Goal: Task Accomplishment & Management: Use online tool/utility

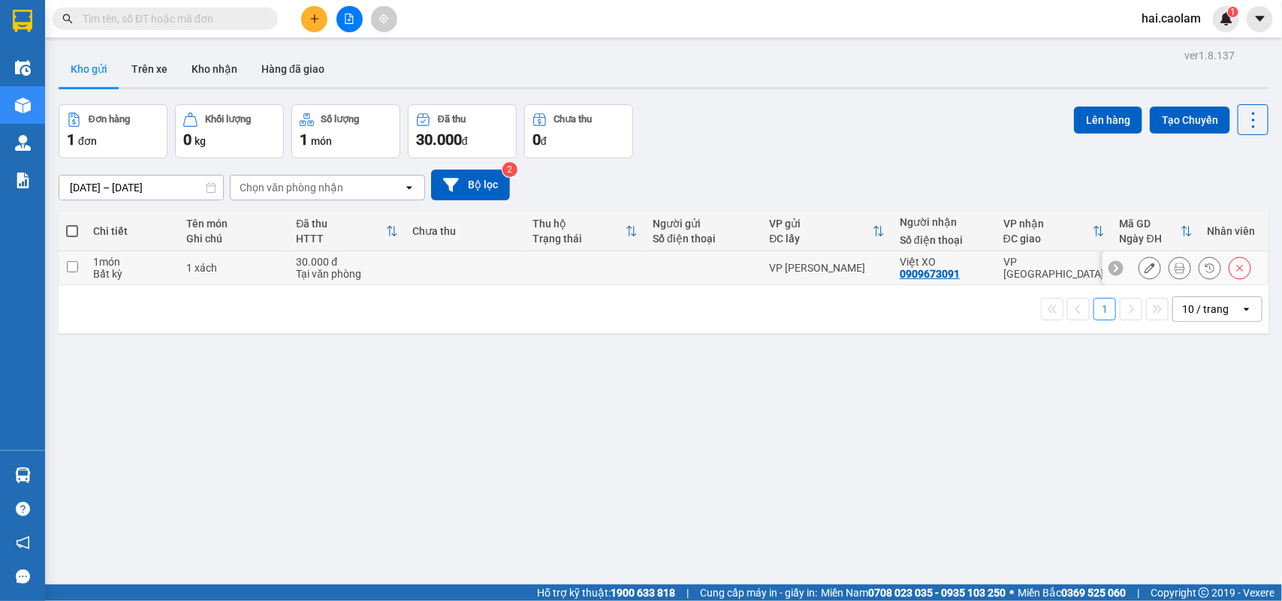
drag, startPoint x: 686, startPoint y: 267, endPoint x: 936, endPoint y: 196, distance: 260.0
click at [687, 268] on div at bounding box center [703, 268] width 101 height 12
checkbox input "true"
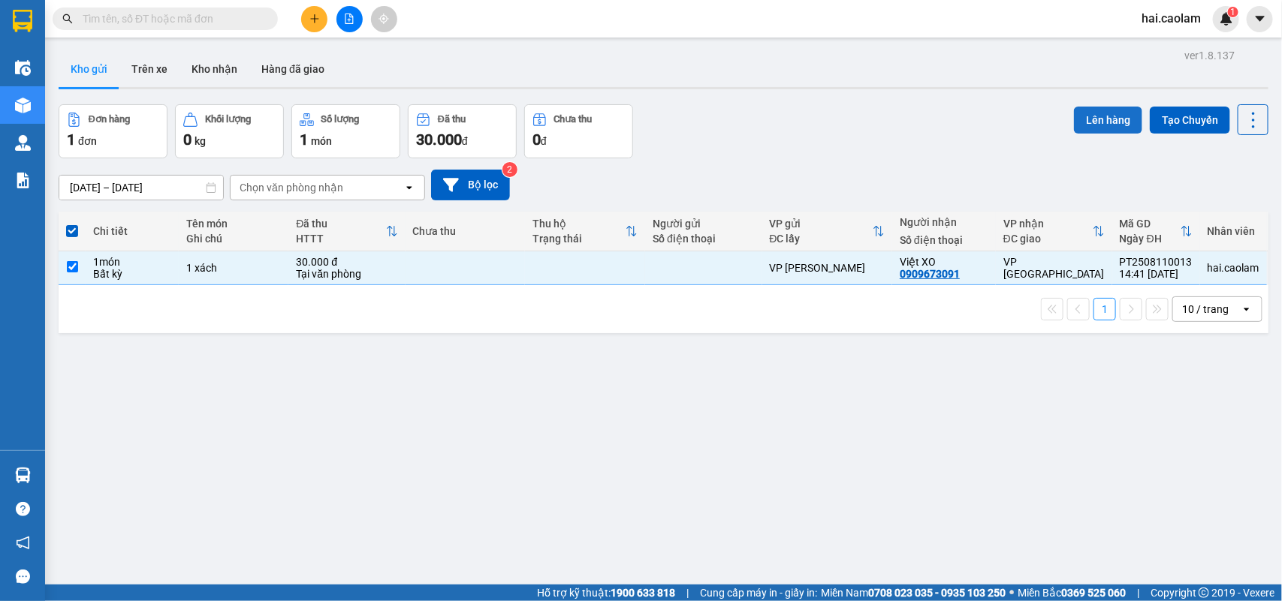
click at [1097, 114] on button "Lên hàng" at bounding box center [1108, 120] width 68 height 27
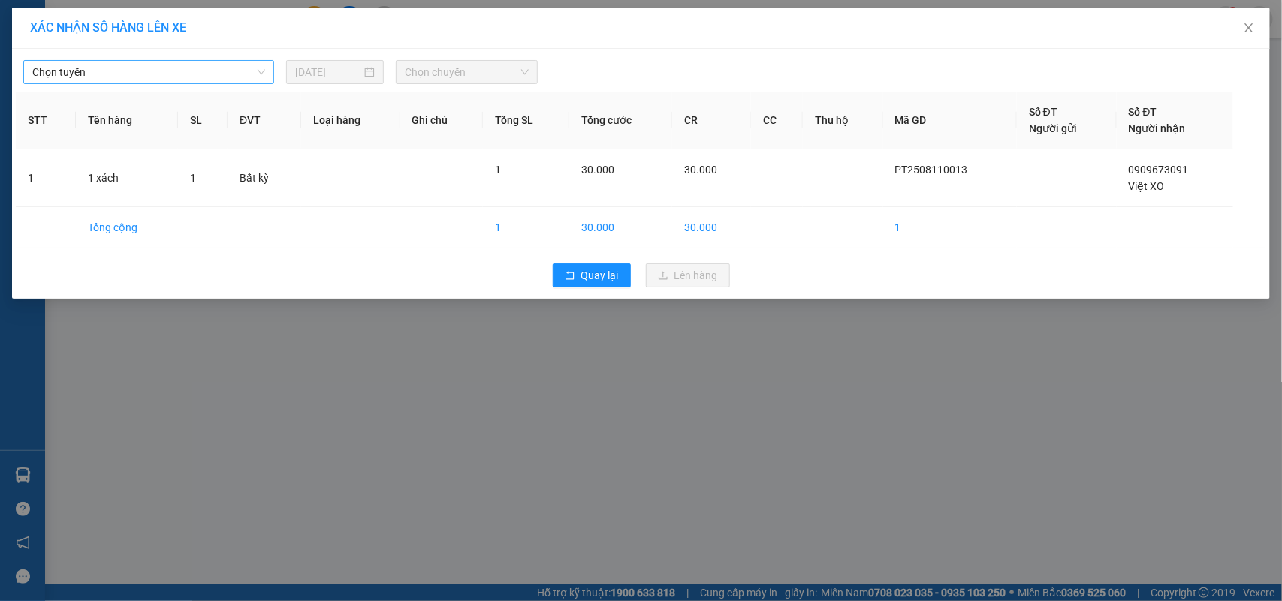
click at [196, 77] on span "Chọn tuyến" at bounding box center [148, 72] width 233 height 23
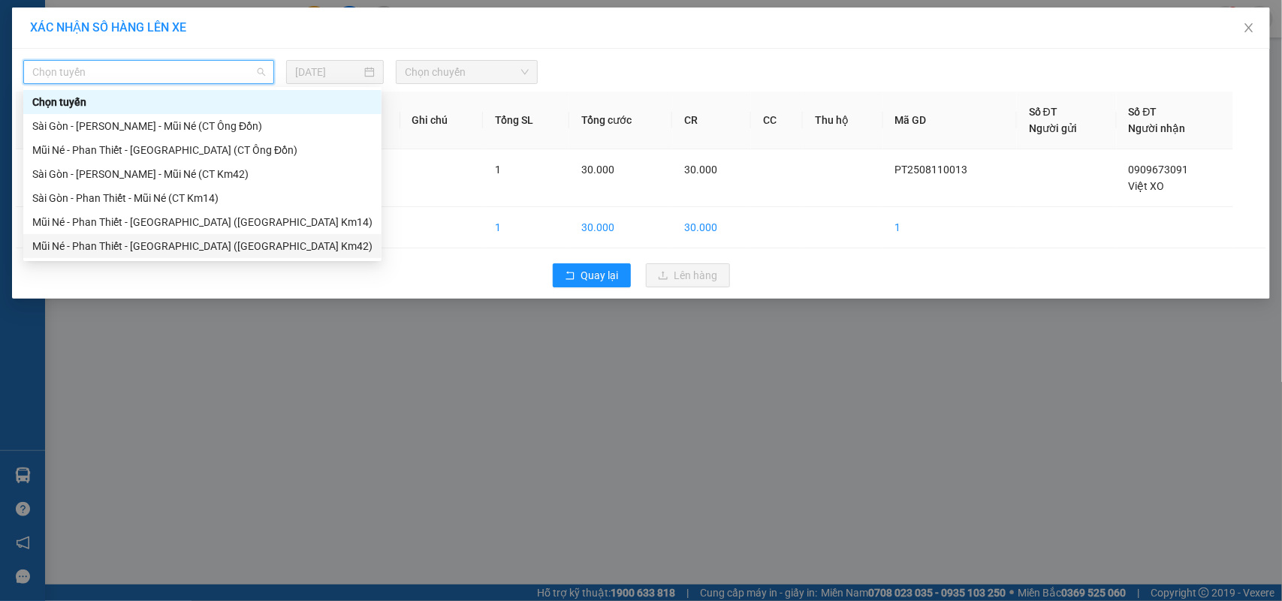
click at [143, 244] on div "Mũi Né - Phan Thiết - [GEOGRAPHIC_DATA] ([GEOGRAPHIC_DATA] Km42)" at bounding box center [202, 246] width 340 height 17
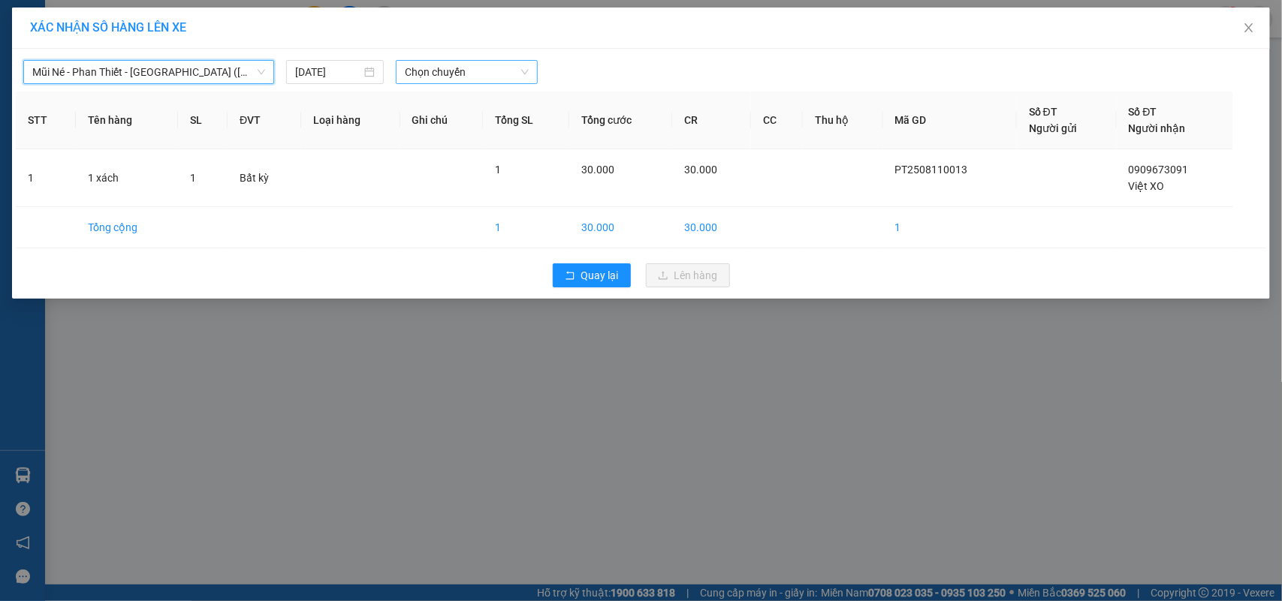
click at [417, 76] on span "Chọn chuyến" at bounding box center [466, 72] width 123 height 23
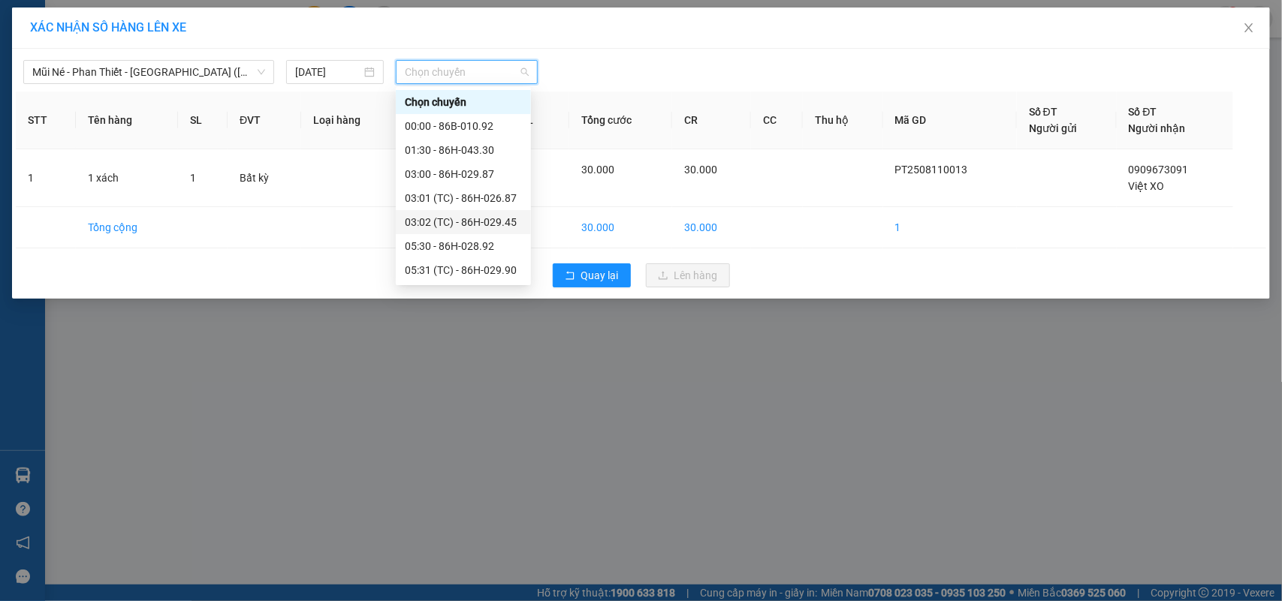
scroll to position [167, 0]
click at [426, 197] on div "15:00 - 86H-043.41" at bounding box center [463, 199] width 117 height 17
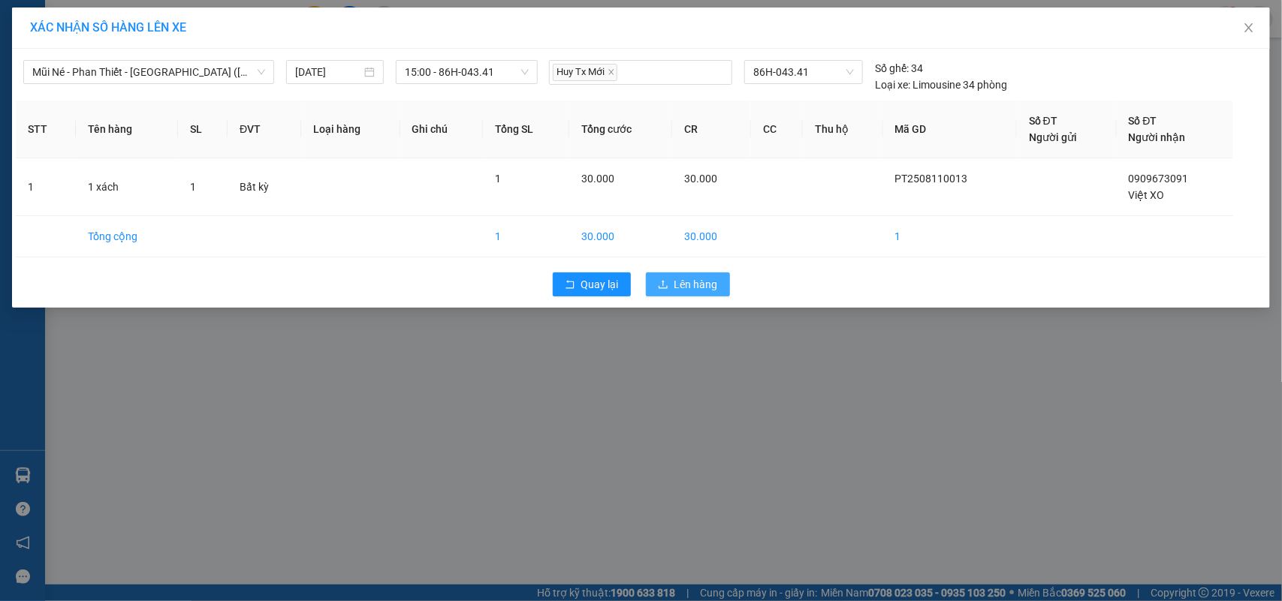
click at [699, 287] on span "Lên hàng" at bounding box center [696, 284] width 44 height 17
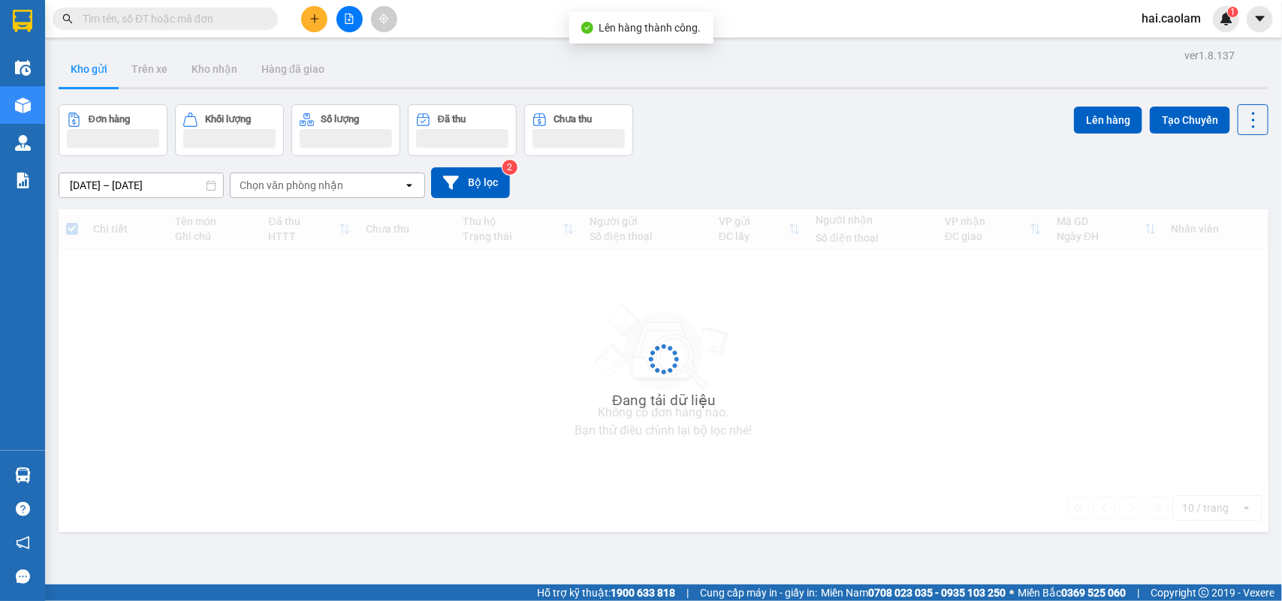
click at [613, 369] on div "Đang tải dữ liệu" at bounding box center [664, 371] width 1210 height 323
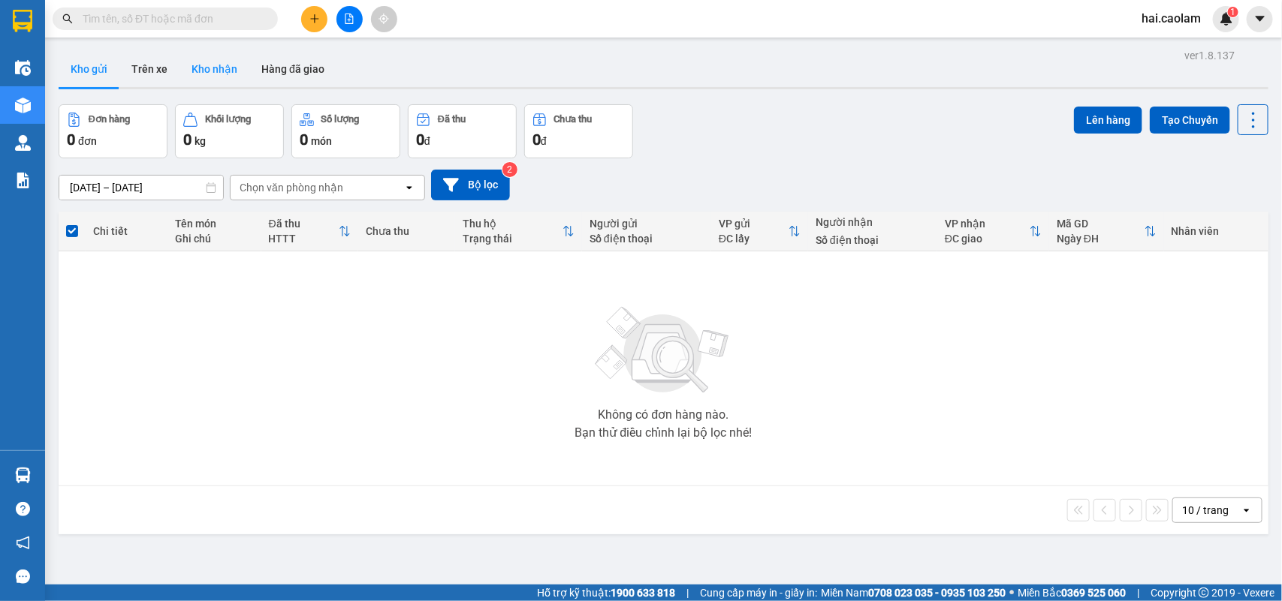
click at [196, 65] on button "Kho nhận" at bounding box center [214, 69] width 70 height 36
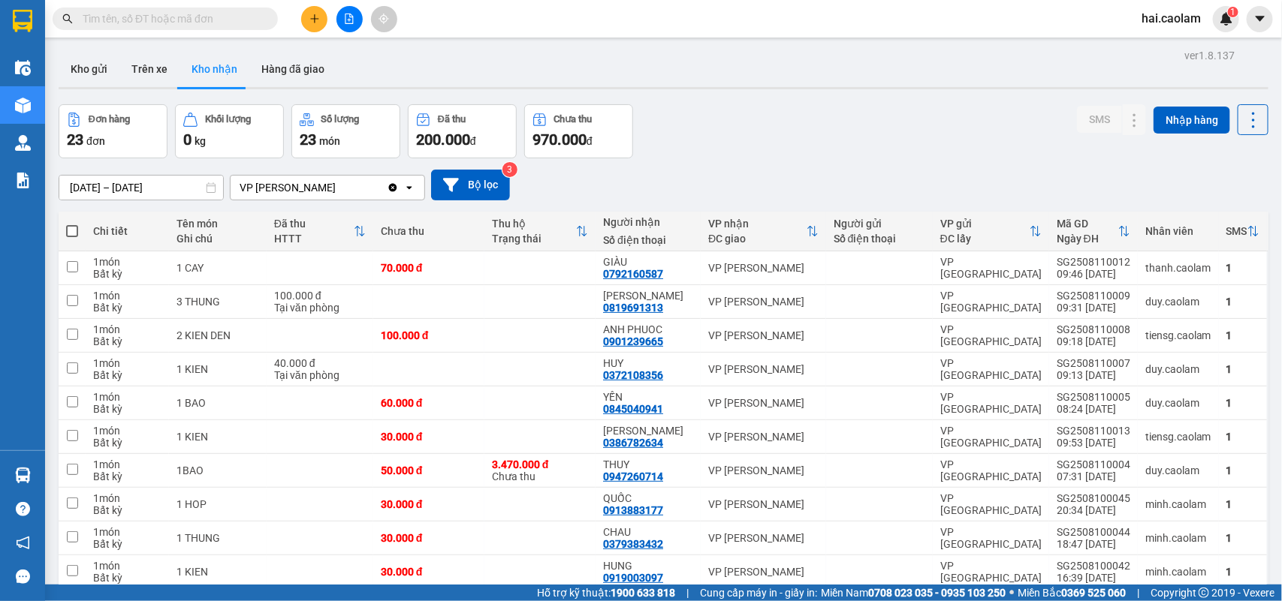
click at [152, 14] on input "text" at bounding box center [171, 19] width 177 height 17
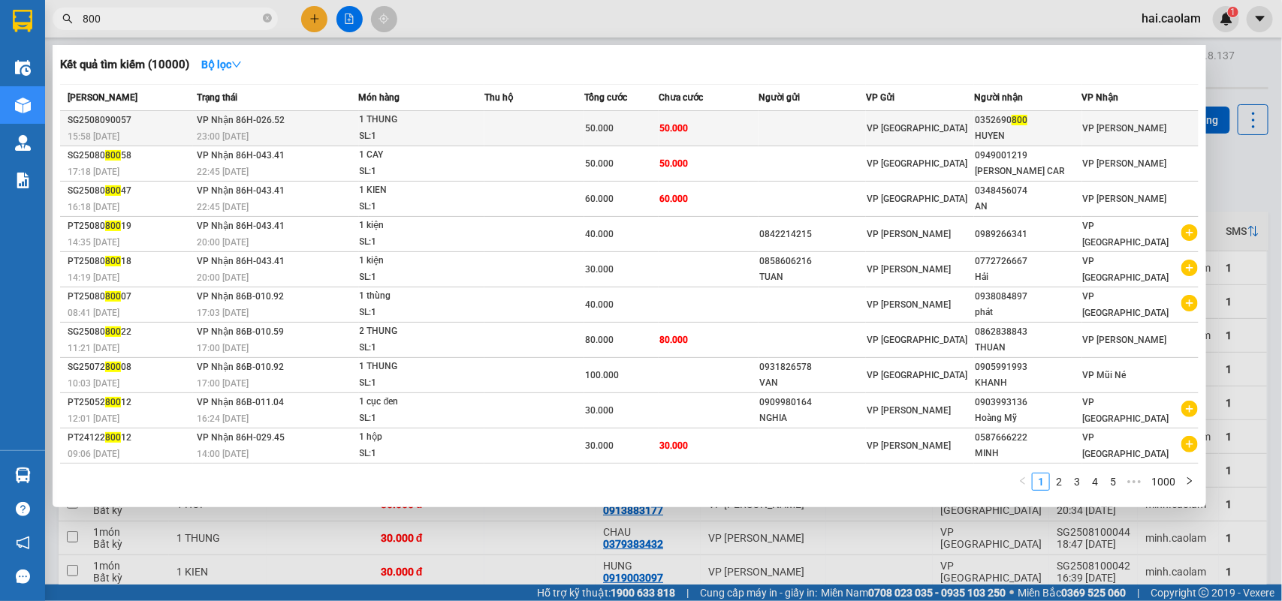
type input "800"
click at [881, 133] on span "VP [GEOGRAPHIC_DATA]" at bounding box center [917, 128] width 101 height 11
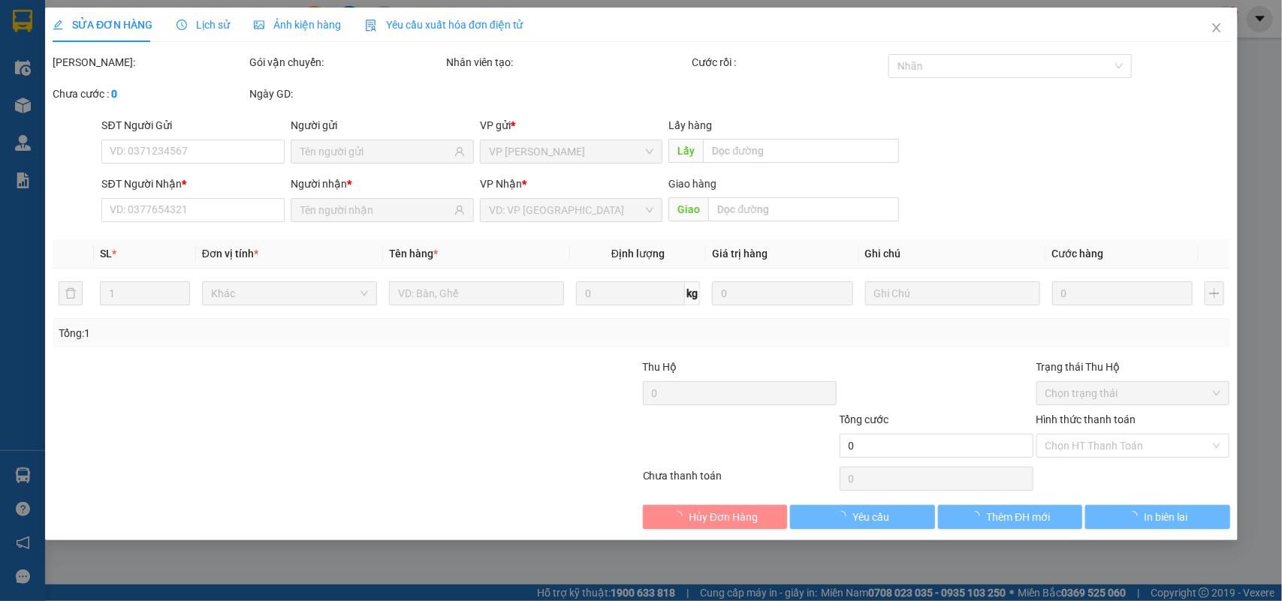
type input "0352690800"
type input "HUYEN"
type input "50.000"
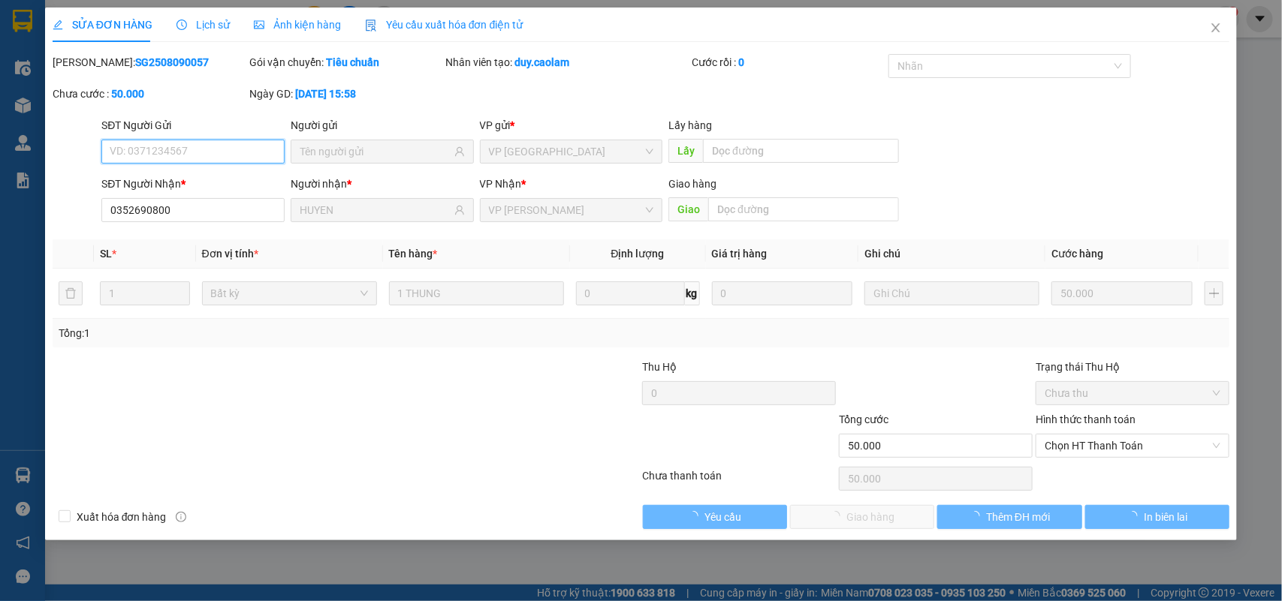
drag, startPoint x: 1083, startPoint y: 417, endPoint x: 1087, endPoint y: 451, distance: 34.1
click at [1089, 448] on span "Chọn HT Thanh Toán" at bounding box center [1133, 446] width 176 height 23
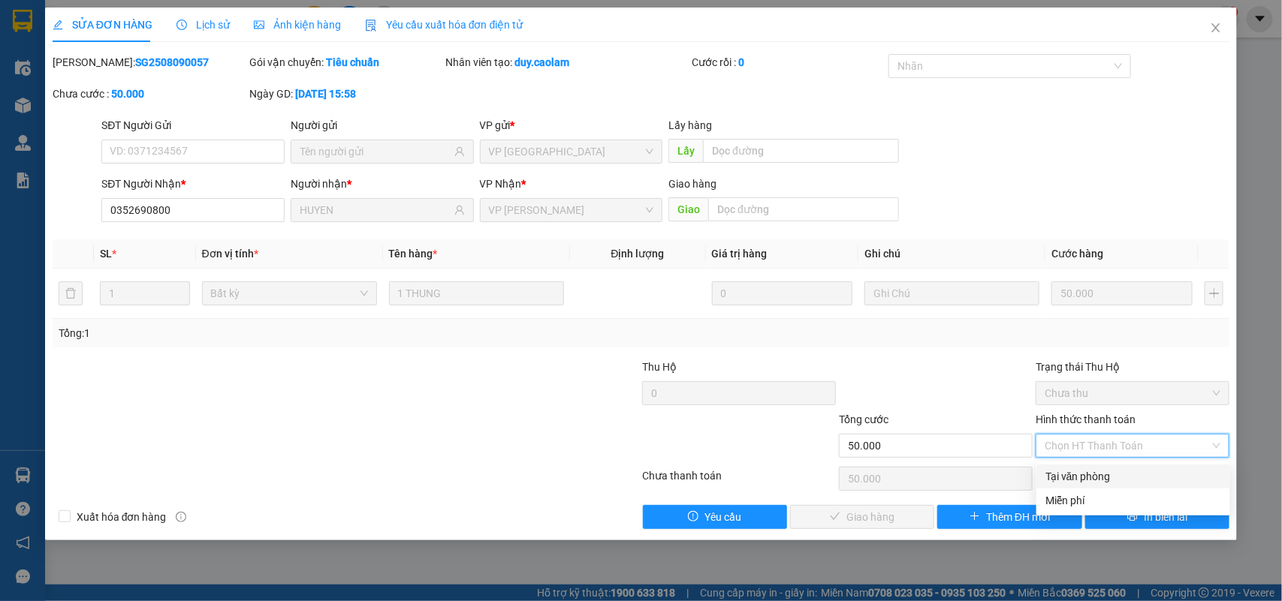
click at [1086, 466] on div "Tại văn phòng" at bounding box center [1133, 477] width 194 height 24
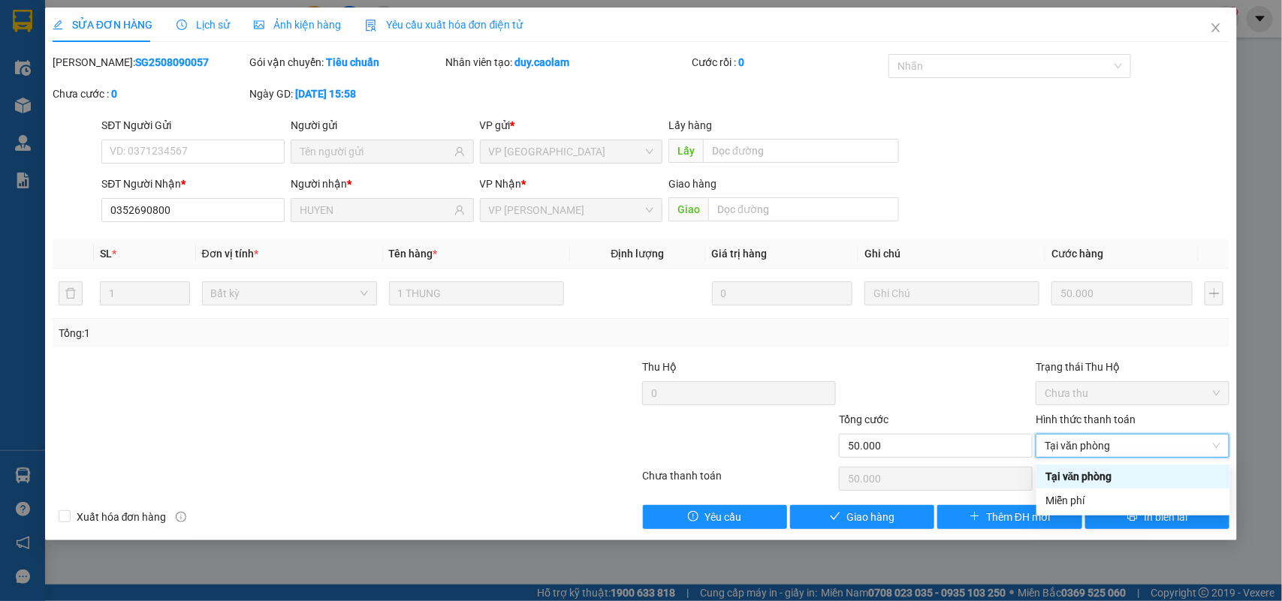
type input "0"
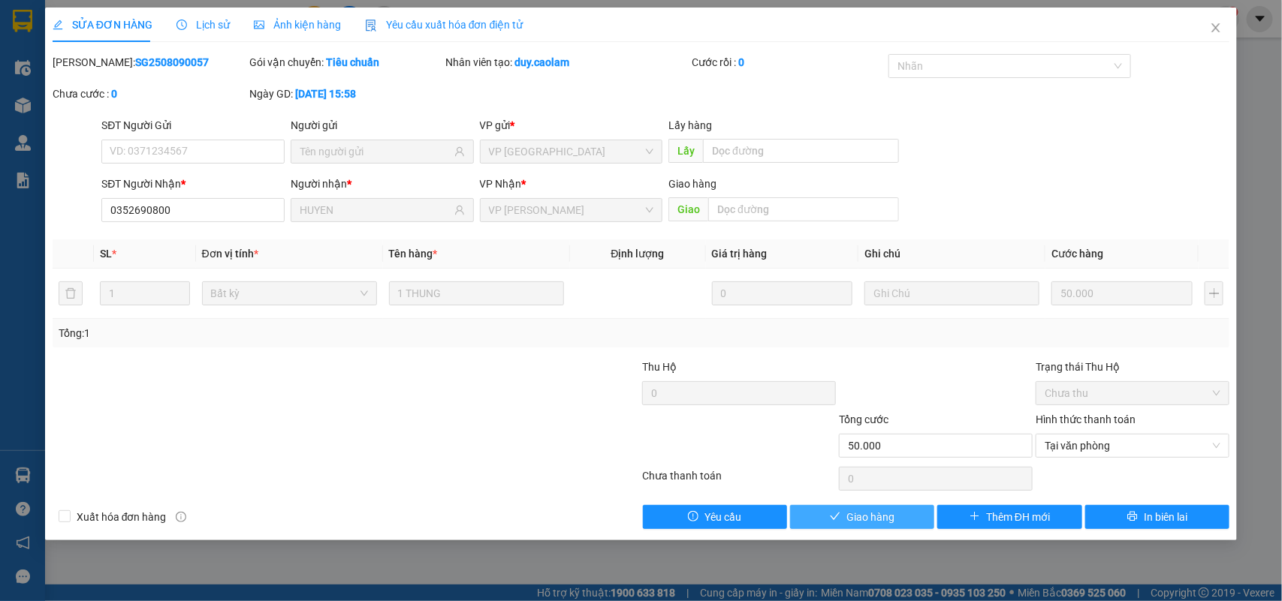
click at [928, 516] on button "Giao hàng" at bounding box center [862, 517] width 144 height 24
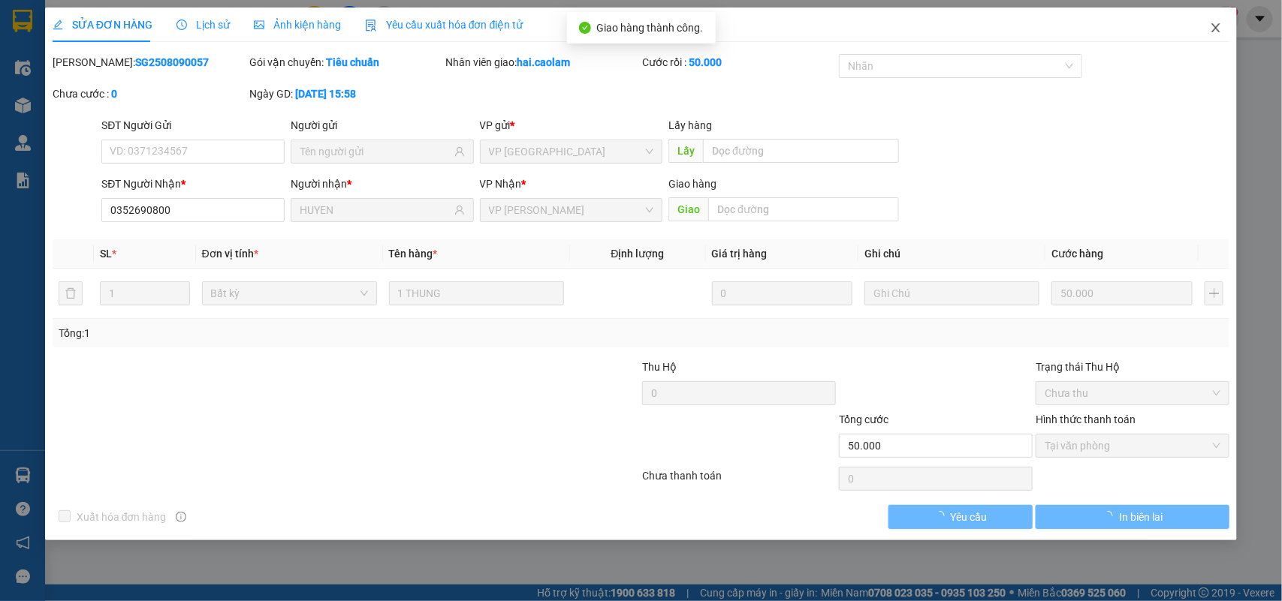
click at [1214, 30] on icon "close" at bounding box center [1216, 27] width 8 height 9
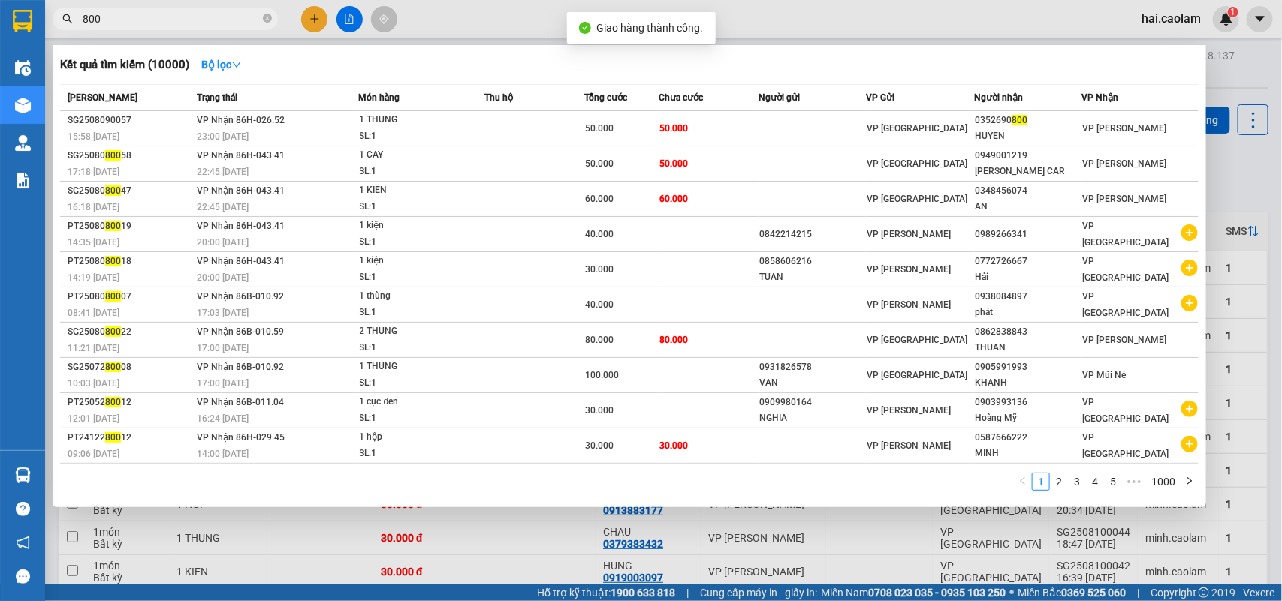
click at [208, 14] on input "800" at bounding box center [171, 19] width 177 height 17
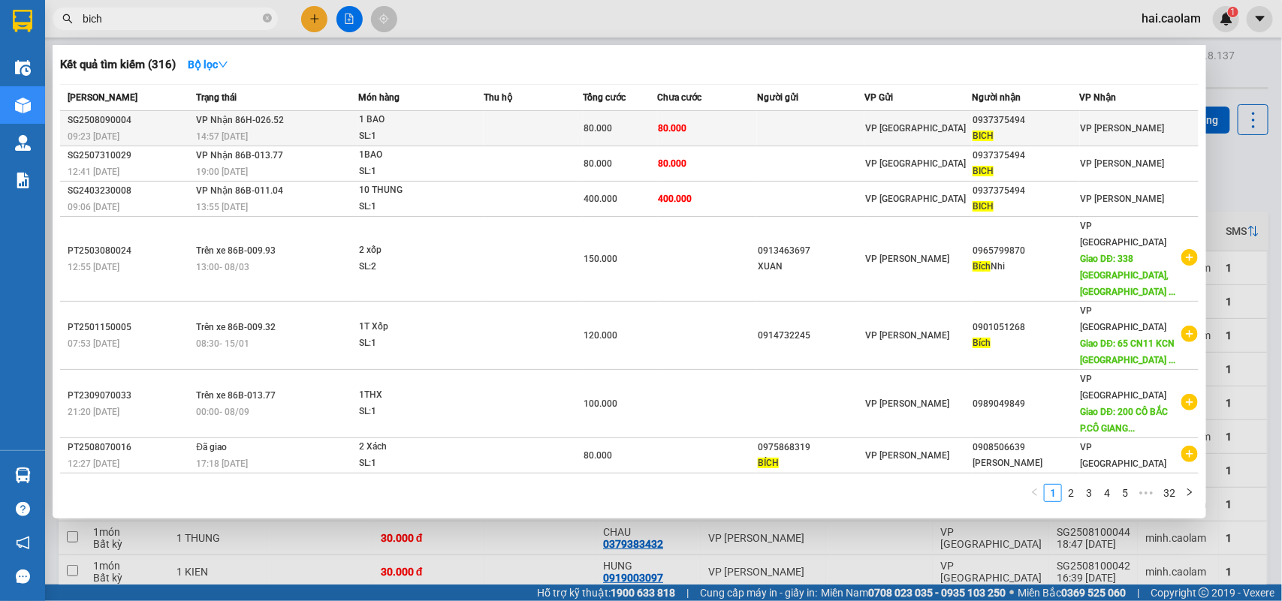
type input "bich"
click at [764, 117] on td at bounding box center [810, 128] width 107 height 35
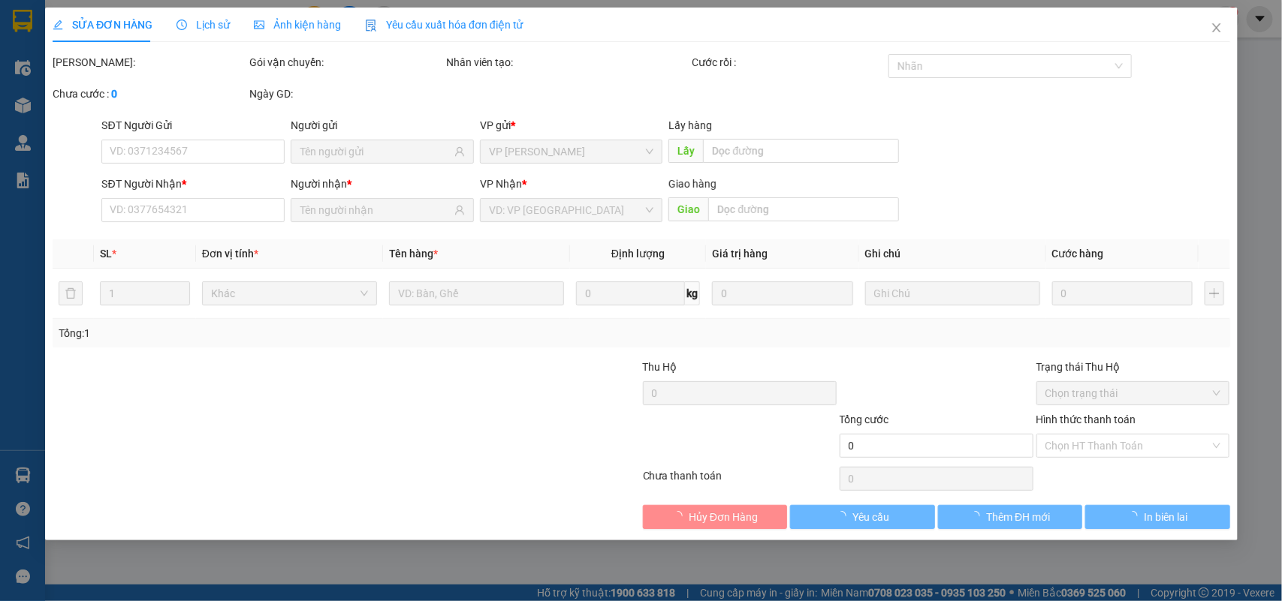
type input "0937375494"
type input "BICH"
type input "80.000"
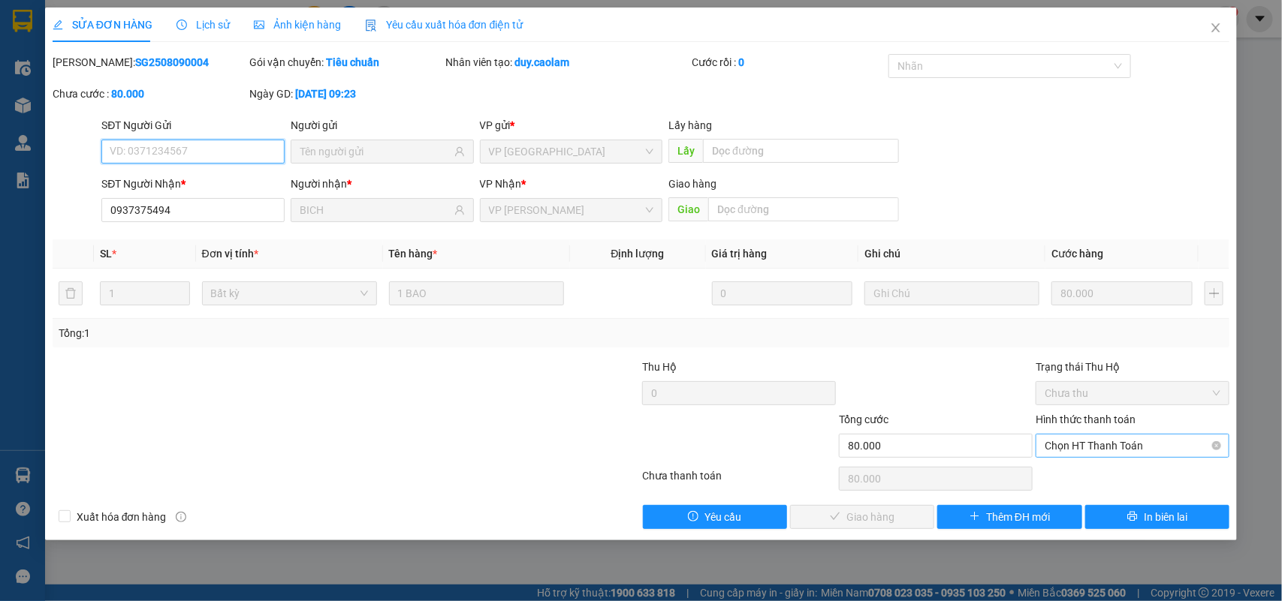
click at [1091, 453] on span "Chọn HT Thanh Toán" at bounding box center [1133, 446] width 176 height 23
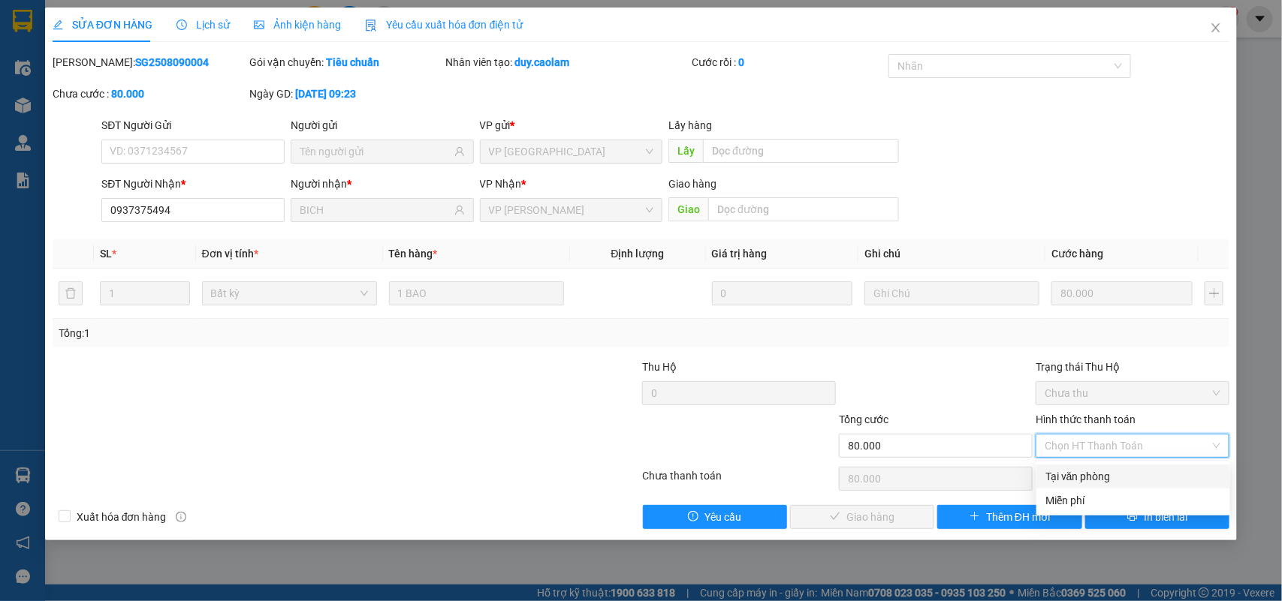
click at [1090, 473] on div "Tại văn phòng" at bounding box center [1133, 477] width 176 height 17
type input "0"
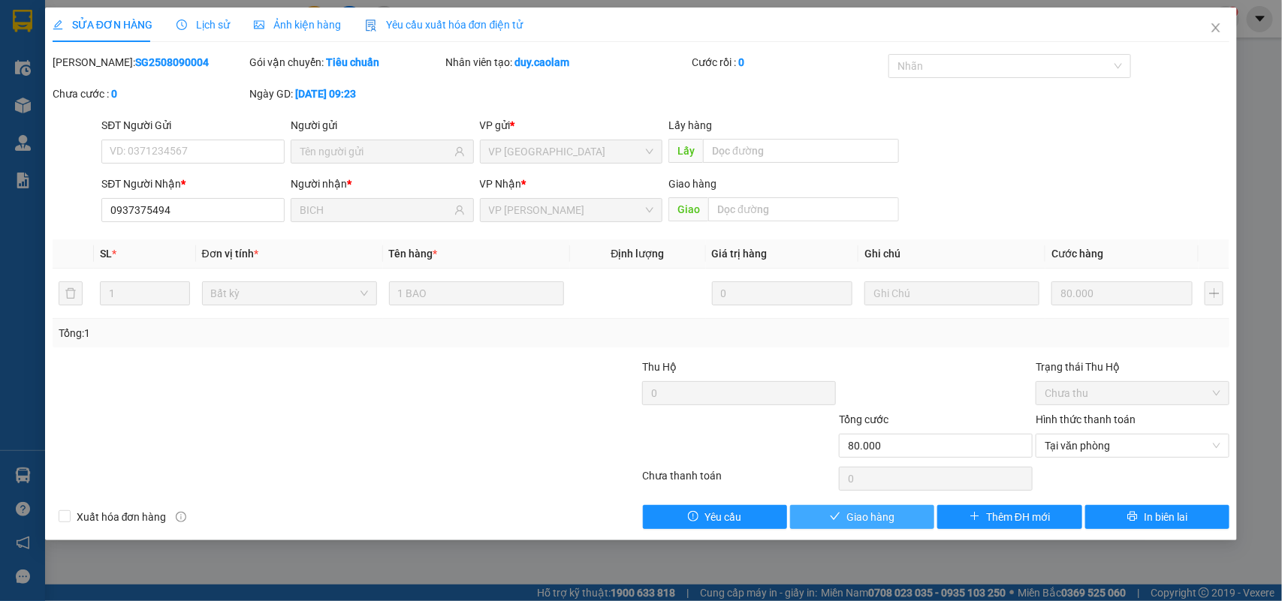
click at [846, 527] on button "Giao hàng" at bounding box center [862, 517] width 144 height 24
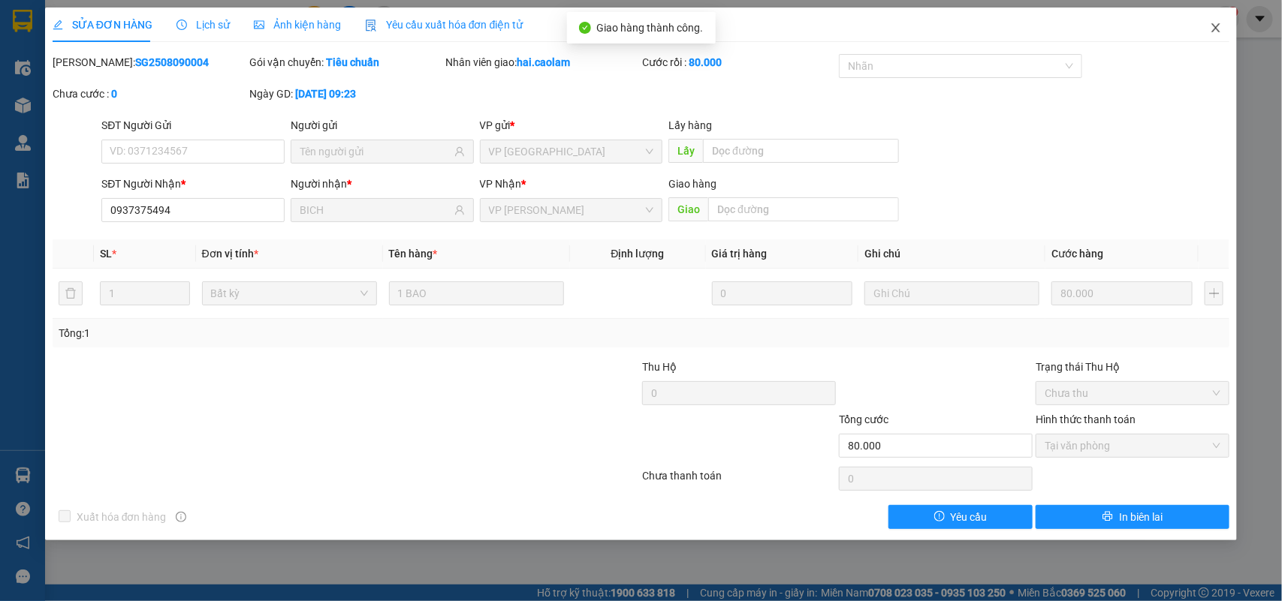
click at [1211, 32] on icon "close" at bounding box center [1216, 28] width 12 height 12
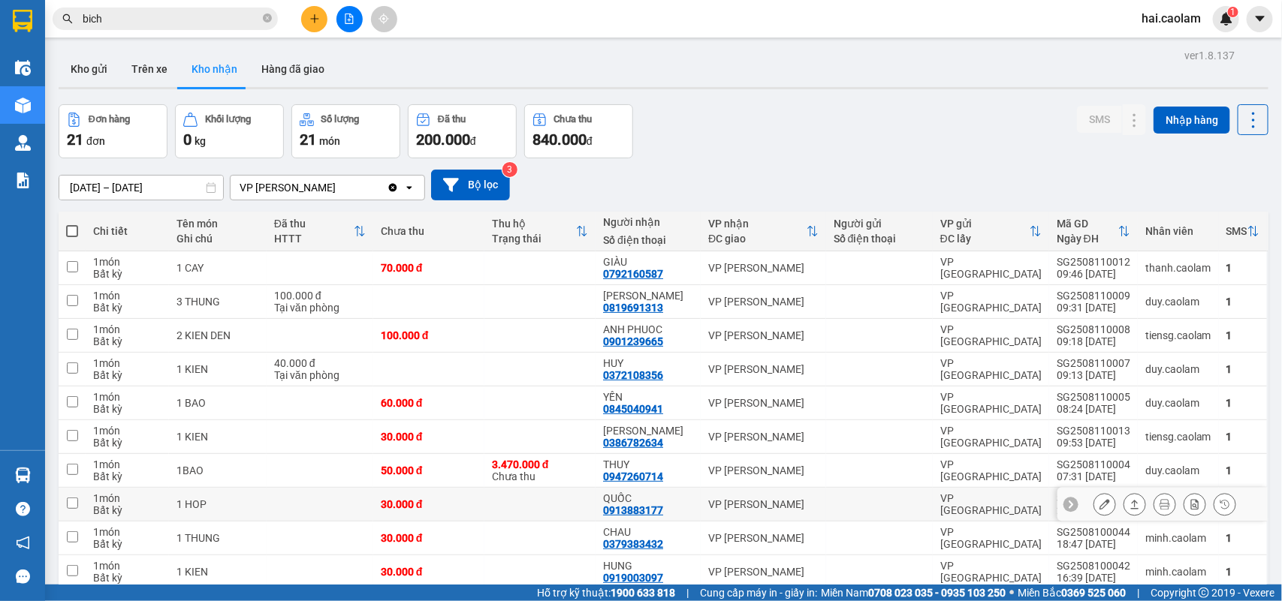
scroll to position [69, 0]
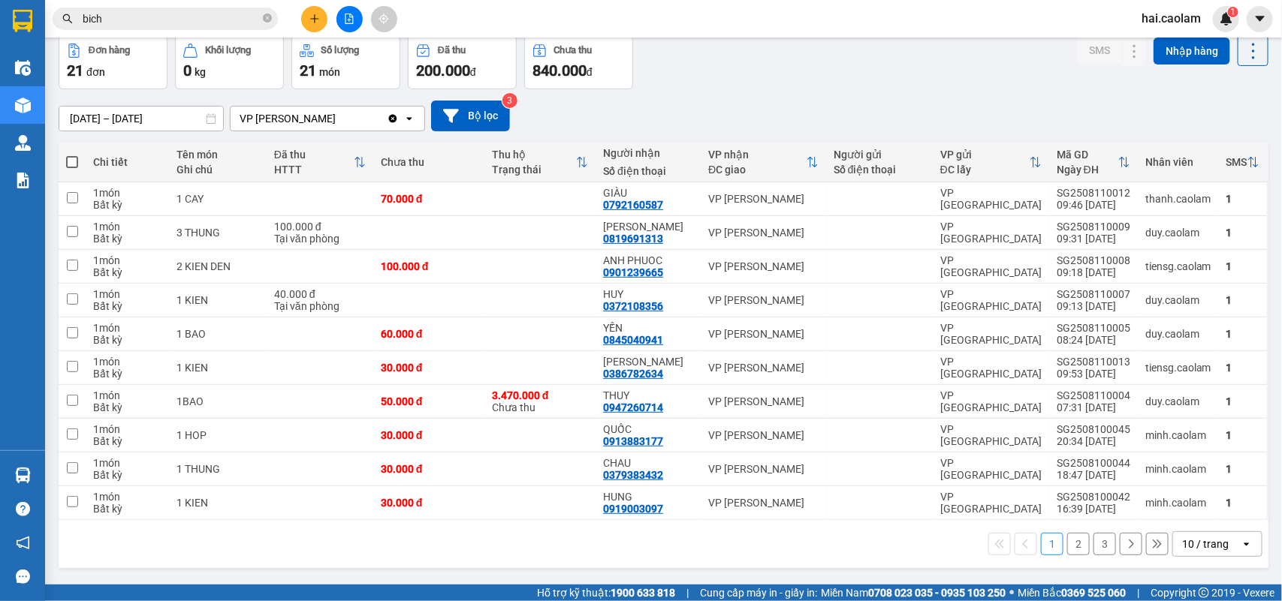
click at [211, 121] on icon at bounding box center [211, 118] width 11 height 11
click at [156, 115] on input "[DATE] – [DATE]" at bounding box center [141, 119] width 164 height 24
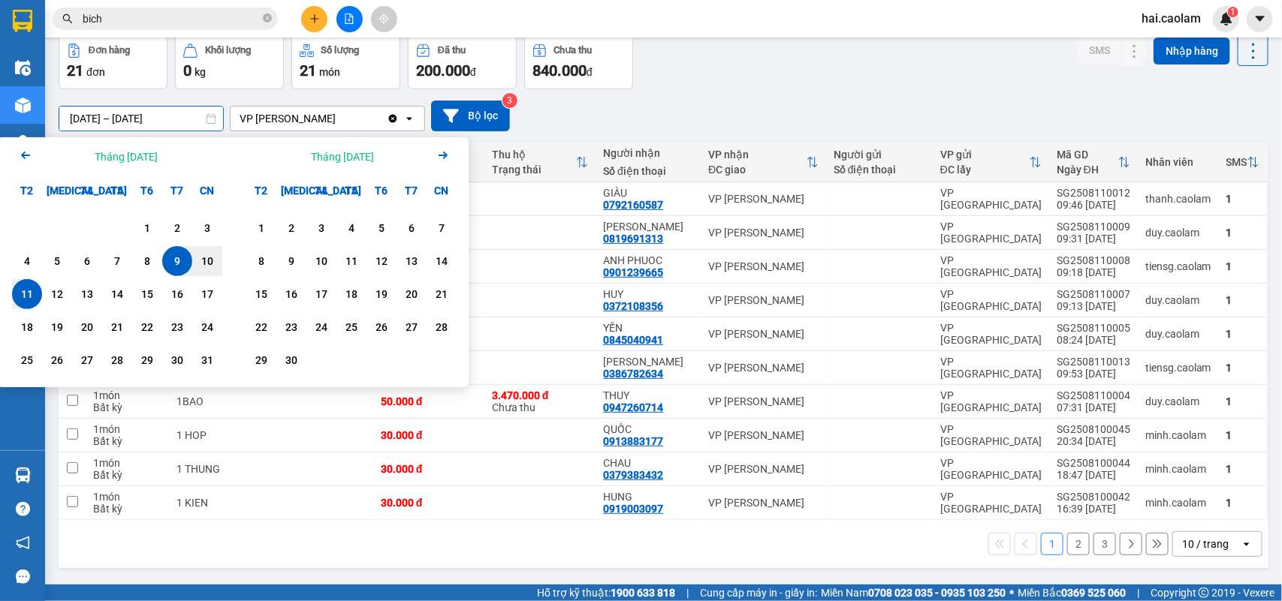
click at [21, 158] on icon "Arrow Left" at bounding box center [26, 155] width 18 height 18
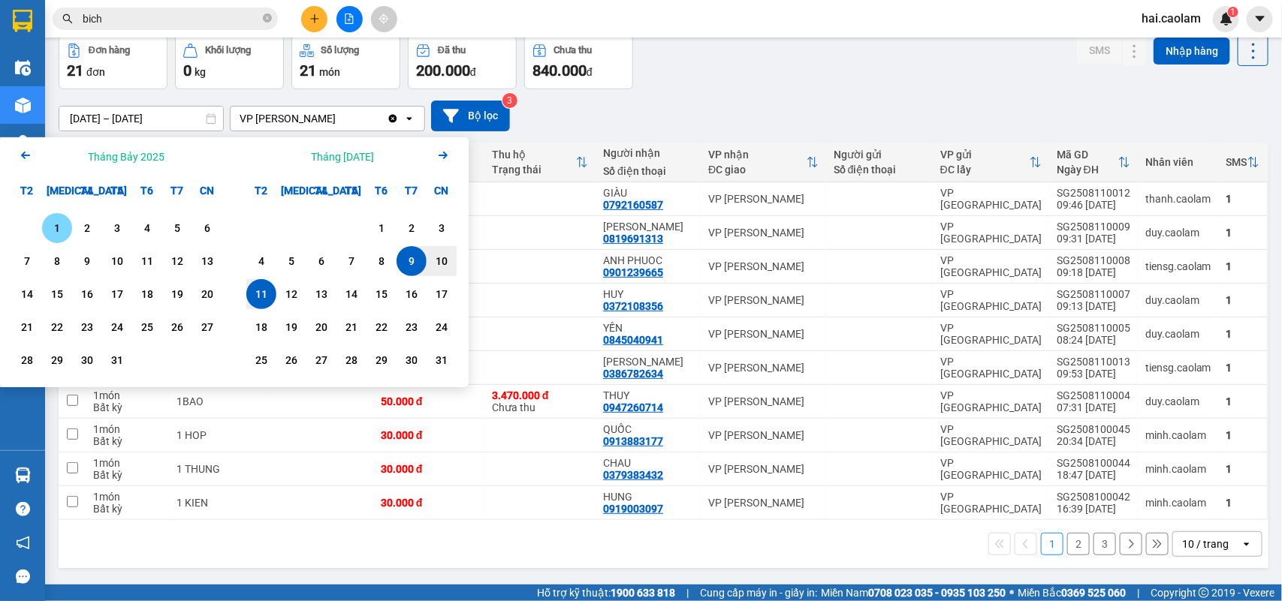
click at [21, 158] on icon "Arrow Left" at bounding box center [26, 155] width 18 height 18
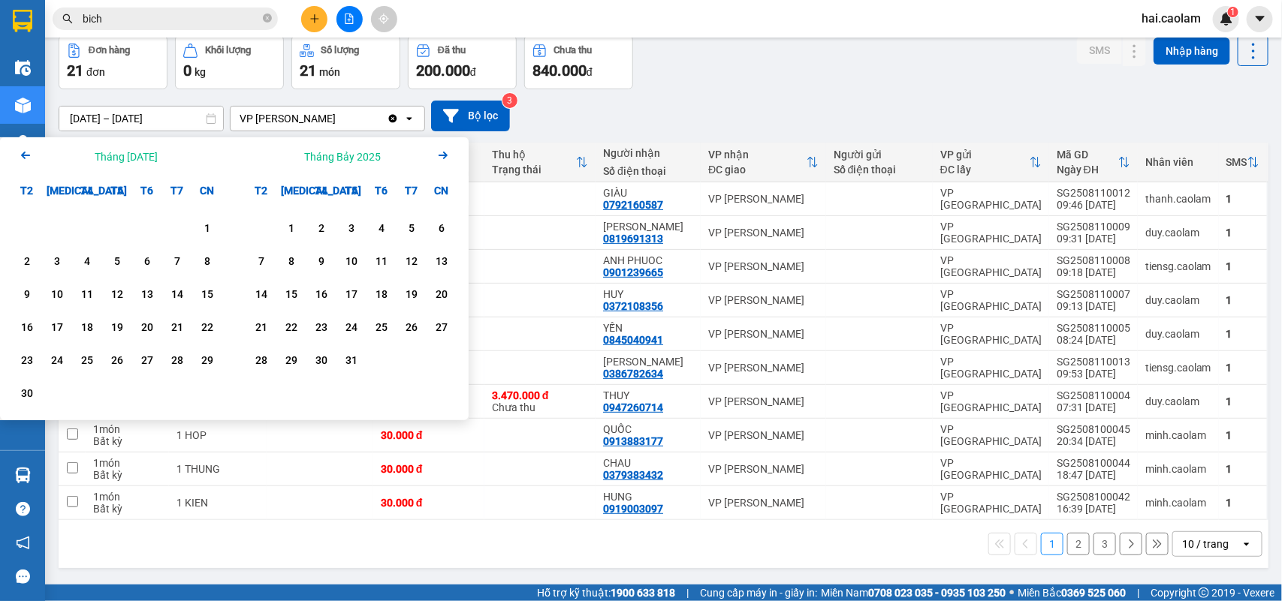
click at [216, 212] on div "1 2 3 4 5 6 7 8 9 10 11 12 13 14 15 16 17 18 19 20 21 22 23 24 25 26 27 28 29 30" at bounding box center [117, 313] width 234 height 215
drag, startPoint x: 209, startPoint y: 224, endPoint x: 439, endPoint y: 184, distance: 233.9
click at [208, 225] on div "1" at bounding box center [207, 228] width 21 height 18
click at [437, 152] on icon "Arrow Right" at bounding box center [443, 155] width 18 height 18
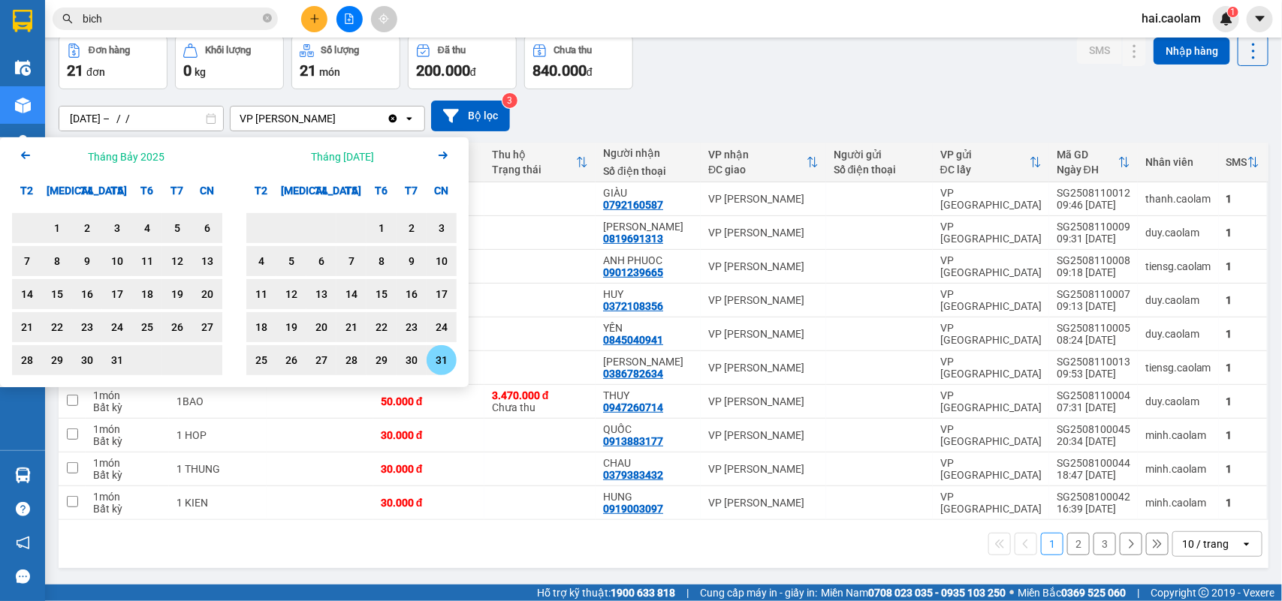
click at [436, 357] on div "31" at bounding box center [441, 360] width 21 height 18
type input "[DATE] – [DATE]"
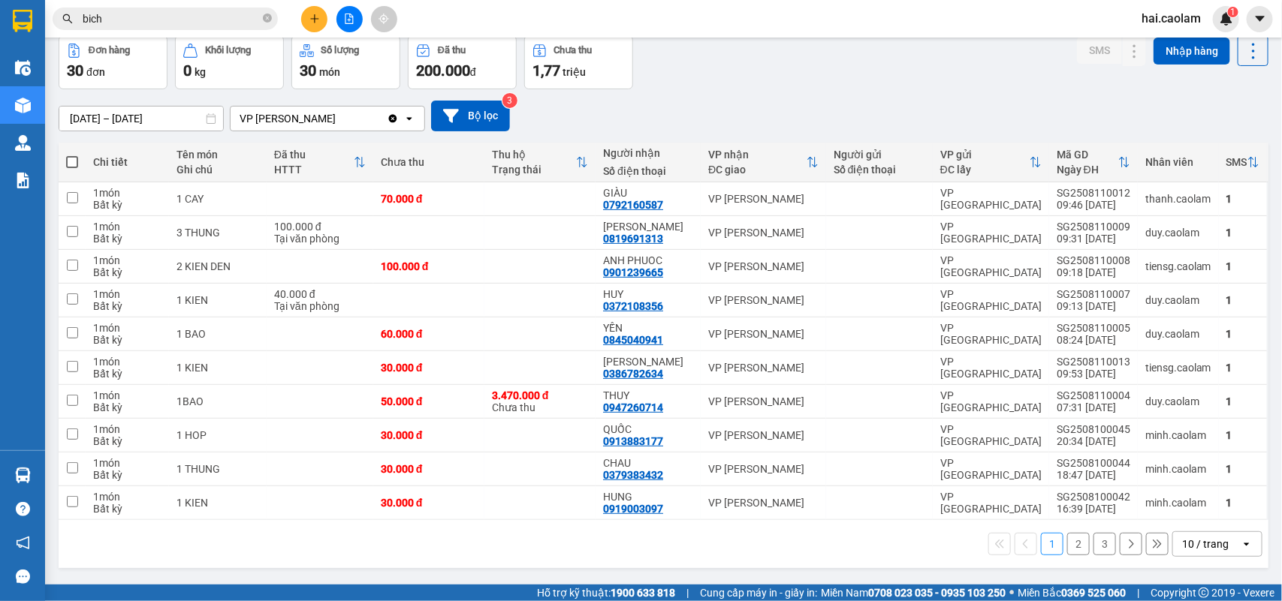
click at [1190, 549] on div "10 / trang" at bounding box center [1205, 544] width 47 height 15
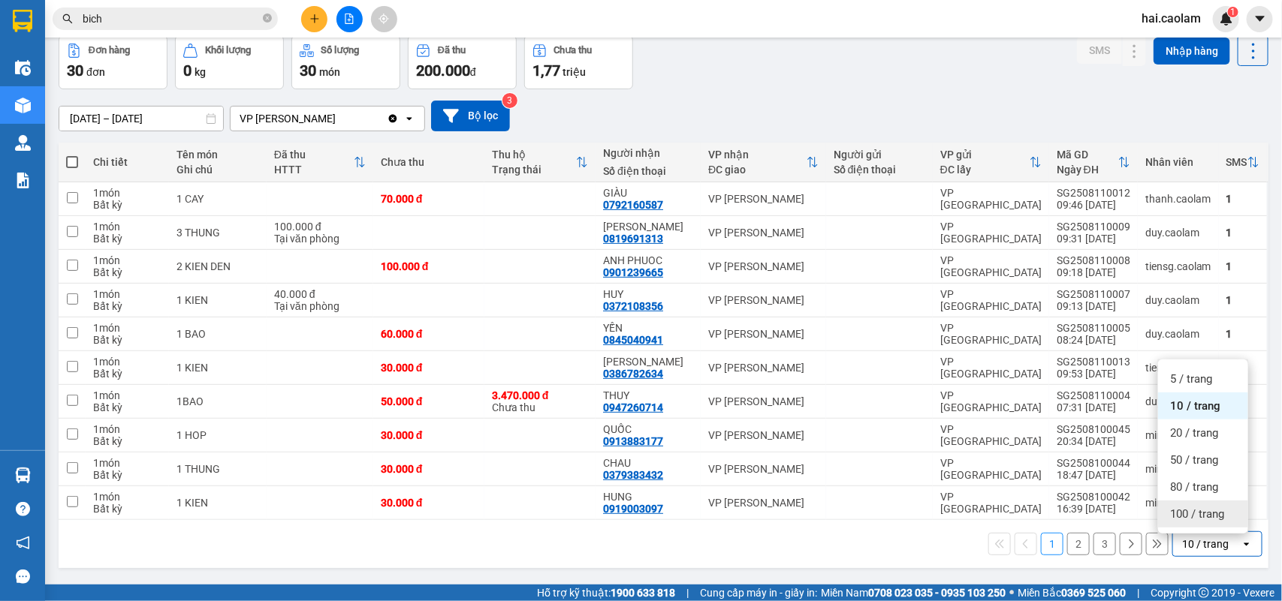
click at [1190, 512] on span "100 / trang" at bounding box center [1197, 514] width 54 height 15
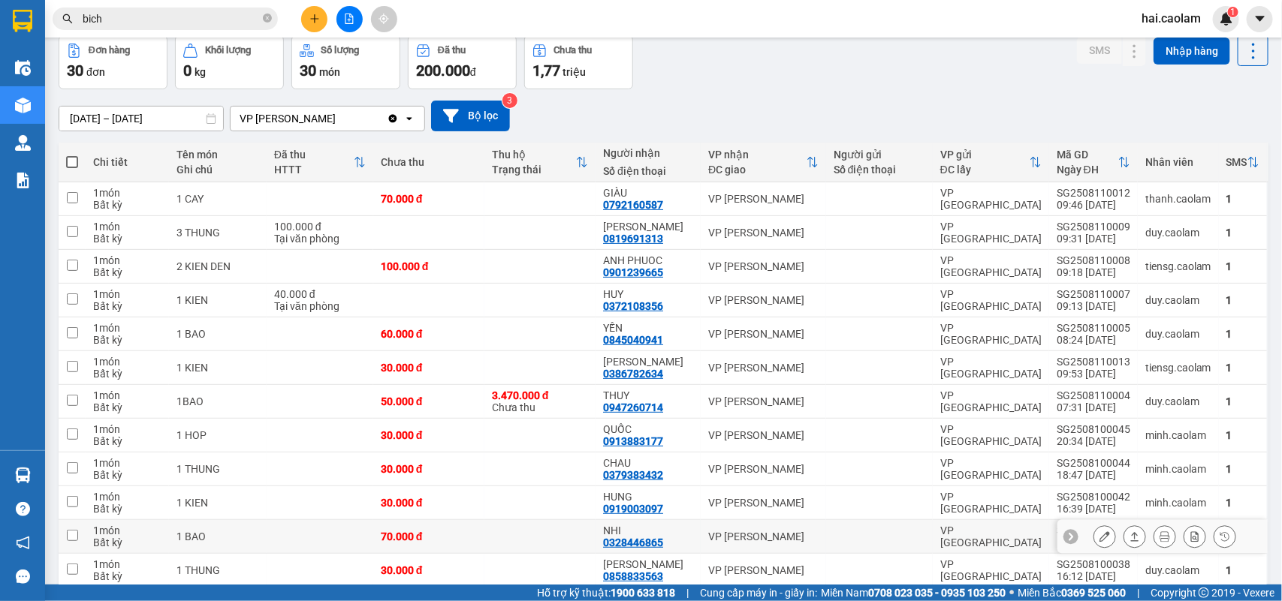
click at [686, 537] on div "NHI" at bounding box center [648, 531] width 90 height 12
checkbox input "true"
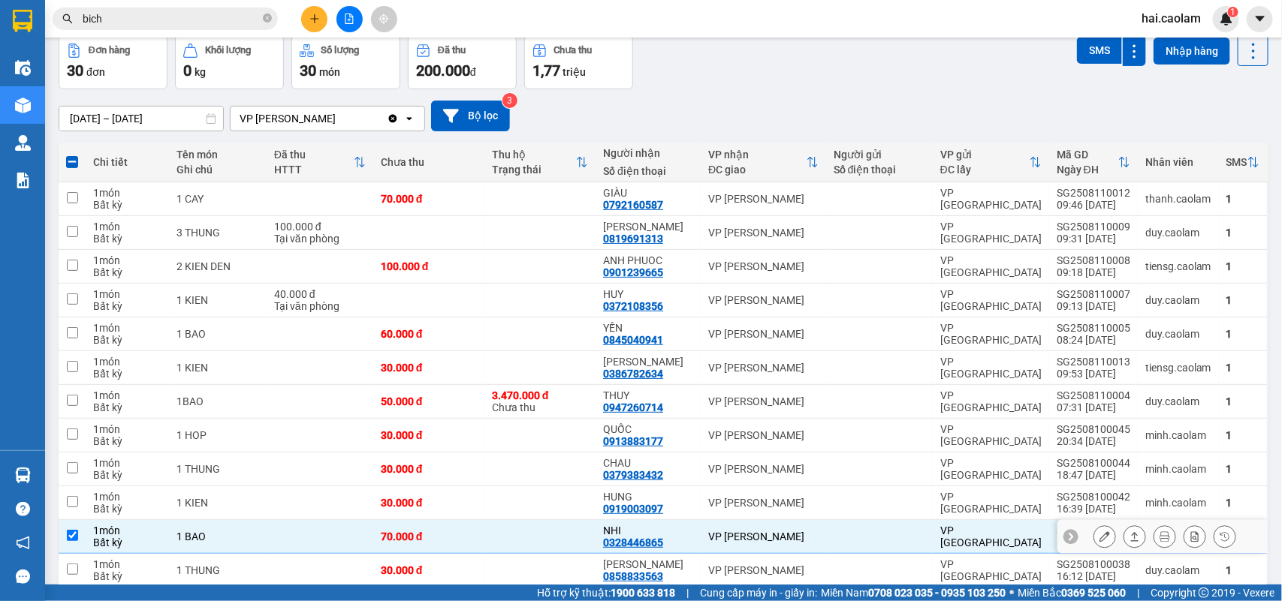
click at [1099, 538] on icon at bounding box center [1104, 537] width 11 height 11
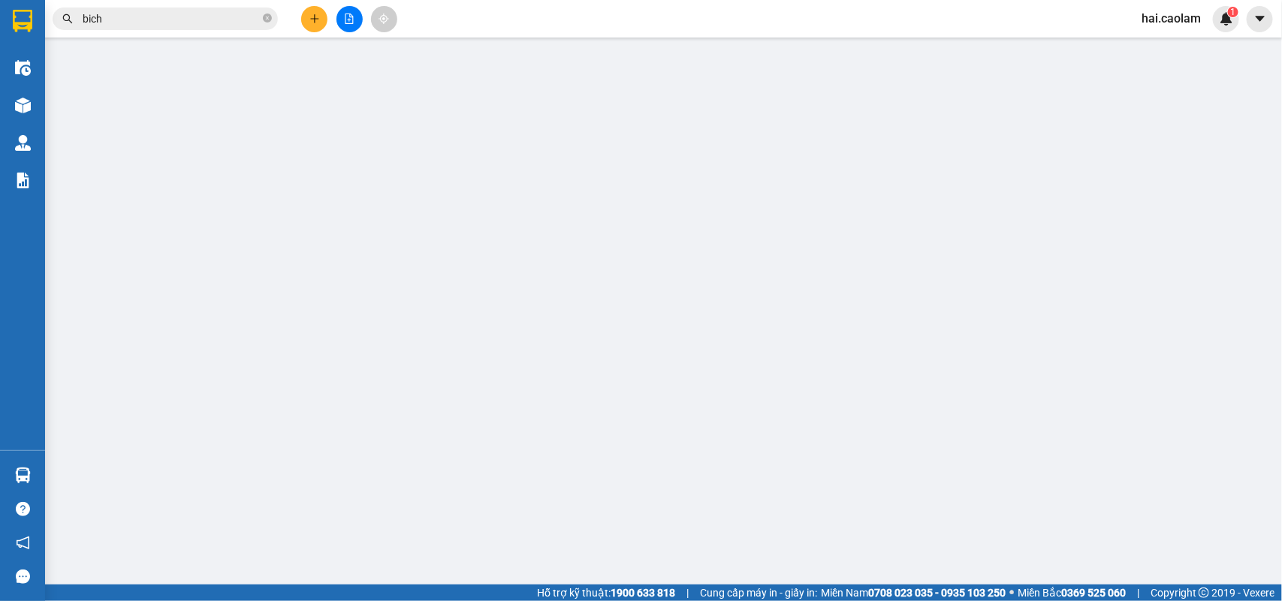
type input "0328446865"
type input "NHI"
type input "70.000"
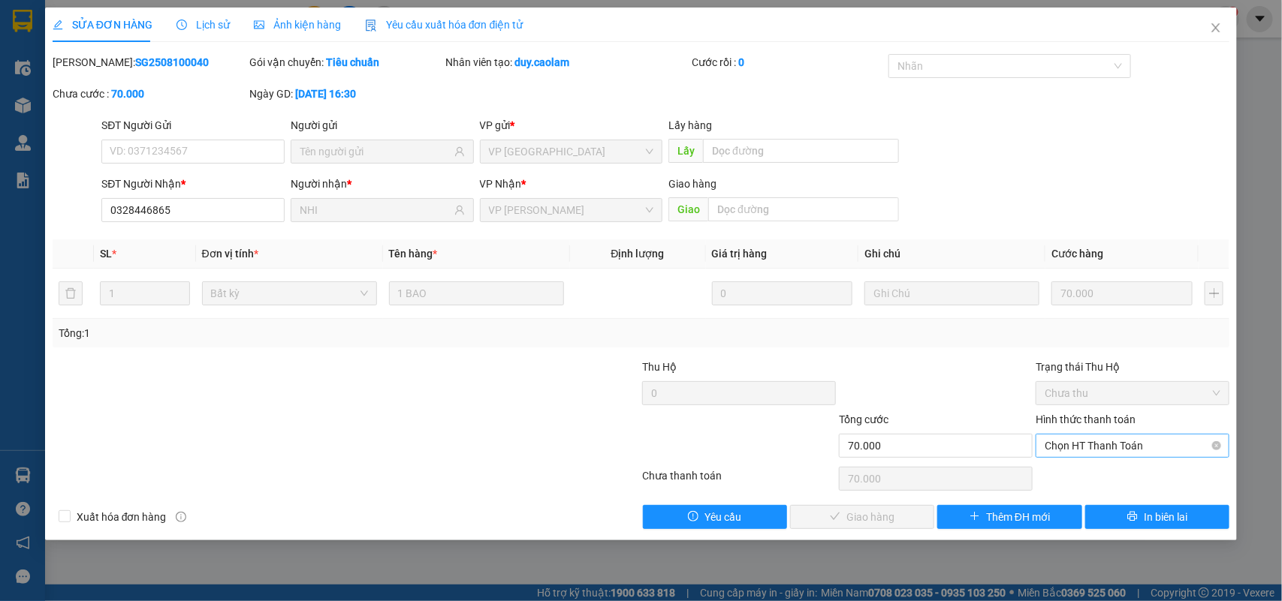
click at [1102, 457] on input "Hình thức thanh toán" at bounding box center [1127, 446] width 165 height 23
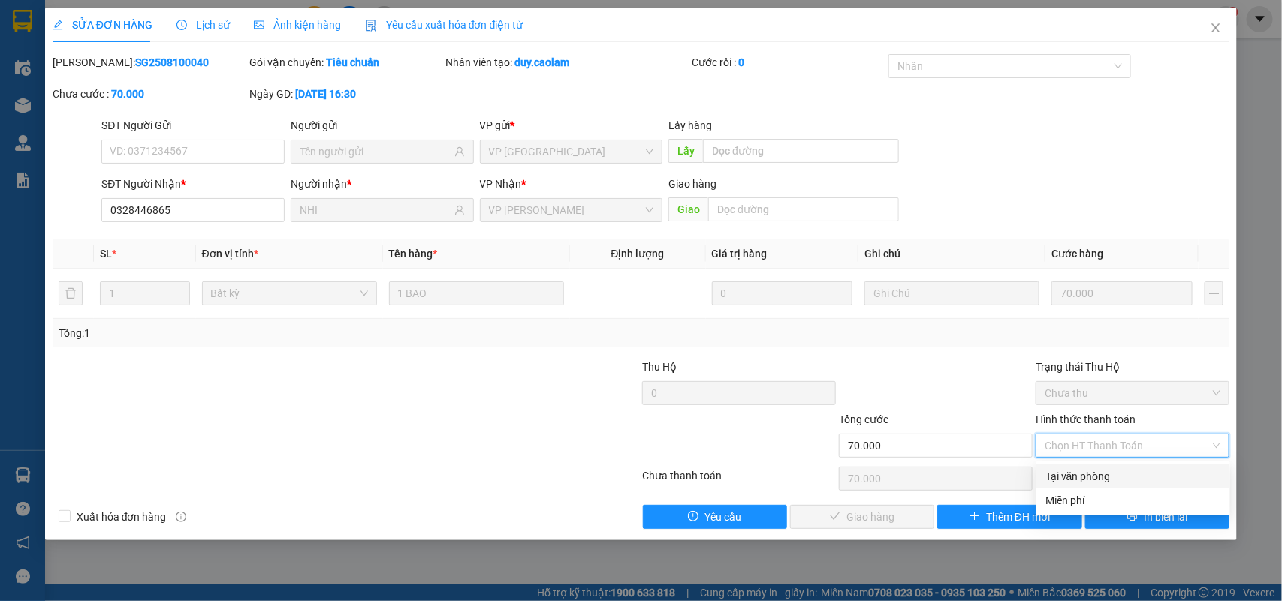
drag, startPoint x: 1116, startPoint y: 478, endPoint x: 891, endPoint y: 504, distance: 226.0
click at [1114, 478] on div "Tại văn phòng" at bounding box center [1133, 477] width 176 height 17
type input "0"
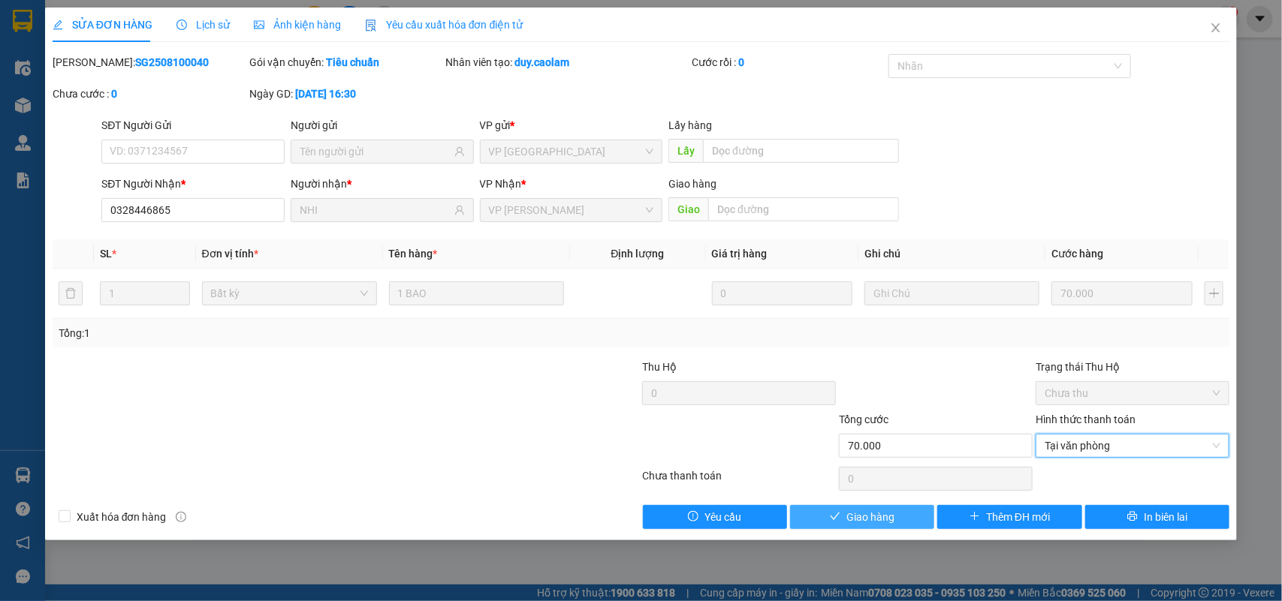
click at [890, 508] on button "Giao hàng" at bounding box center [862, 517] width 144 height 24
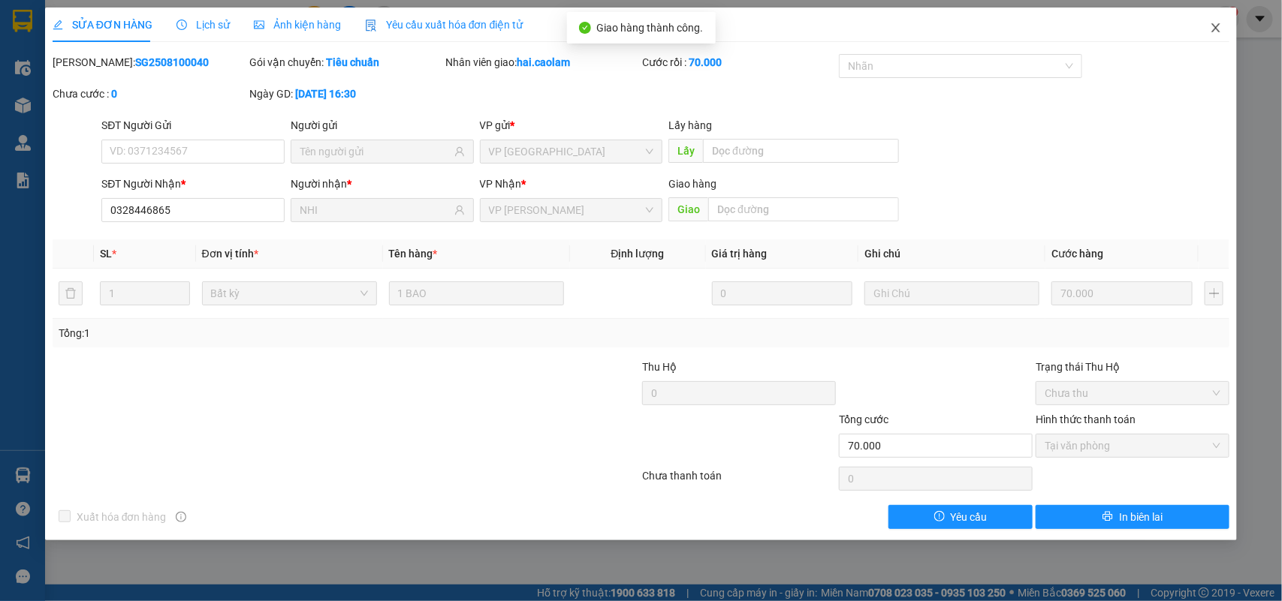
click at [1207, 28] on span "Close" at bounding box center [1216, 29] width 42 height 42
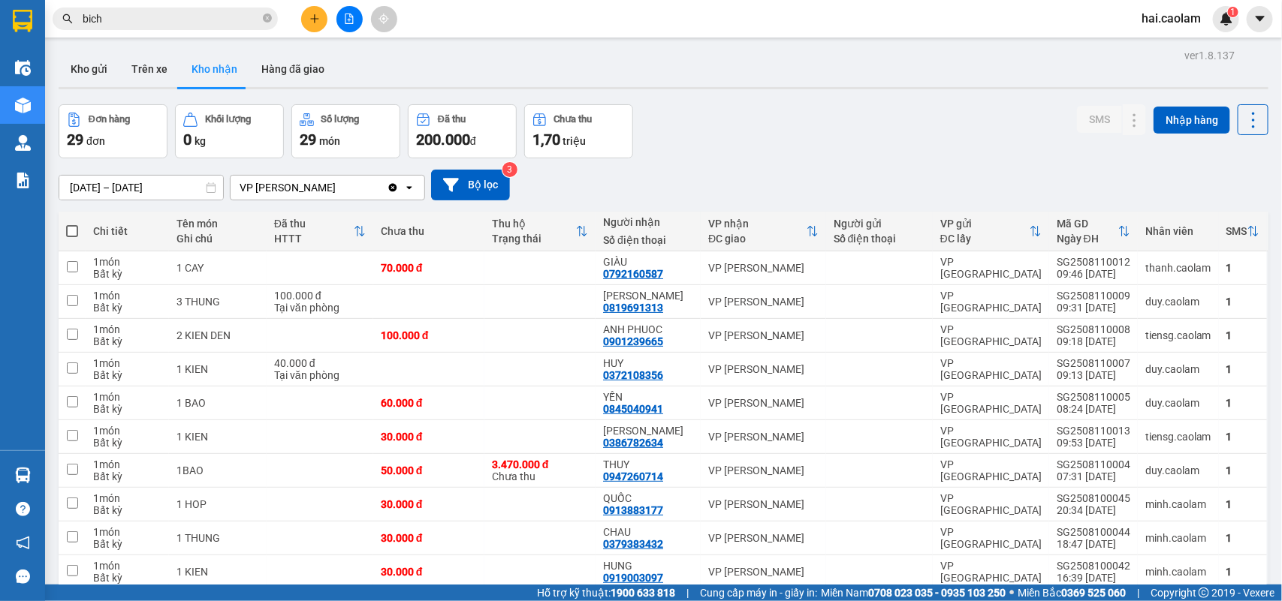
click at [182, 21] on input "bich" at bounding box center [171, 19] width 177 height 17
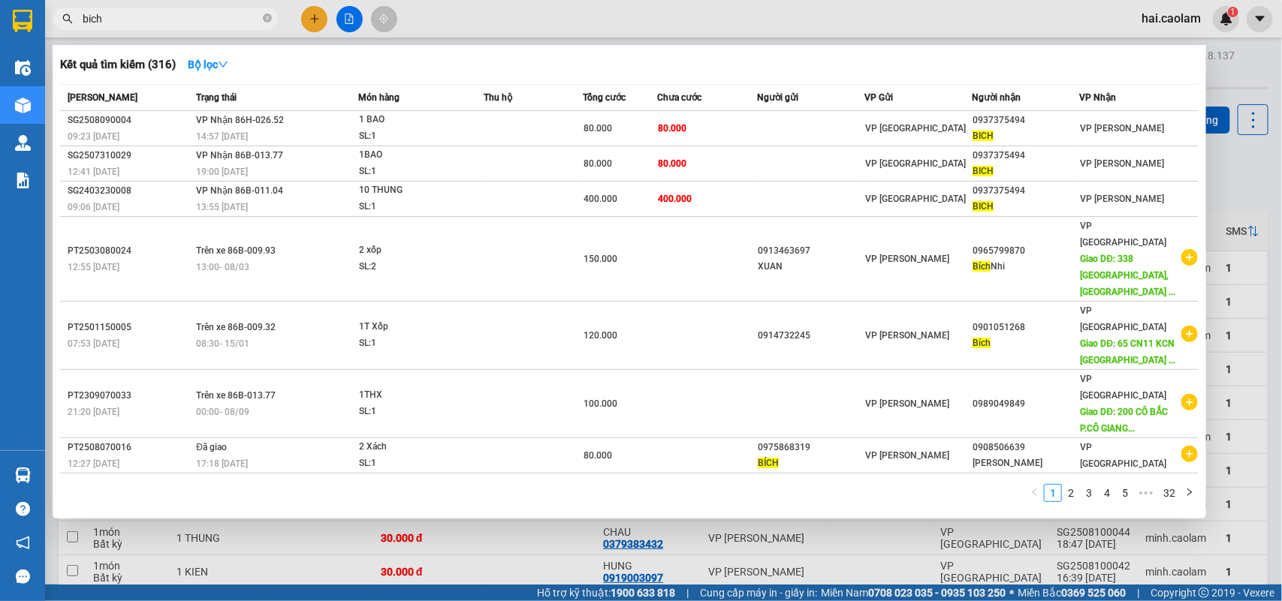
click at [182, 21] on input "bich" at bounding box center [171, 19] width 177 height 17
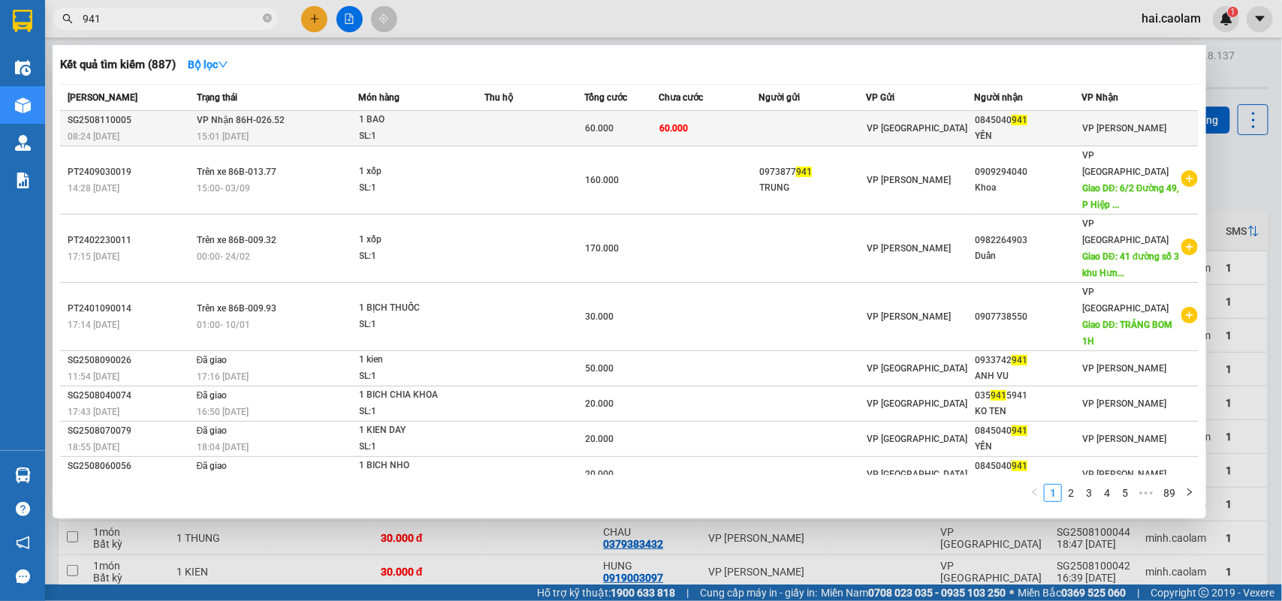
type input "941"
click at [334, 131] on div "15:01 [DATE]" at bounding box center [277, 136] width 161 height 17
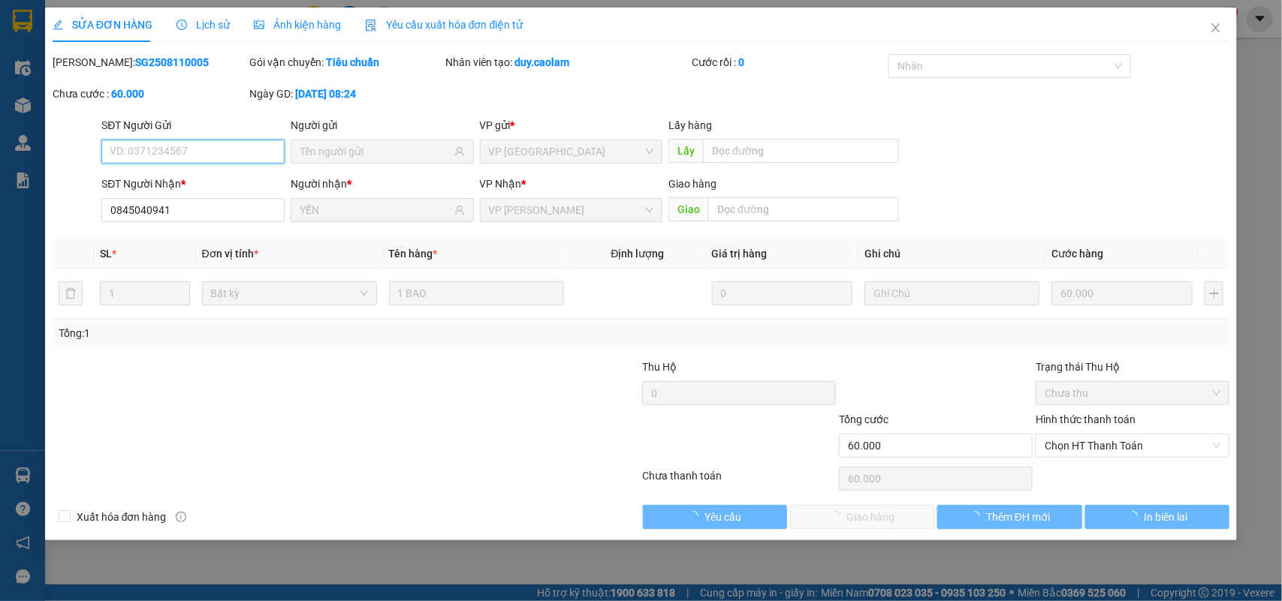
type input "0845040941"
type input "YẾN"
type input "60.000"
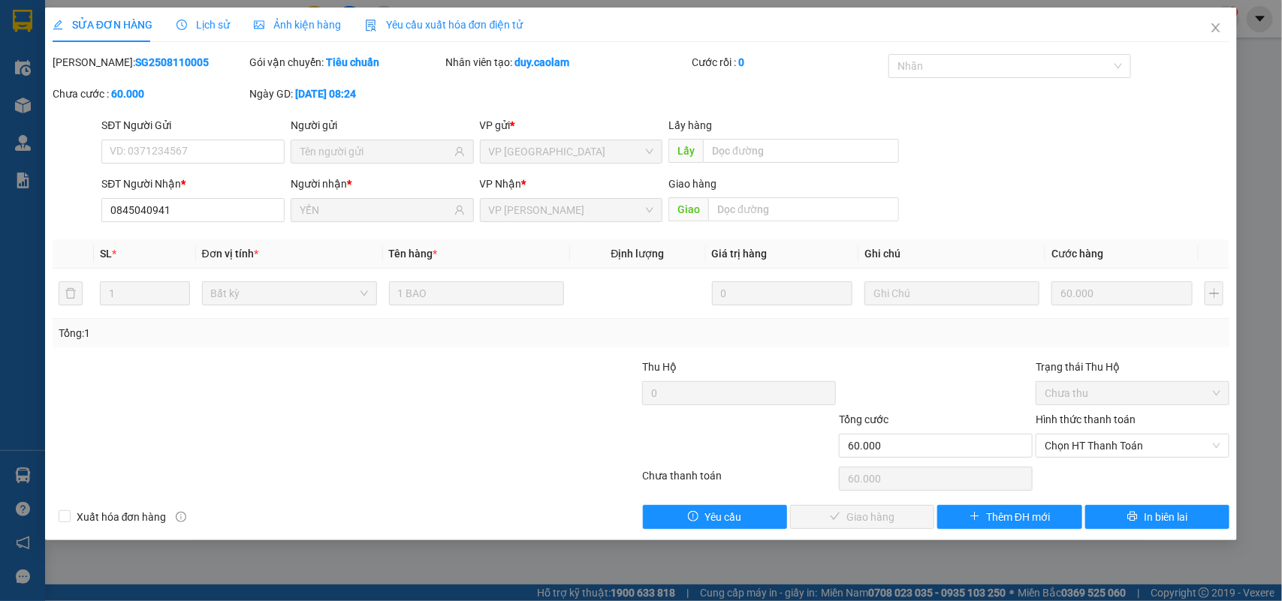
click at [1143, 463] on div "Hình thức thanh toán Chọn HT Thanh Toán" at bounding box center [1133, 437] width 194 height 53
click at [1124, 448] on span "Chọn HT Thanh Toán" at bounding box center [1133, 446] width 176 height 23
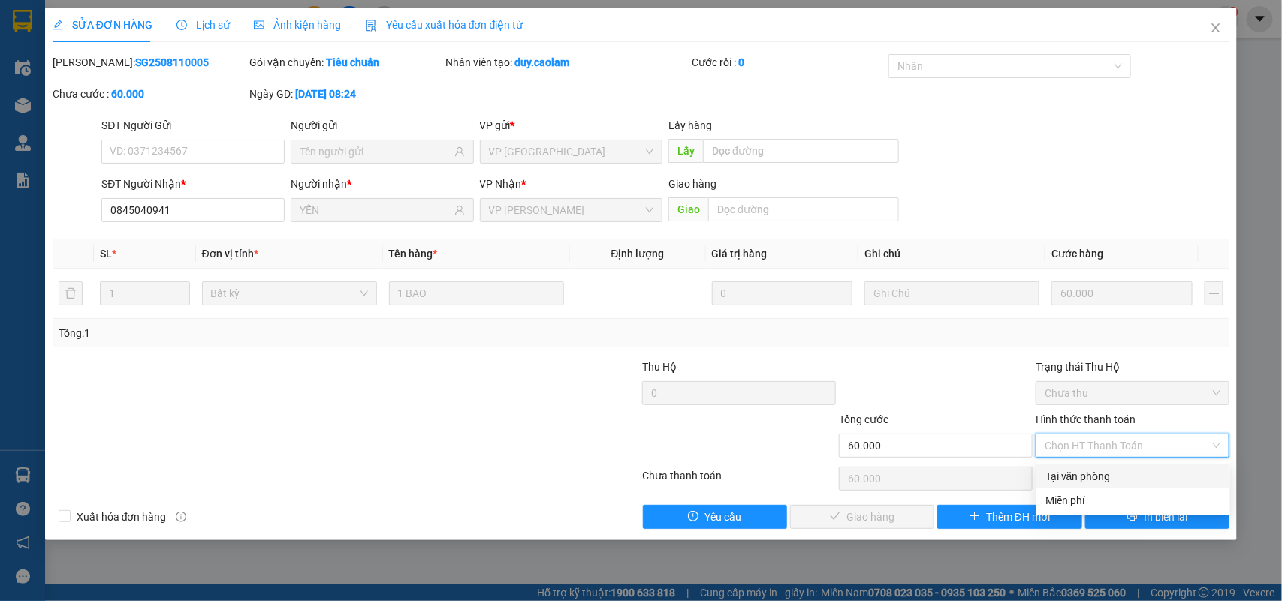
click at [1102, 478] on div "Tại văn phòng" at bounding box center [1133, 477] width 176 height 17
type input "0"
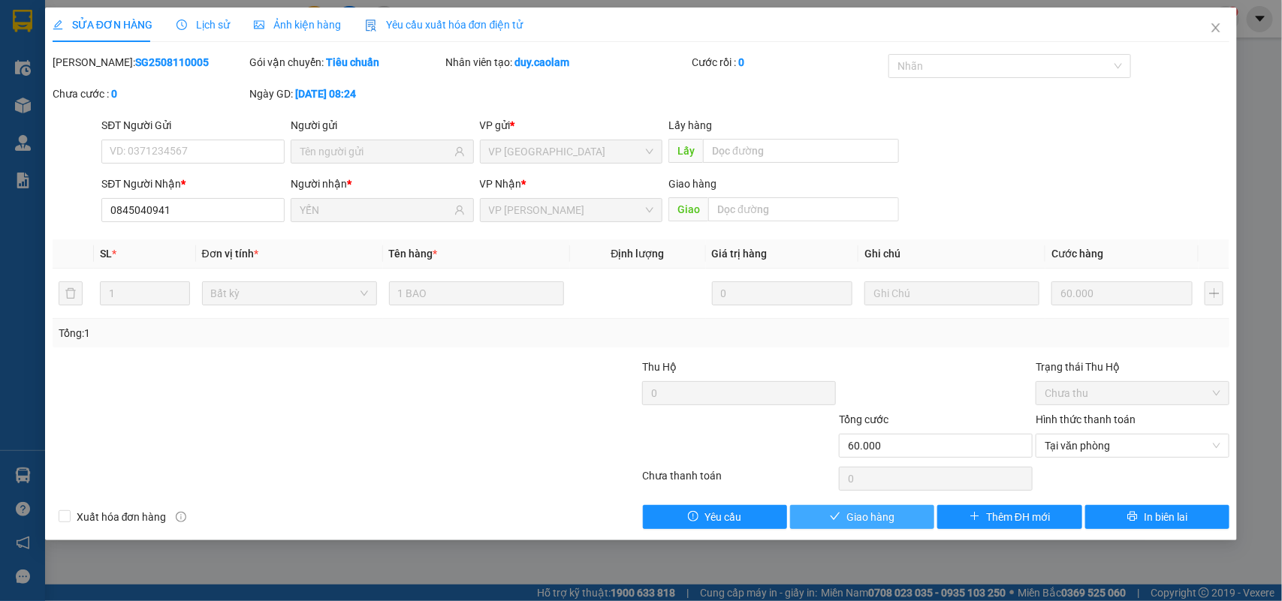
click at [884, 508] on button "Giao hàng" at bounding box center [862, 517] width 144 height 24
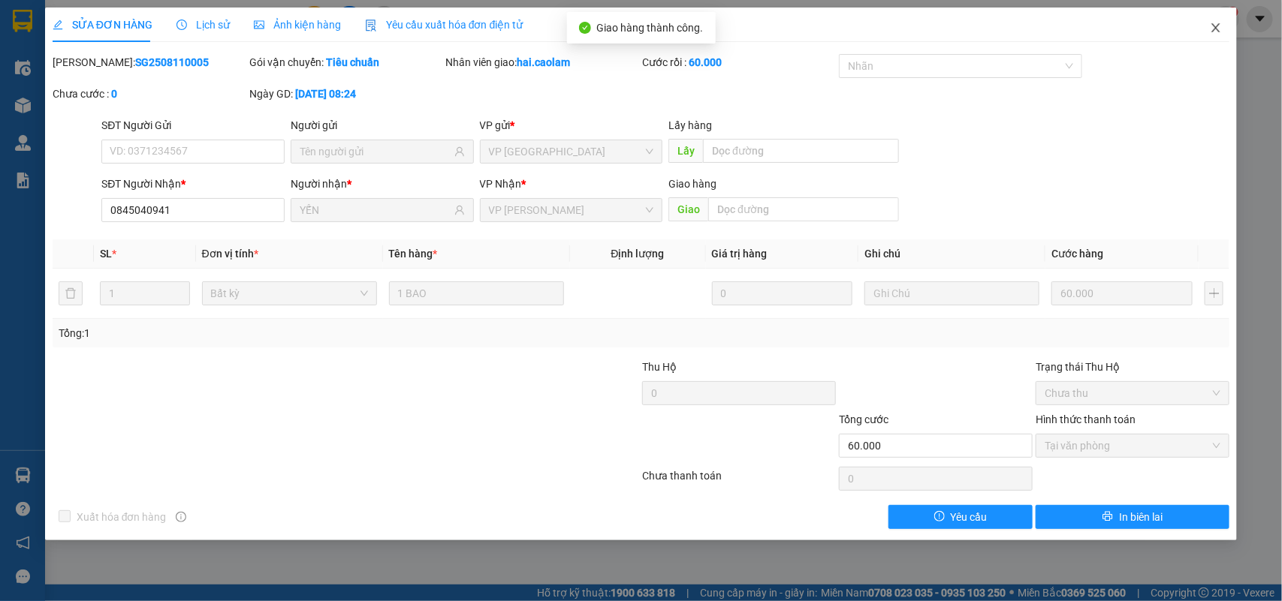
click at [1213, 36] on span "Close" at bounding box center [1216, 29] width 42 height 42
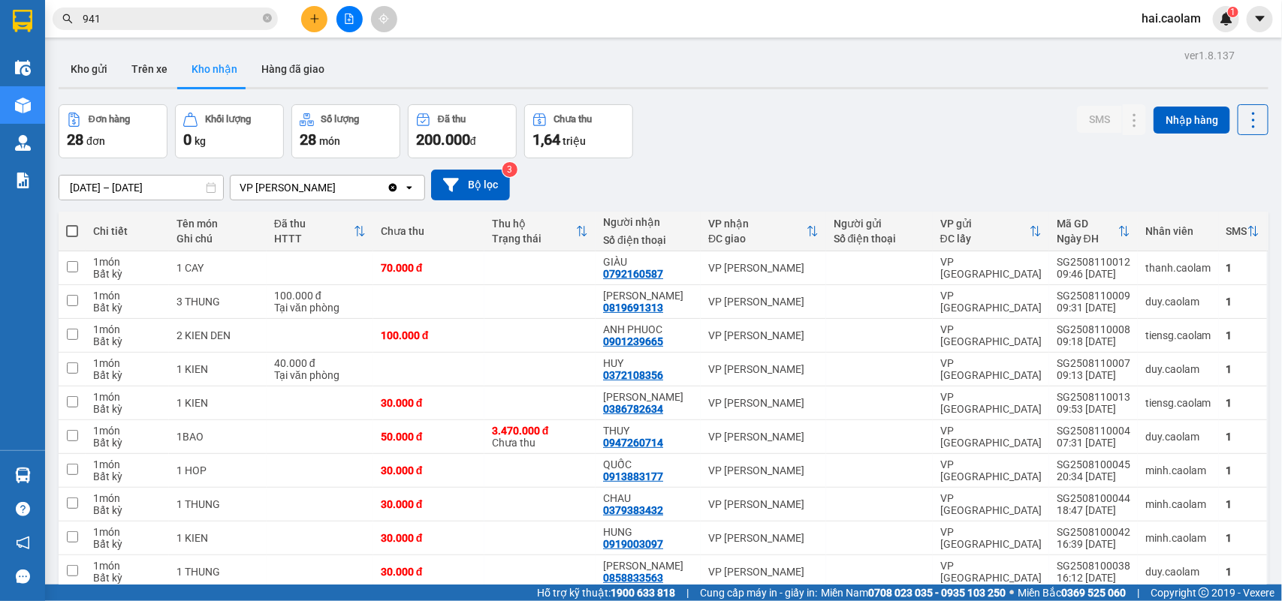
click at [162, 20] on input "941" at bounding box center [171, 19] width 177 height 17
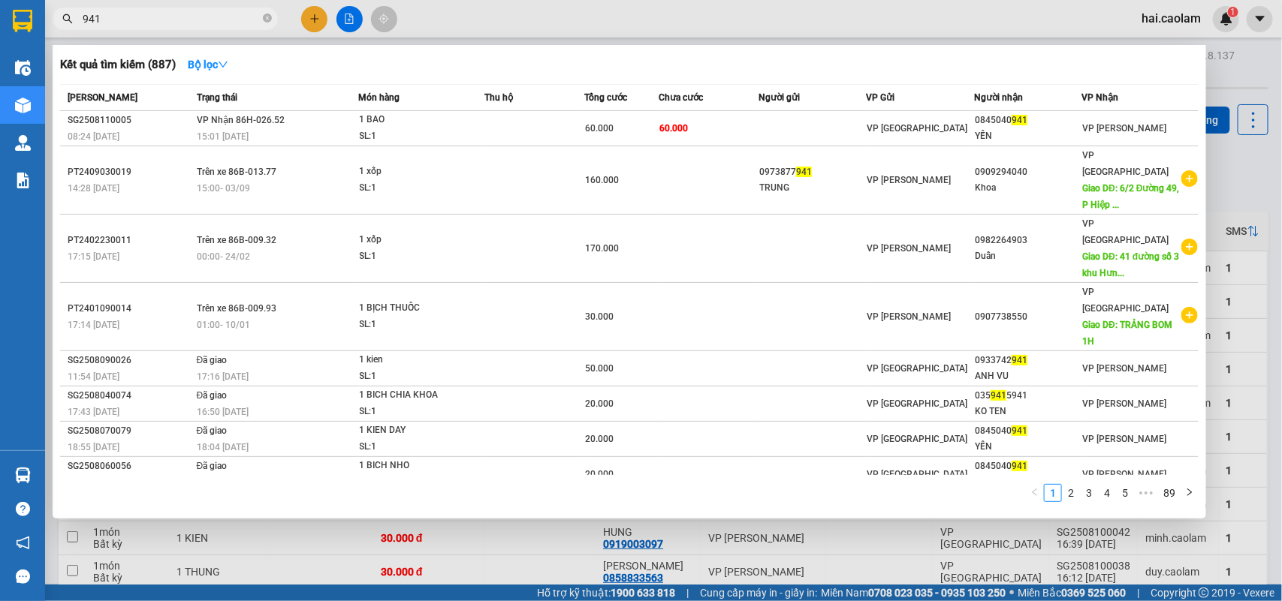
click at [162, 20] on input "941" at bounding box center [171, 19] width 177 height 17
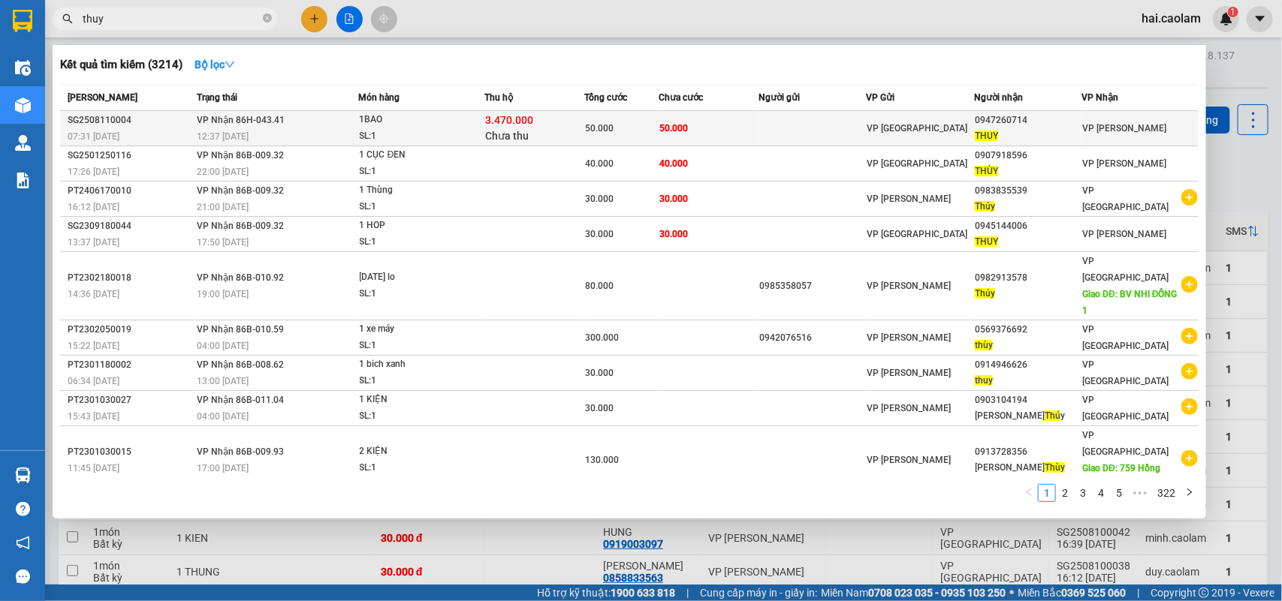
type input "thuy"
click at [699, 125] on td "50.000" at bounding box center [709, 128] width 100 height 35
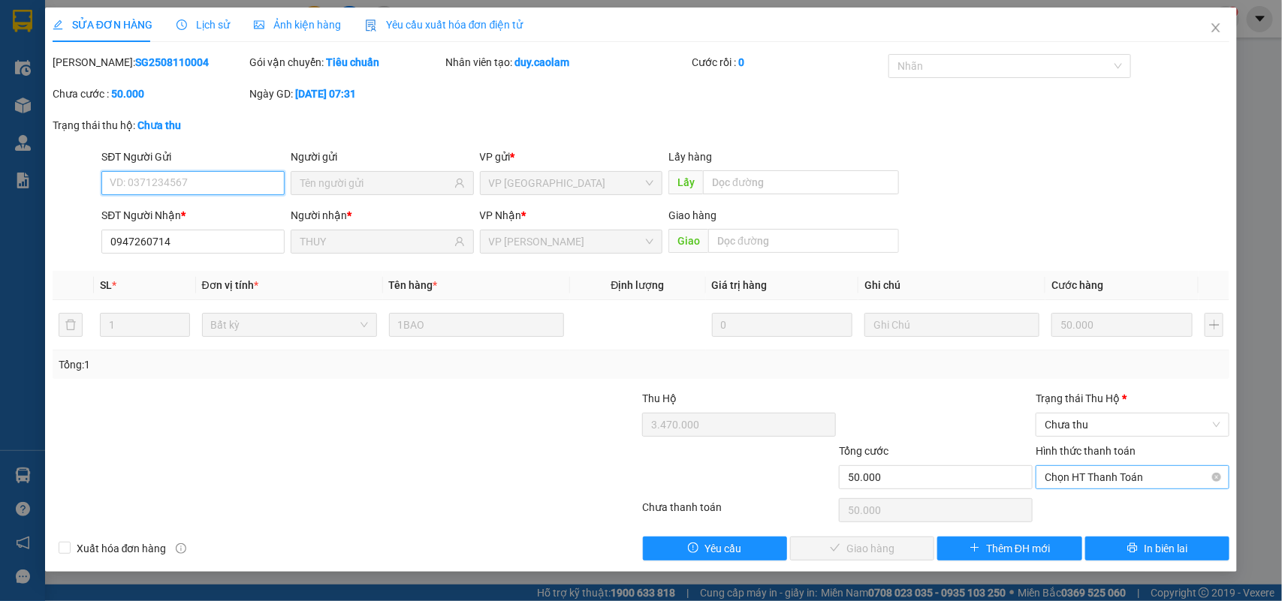
click at [1072, 470] on span "Chọn HT Thanh Toán" at bounding box center [1133, 477] width 176 height 23
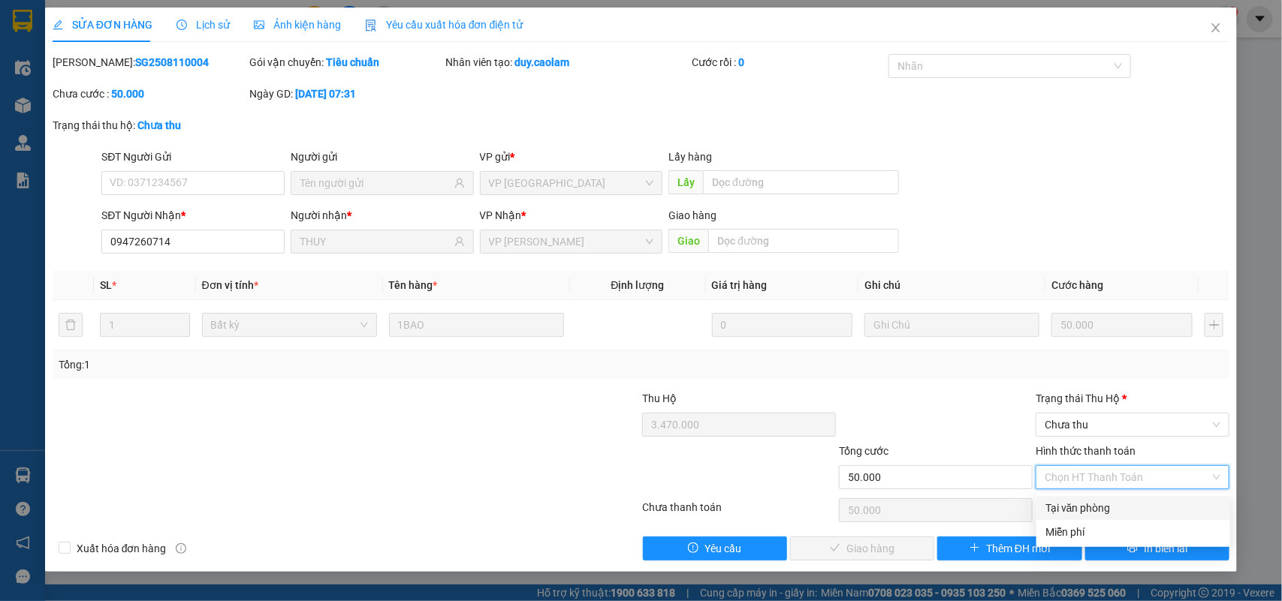
click at [1072, 508] on div "Tại văn phòng" at bounding box center [1133, 508] width 176 height 17
type input "0"
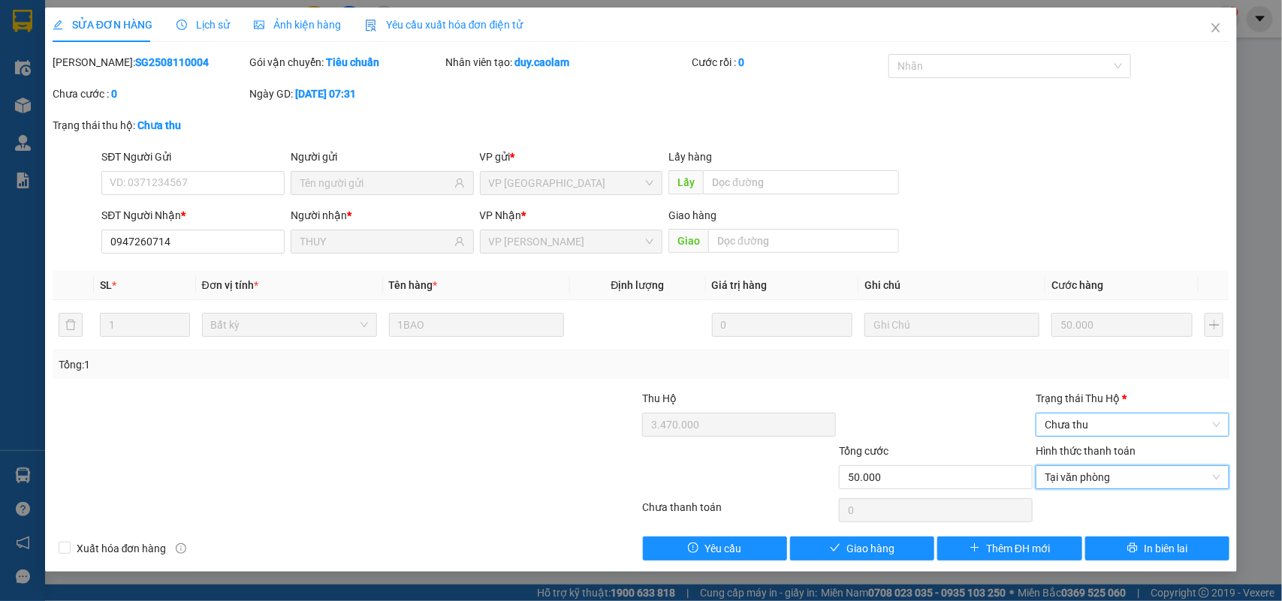
click at [1082, 414] on span "Chưa thu" at bounding box center [1133, 425] width 176 height 23
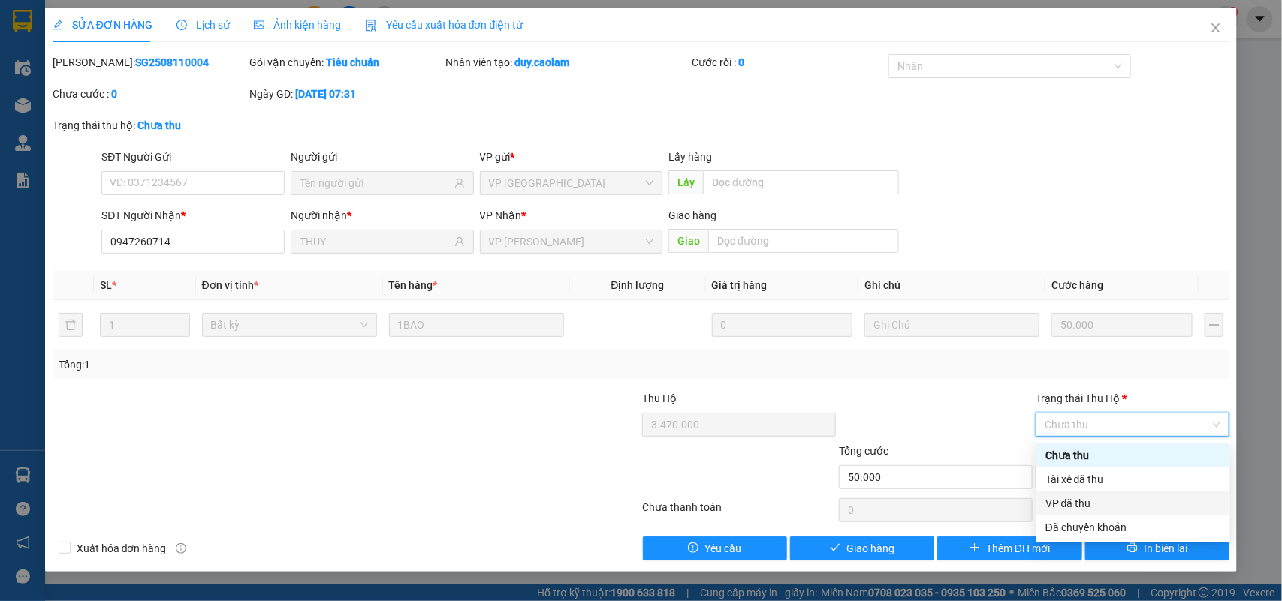
click at [1076, 505] on div "VP đã thu" at bounding box center [1133, 504] width 176 height 17
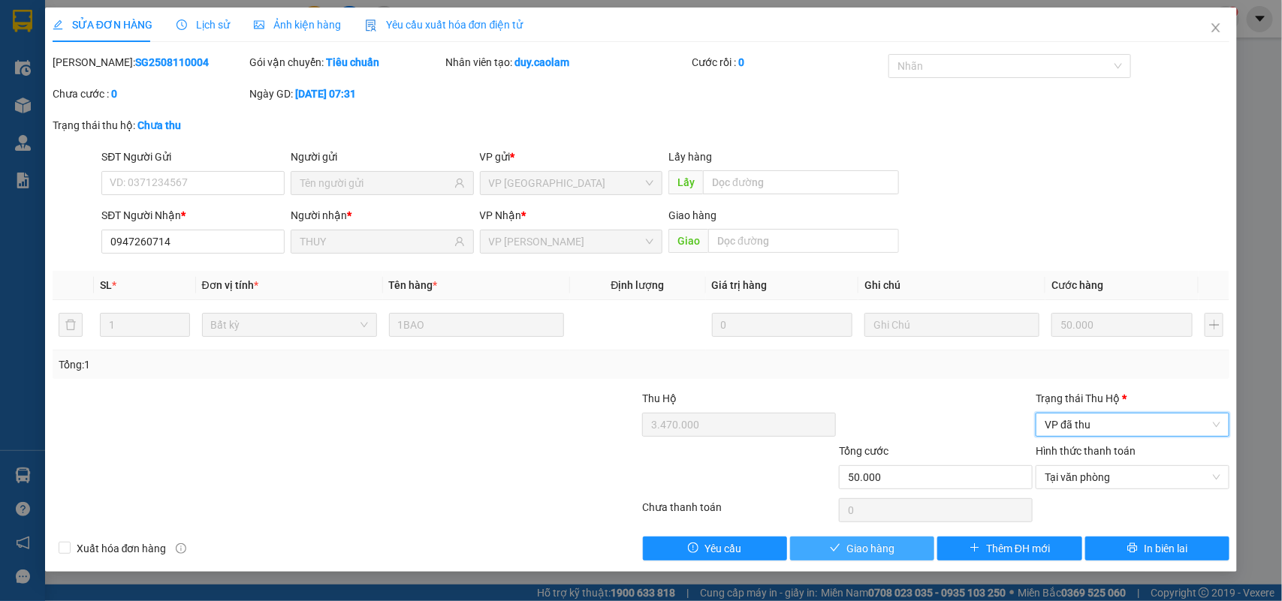
click at [868, 546] on span "Giao hàng" at bounding box center [870, 549] width 48 height 17
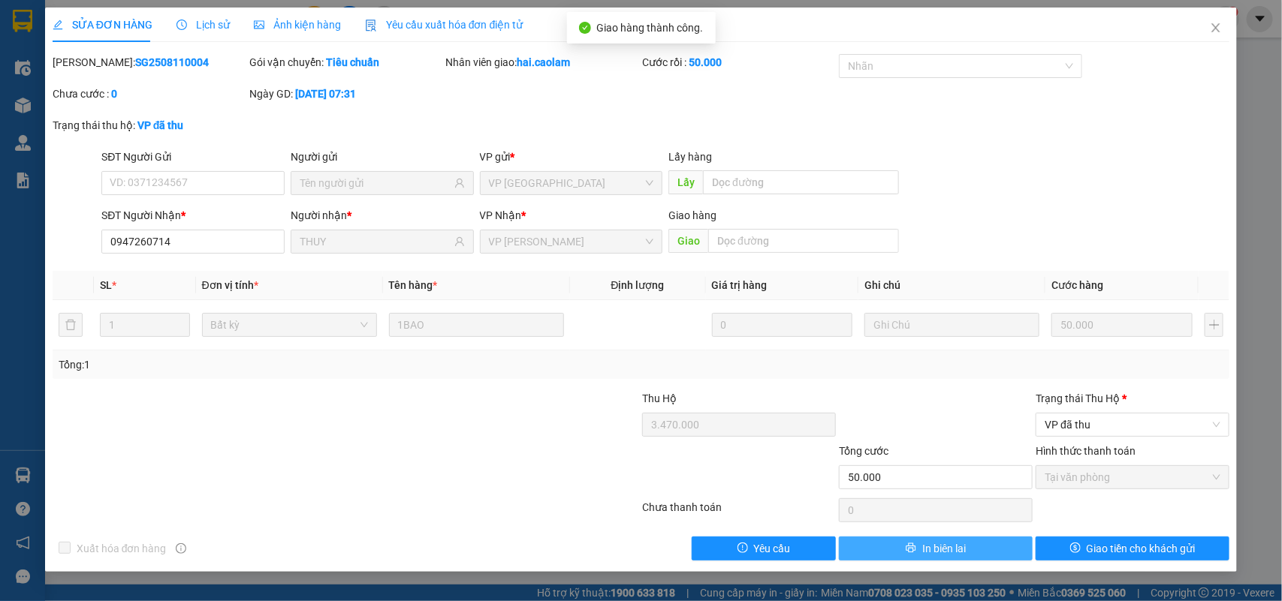
click at [956, 547] on span "In biên lai" at bounding box center [944, 549] width 44 height 17
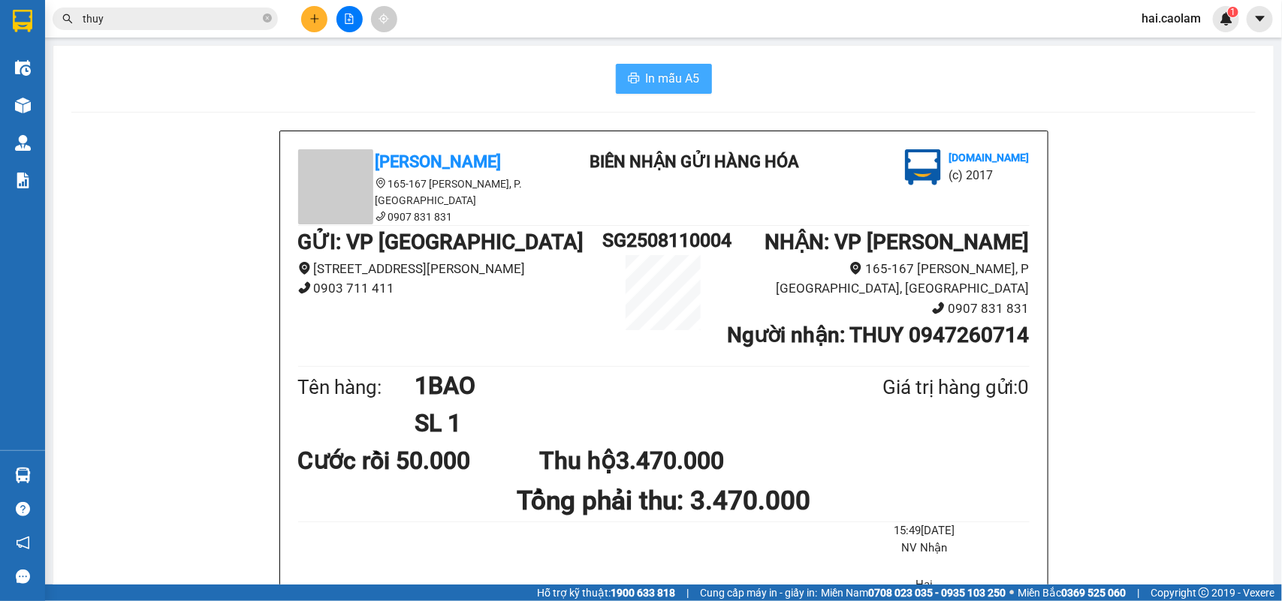
click at [674, 92] on button "In mẫu A5" at bounding box center [664, 79] width 96 height 30
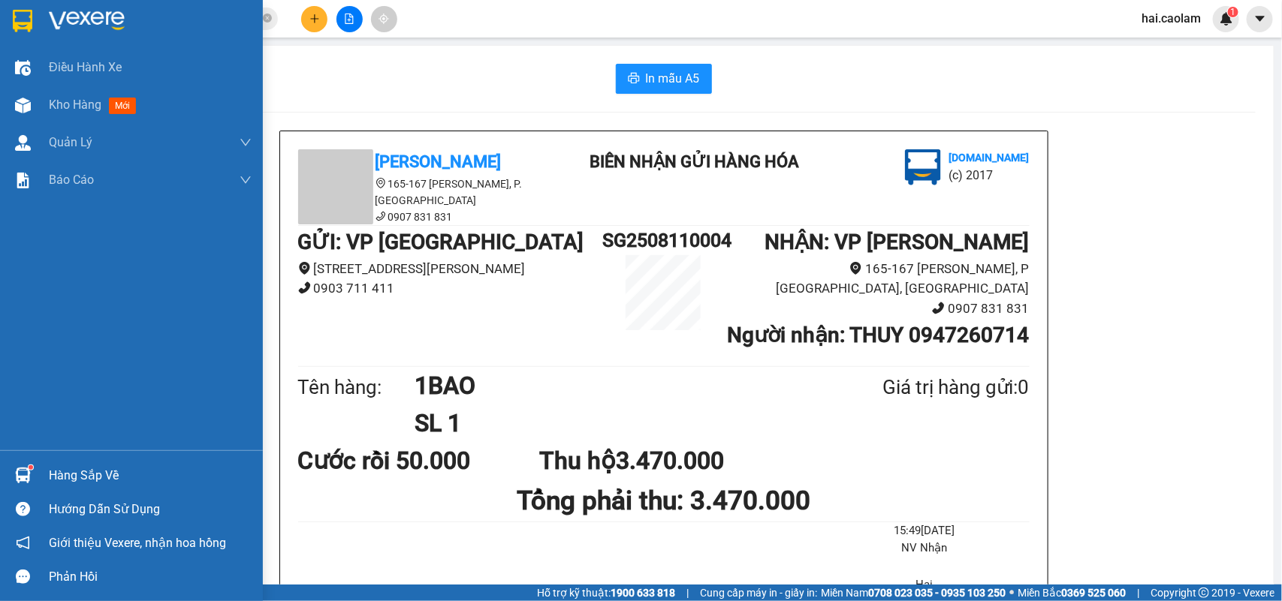
click at [23, 478] on img at bounding box center [23, 476] width 16 height 16
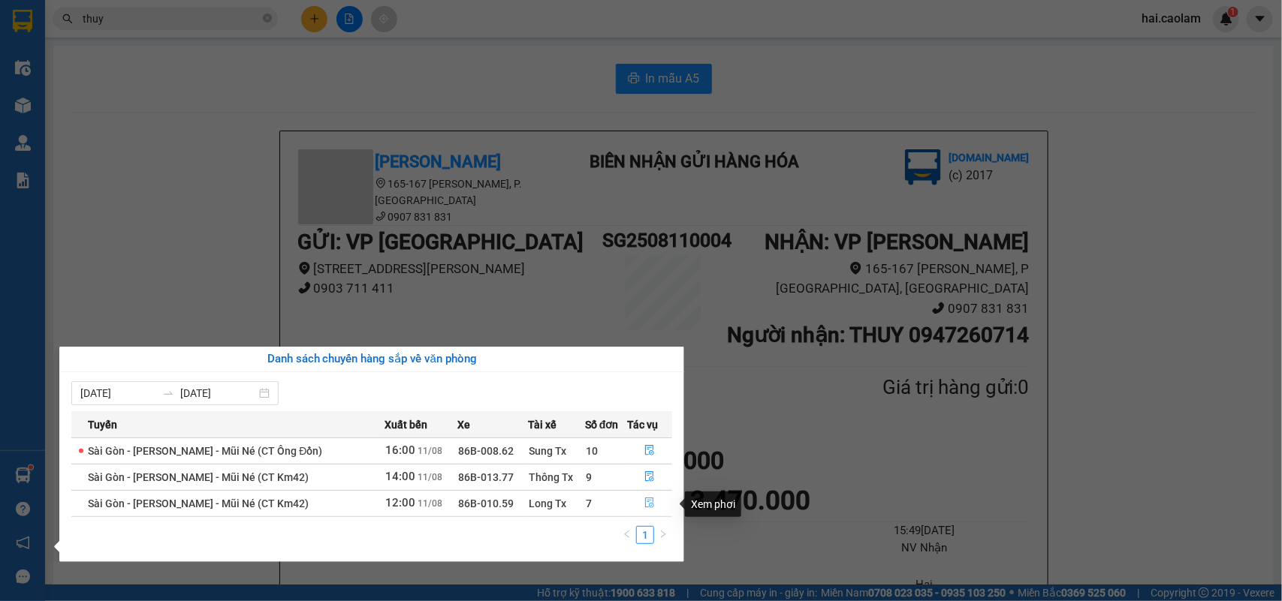
click at [644, 505] on icon "file-done" at bounding box center [649, 503] width 11 height 11
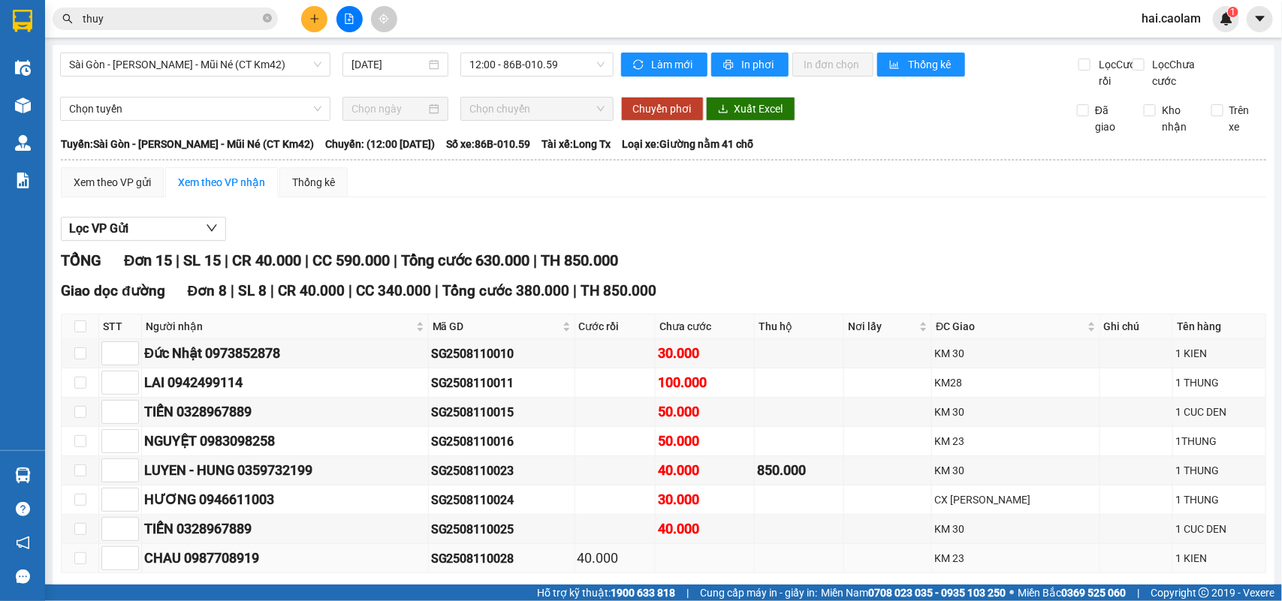
scroll to position [250, 0]
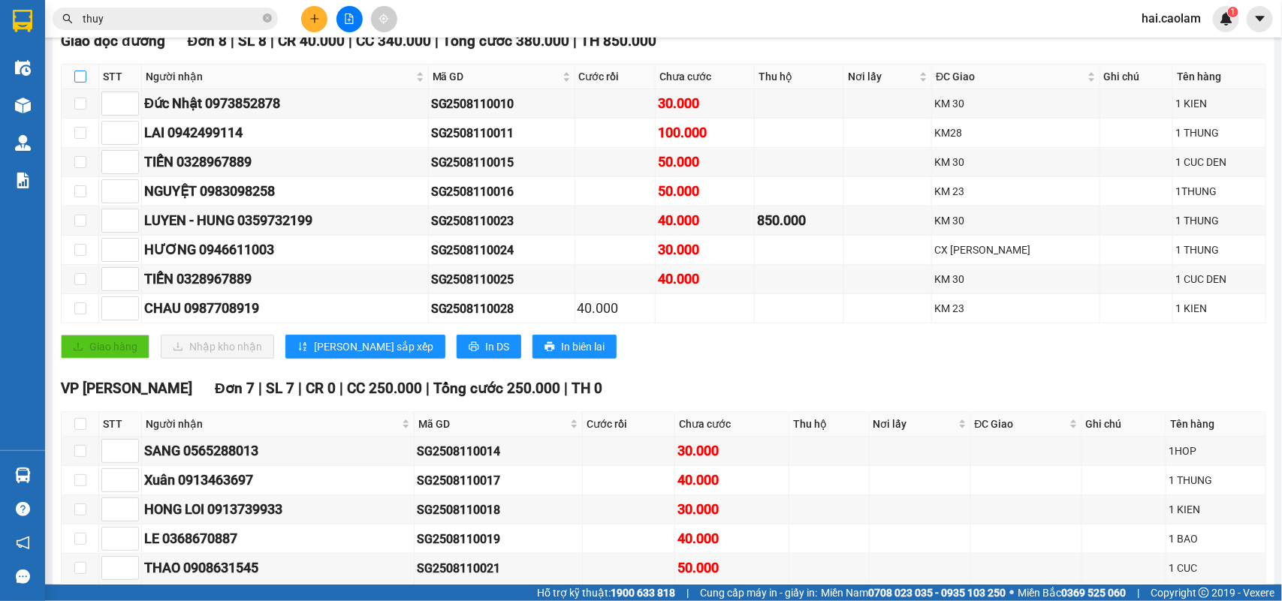
click at [85, 83] on input "checkbox" at bounding box center [80, 77] width 12 height 12
checkbox input "true"
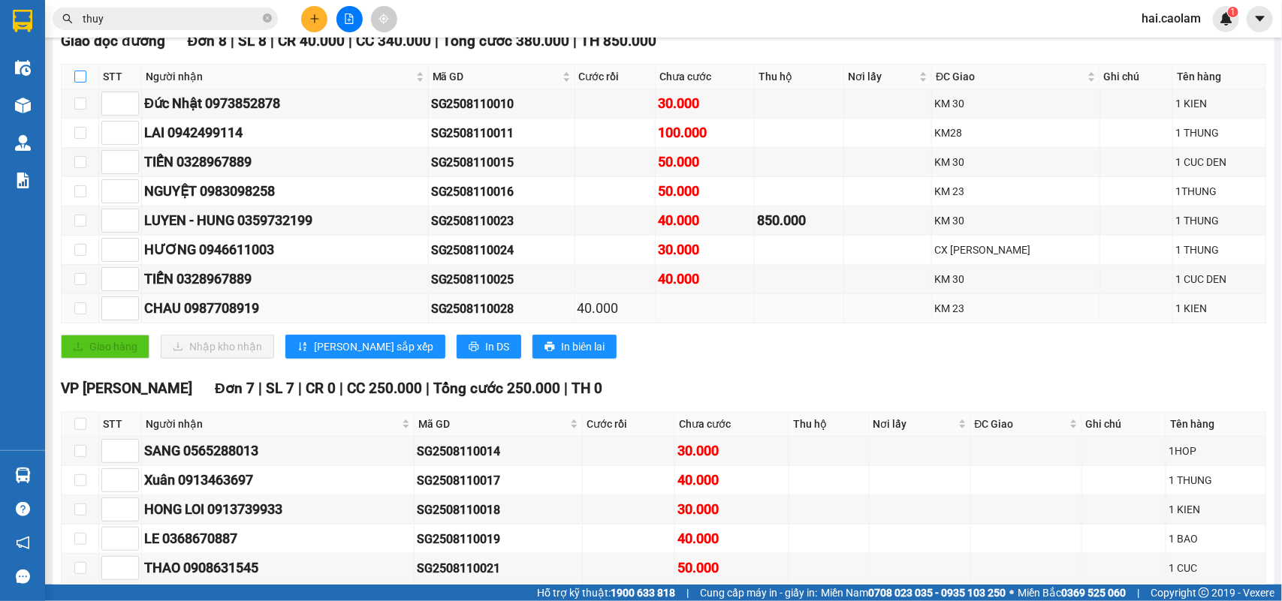
checkbox input "true"
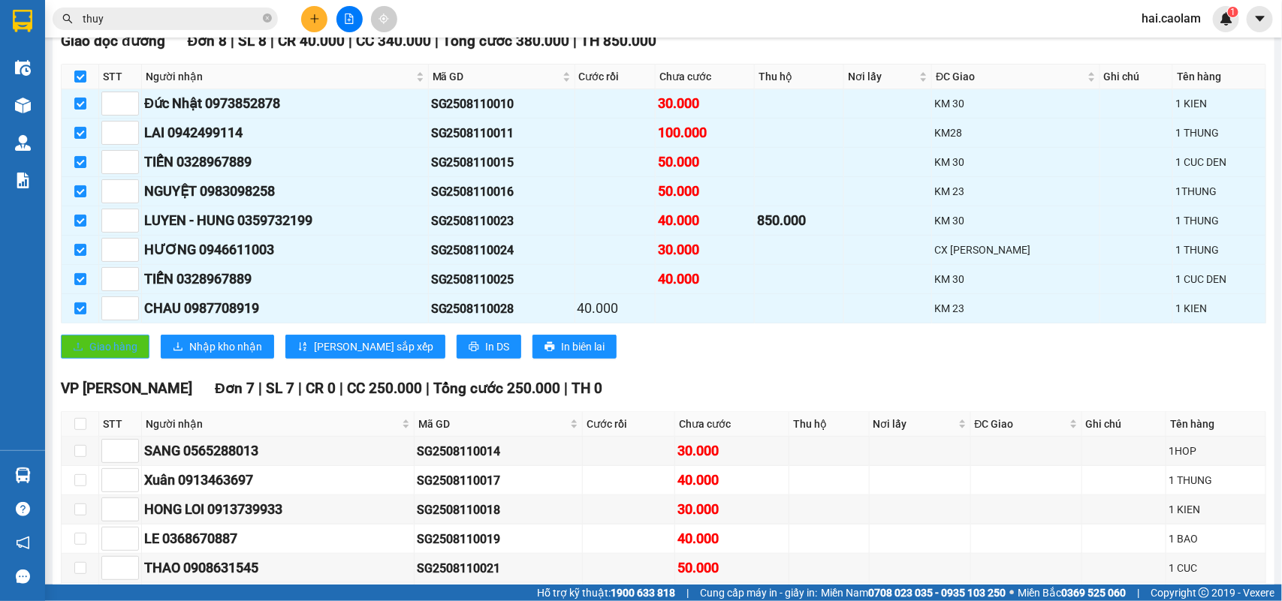
click at [103, 355] on span "Giao hàng" at bounding box center [113, 347] width 48 height 17
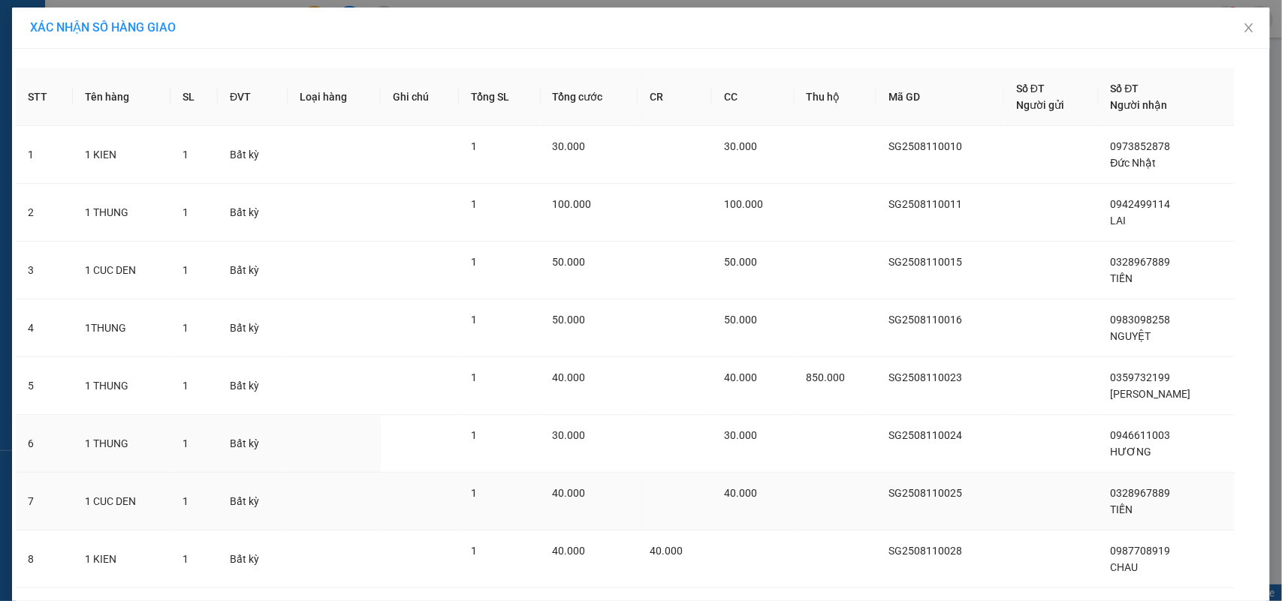
scroll to position [98, 0]
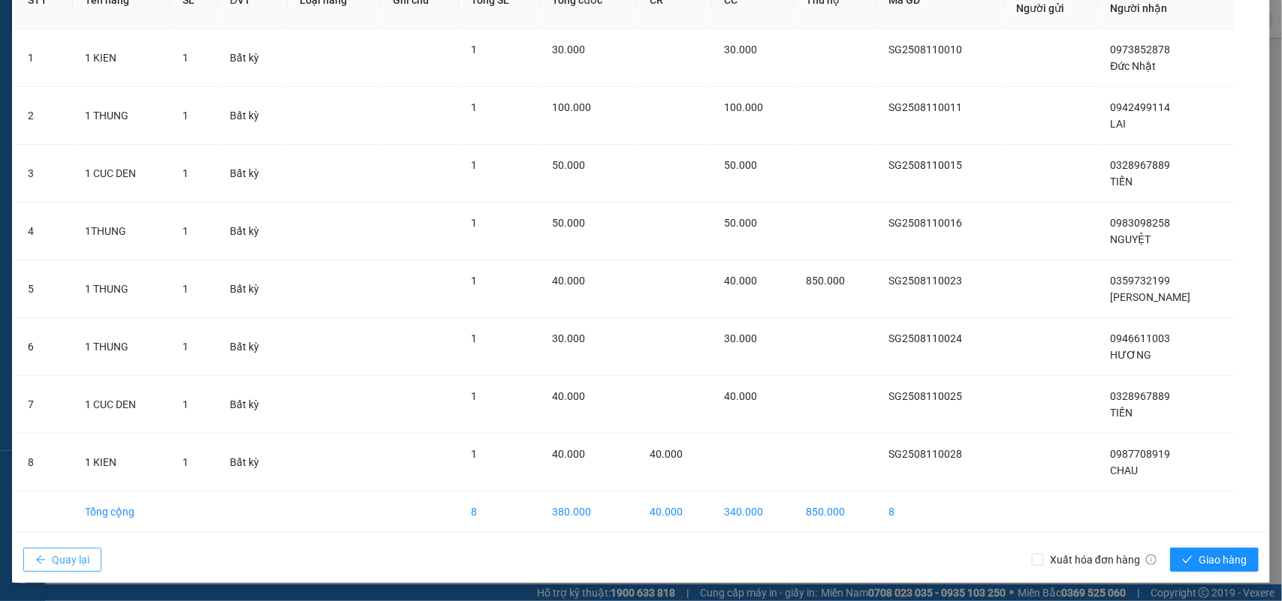
click at [60, 552] on span "Quay lại" at bounding box center [71, 560] width 38 height 17
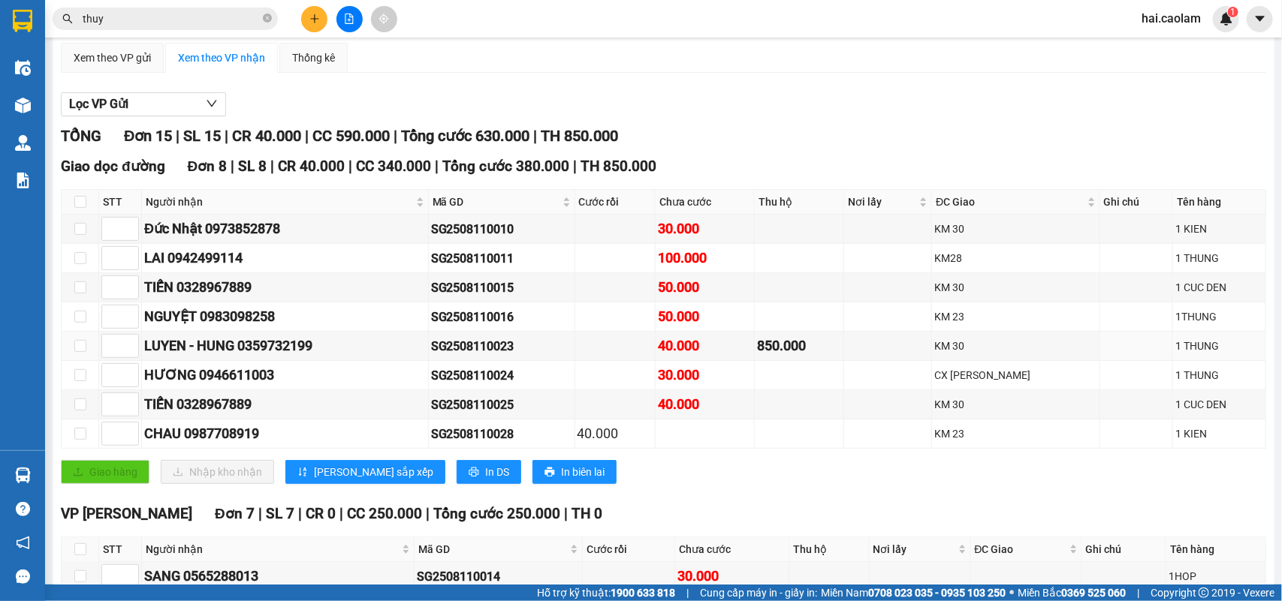
scroll to position [375, 0]
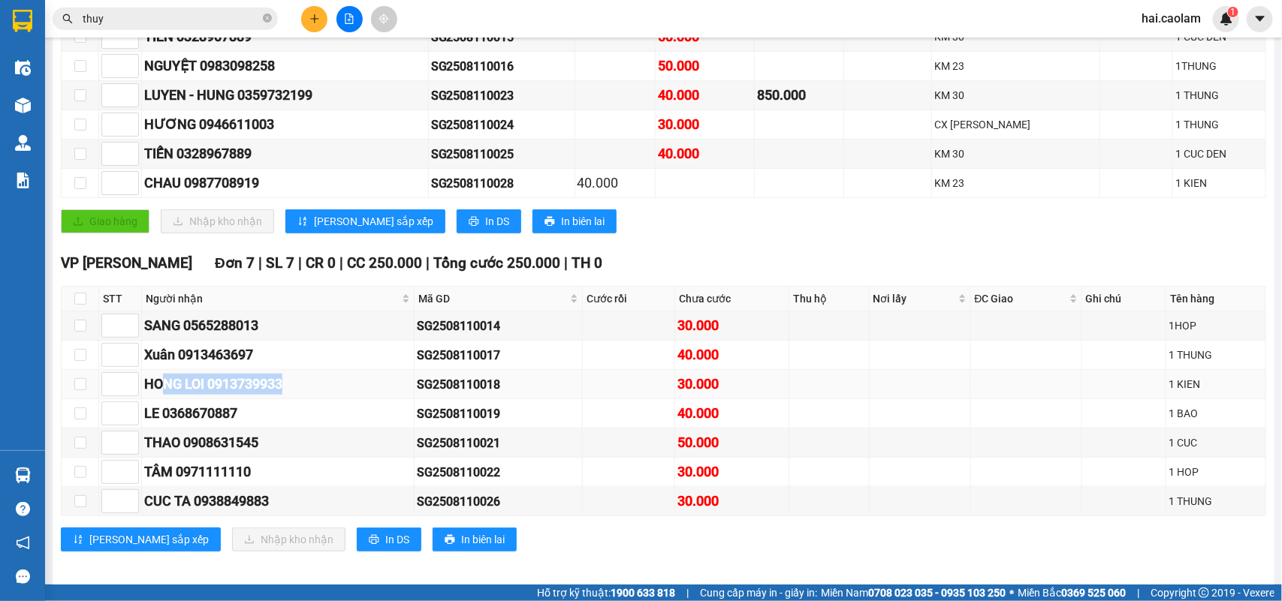
drag, startPoint x: 161, startPoint y: 408, endPoint x: 417, endPoint y: 418, distance: 255.5
click at [411, 395] on div "HONG LOI 0913739933" at bounding box center [277, 384] width 267 height 21
click at [440, 394] on div "SG2508110018" at bounding box center [498, 384] width 163 height 19
drag, startPoint x: 140, startPoint y: 402, endPoint x: 460, endPoint y: 423, distance: 320.5
click at [459, 423] on tbody "SANG 0565288013 SG2508110014 30.000 1HOP Xuân 0913463697 SG2508110017 40.000 1 …" at bounding box center [664, 414] width 1204 height 205
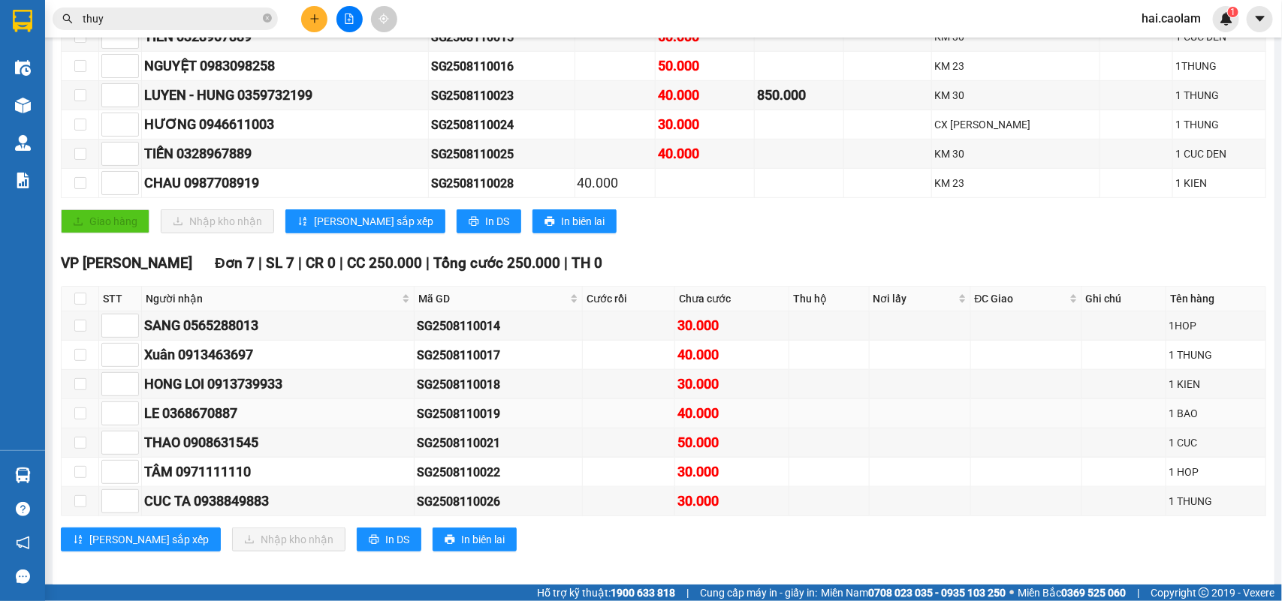
click at [463, 424] on td "SG2508110019" at bounding box center [499, 413] width 168 height 29
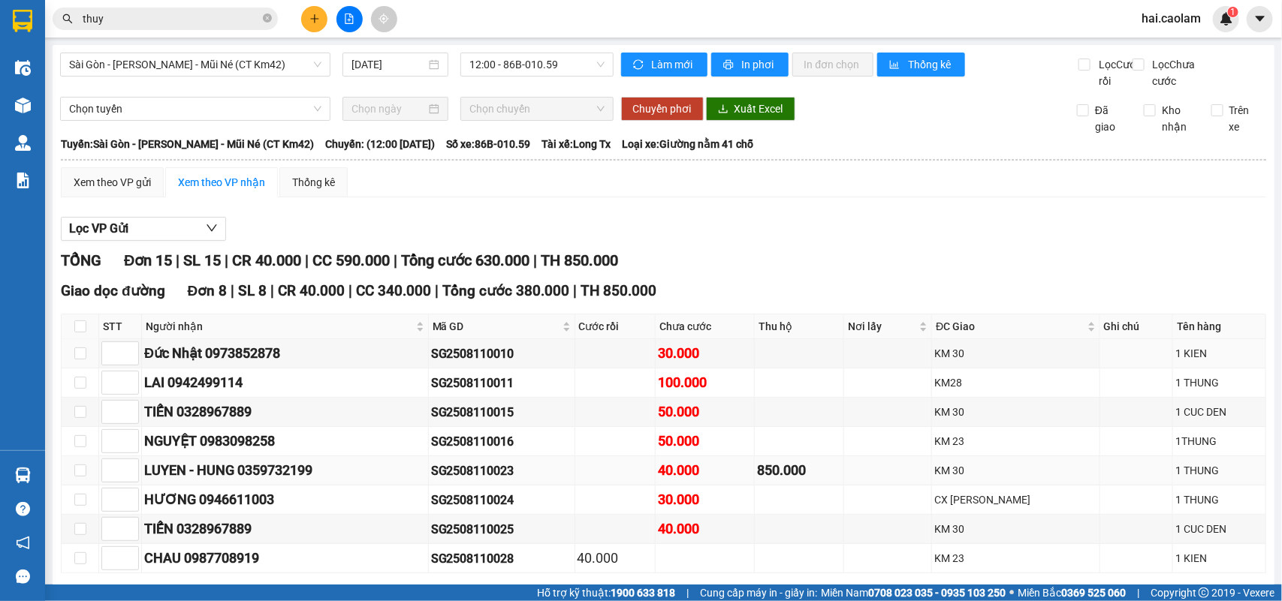
scroll to position [125, 0]
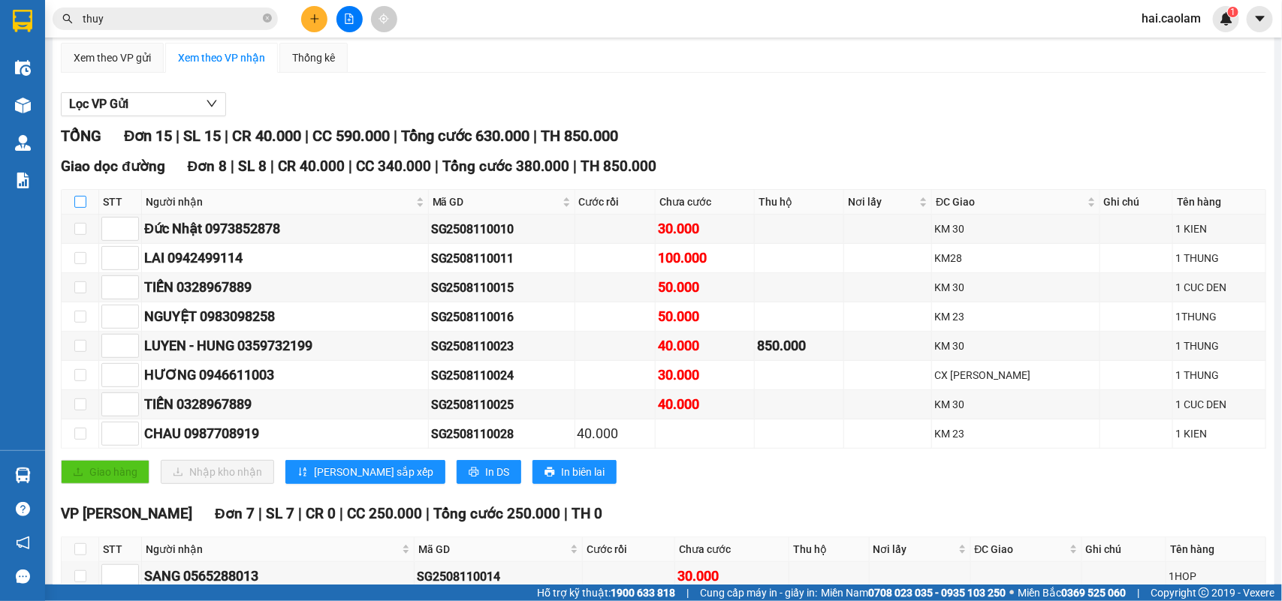
click at [80, 208] on input "checkbox" at bounding box center [80, 202] width 12 height 12
checkbox input "true"
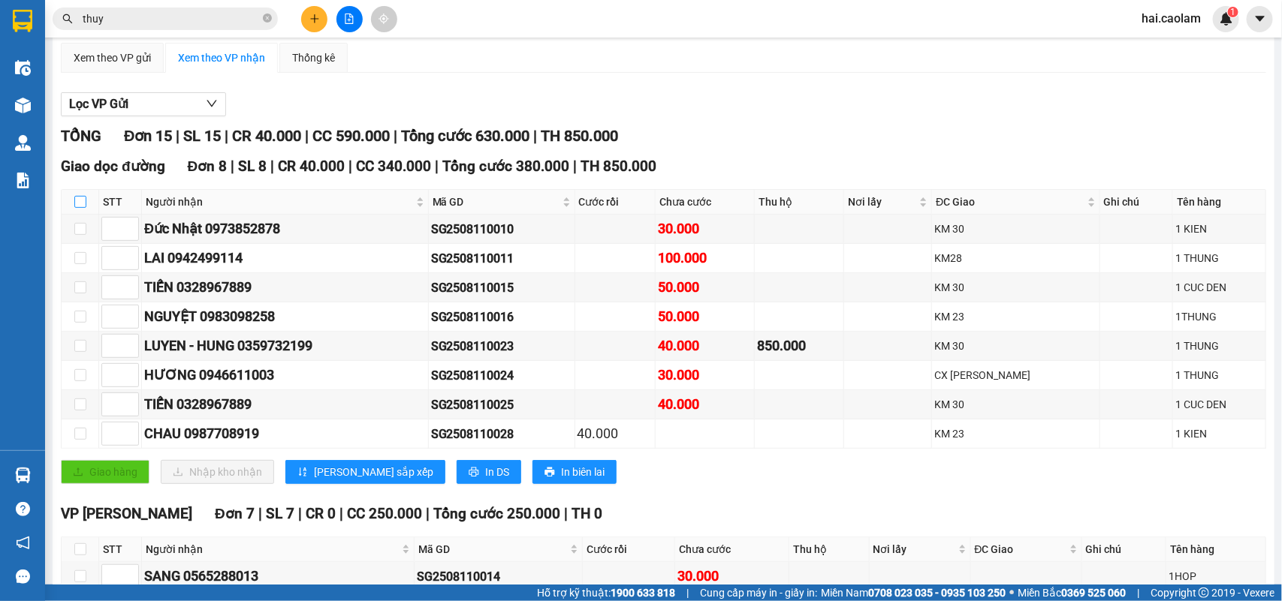
checkbox input "true"
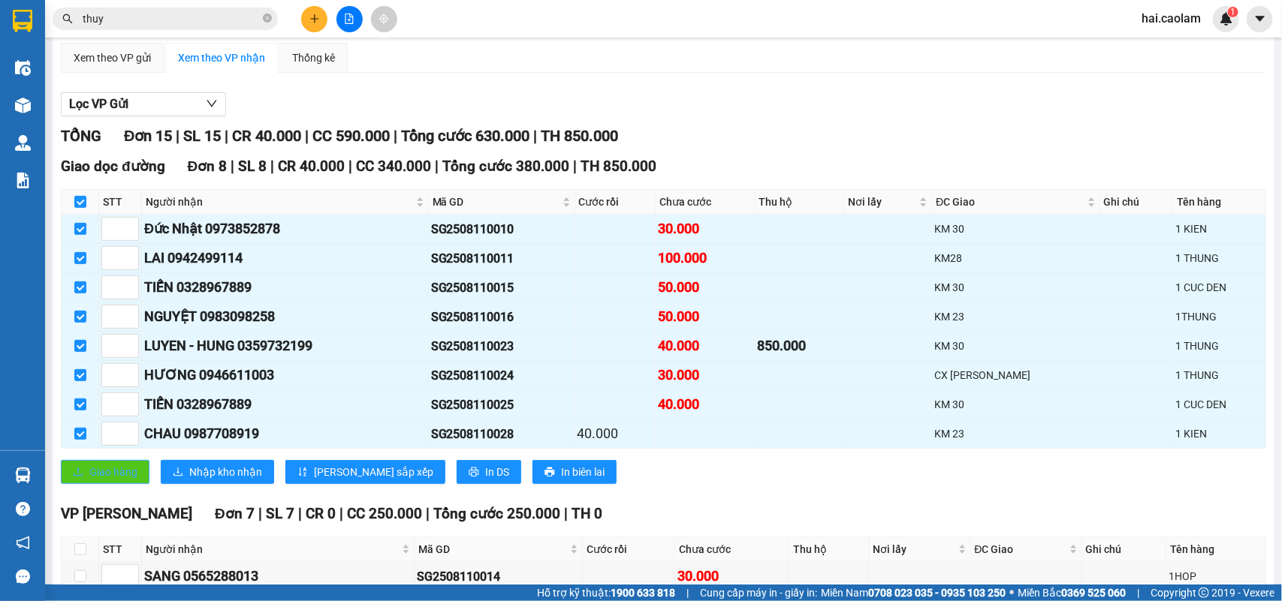
click at [111, 481] on span "Giao hàng" at bounding box center [113, 472] width 48 height 17
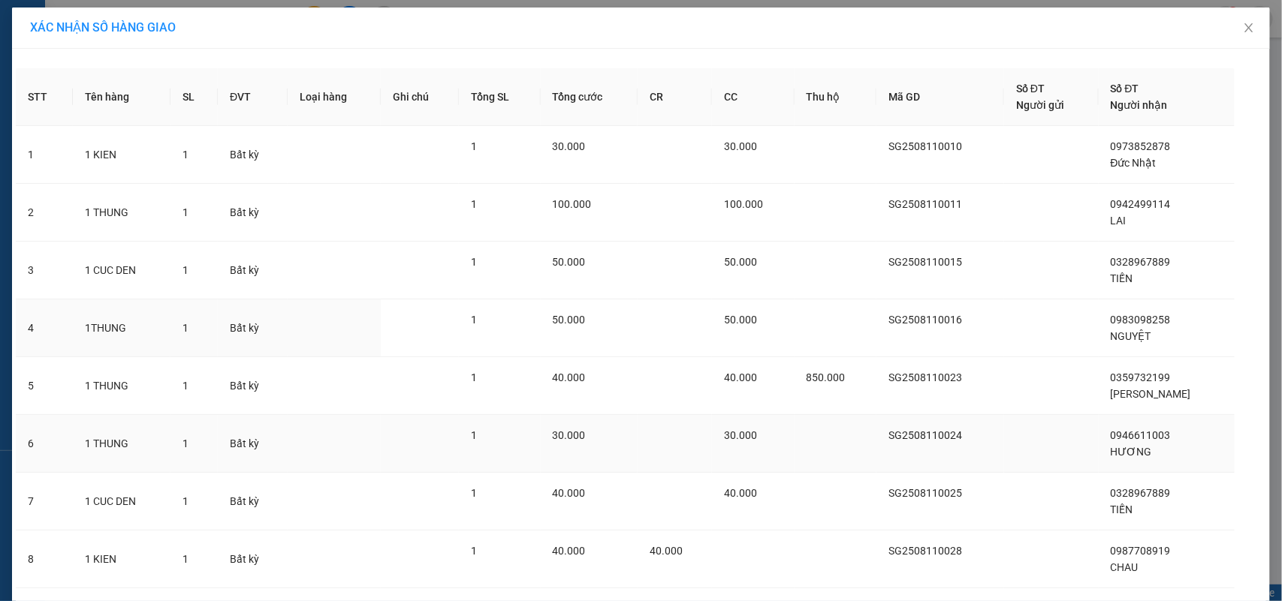
scroll to position [98, 0]
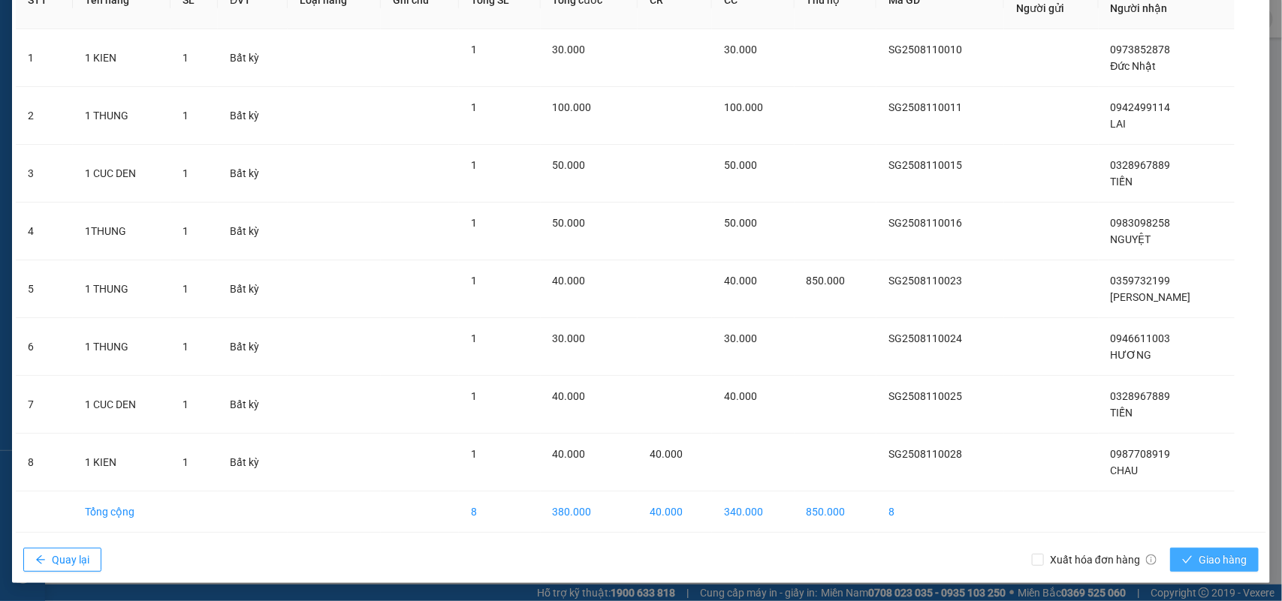
click at [1225, 553] on span "Giao hàng" at bounding box center [1222, 560] width 48 height 17
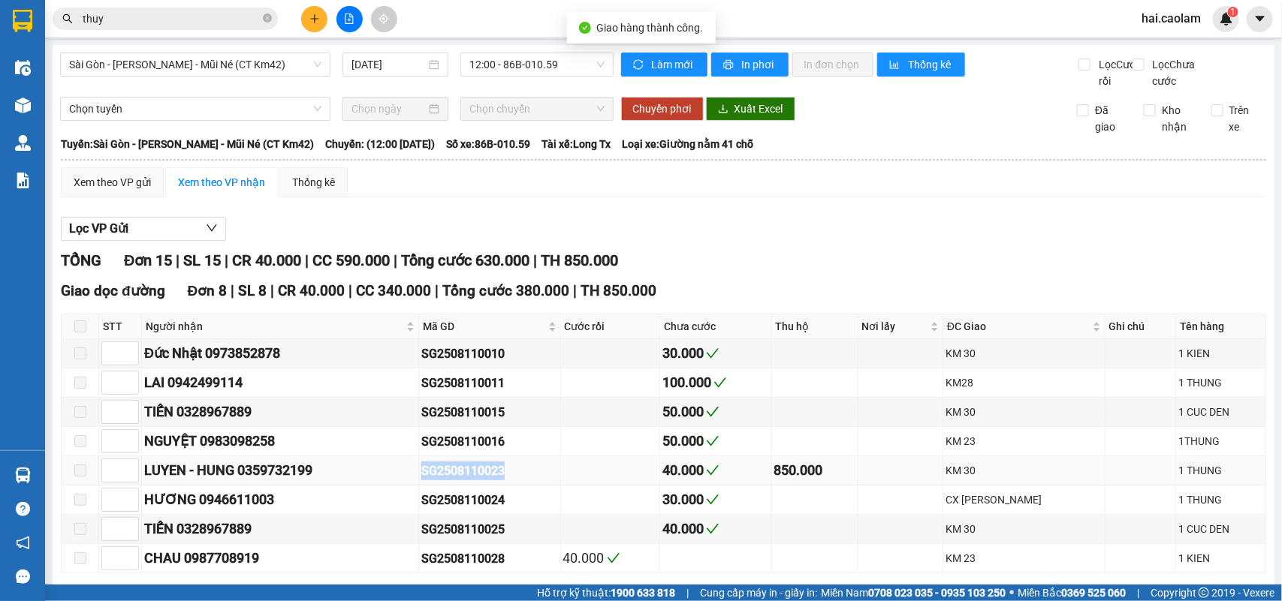
drag, startPoint x: 523, startPoint y: 492, endPoint x: 436, endPoint y: 493, distance: 86.4
click at [436, 486] on tr "LUYEN - HUNG 0359732199 SG2508110023 40.000 850.000 KM 30 1 THUNG" at bounding box center [664, 471] width 1204 height 29
copy tr "SG2508110023"
click at [213, 20] on input "thuy" at bounding box center [171, 19] width 177 height 17
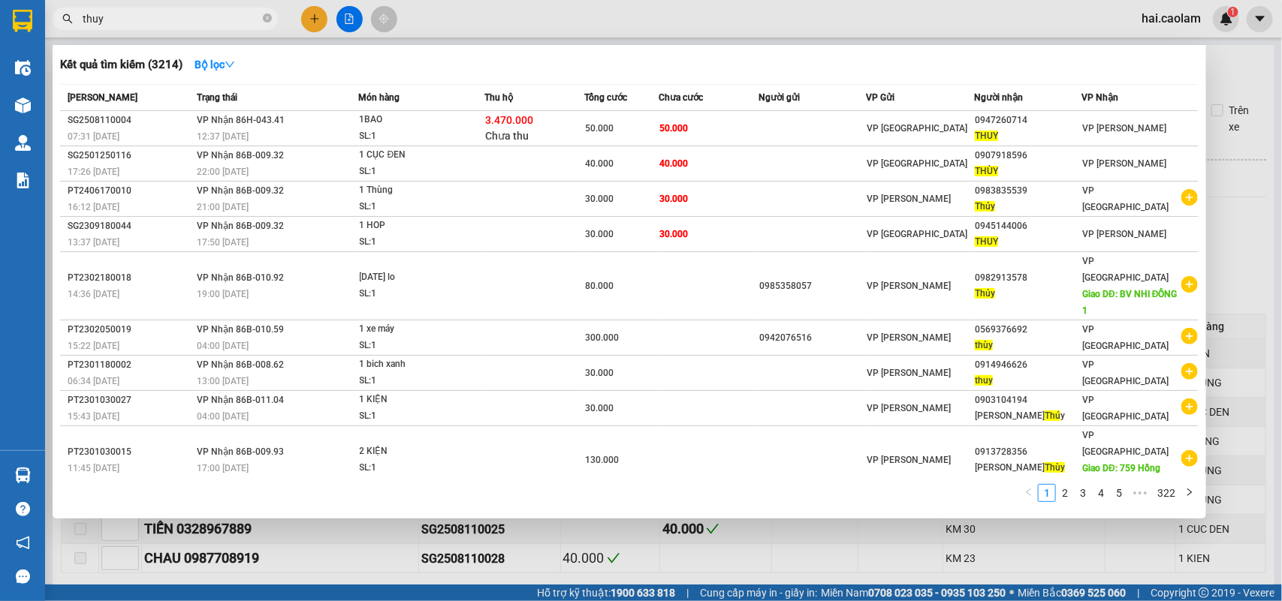
click at [213, 20] on input "thuy" at bounding box center [171, 19] width 177 height 17
paste input "0944808279"
type input "0944808279"
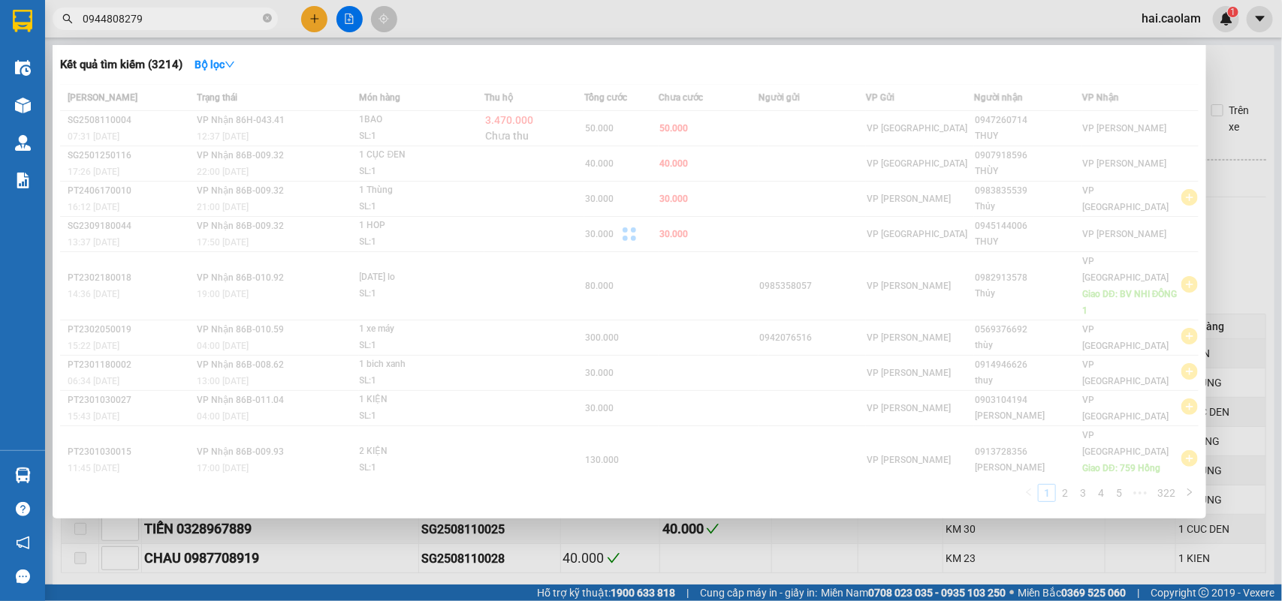
click at [210, 19] on input "0944808279" at bounding box center [171, 19] width 177 height 17
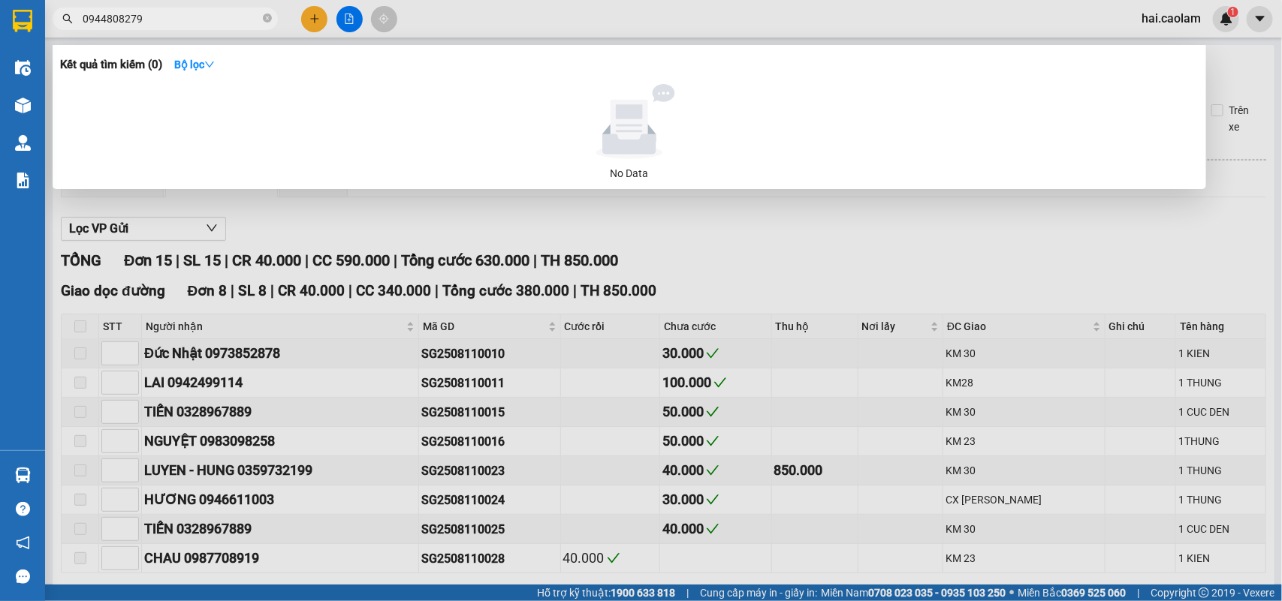
click at [210, 19] on input "0944808279" at bounding box center [171, 19] width 177 height 17
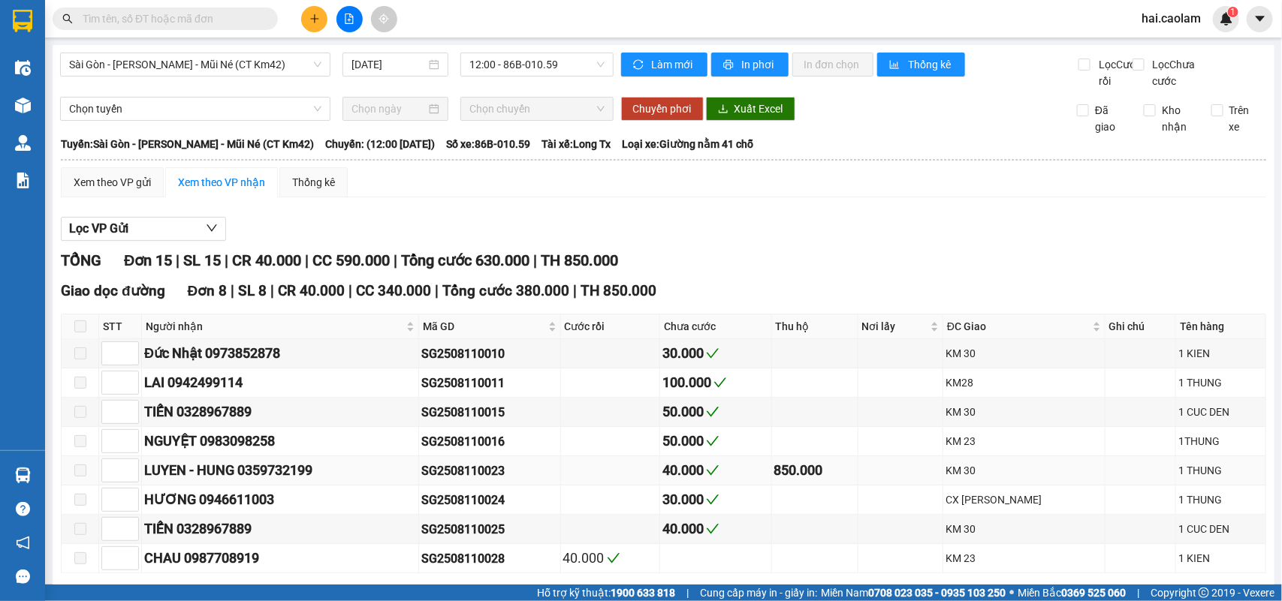
click at [485, 481] on div "SG2508110023" at bounding box center [489, 471] width 137 height 19
copy div "SG2508110023"
click at [176, 8] on span at bounding box center [165, 19] width 225 height 23
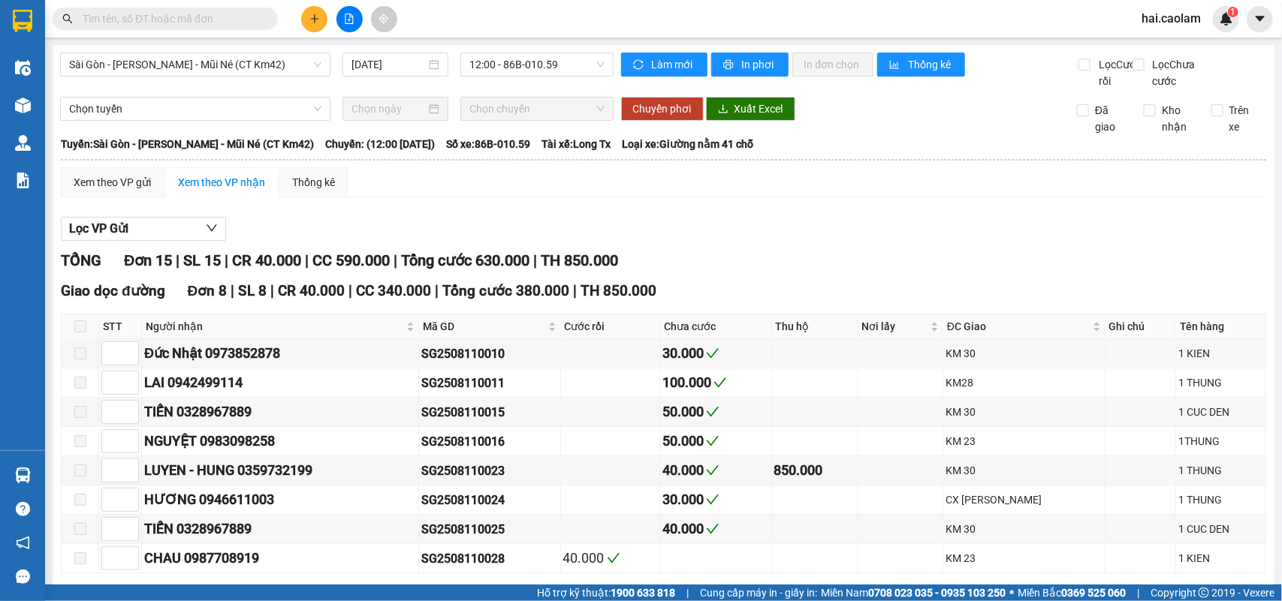
click at [175, 11] on input "text" at bounding box center [171, 19] width 177 height 17
paste input "SG2508110023"
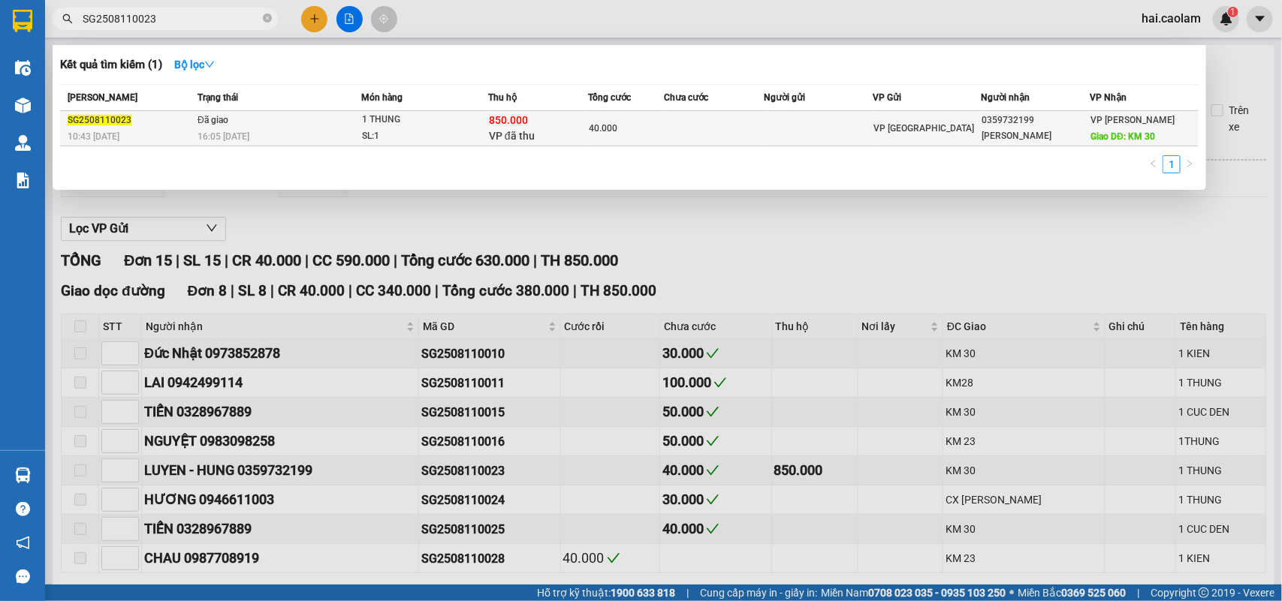
type input "SG2508110023"
click at [593, 119] on td "40.000" at bounding box center [626, 128] width 75 height 35
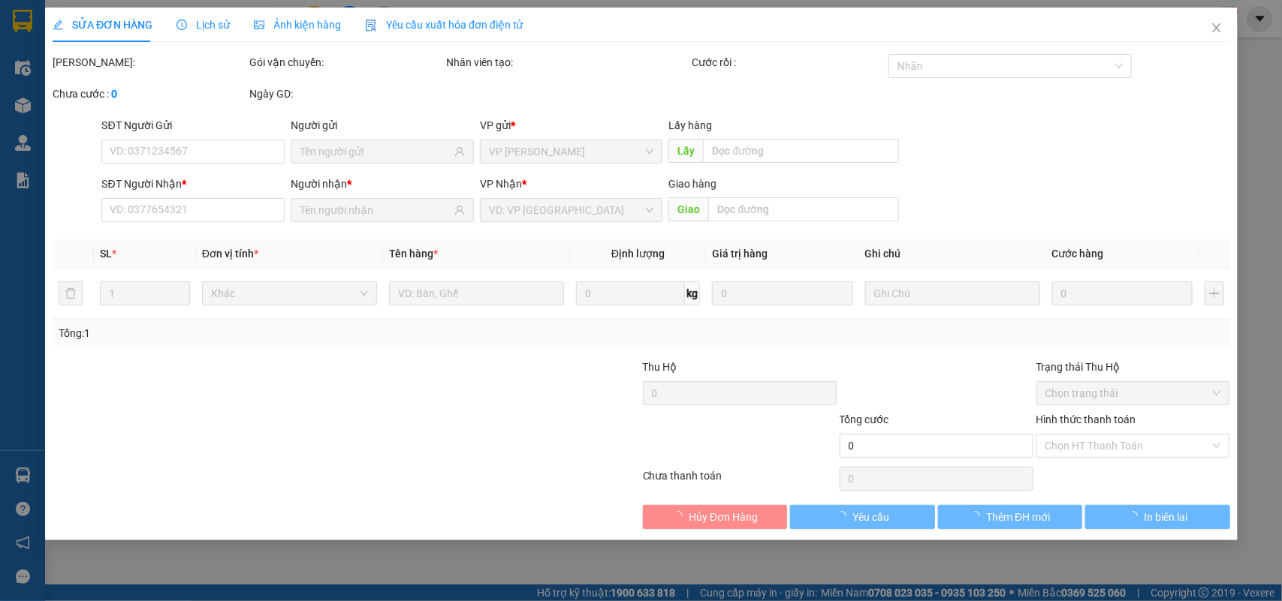
type input "0359732199"
type input "[PERSON_NAME]"
type input "KM 30"
type input "850.000"
type input "40.000"
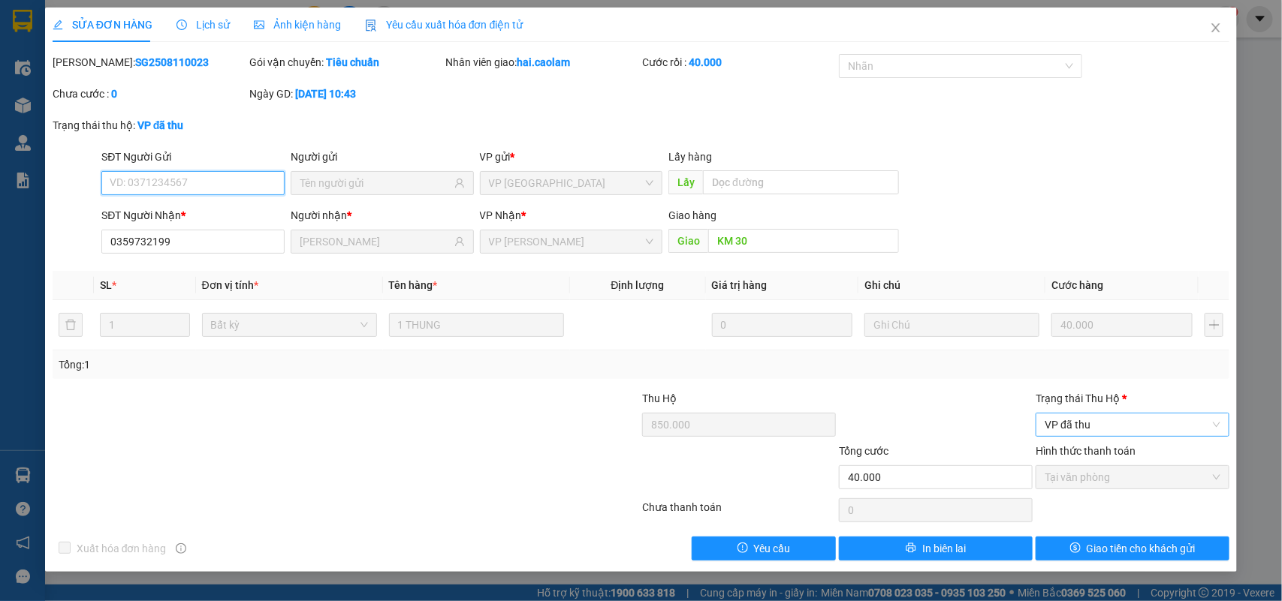
click at [1123, 421] on span "VP đã thu" at bounding box center [1133, 425] width 176 height 23
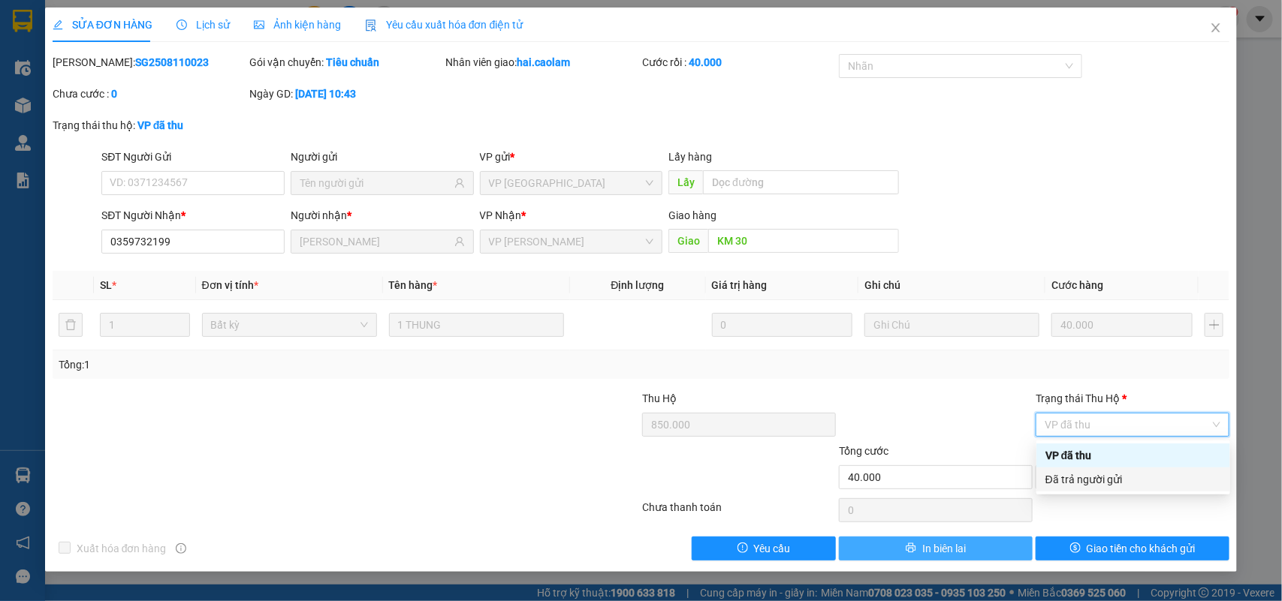
click at [943, 545] on span "In biên lai" at bounding box center [944, 549] width 44 height 17
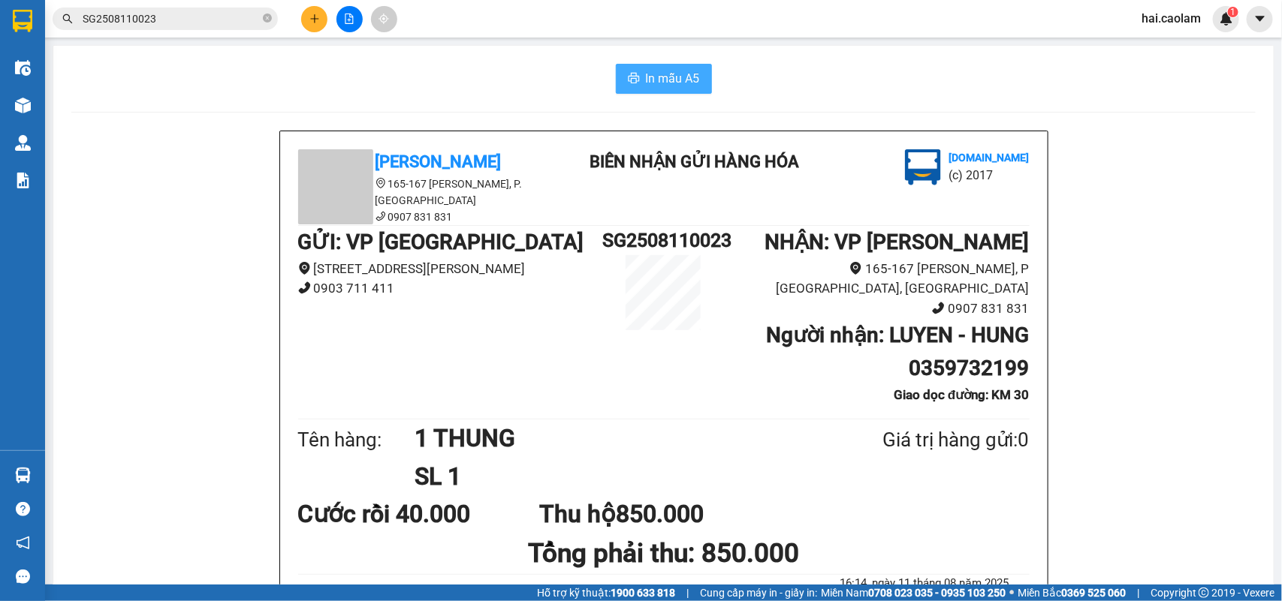
click at [662, 83] on span "In mẫu A5" at bounding box center [673, 78] width 54 height 19
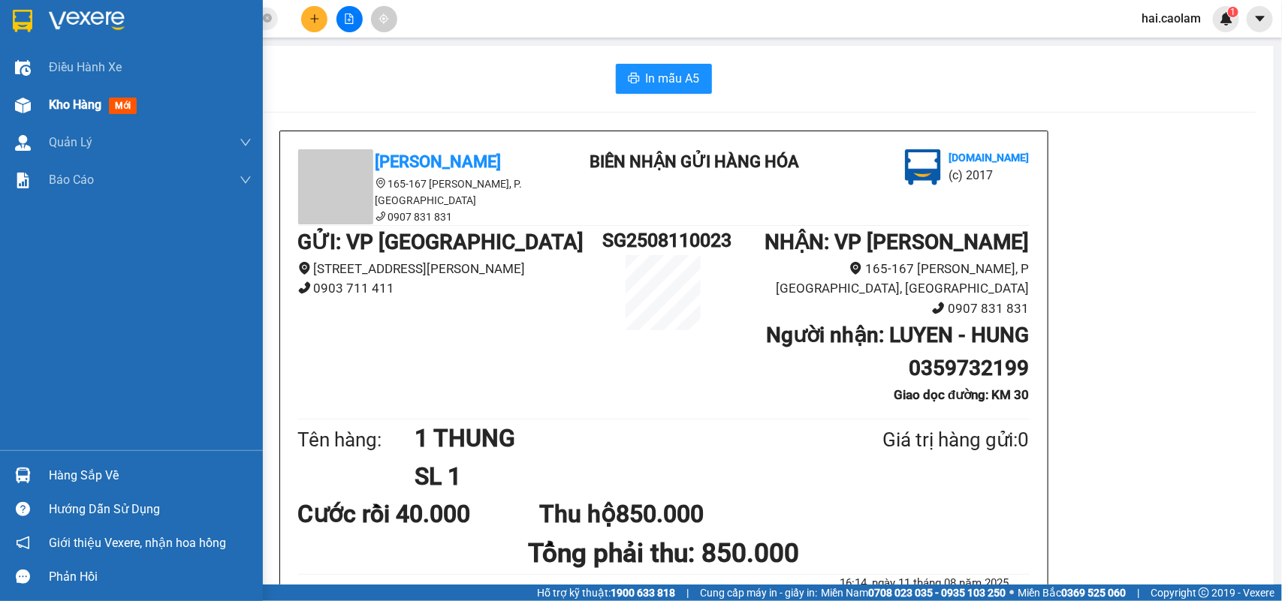
click at [62, 106] on span "Kho hàng" at bounding box center [75, 105] width 53 height 14
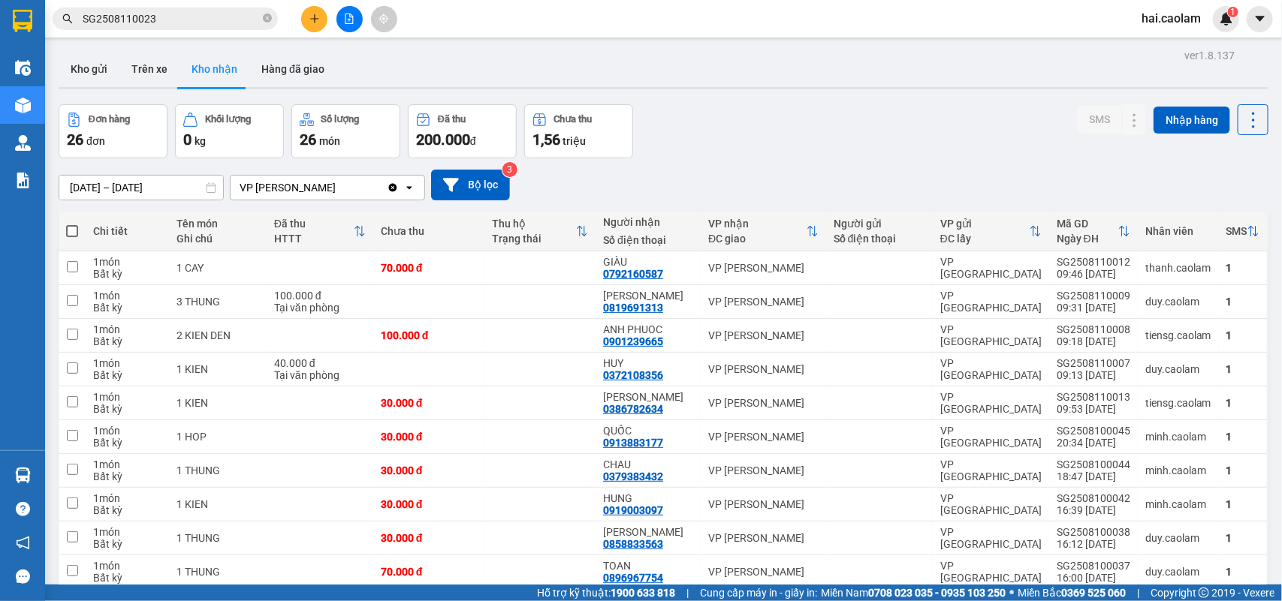
click at [730, 145] on div "Đơn hàng 26 đơn Khối lượng 0 kg Số lượng 26 món Đã thu 200.000 đ Chưa thu 1,56 …" at bounding box center [664, 131] width 1210 height 54
click at [860, 115] on div "Đơn hàng 26 đơn Khối lượng 0 kg Số lượng 26 món Đã thu 200.000 đ Chưa thu 1,56 …" at bounding box center [664, 131] width 1210 height 54
click at [677, 533] on div "[PERSON_NAME]" at bounding box center [648, 532] width 90 height 12
checkbox input "true"
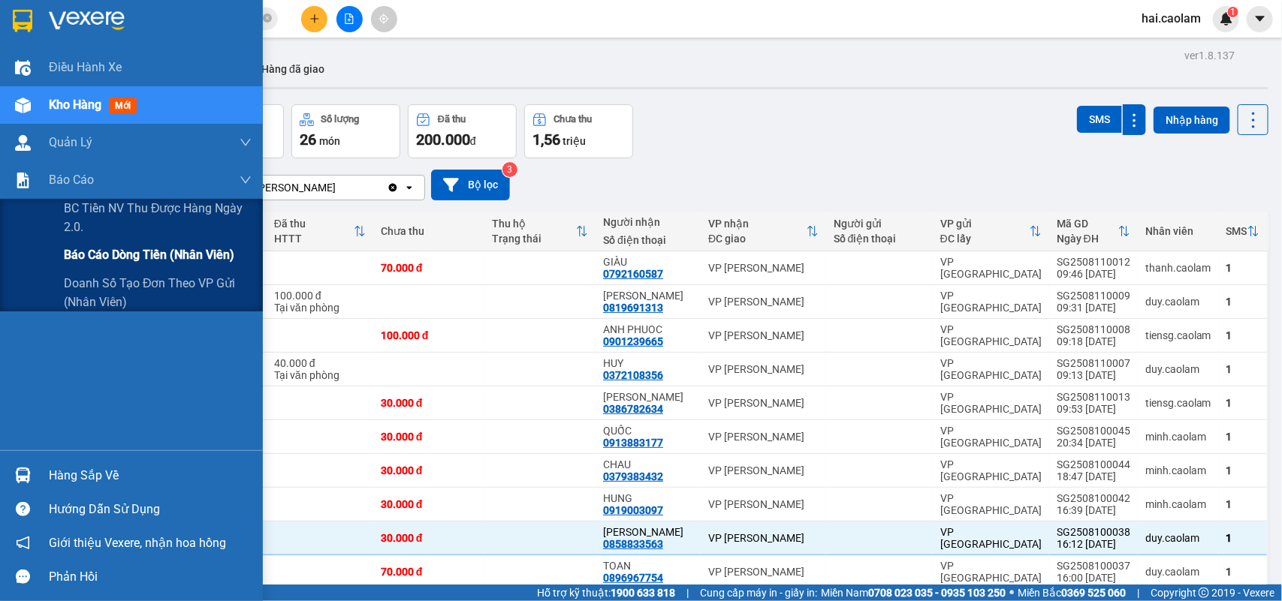
click at [88, 248] on span "Báo cáo dòng tiền (nhân viên)" at bounding box center [149, 255] width 170 height 19
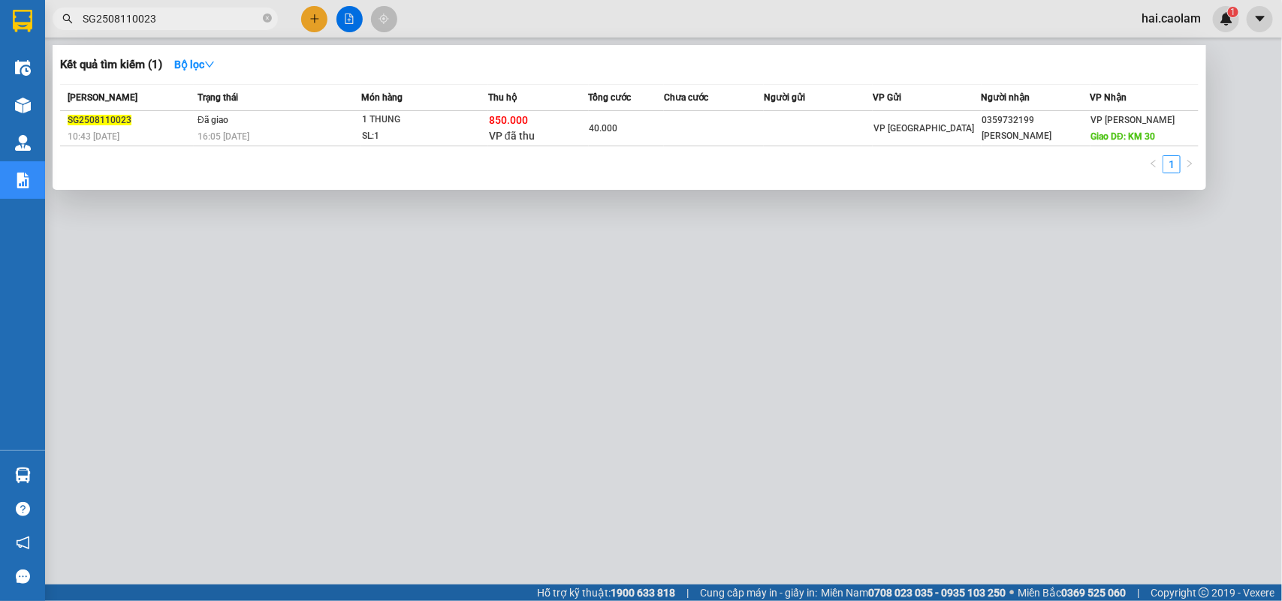
click at [219, 11] on input "SG2508110023" at bounding box center [171, 19] width 177 height 17
drag, startPoint x: 219, startPoint y: 11, endPoint x: 638, endPoint y: 32, distance: 419.5
click at [638, 32] on div at bounding box center [641, 300] width 1282 height 601
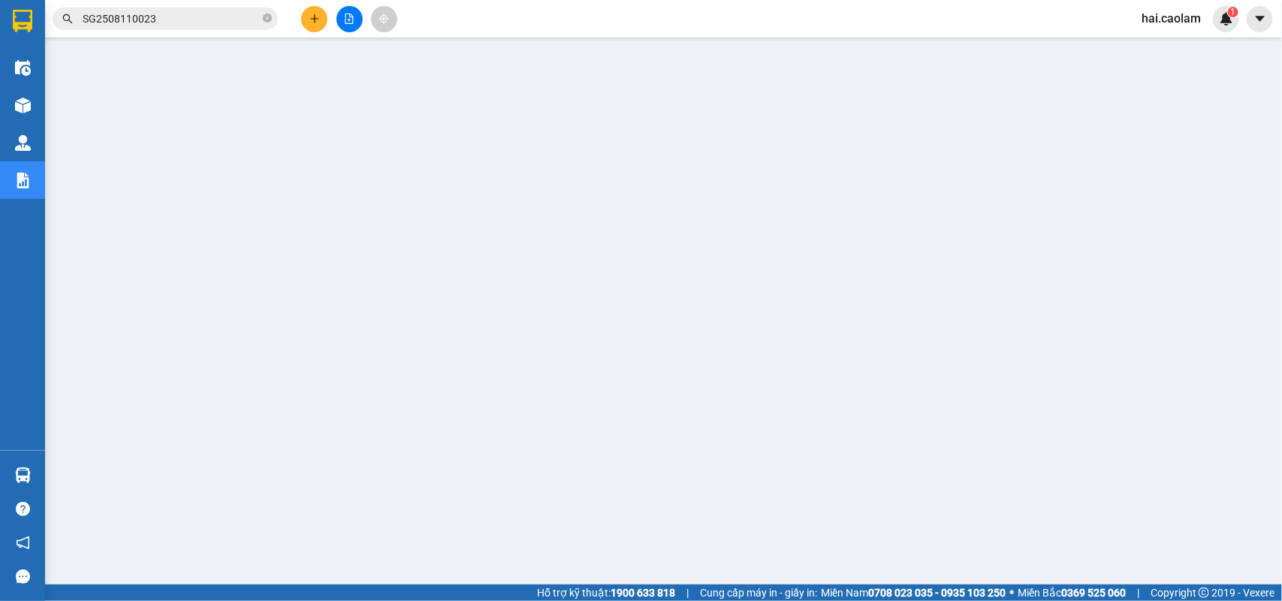
click at [243, 12] on input "SG2508110023" at bounding box center [171, 19] width 177 height 17
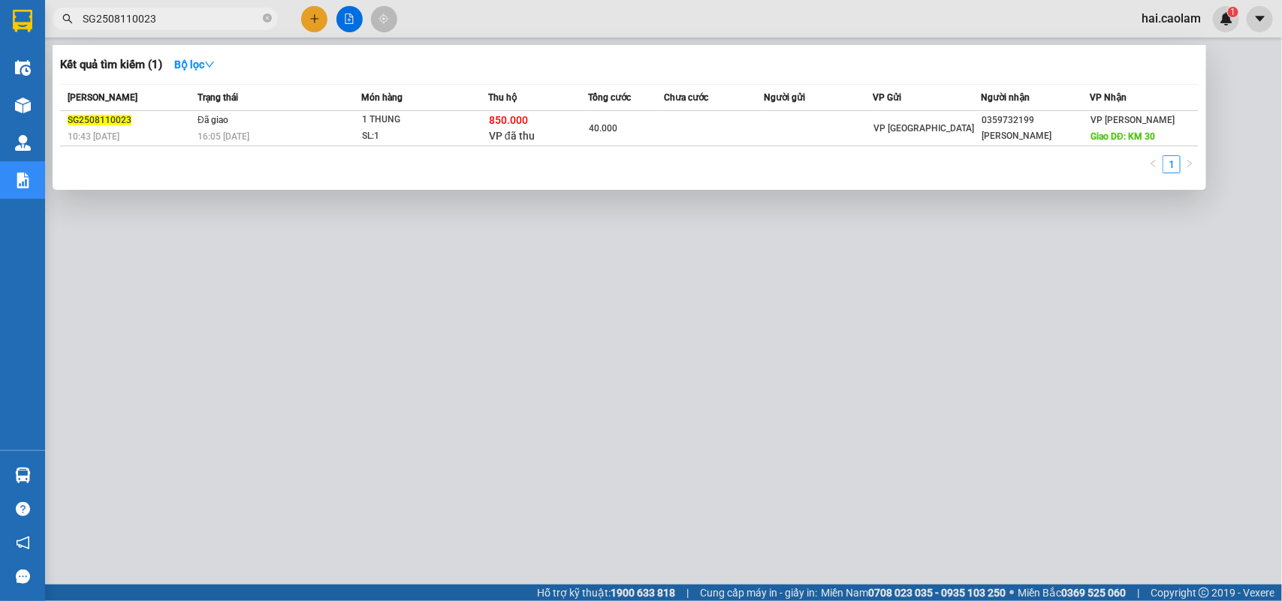
click at [243, 12] on input "SG2508110023" at bounding box center [171, 19] width 177 height 17
click at [1281, 384] on div at bounding box center [641, 300] width 1282 height 601
click at [231, 17] on input "SG2508110023" at bounding box center [171, 19] width 177 height 17
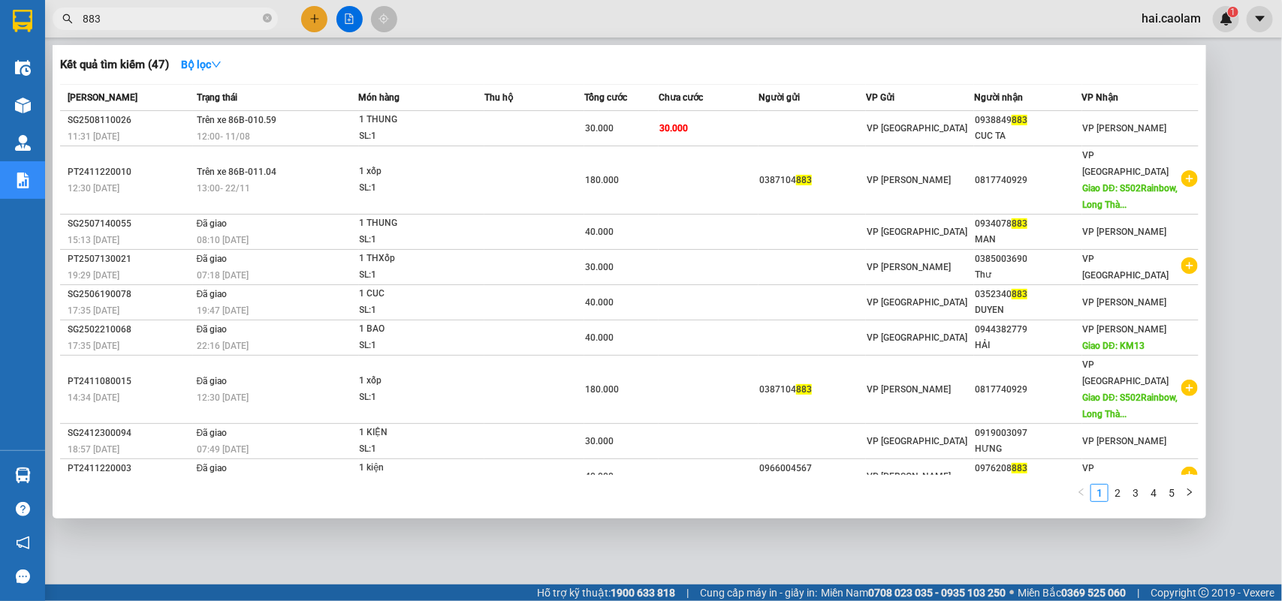
click at [205, 16] on input "883" at bounding box center [171, 19] width 177 height 17
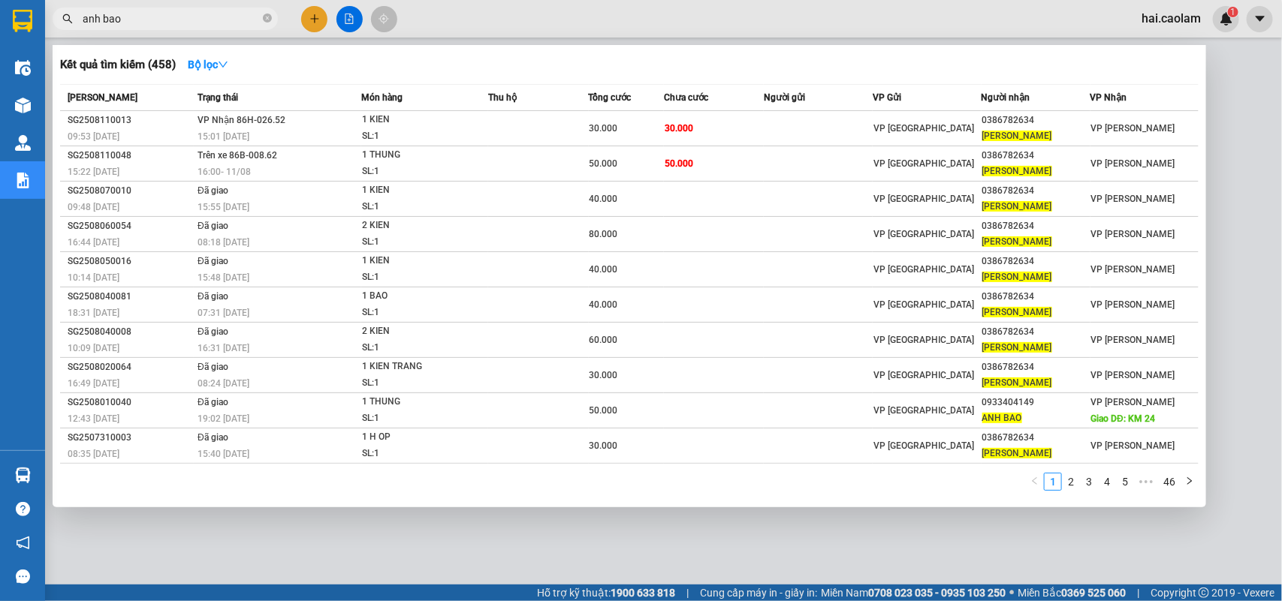
type input "anh bao"
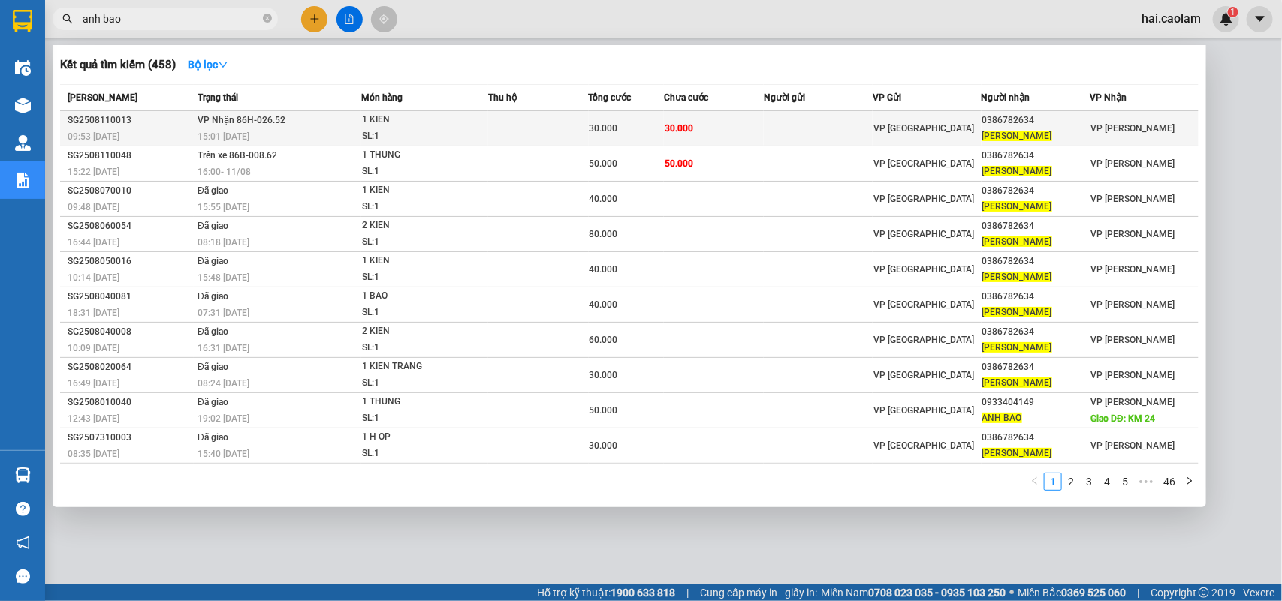
click at [811, 129] on td at bounding box center [818, 128] width 109 height 35
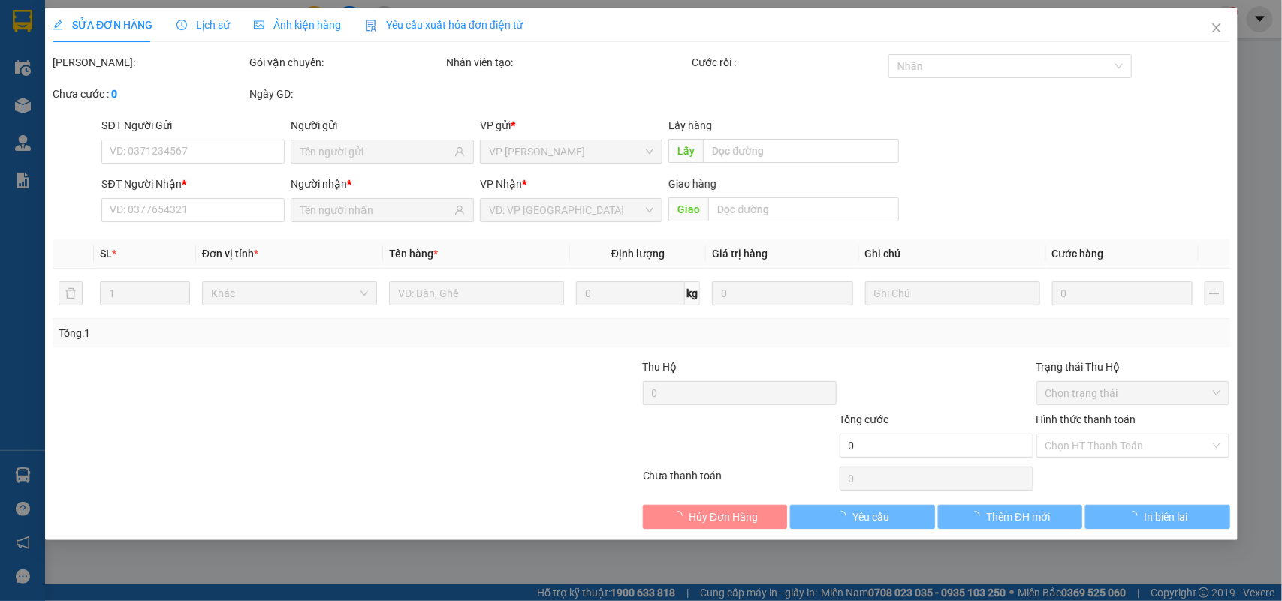
type input "0386782634"
type input "[PERSON_NAME]"
type input "30.000"
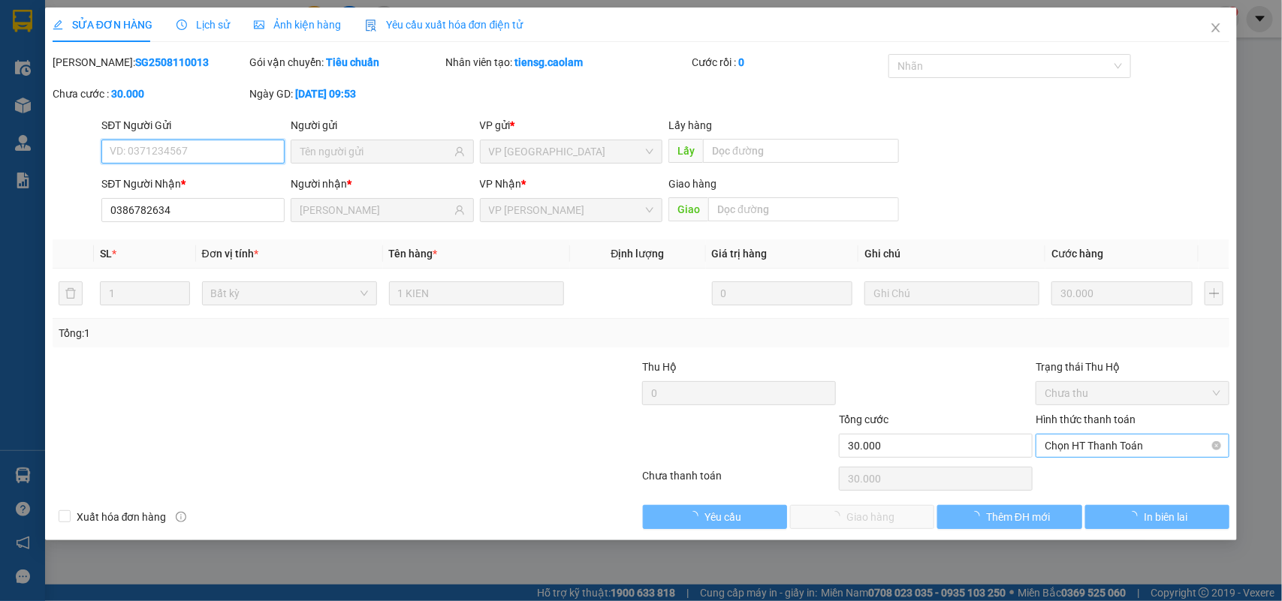
click at [1080, 452] on span "Chọn HT Thanh Toán" at bounding box center [1133, 446] width 176 height 23
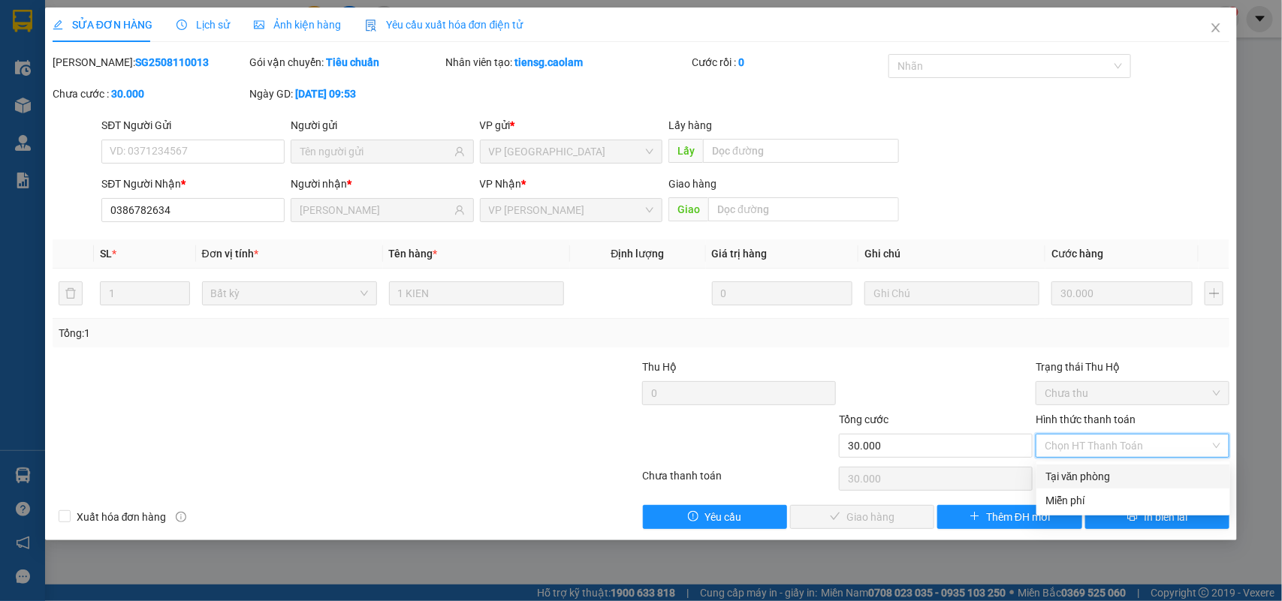
click at [1083, 467] on div "Tại văn phòng" at bounding box center [1133, 477] width 194 height 24
type input "0"
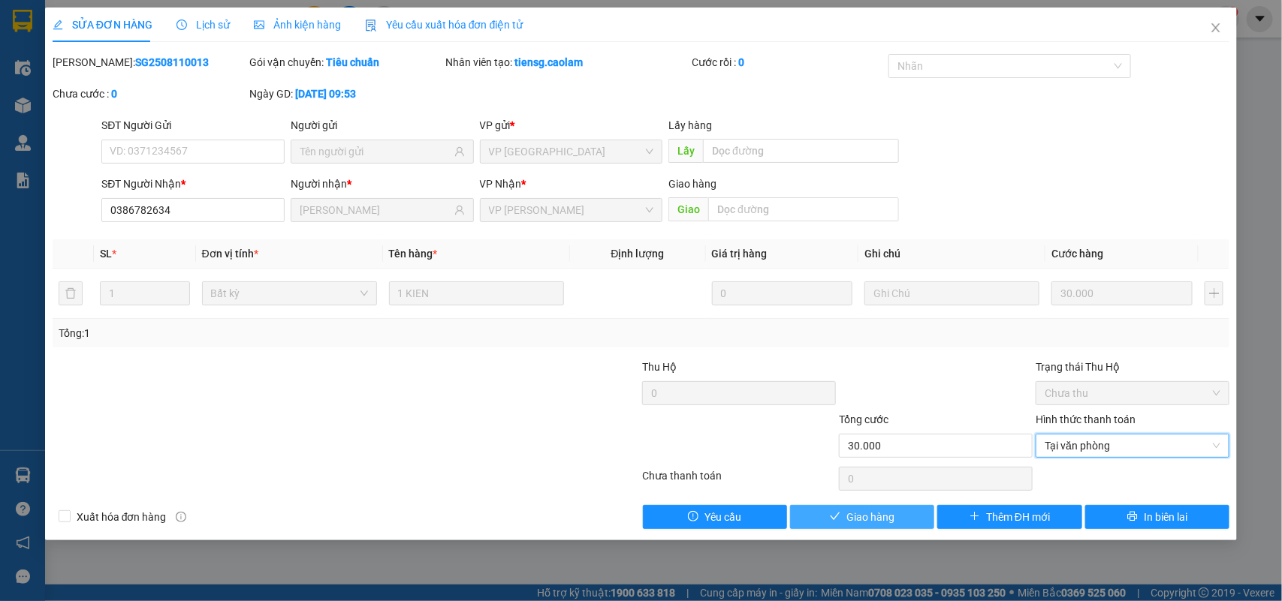
click at [898, 517] on button "Giao hàng" at bounding box center [862, 517] width 144 height 24
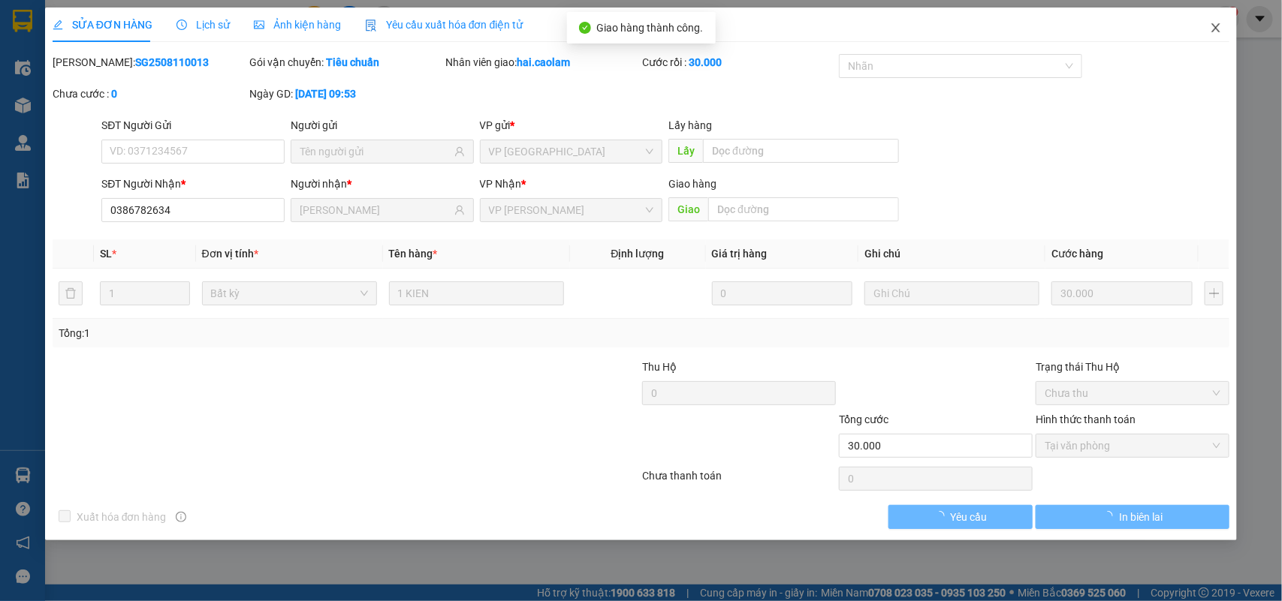
click at [1217, 31] on icon "close" at bounding box center [1216, 28] width 12 height 12
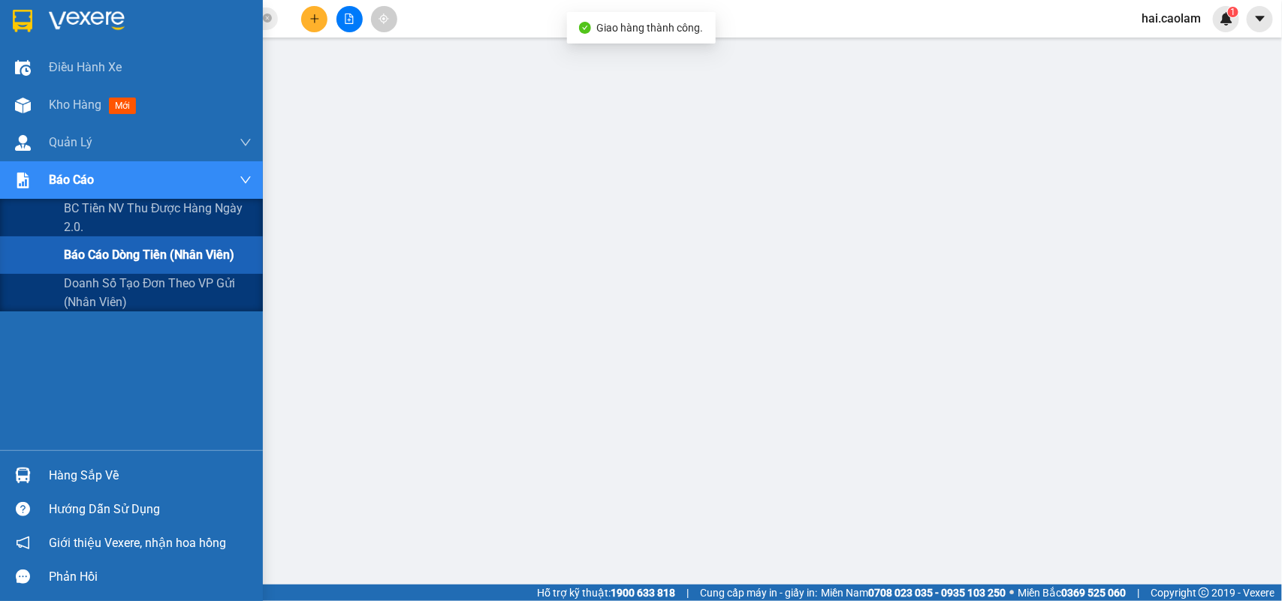
click at [47, 184] on div "Báo cáo" at bounding box center [131, 180] width 263 height 38
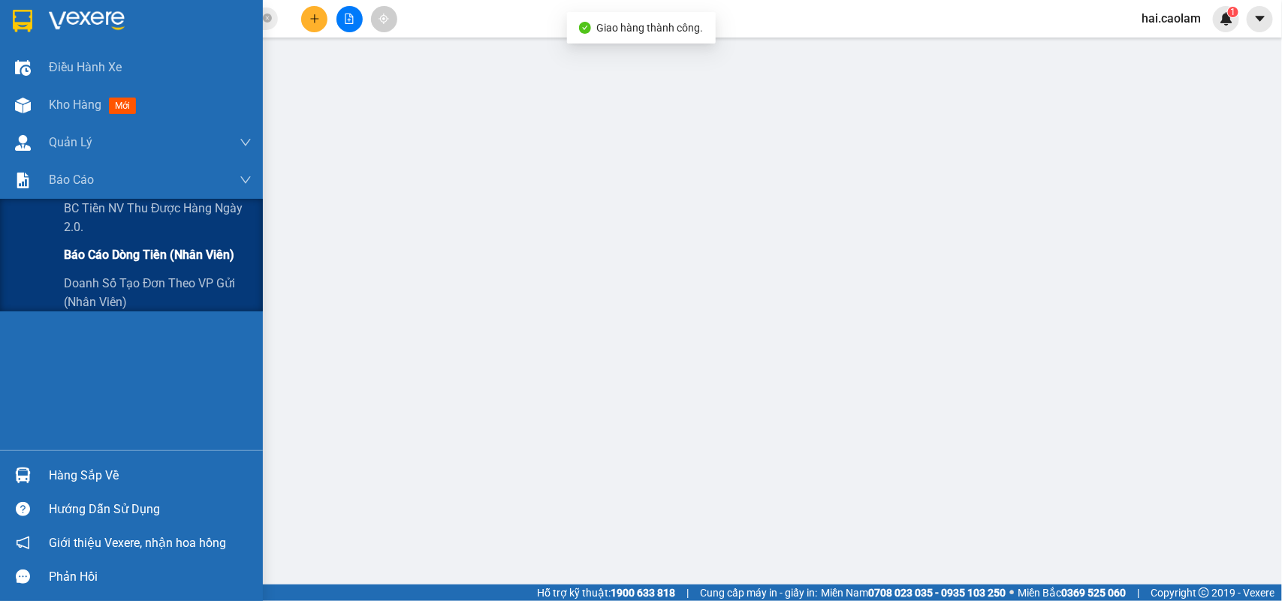
click at [83, 248] on span "Báo cáo dòng tiền (nhân viên)" at bounding box center [149, 255] width 170 height 19
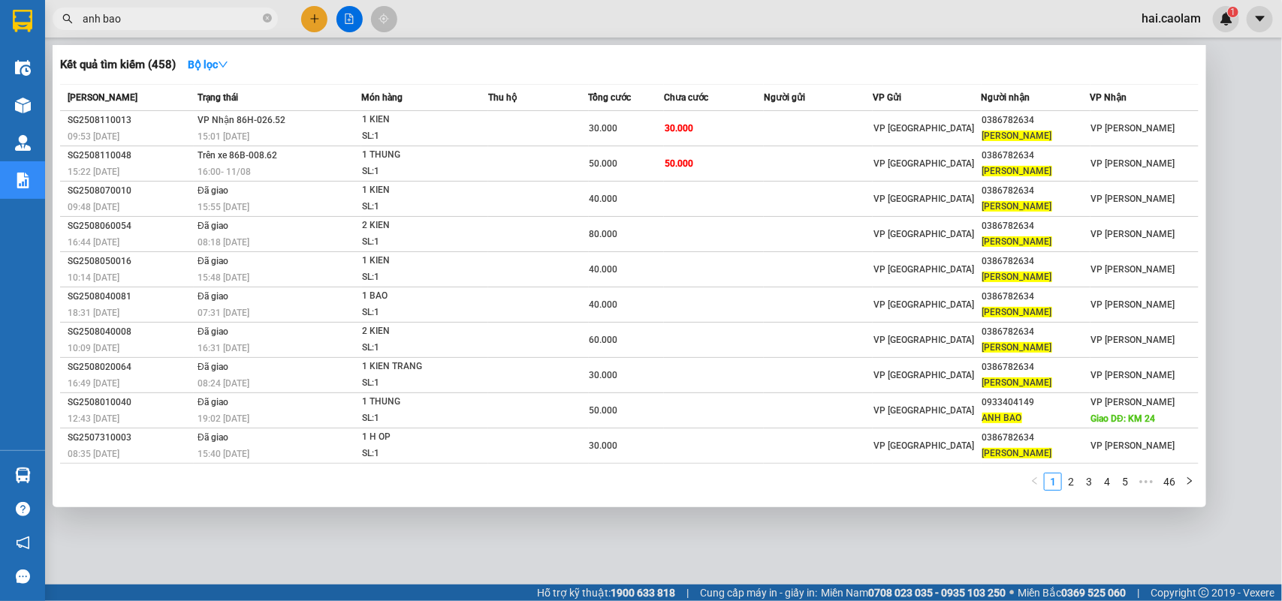
click at [228, 20] on input "anh bao" at bounding box center [171, 19] width 177 height 17
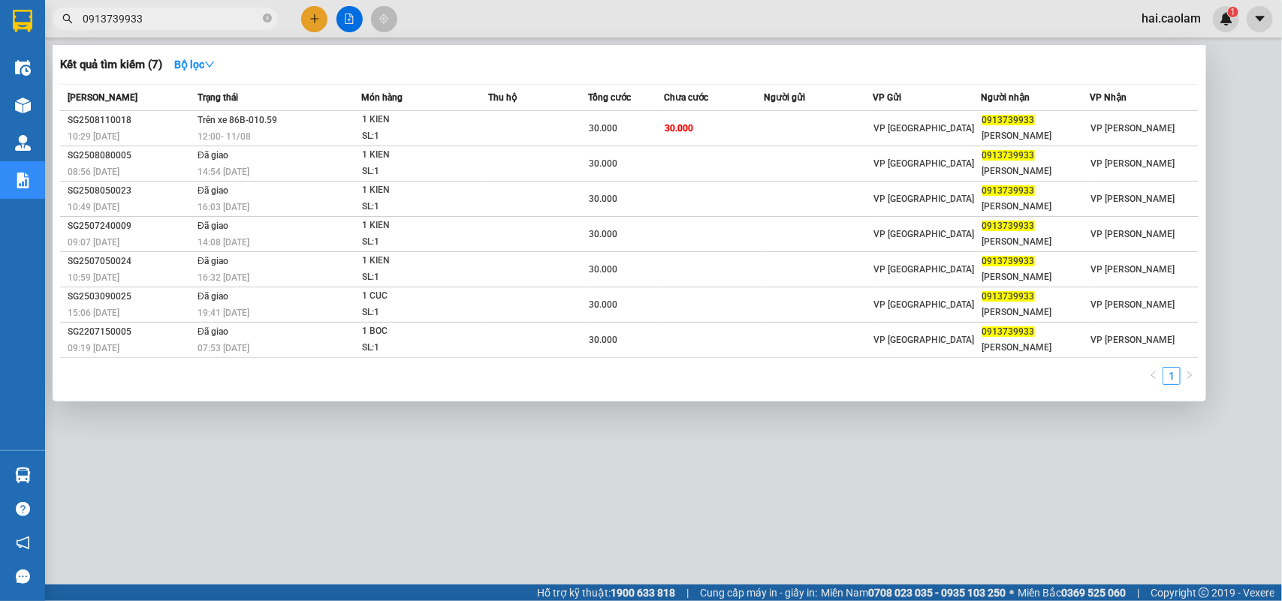
click at [165, 19] on input "0913739933" at bounding box center [171, 19] width 177 height 17
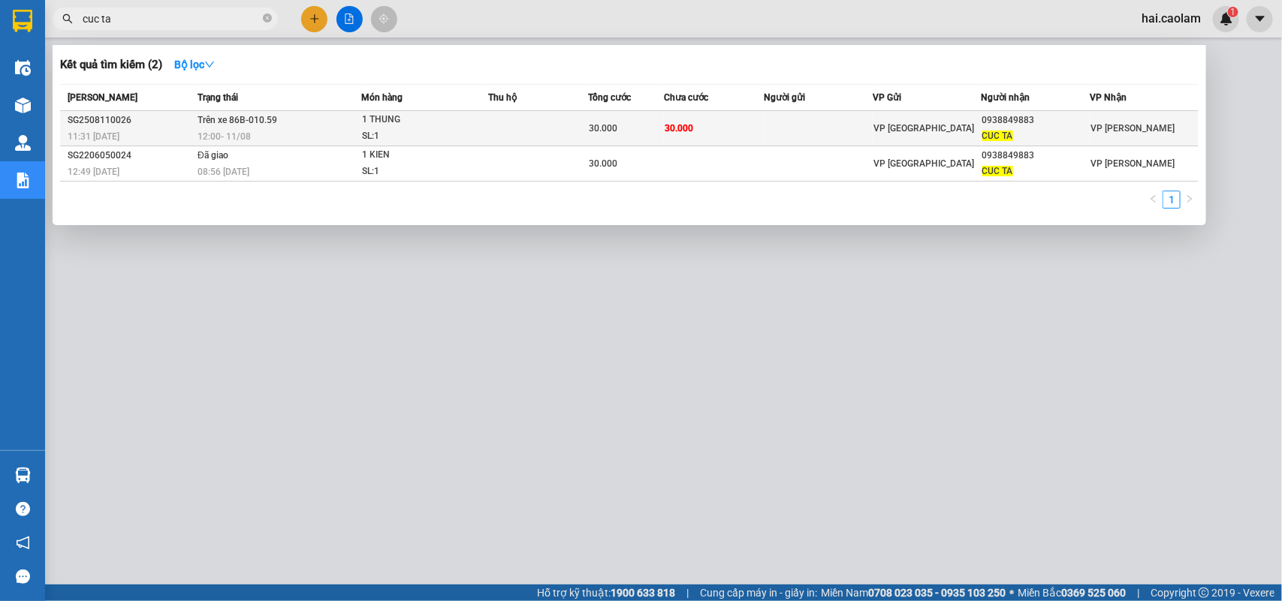
type input "cuc ta"
click at [719, 132] on td "30.000" at bounding box center [714, 128] width 101 height 35
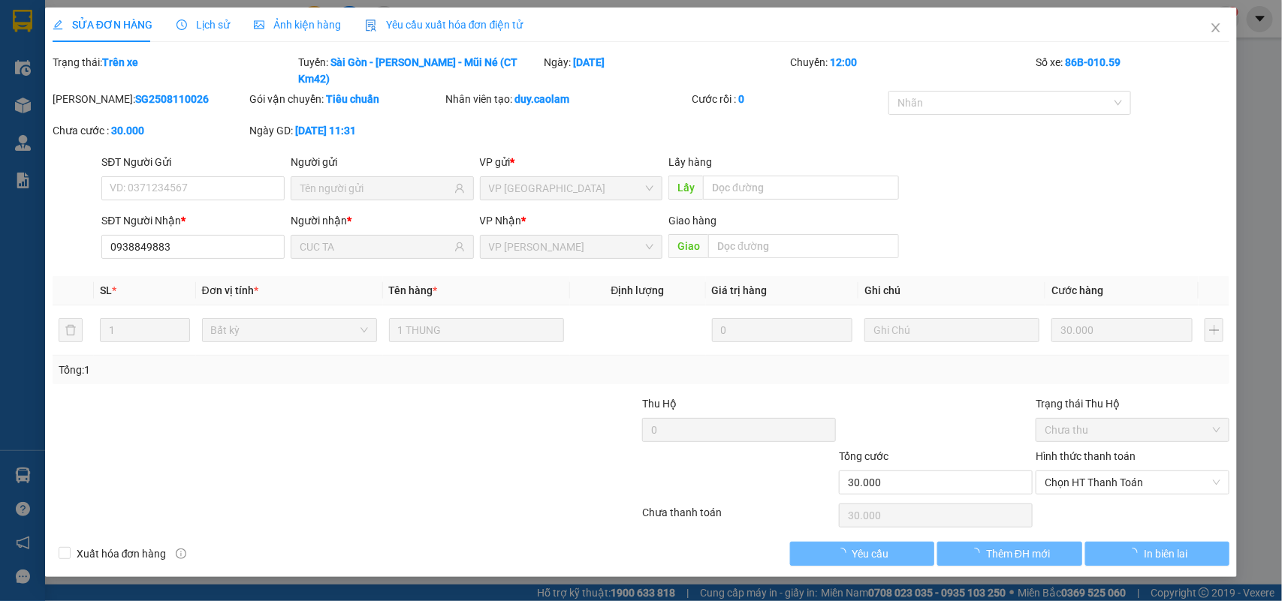
type input "0938849883"
type input "CUC TA"
type input "30.000"
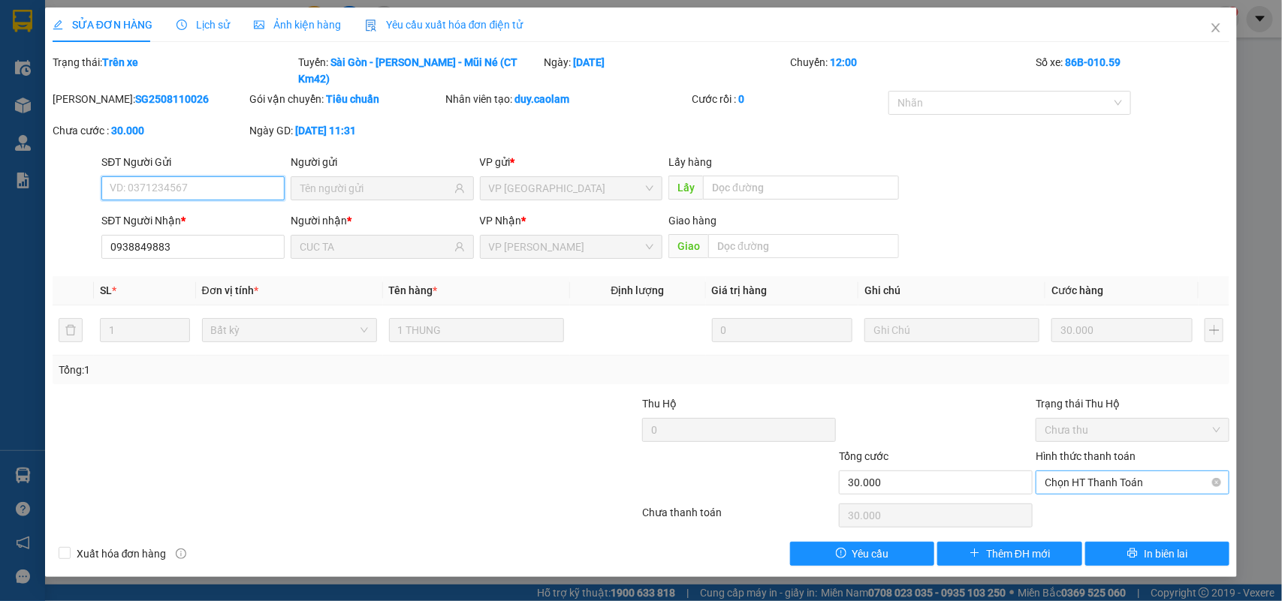
click at [1074, 472] on span "Chọn HT Thanh Toán" at bounding box center [1133, 483] width 176 height 23
click at [1102, 472] on span "Chọn HT Thanh Toán" at bounding box center [1133, 483] width 176 height 23
click at [1214, 30] on icon "close" at bounding box center [1216, 27] width 8 height 9
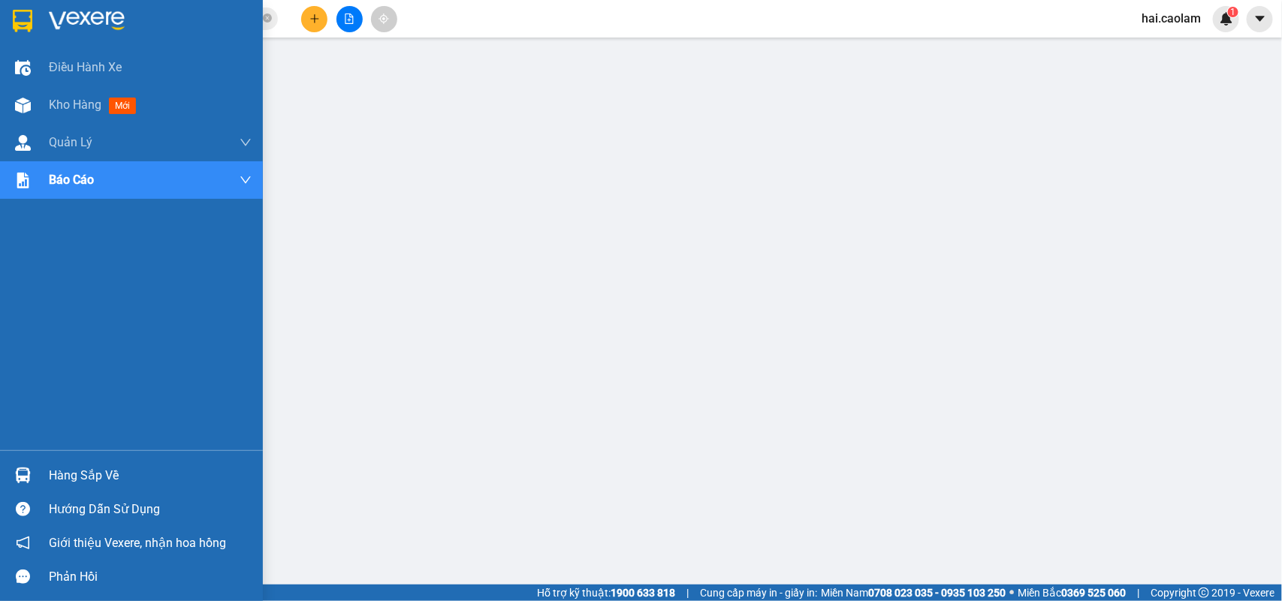
click at [24, 468] on img at bounding box center [23, 476] width 16 height 16
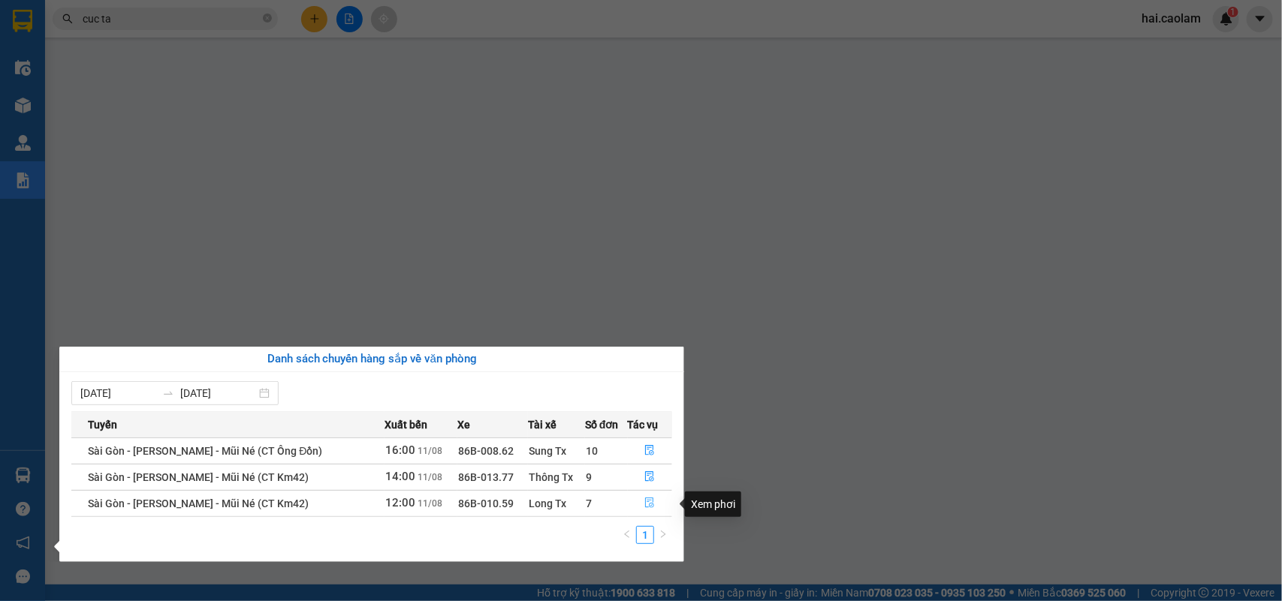
click at [644, 504] on icon "file-done" at bounding box center [649, 503] width 11 height 11
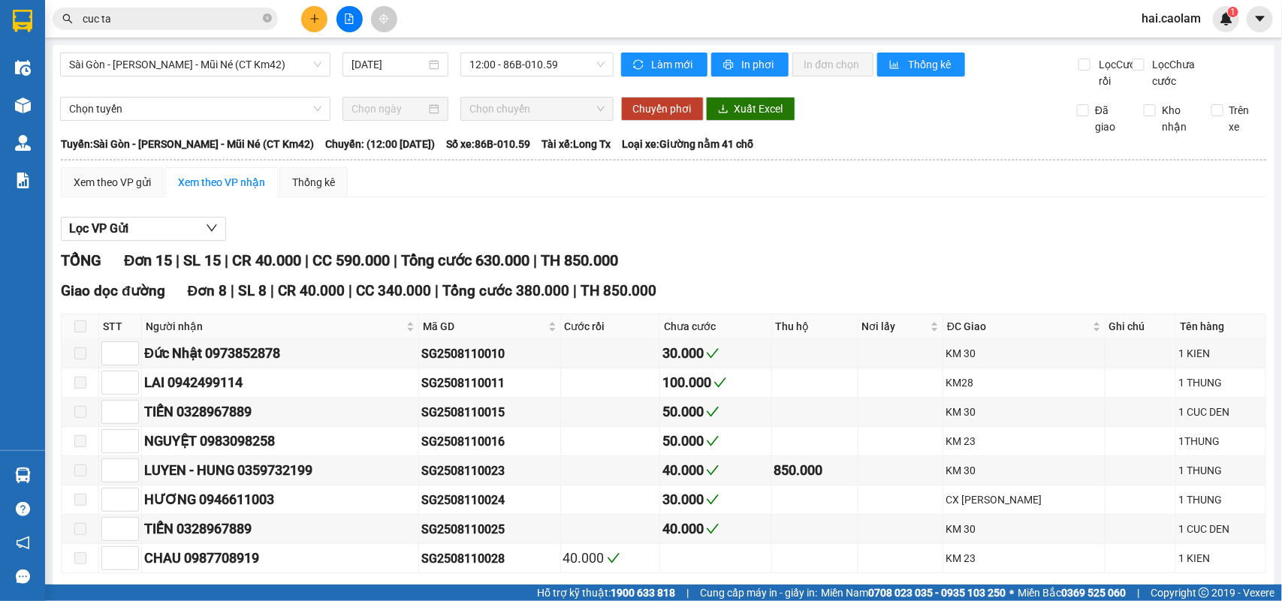
checkbox input "true"
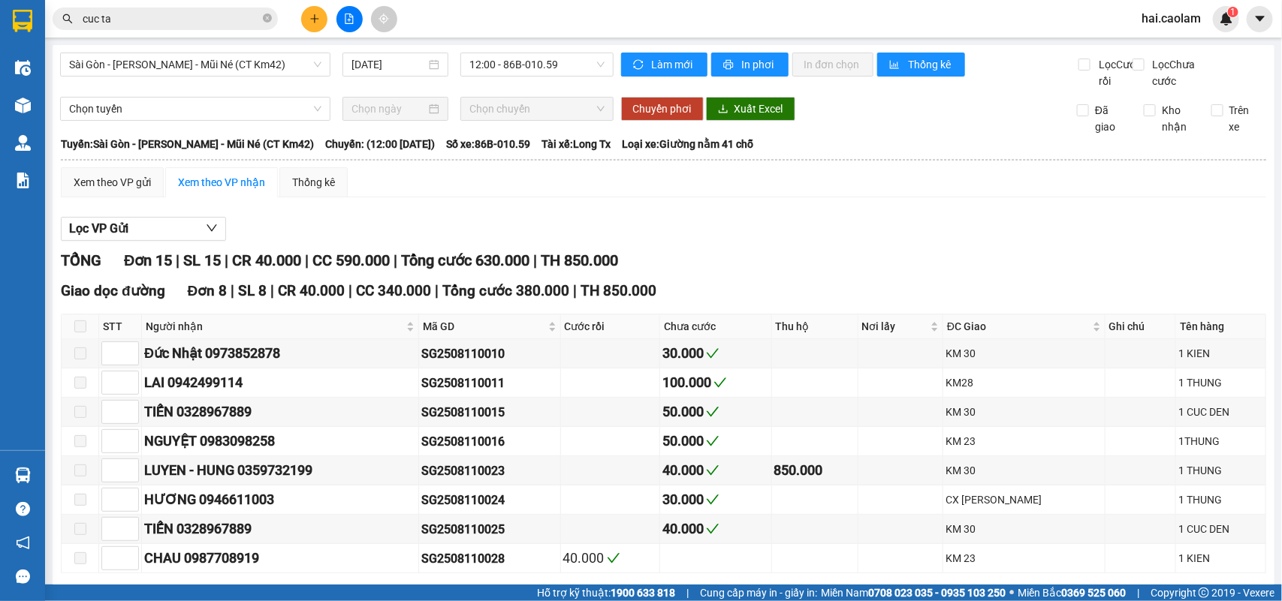
checkbox input "true"
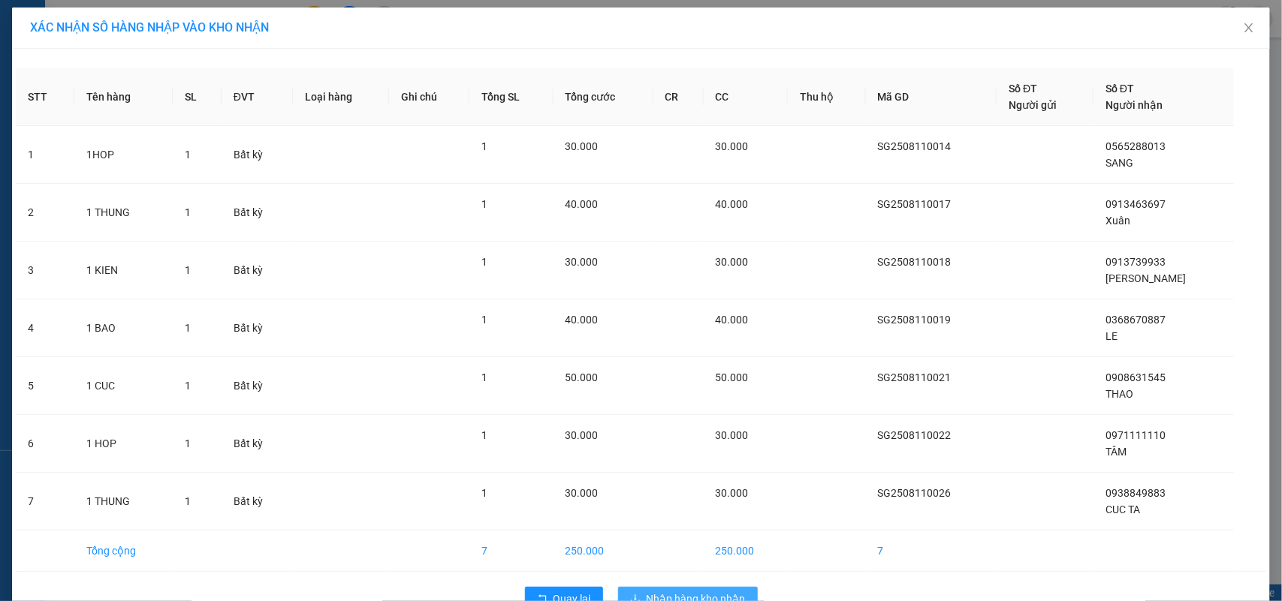
click at [711, 587] on button "Nhập hàng kho nhận" at bounding box center [688, 599] width 140 height 24
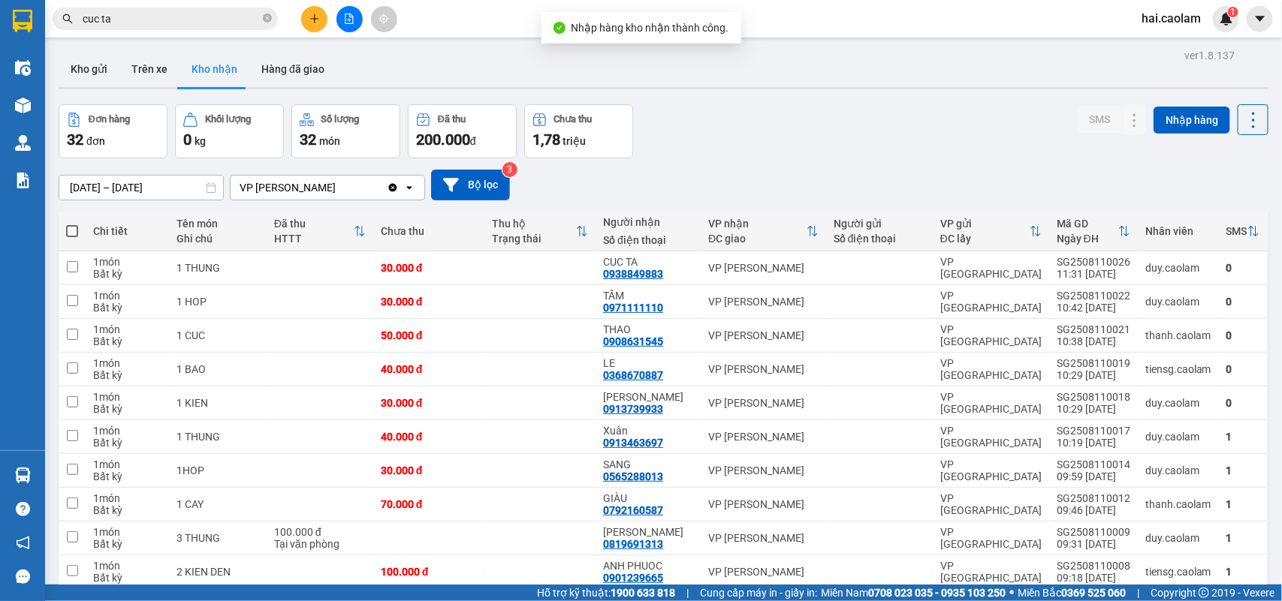
click at [785, 139] on div "Đơn hàng 32 đơn Khối lượng 0 kg Số lượng 32 món Đã thu 200.000 đ Chưa thu 1,78 …" at bounding box center [664, 131] width 1210 height 54
drag, startPoint x: 866, startPoint y: 261, endPoint x: 891, endPoint y: 261, distance: 24.8
click at [867, 262] on div at bounding box center [880, 268] width 92 height 12
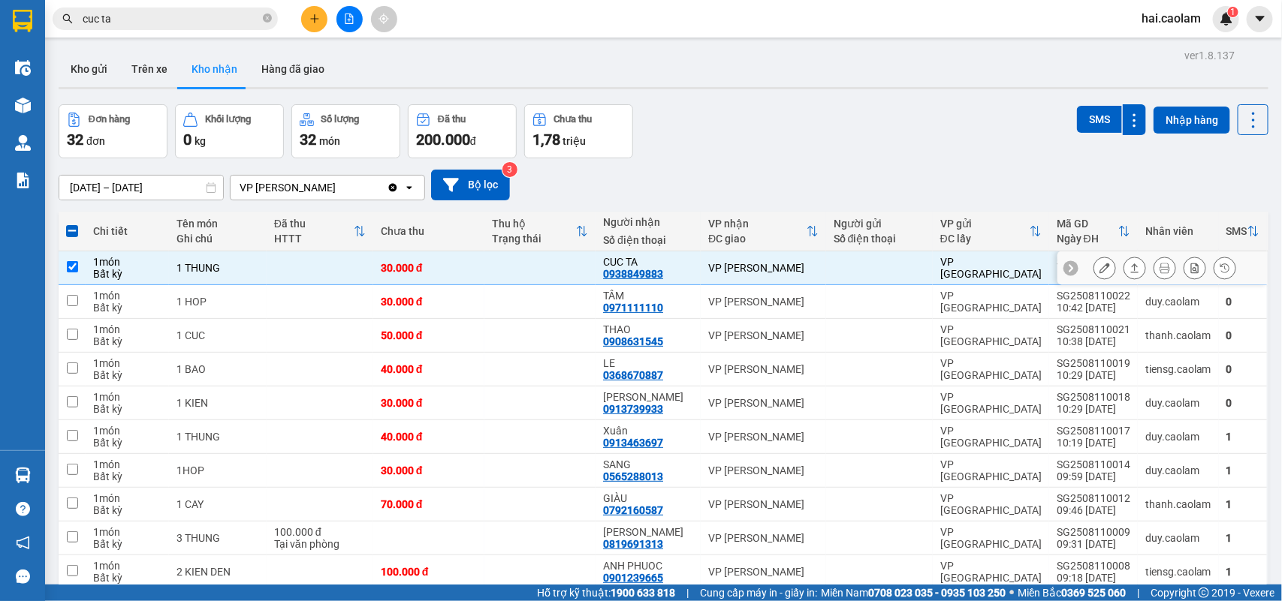
click at [1095, 261] on button at bounding box center [1104, 268] width 21 height 26
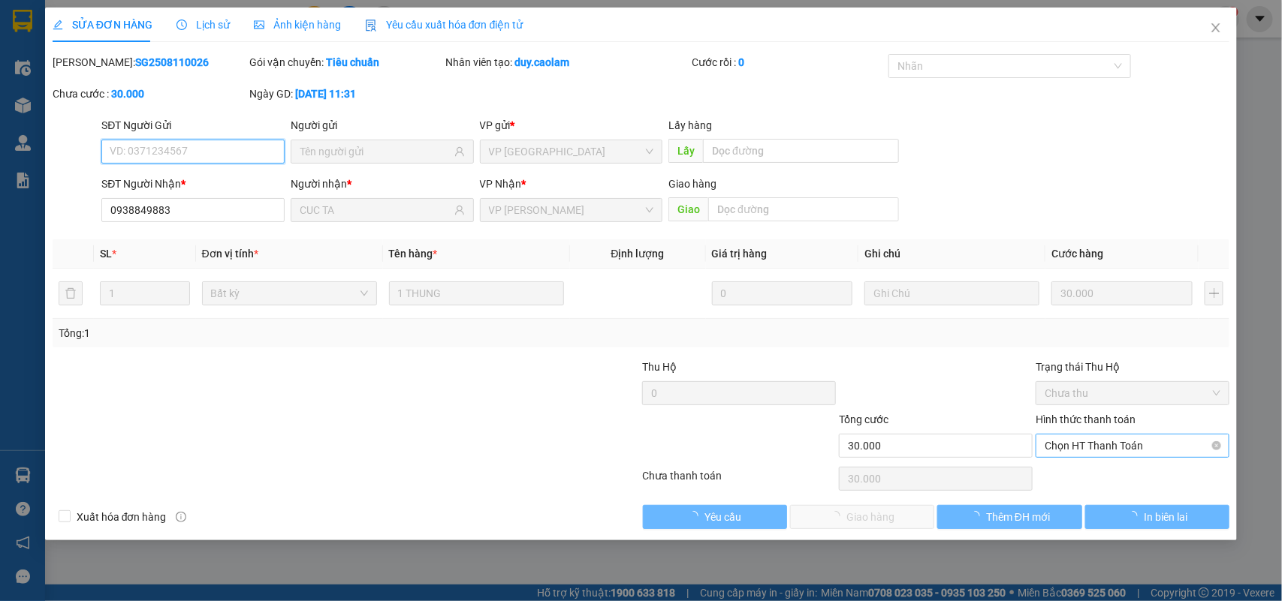
click at [1140, 451] on span "Chọn HT Thanh Toán" at bounding box center [1133, 446] width 176 height 23
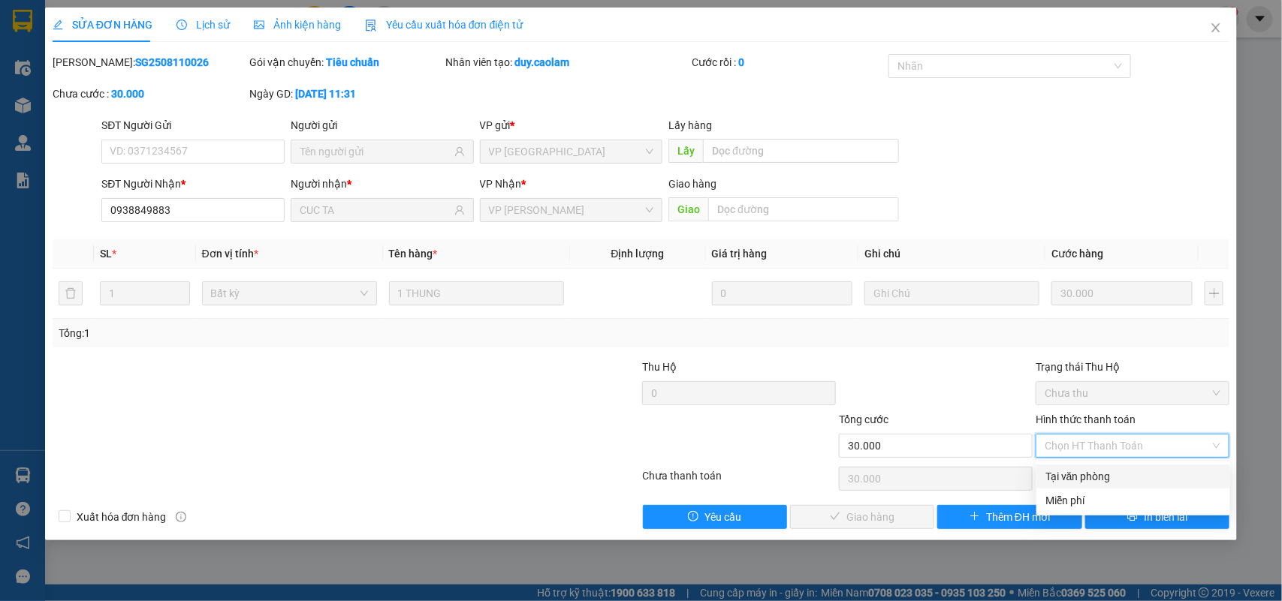
click at [1124, 475] on div "Tại văn phòng" at bounding box center [1133, 477] width 176 height 17
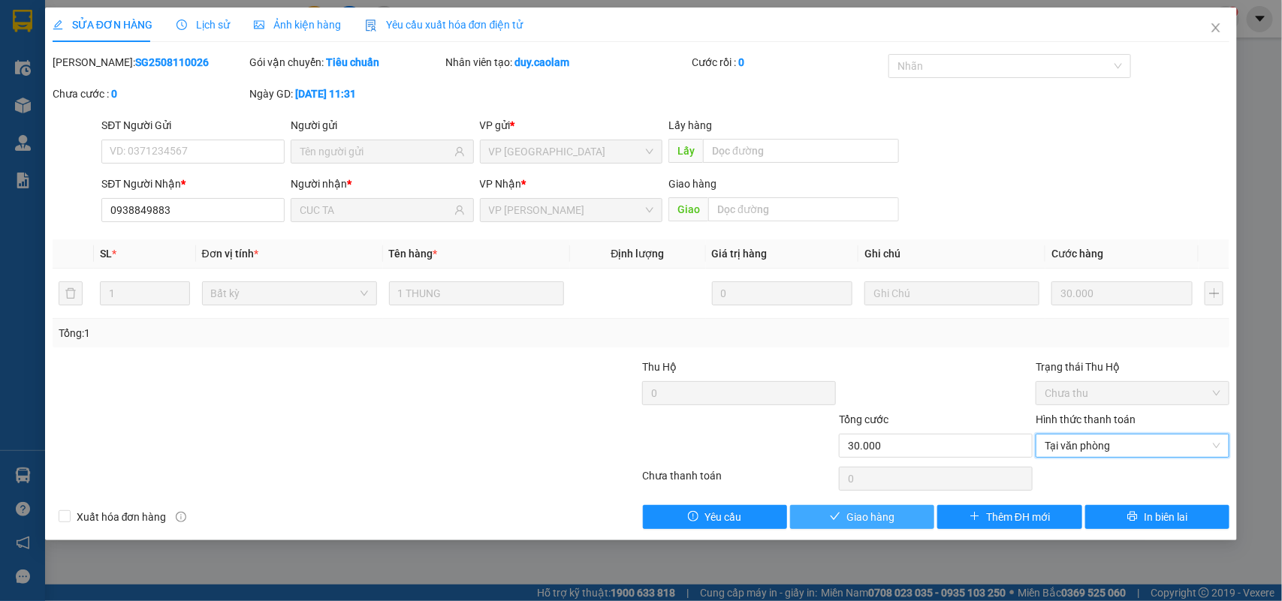
click at [888, 514] on span "Giao hàng" at bounding box center [870, 517] width 48 height 17
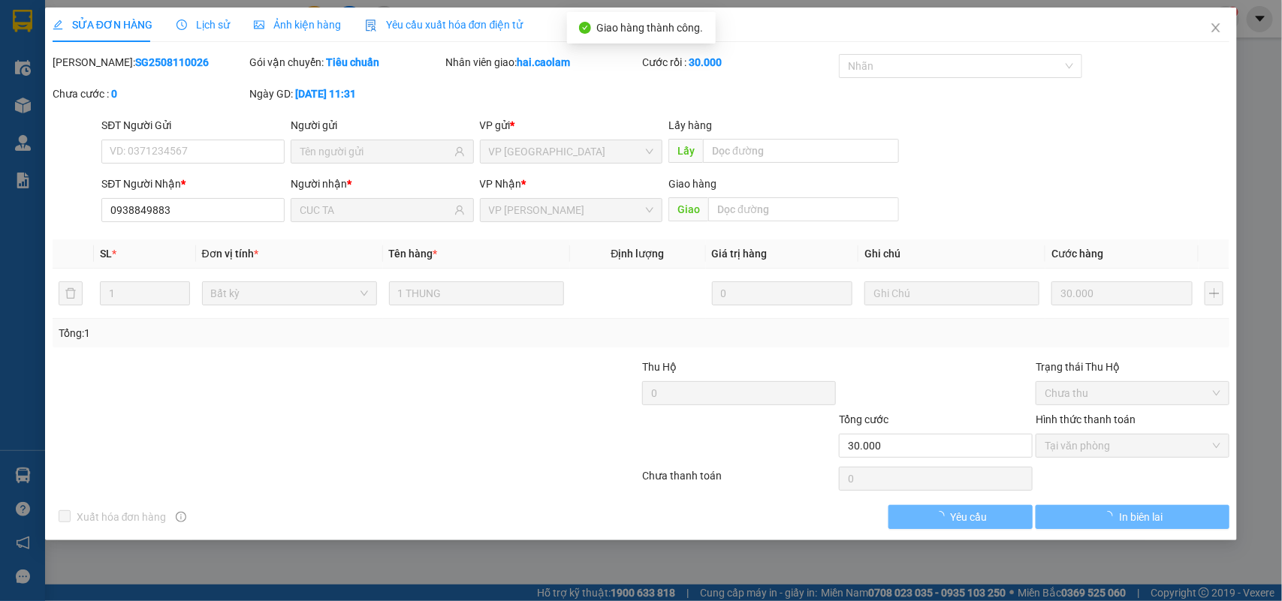
click at [1029, 200] on div "SĐT Người Nhận * 0938849883 Người nhận * CUC TA VP Nhận * VP [PERSON_NAME] Giao…" at bounding box center [665, 202] width 1134 height 53
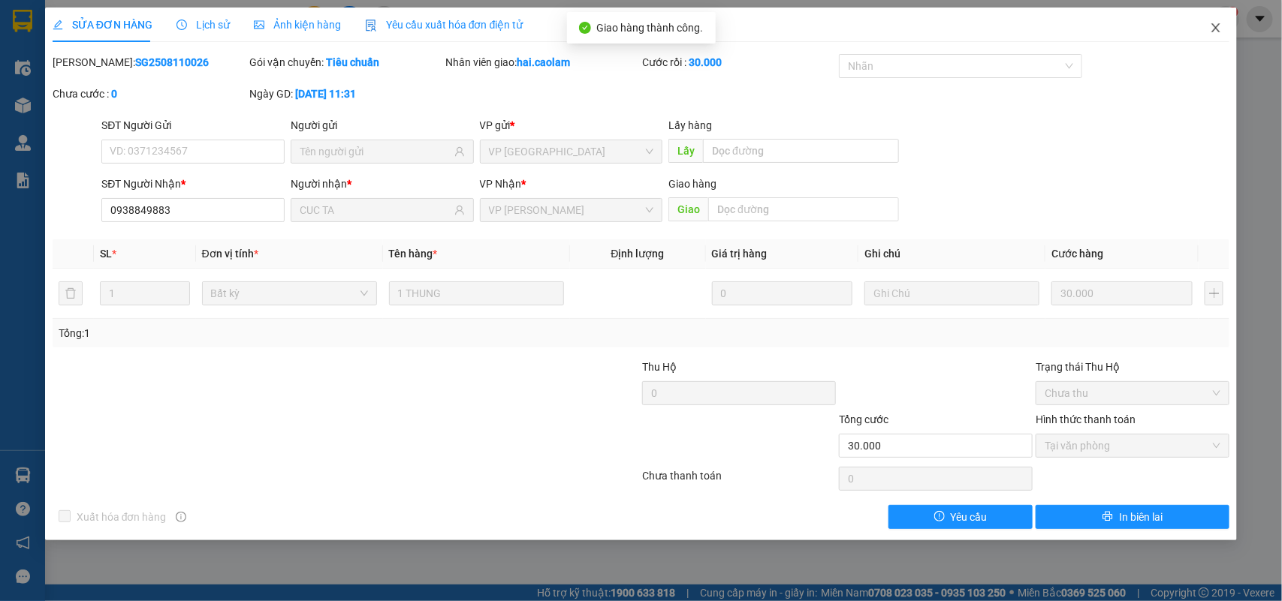
click at [1215, 23] on icon "close" at bounding box center [1216, 28] width 12 height 12
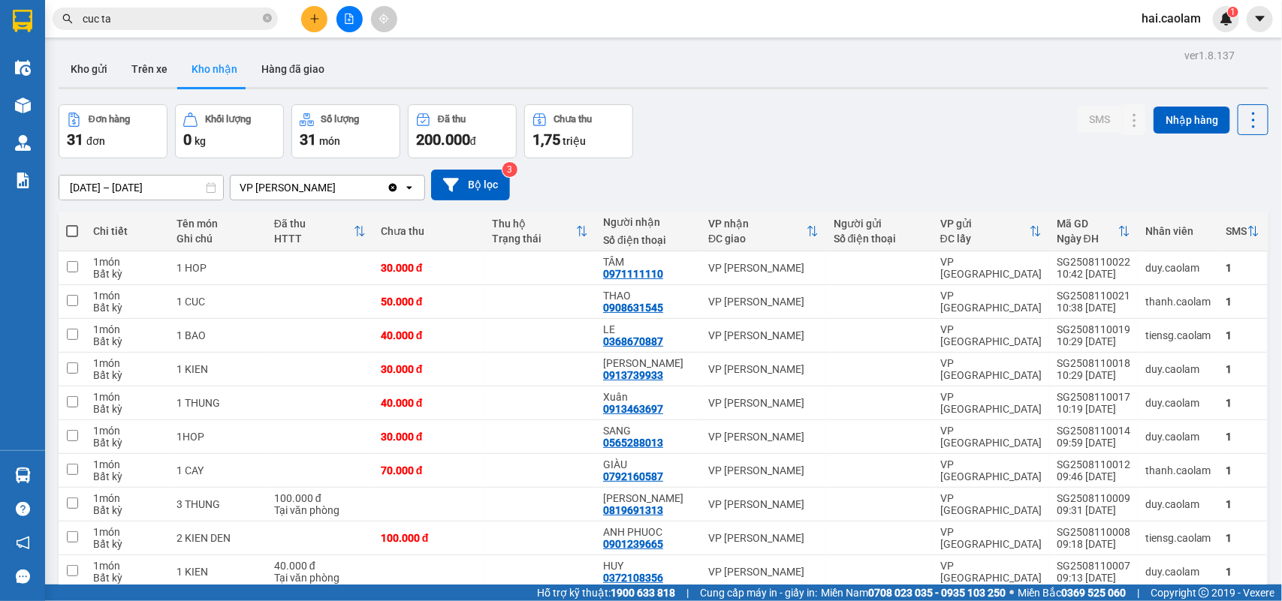
click at [781, 122] on div "Đơn hàng 31 đơn Khối lượng 0 kg Số lượng 31 món Đã thu 200.000 đ Chưa thu 1,75 …" at bounding box center [664, 131] width 1210 height 54
click at [794, 141] on div "Đơn hàng 31 đơn Khối lượng 0 kg Số lượng 31 món Đã thu 200.000 đ Chưa thu 1,75 …" at bounding box center [664, 131] width 1210 height 54
click at [319, 21] on icon "plus" at bounding box center [314, 19] width 11 height 11
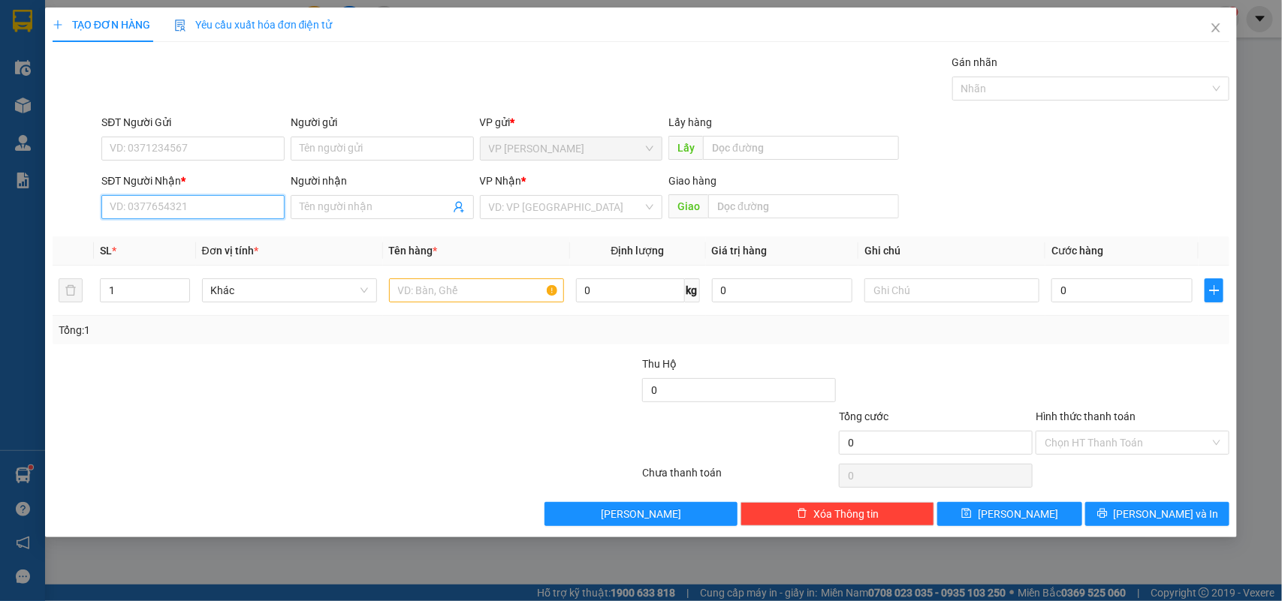
click at [241, 196] on input "SĐT Người Nhận *" at bounding box center [192, 207] width 183 height 24
click at [260, 212] on input "SĐT Người Nhận *" at bounding box center [192, 207] width 183 height 24
click at [361, 210] on input "Người nhận" at bounding box center [375, 207] width 150 height 17
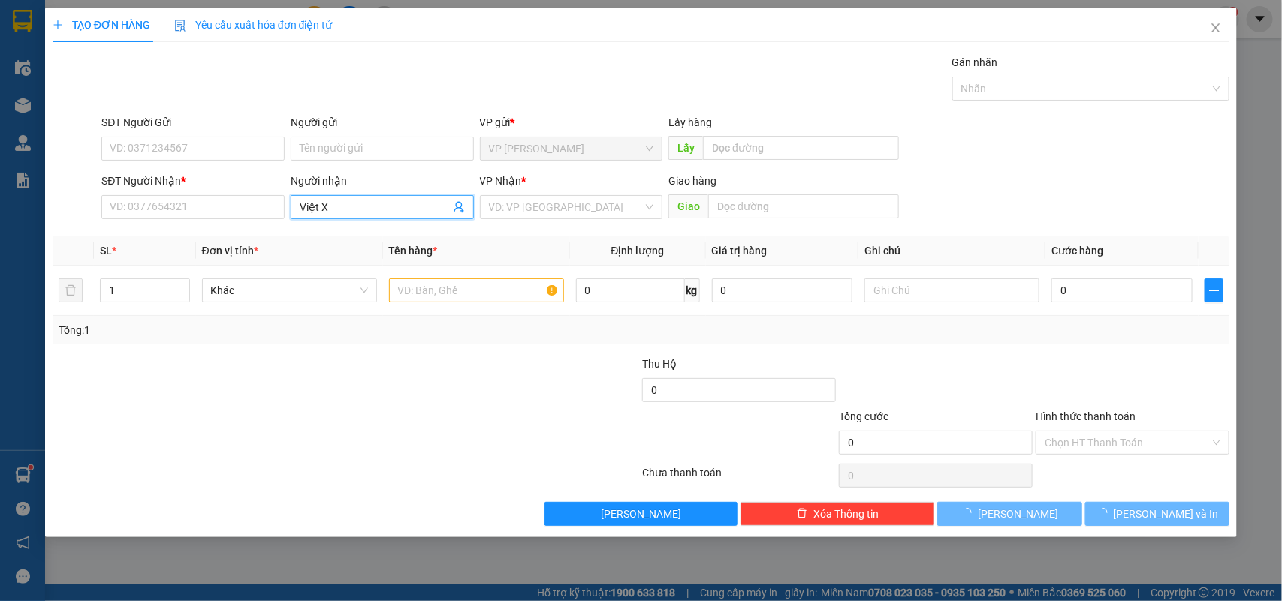
type input "Việt Xo"
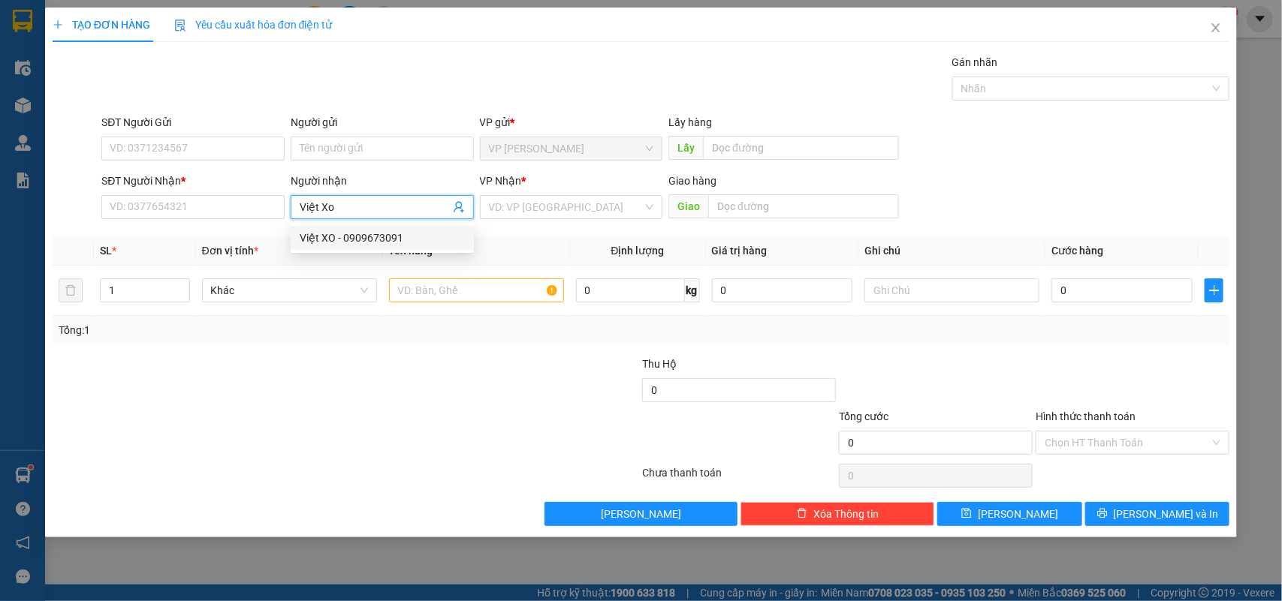
click at [357, 246] on div "Việt XO - 0909673091" at bounding box center [382, 238] width 183 height 24
type input "0909673091"
type input "Việt XO"
click at [1119, 299] on input "0" at bounding box center [1121, 291] width 141 height 24
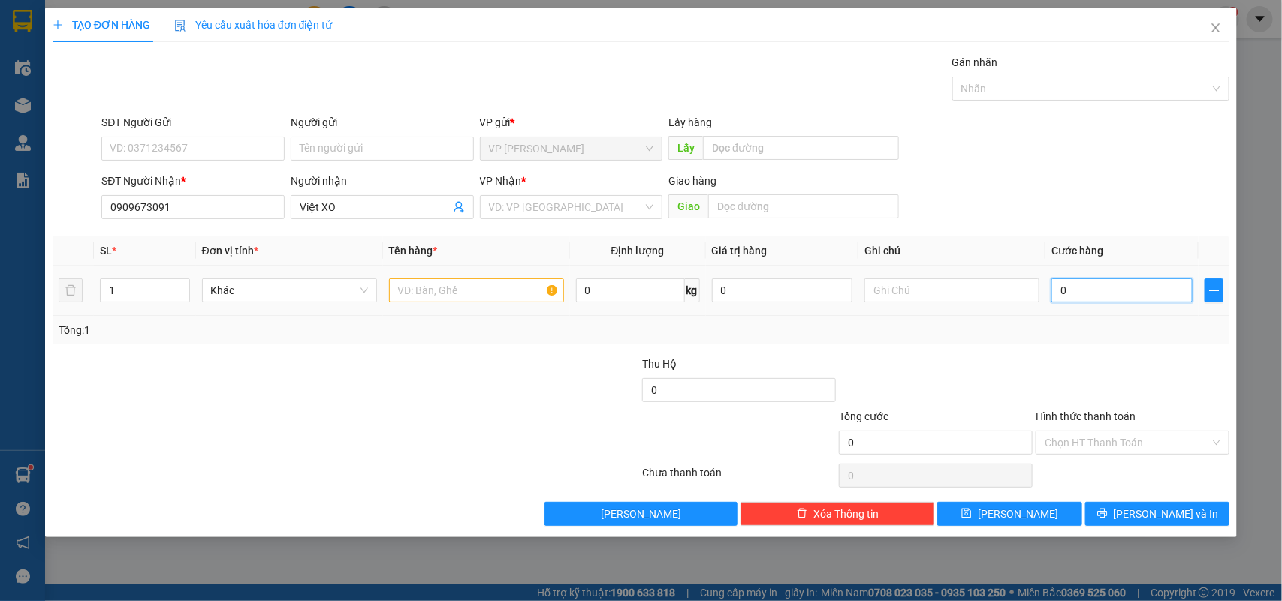
type input "4"
type input "40"
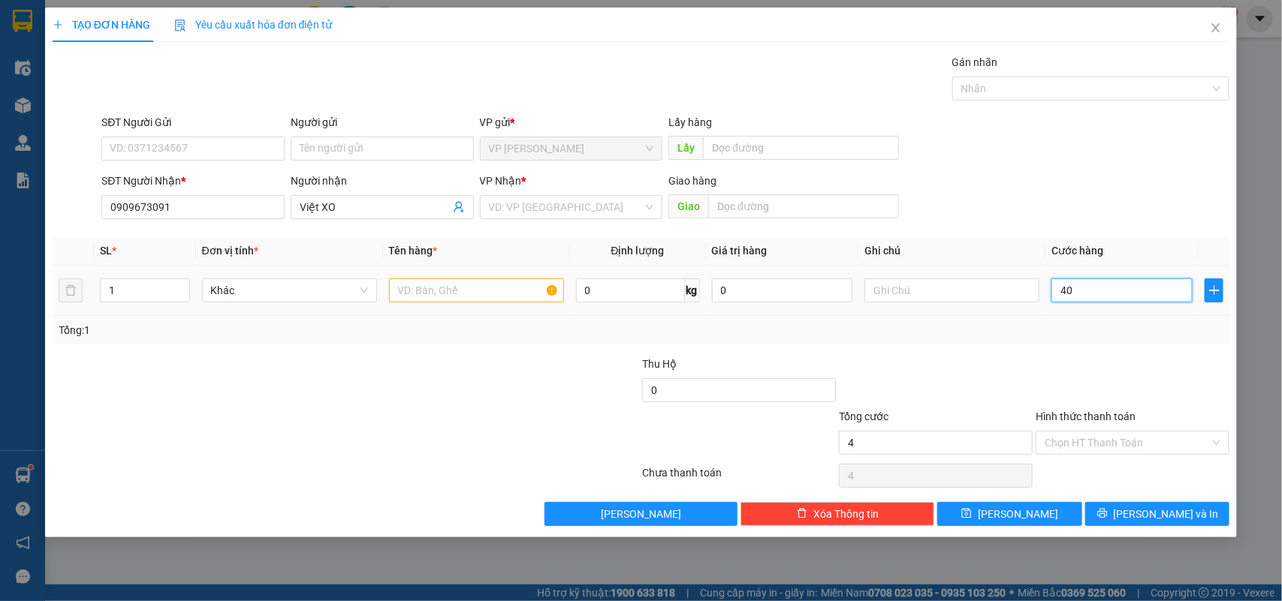
type input "40"
type input "40.000"
drag, startPoint x: 1057, startPoint y: 368, endPoint x: 1020, endPoint y: 368, distance: 36.8
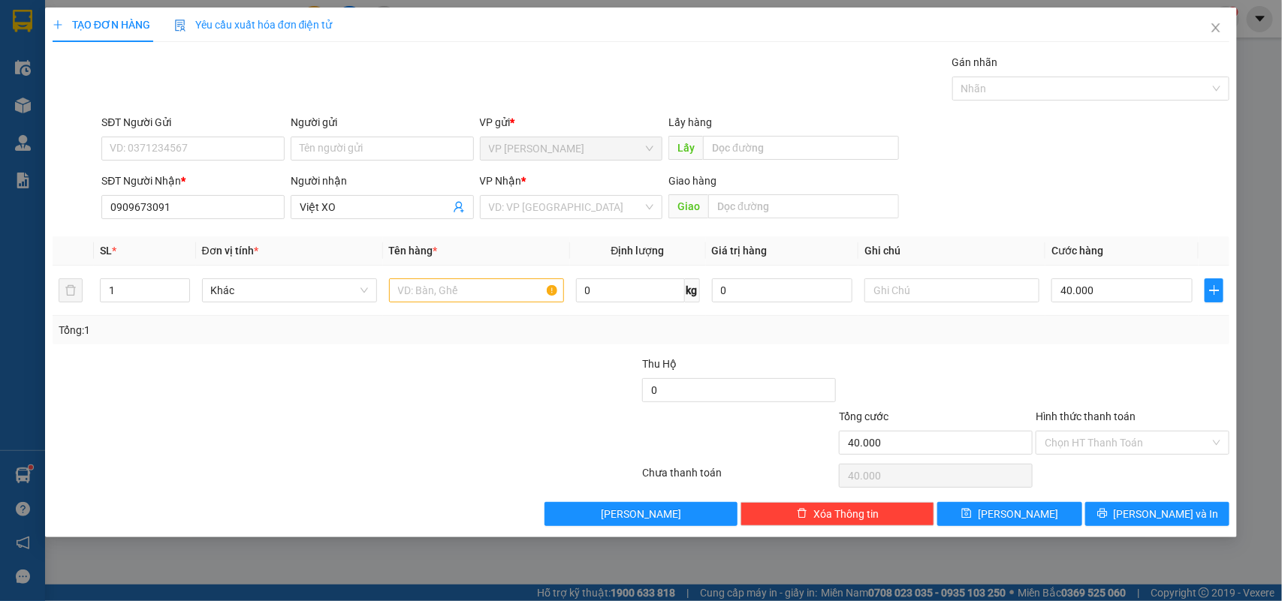
click at [1020, 368] on div "Thu Hộ 0" at bounding box center [641, 382] width 1180 height 53
click at [504, 291] on input "text" at bounding box center [476, 291] width 175 height 24
type input "1 Xốp"
click at [535, 203] on input "search" at bounding box center [566, 207] width 155 height 23
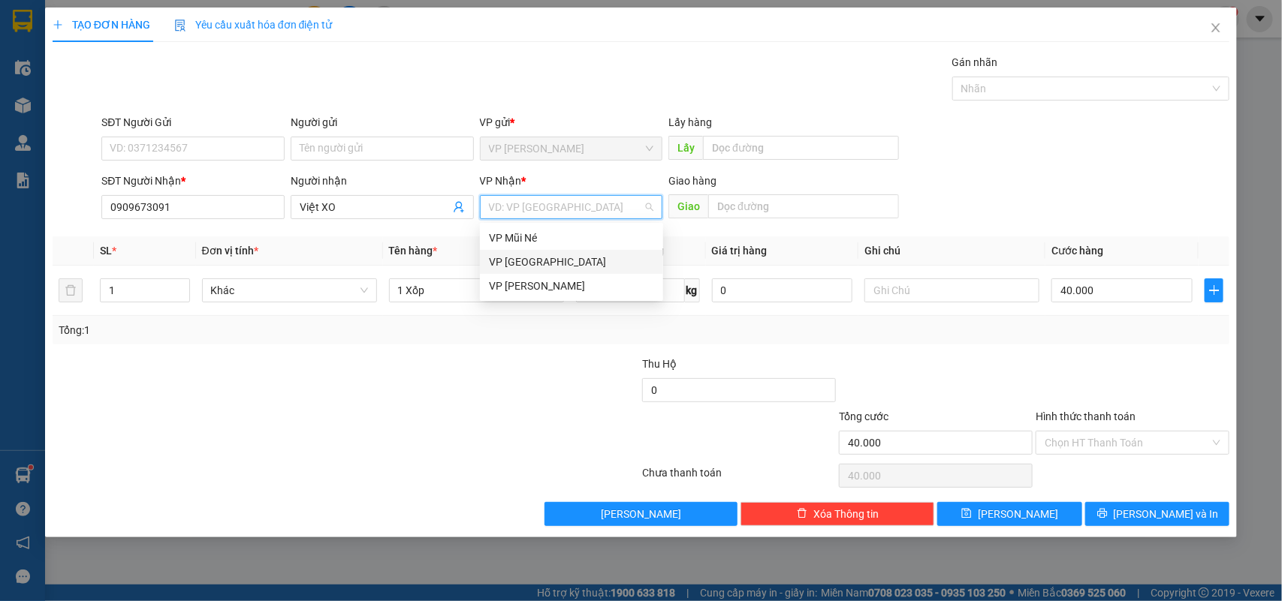
drag, startPoint x: 541, startPoint y: 255, endPoint x: 1116, endPoint y: 481, distance: 617.3
click at [541, 257] on div "VP [GEOGRAPHIC_DATA]" at bounding box center [571, 262] width 165 height 17
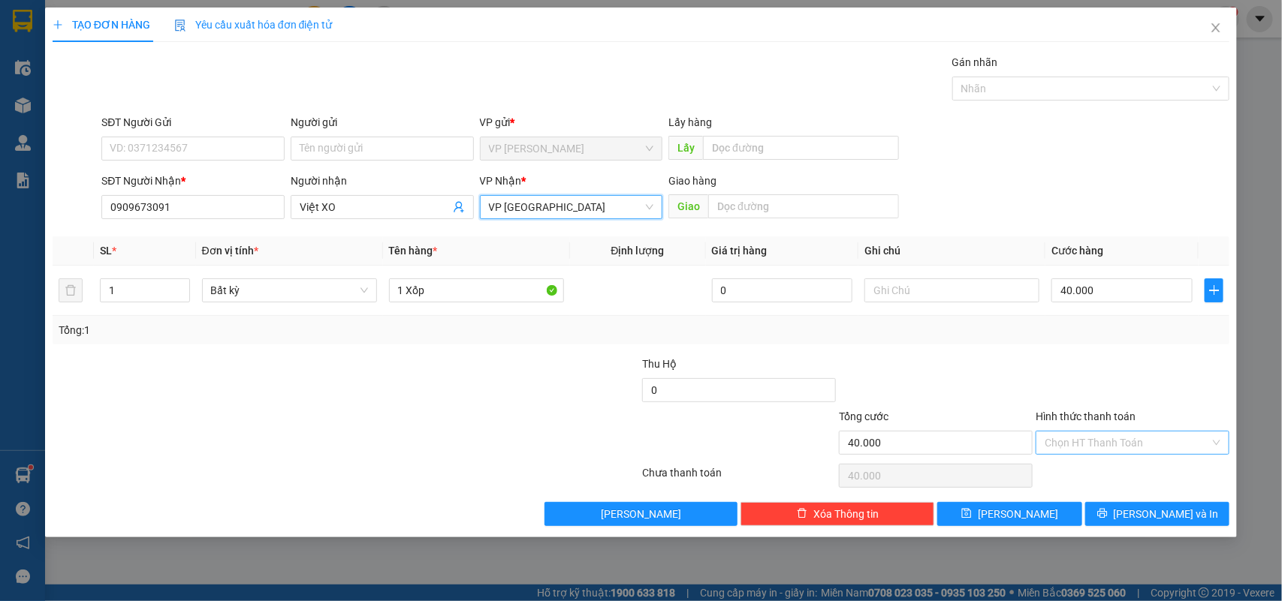
click at [1086, 445] on input "Hình thức thanh toán" at bounding box center [1127, 443] width 165 height 23
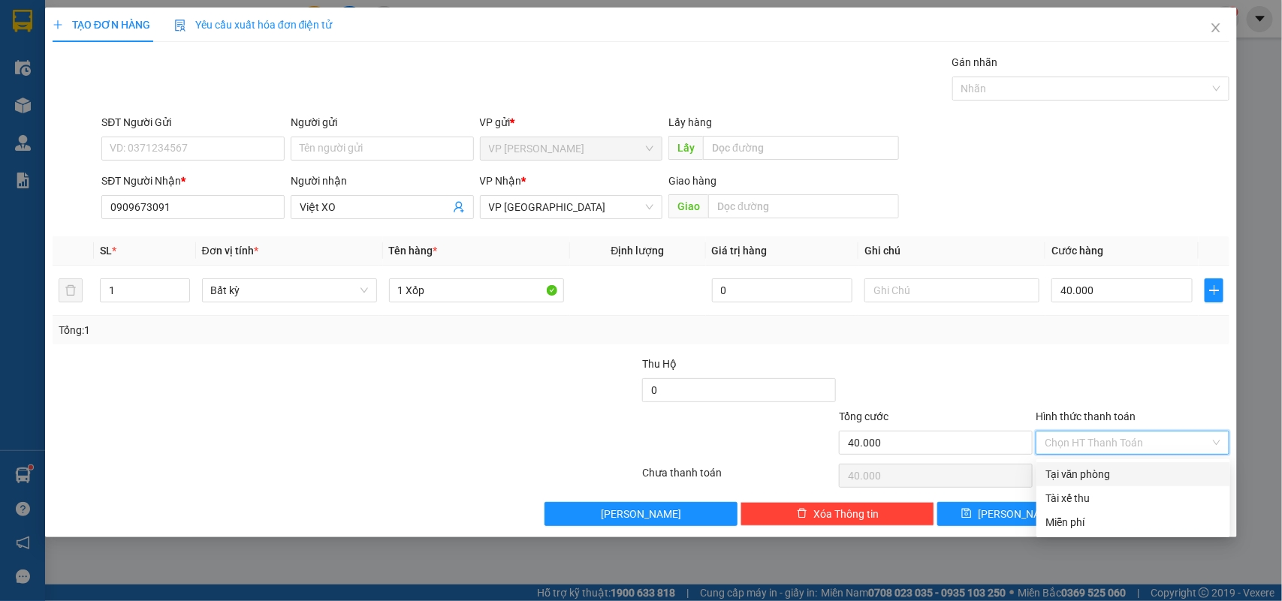
click at [1079, 472] on div "Tại văn phòng" at bounding box center [1133, 474] width 176 height 17
type input "0"
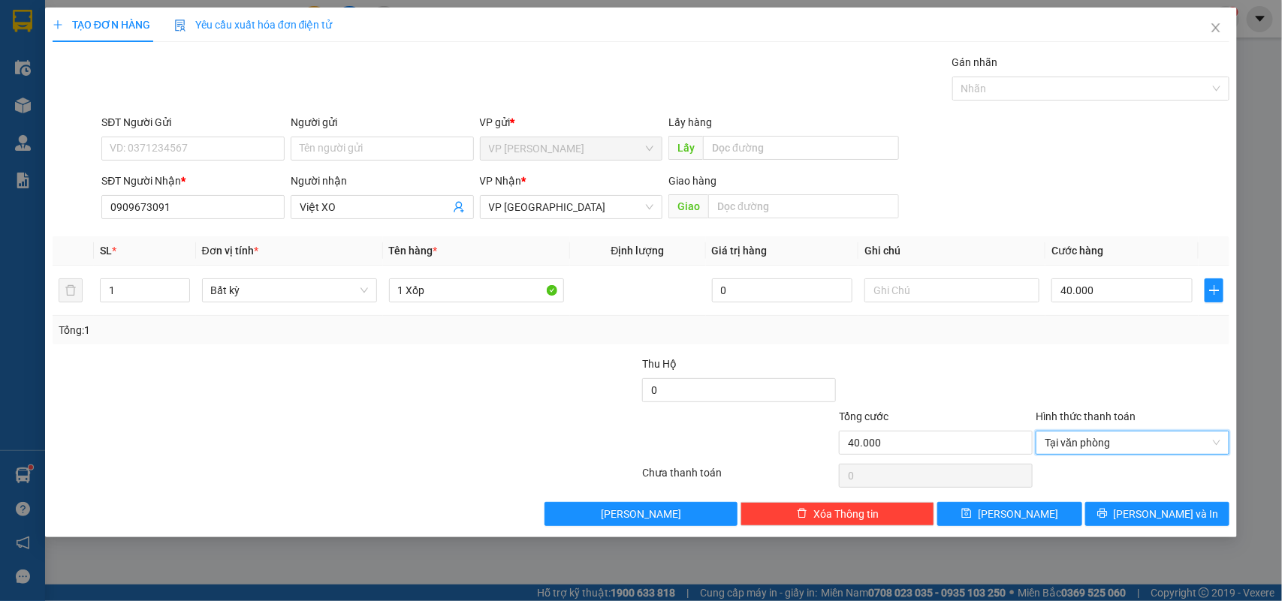
click at [1031, 346] on div "Transit Pickup Surcharge Ids Transit Deliver Surcharge Ids Transit Deliver Surc…" at bounding box center [641, 290] width 1177 height 472
click at [1149, 512] on span "[PERSON_NAME] và In" at bounding box center [1166, 514] width 105 height 17
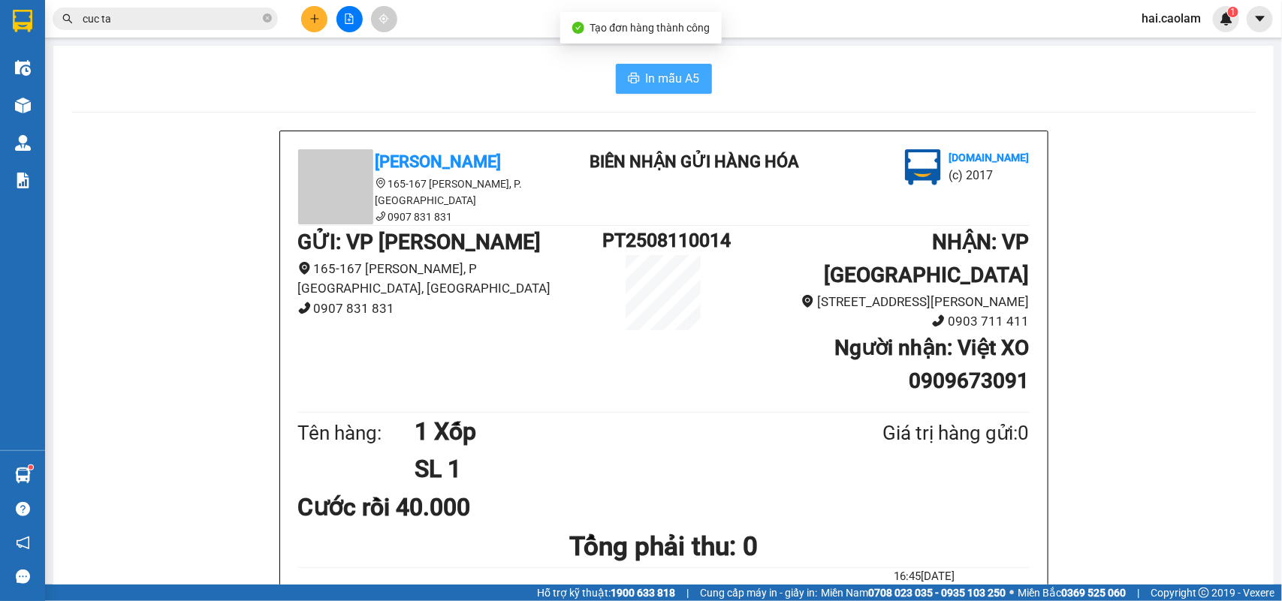
click at [628, 85] on span "printer" at bounding box center [634, 79] width 12 height 14
click at [151, 20] on input "cuc ta" at bounding box center [171, 19] width 177 height 17
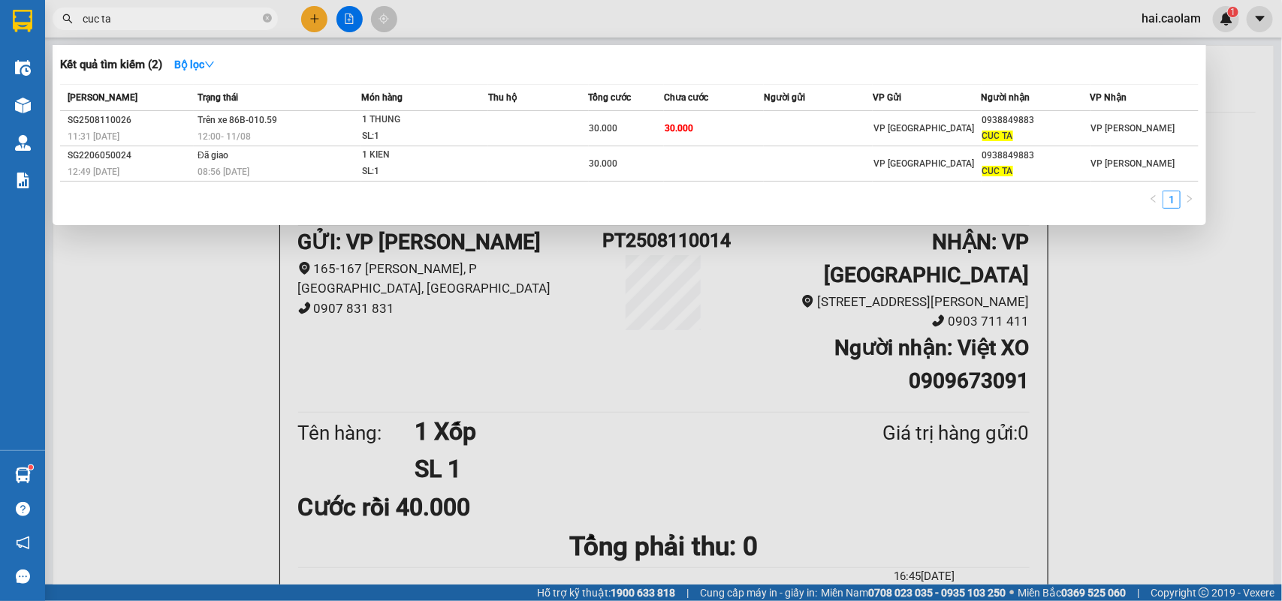
click at [151, 20] on input "cuc ta" at bounding box center [171, 19] width 177 height 17
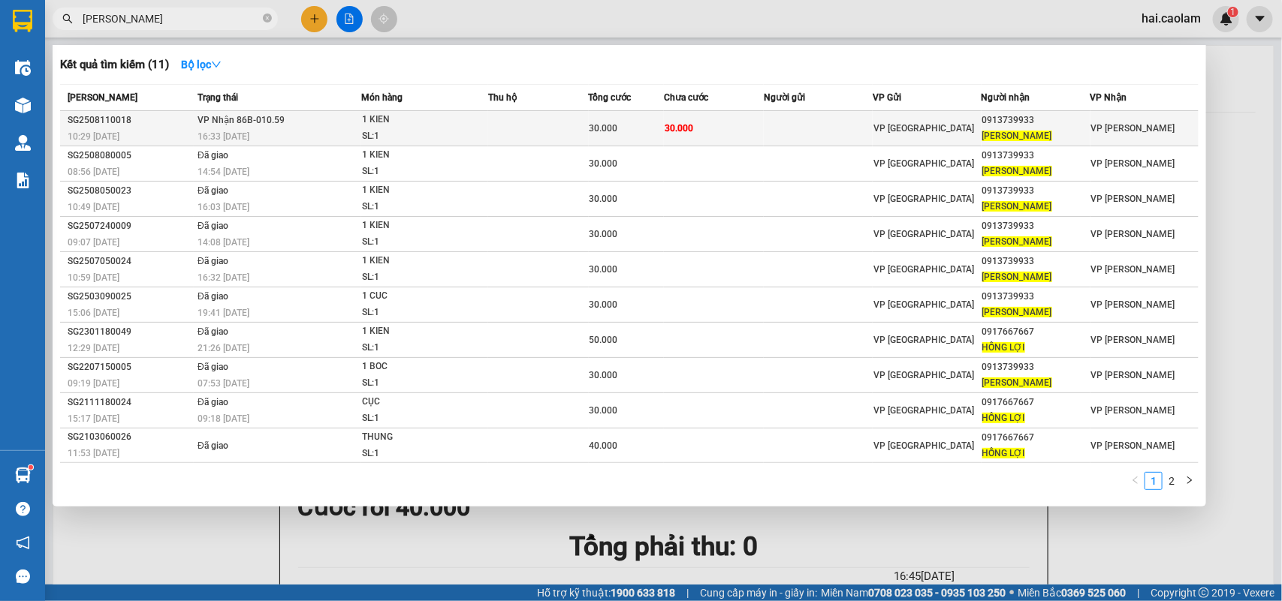
type input "[PERSON_NAME]"
click at [861, 128] on td at bounding box center [818, 128] width 109 height 35
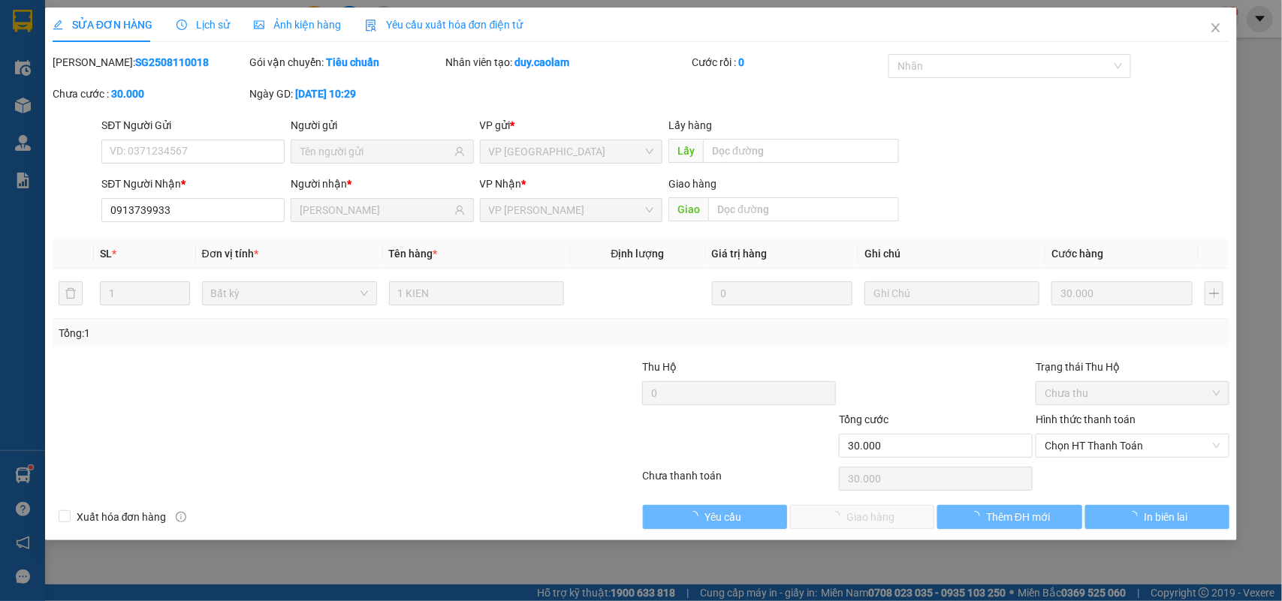
type input "0913739933"
type input "[PERSON_NAME]"
type input "30.000"
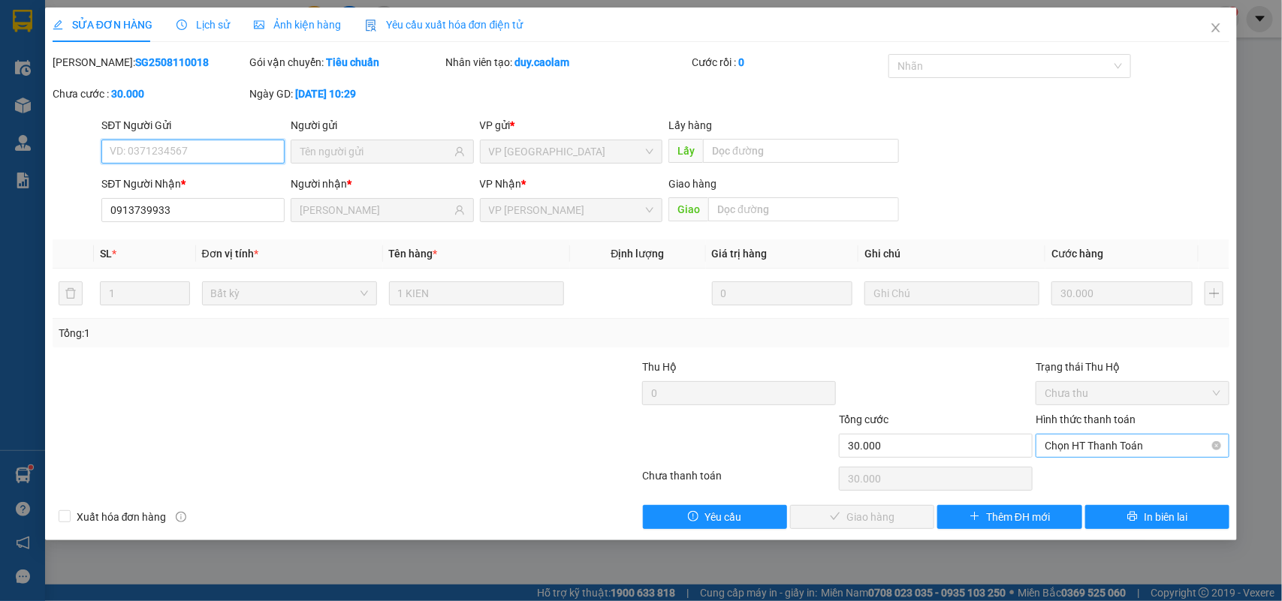
click at [1102, 449] on span "Chọn HT Thanh Toán" at bounding box center [1133, 446] width 176 height 23
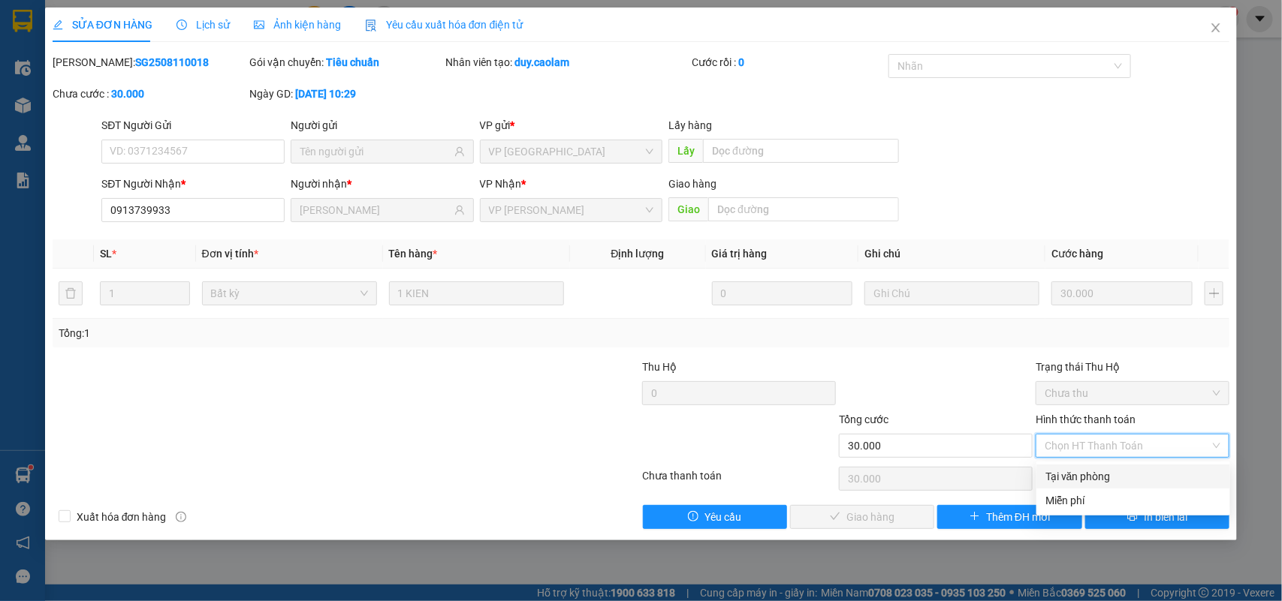
click at [1098, 475] on div "Tại văn phòng" at bounding box center [1133, 477] width 176 height 17
type input "0"
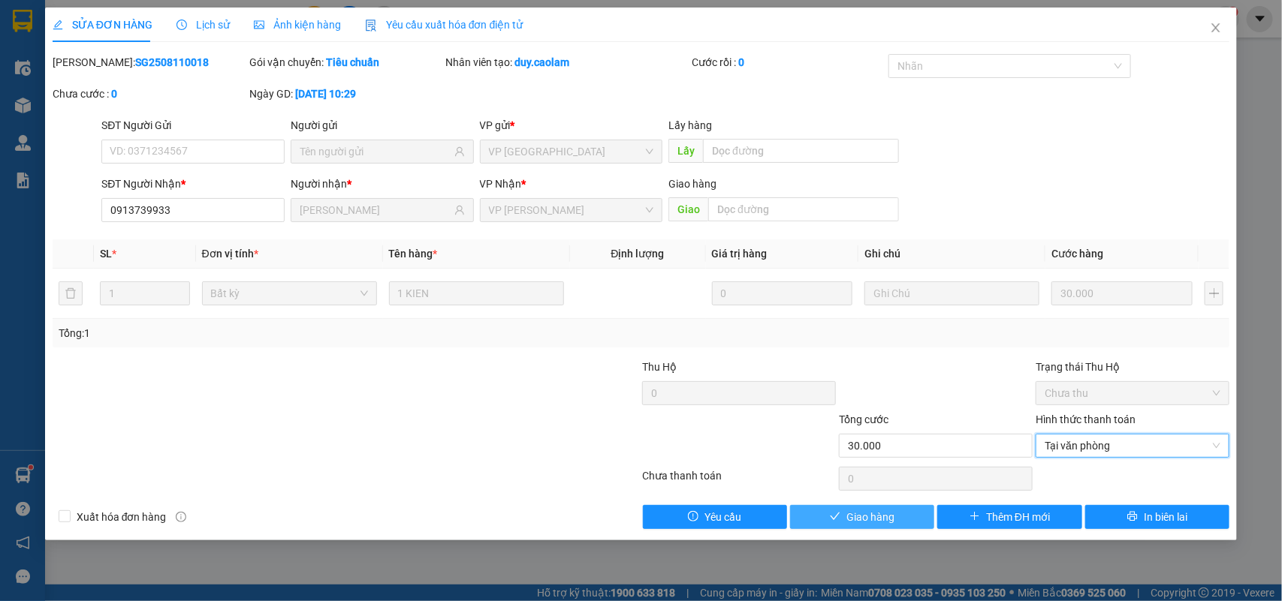
click at [853, 513] on span "Giao hàng" at bounding box center [870, 517] width 48 height 17
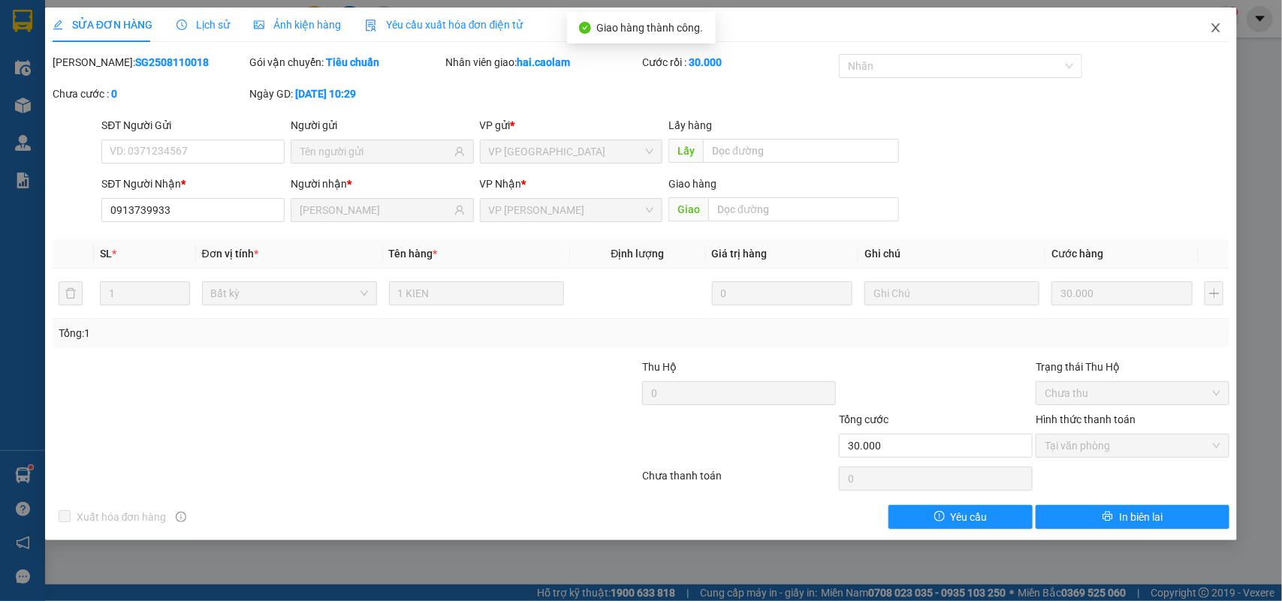
click at [1213, 26] on icon "close" at bounding box center [1216, 28] width 12 height 12
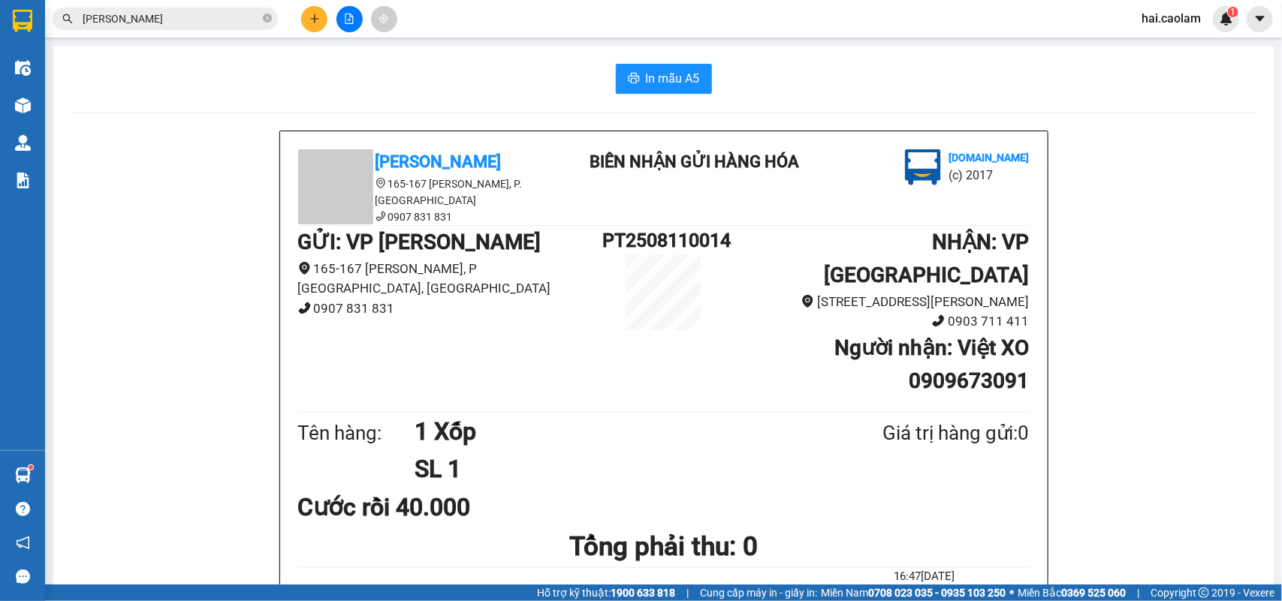
click at [143, 20] on input "[PERSON_NAME]" at bounding box center [171, 19] width 177 height 17
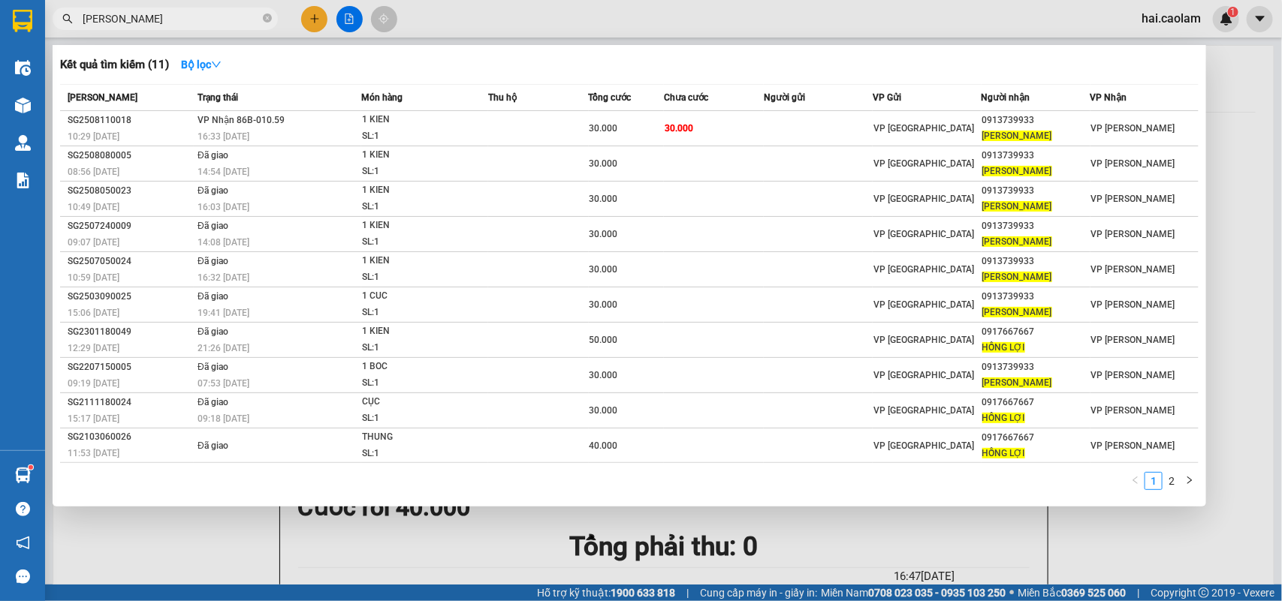
click at [143, 20] on input "[PERSON_NAME]" at bounding box center [171, 19] width 177 height 17
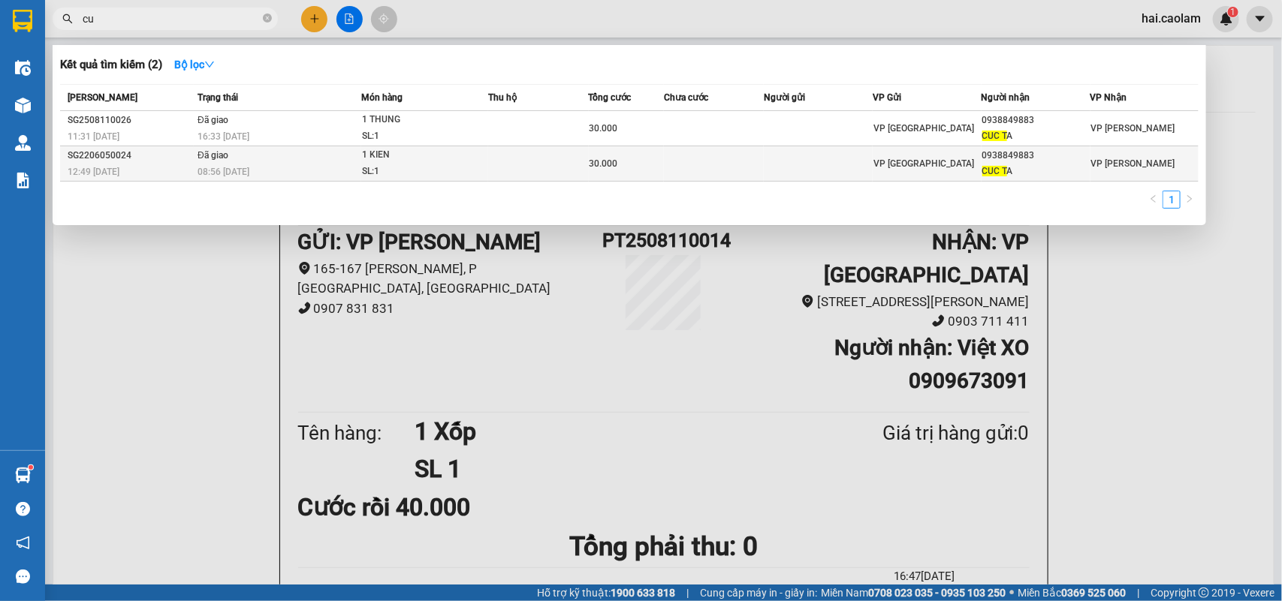
type input "c"
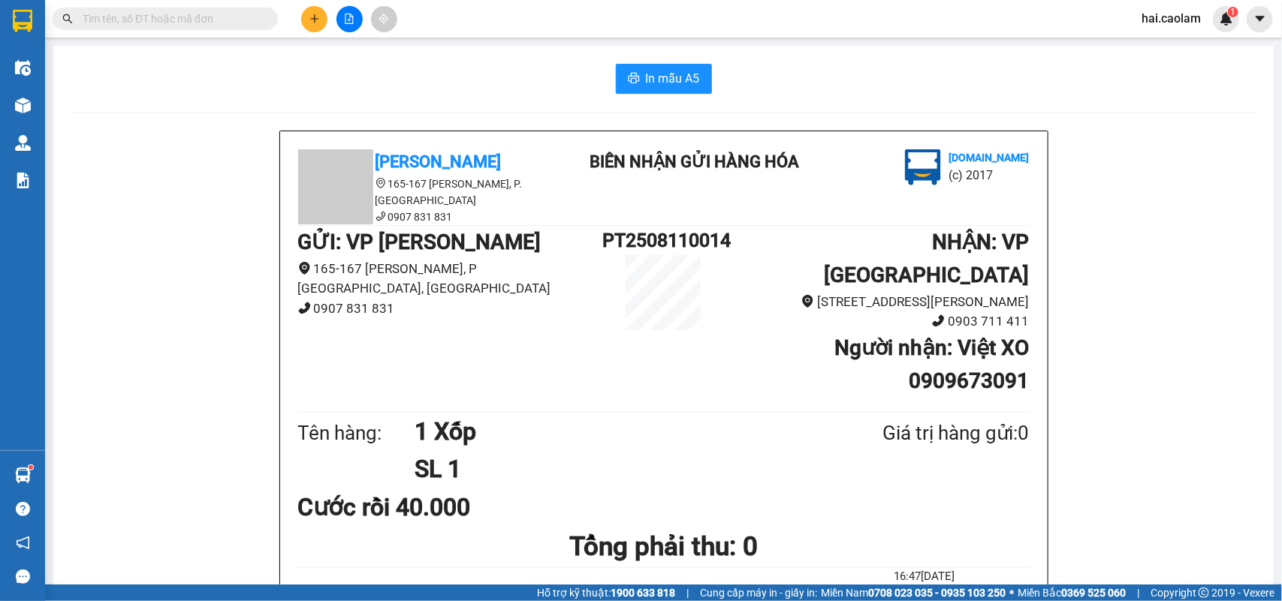
click at [207, 28] on span at bounding box center [165, 19] width 225 height 23
click at [226, 23] on input "text" at bounding box center [171, 19] width 177 height 17
click at [170, 23] on input "text" at bounding box center [171, 19] width 177 height 17
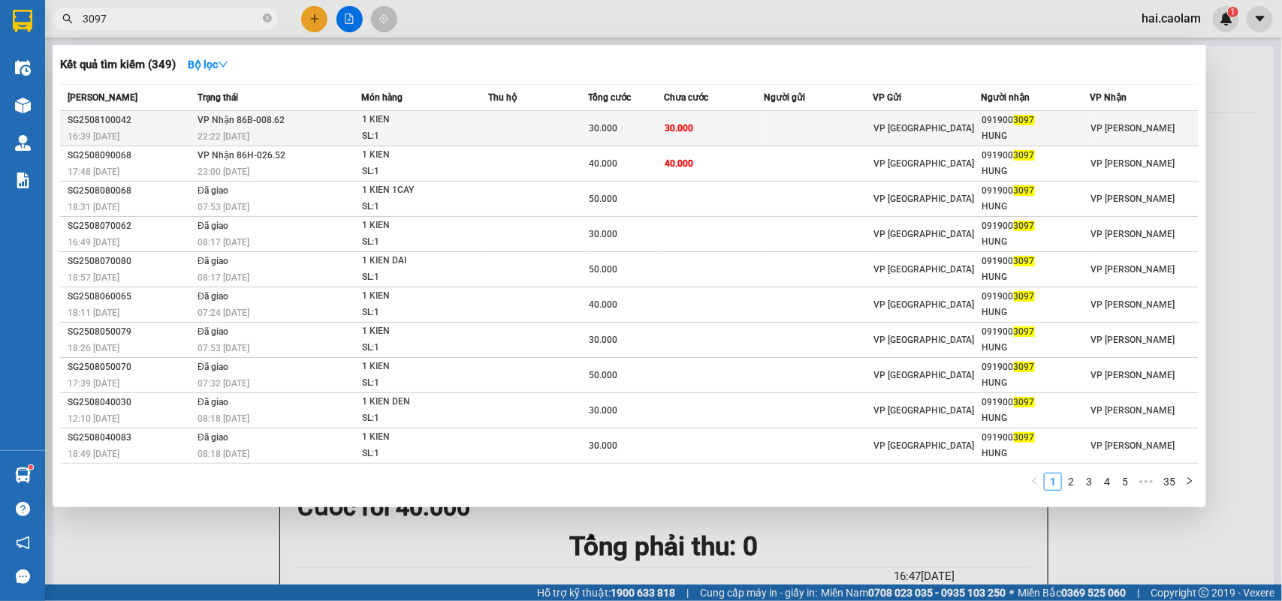
type input "3097"
click at [752, 131] on td "30.000" at bounding box center [714, 128] width 101 height 35
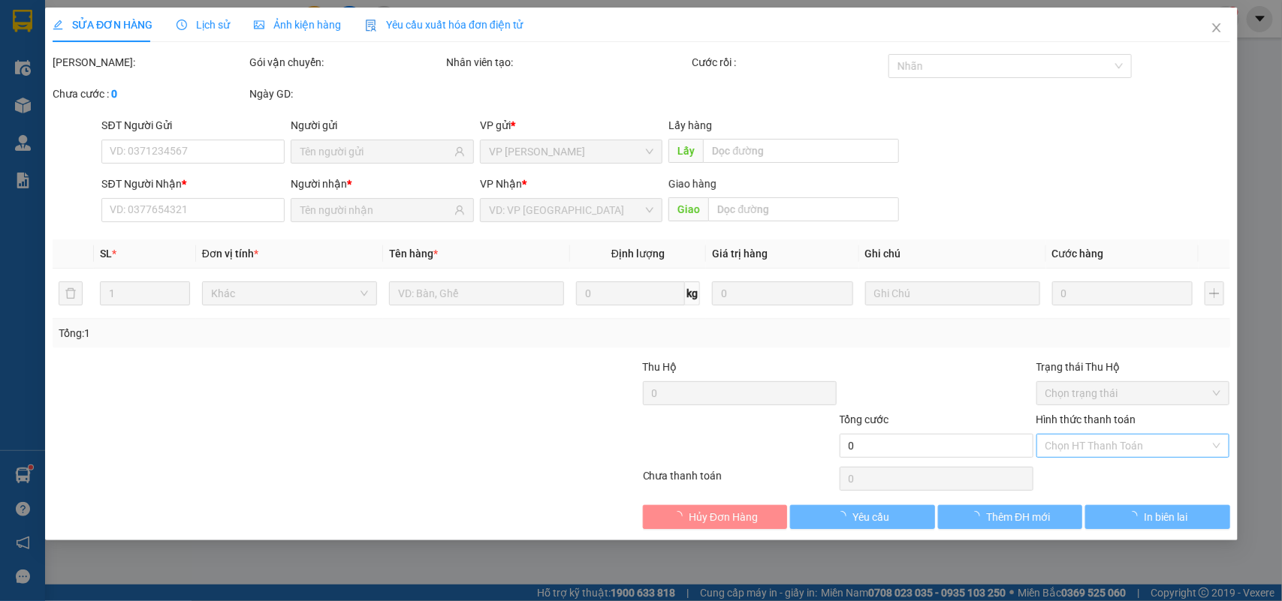
type input "0919003097"
type input "HUNG"
type input "30.000"
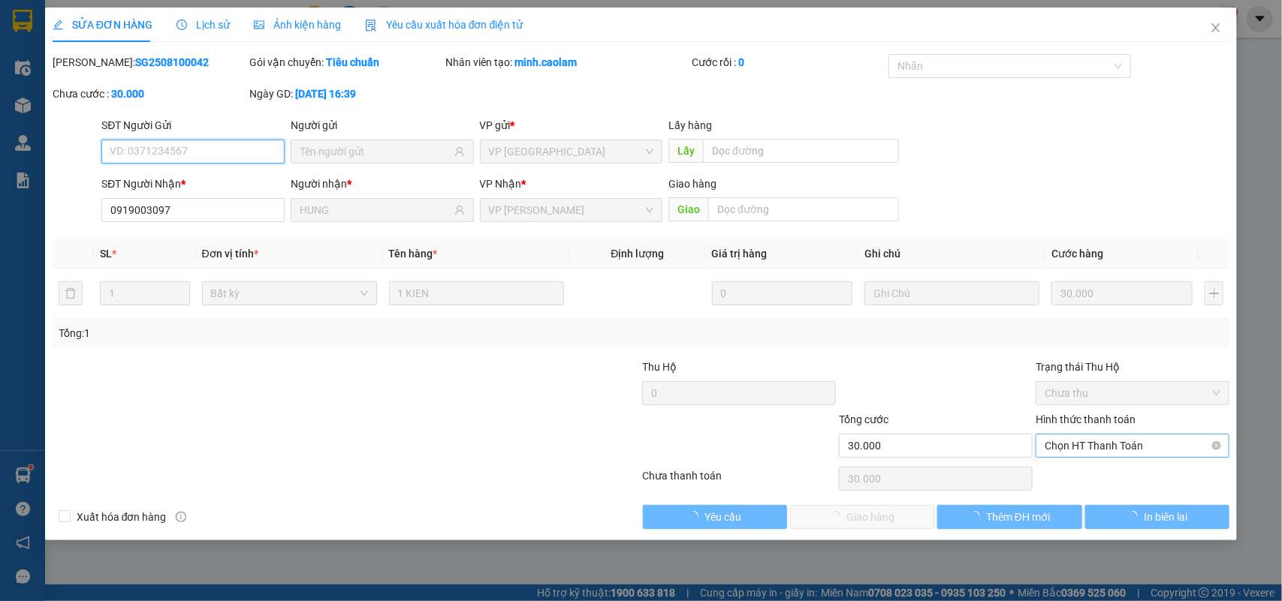
click at [1114, 448] on span "Chọn HT Thanh Toán" at bounding box center [1133, 446] width 176 height 23
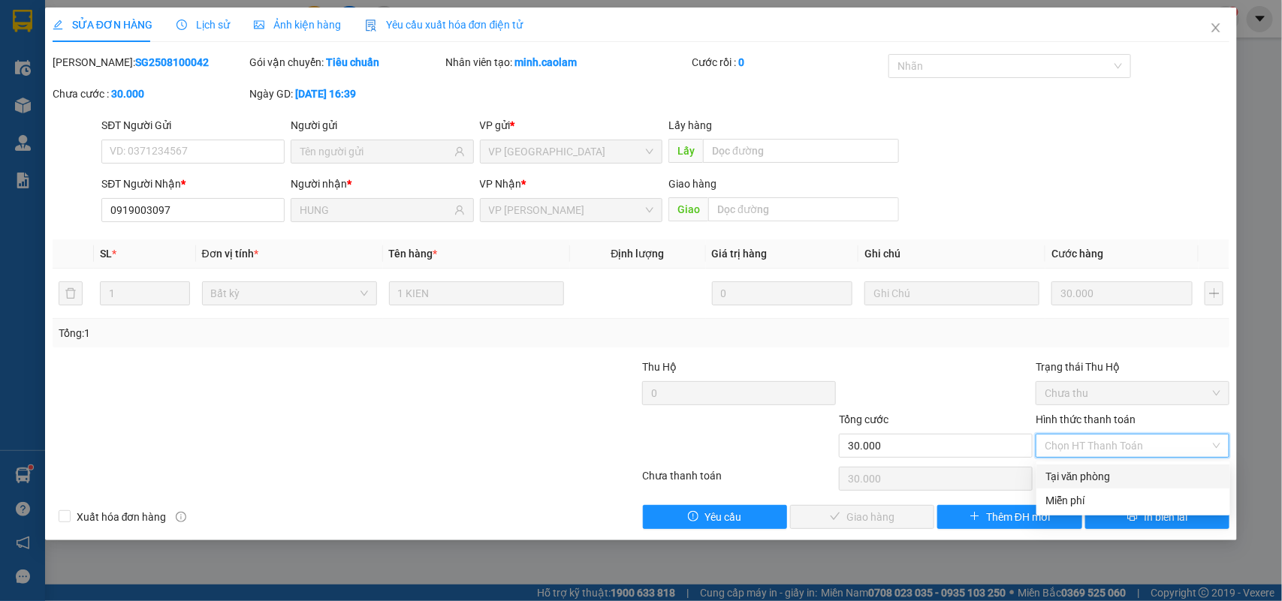
click at [1098, 477] on div "Tại văn phòng" at bounding box center [1133, 477] width 176 height 17
type input "0"
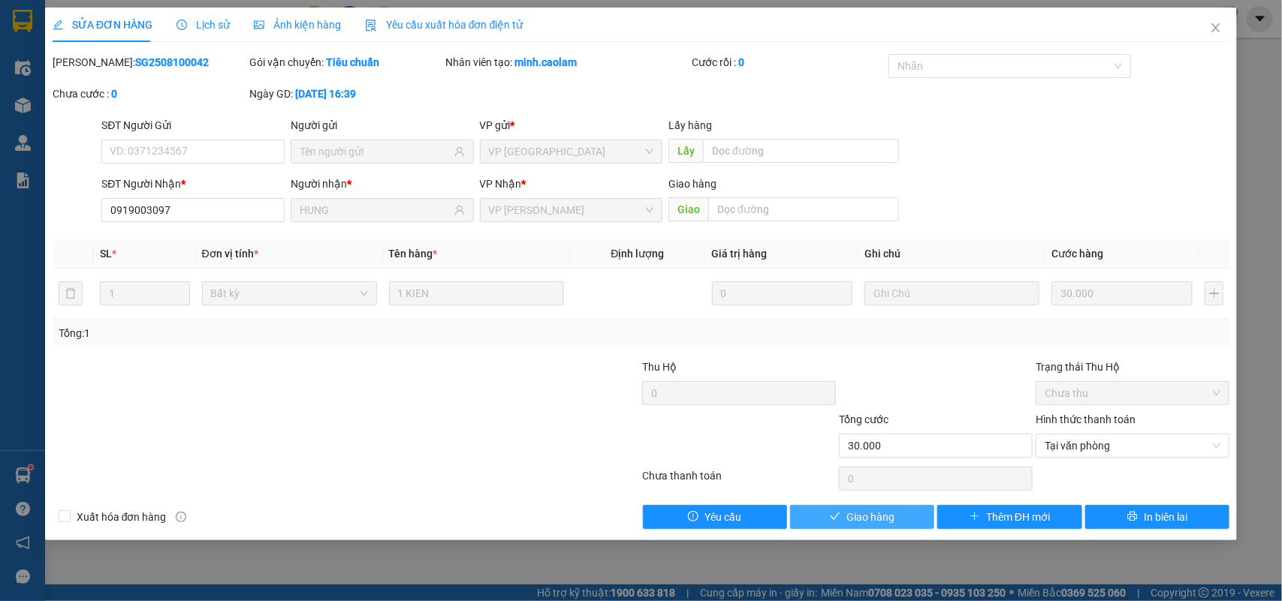
click at [869, 511] on span "Giao hàng" at bounding box center [870, 517] width 48 height 17
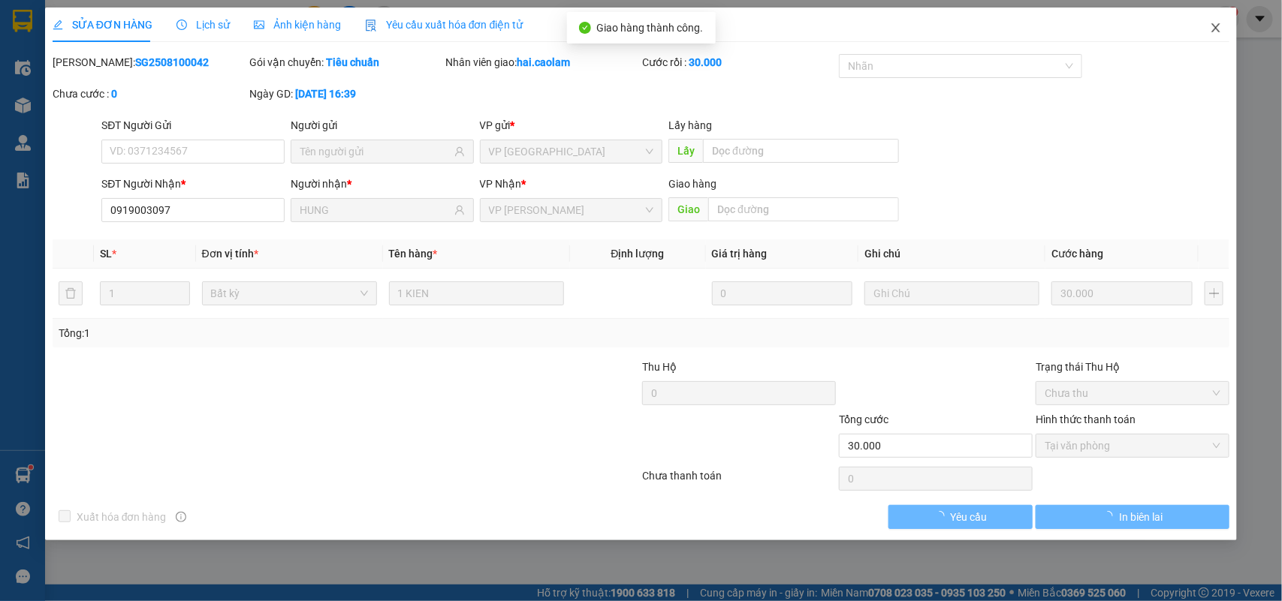
drag, startPoint x: 1216, startPoint y: 25, endPoint x: 1207, endPoint y: 26, distance: 9.9
click at [1214, 26] on icon "close" at bounding box center [1216, 28] width 12 height 12
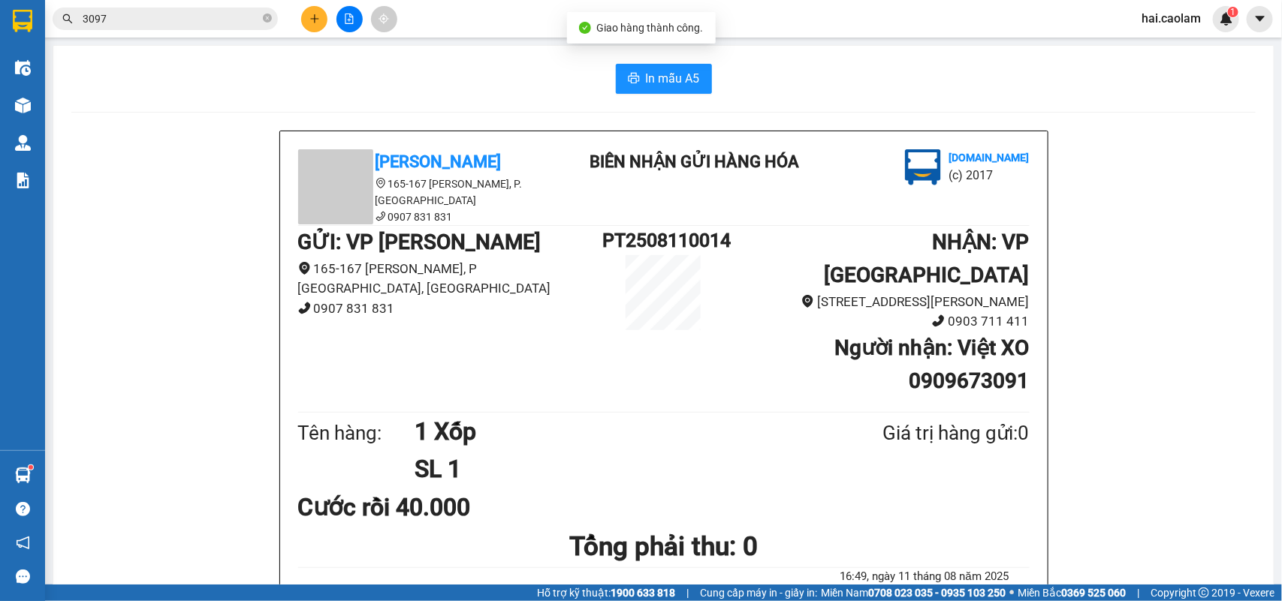
click at [234, 20] on input "3097" at bounding box center [171, 19] width 177 height 17
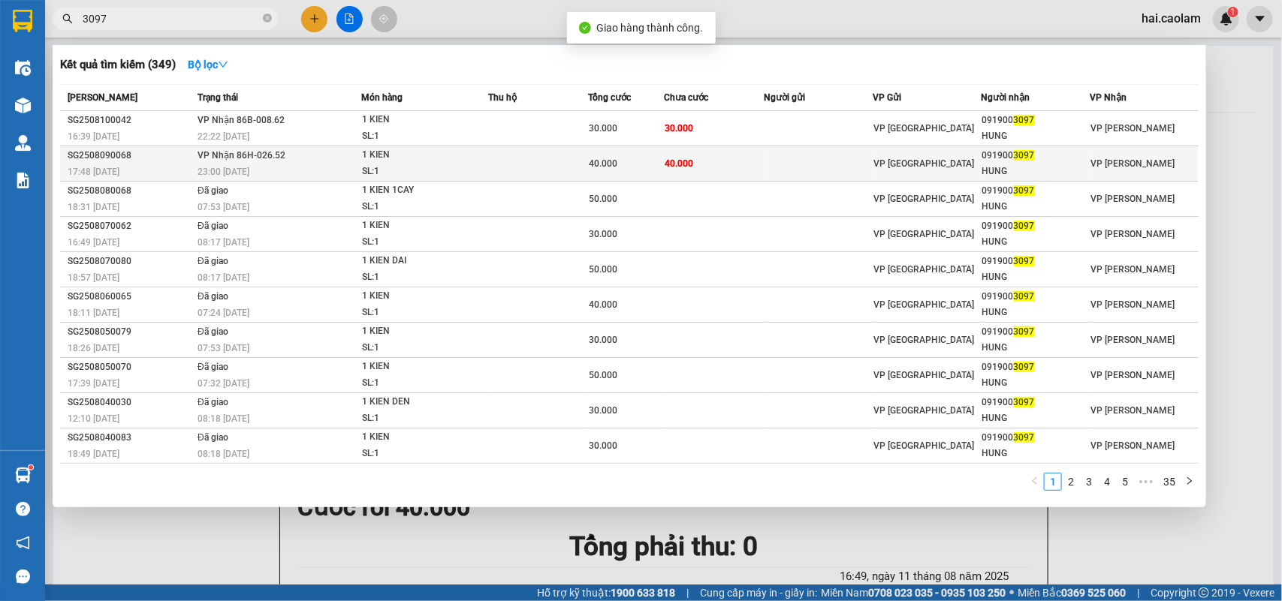
click at [809, 164] on td at bounding box center [818, 163] width 109 height 35
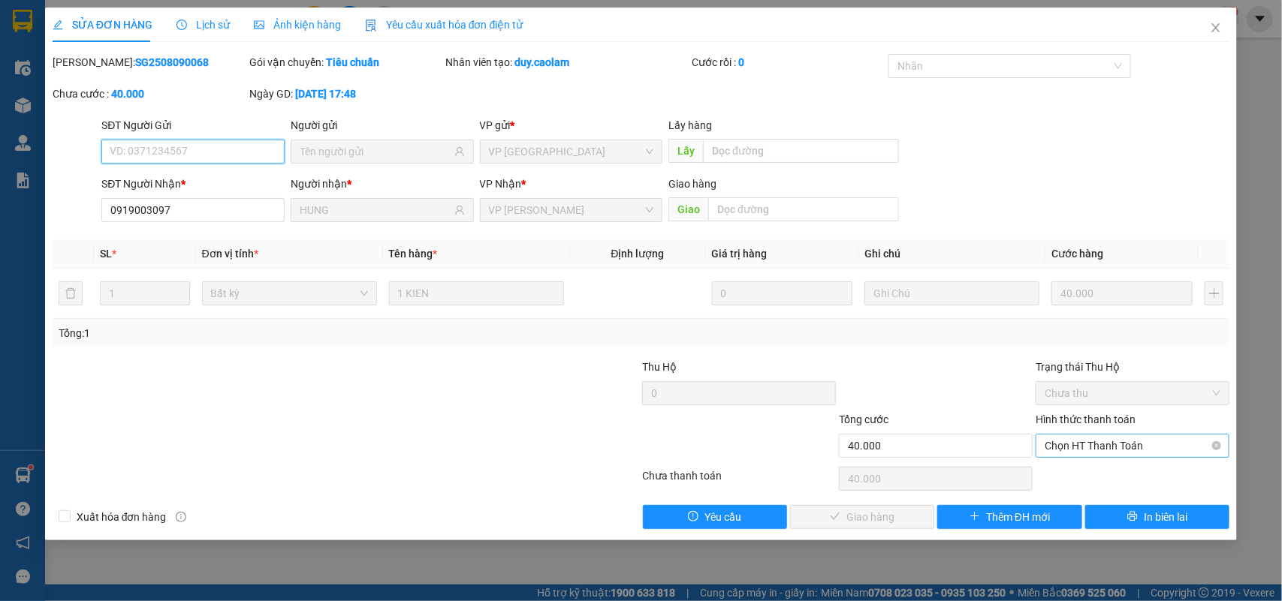
click at [1105, 448] on span "Chọn HT Thanh Toán" at bounding box center [1133, 446] width 176 height 23
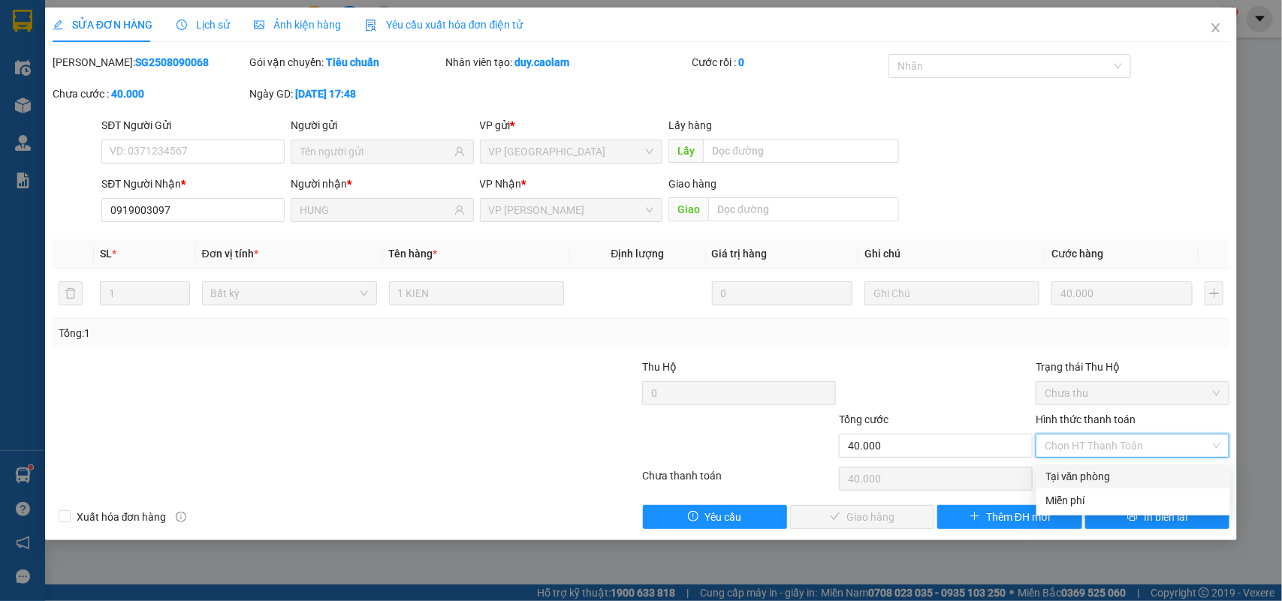
drag, startPoint x: 1080, startPoint y: 475, endPoint x: 1008, endPoint y: 490, distance: 72.9
click at [1078, 475] on div "Tại văn phòng" at bounding box center [1133, 477] width 176 height 17
type input "0"
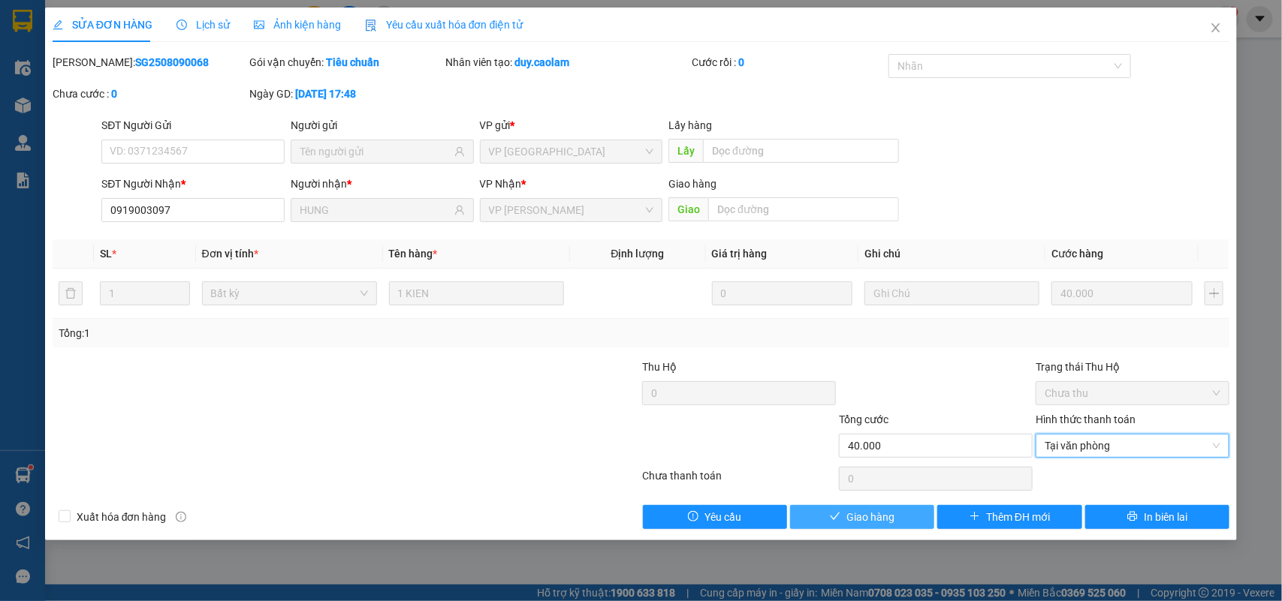
click at [851, 523] on span "Giao hàng" at bounding box center [870, 517] width 48 height 17
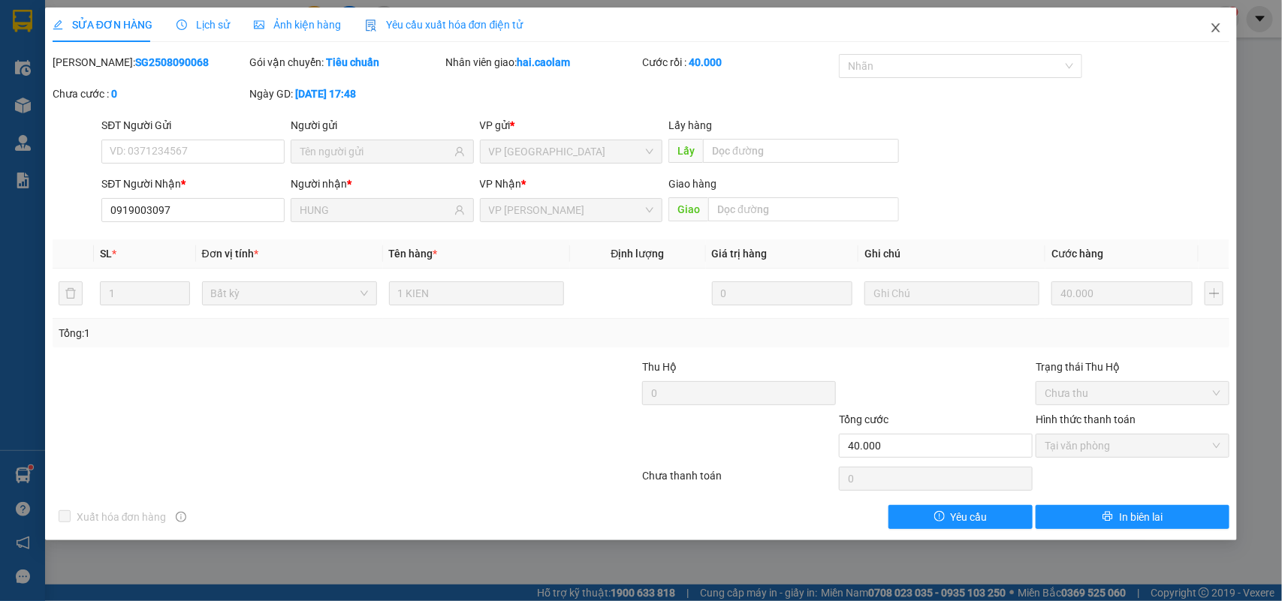
click at [1216, 23] on icon "close" at bounding box center [1216, 28] width 12 height 12
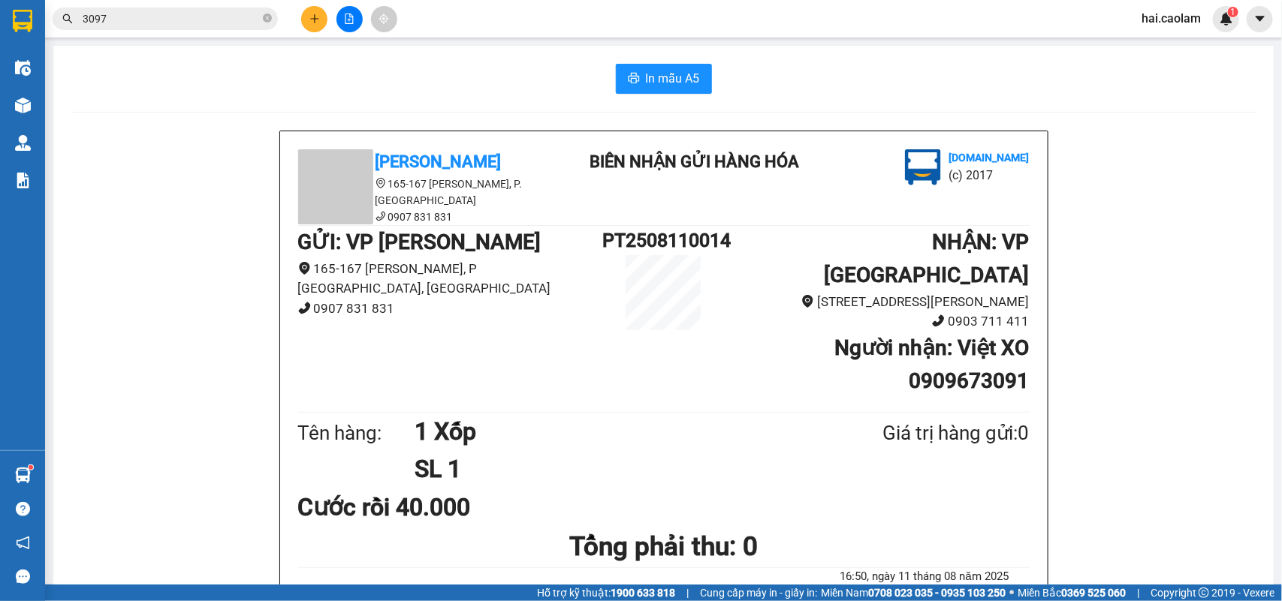
click at [170, 23] on input "3097" at bounding box center [171, 19] width 177 height 17
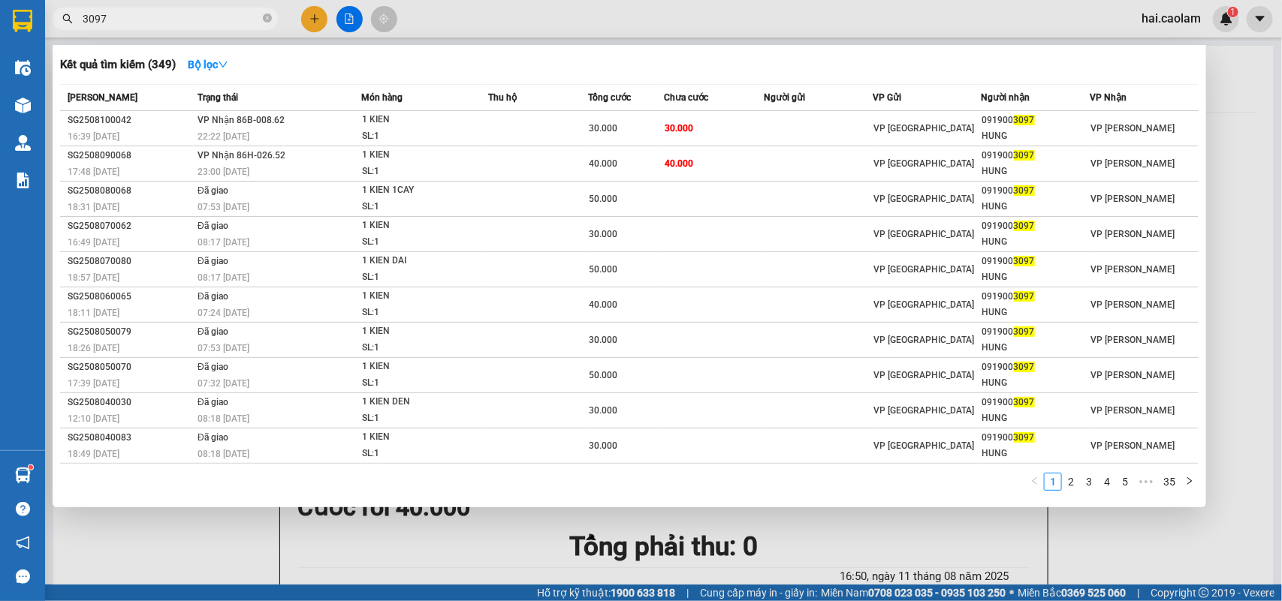
click at [170, 23] on input "3097" at bounding box center [171, 19] width 177 height 17
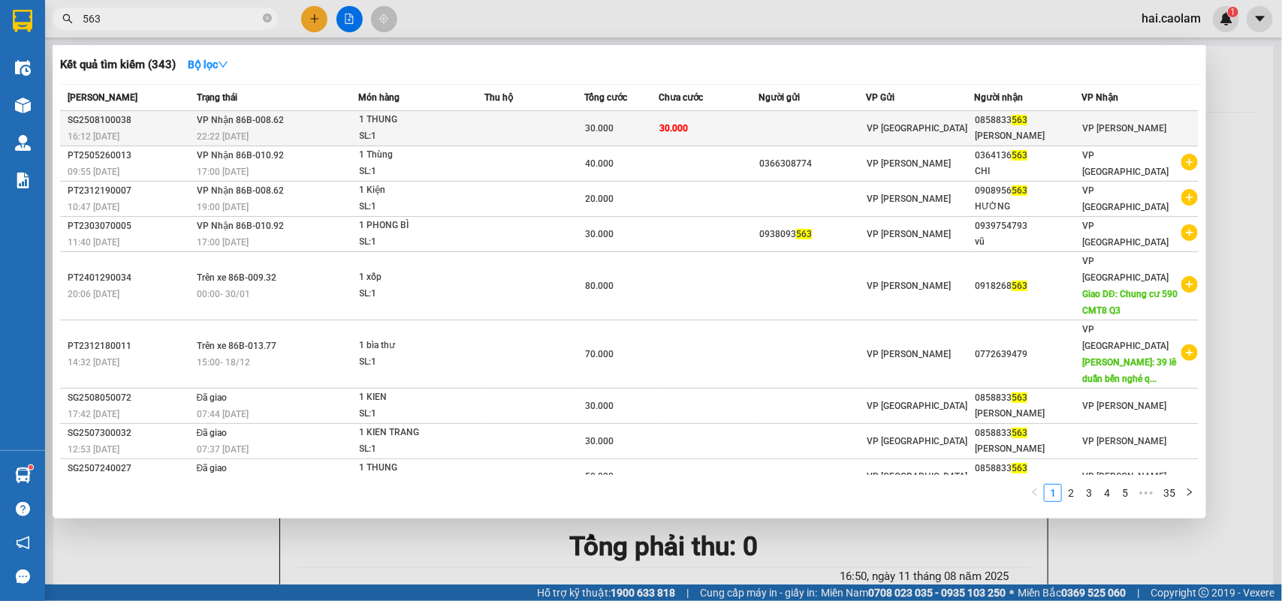
type input "563"
click at [676, 118] on td "30.000" at bounding box center [709, 128] width 100 height 35
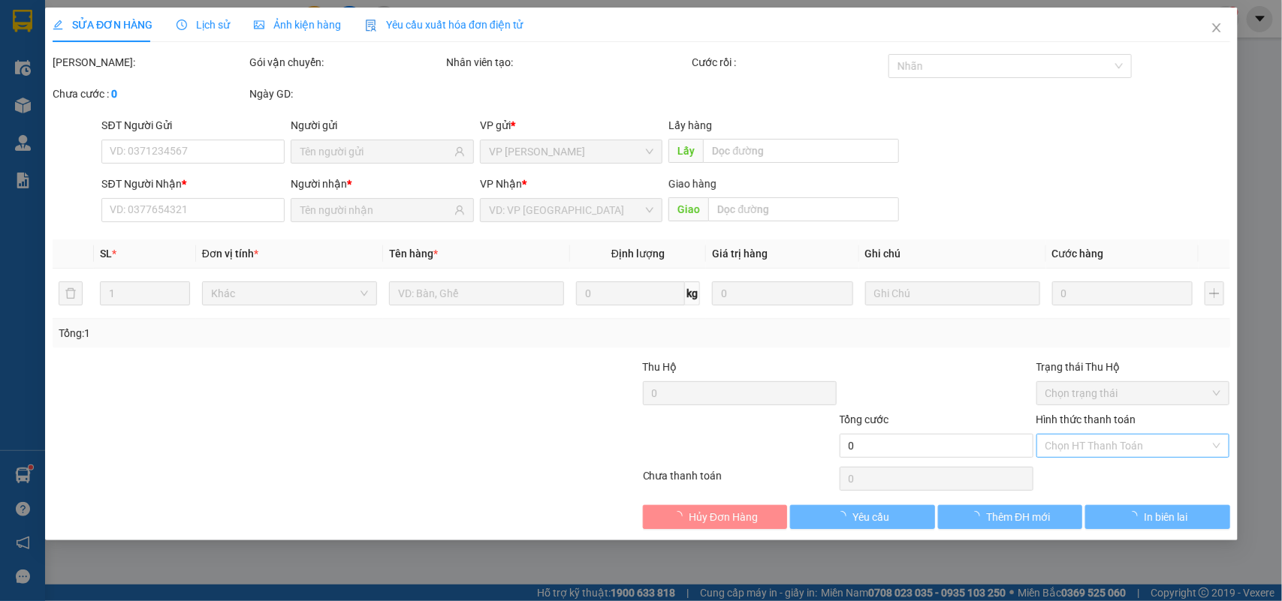
type input "0858833563"
type input "[PERSON_NAME]"
type input "30.000"
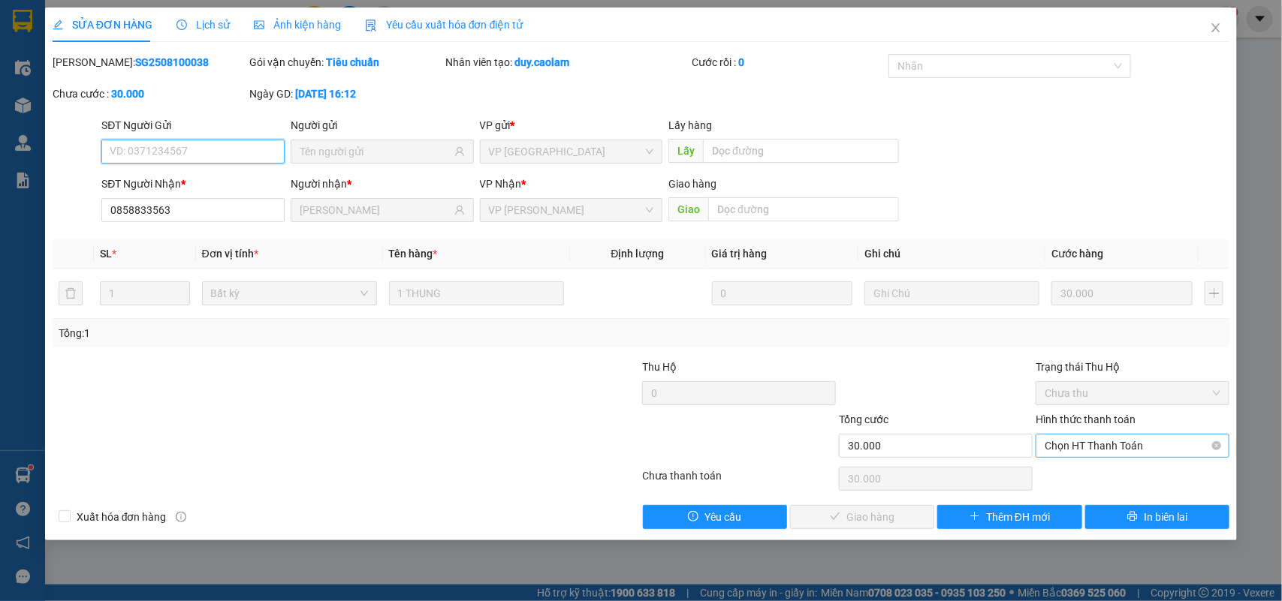
click at [1075, 451] on span "Chọn HT Thanh Toán" at bounding box center [1133, 446] width 176 height 23
click at [1066, 474] on div "Tại văn phòng" at bounding box center [1133, 477] width 176 height 17
type input "0"
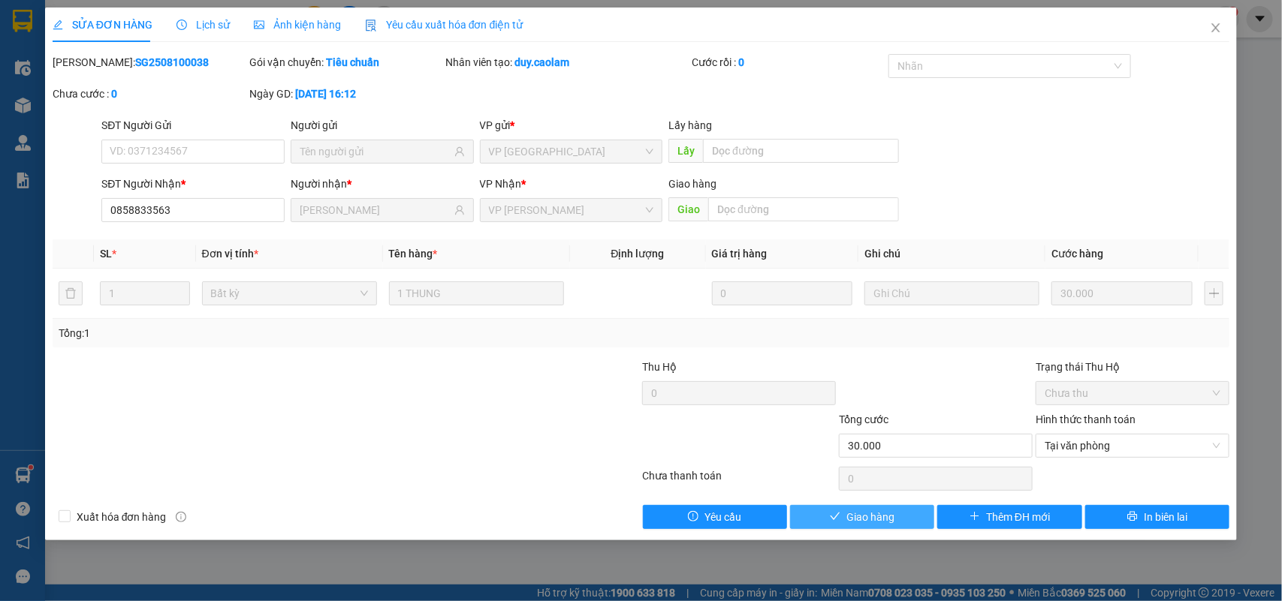
click at [846, 518] on button "Giao hàng" at bounding box center [862, 517] width 144 height 24
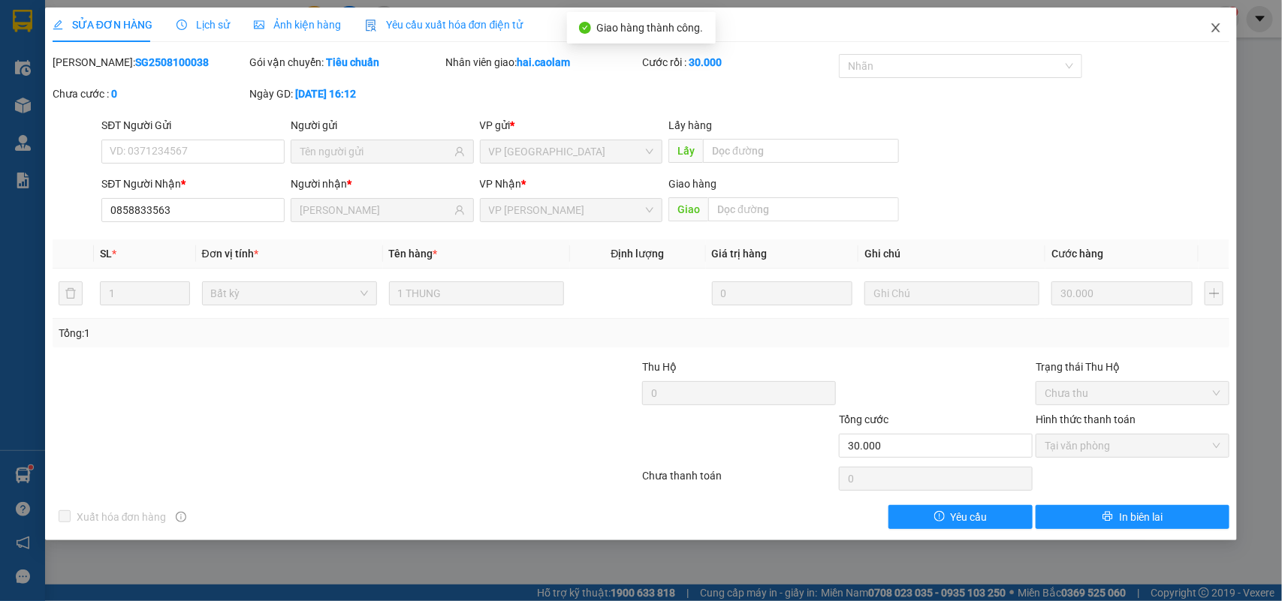
click at [1221, 27] on icon "close" at bounding box center [1216, 28] width 12 height 12
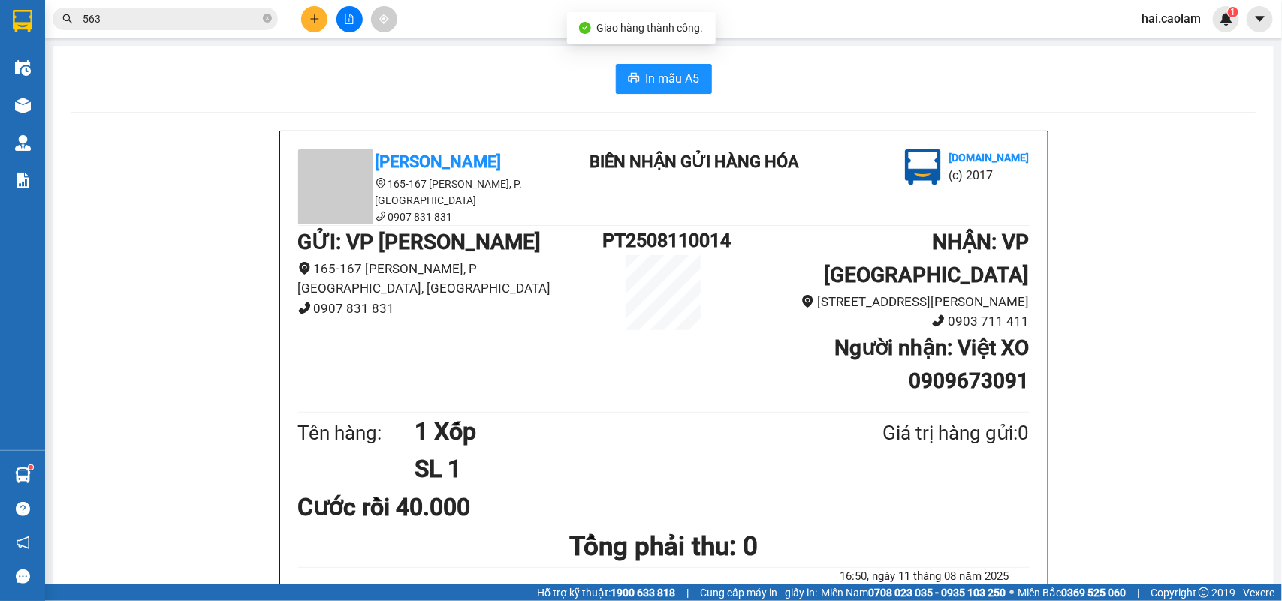
click at [151, 17] on input "563" at bounding box center [171, 19] width 177 height 17
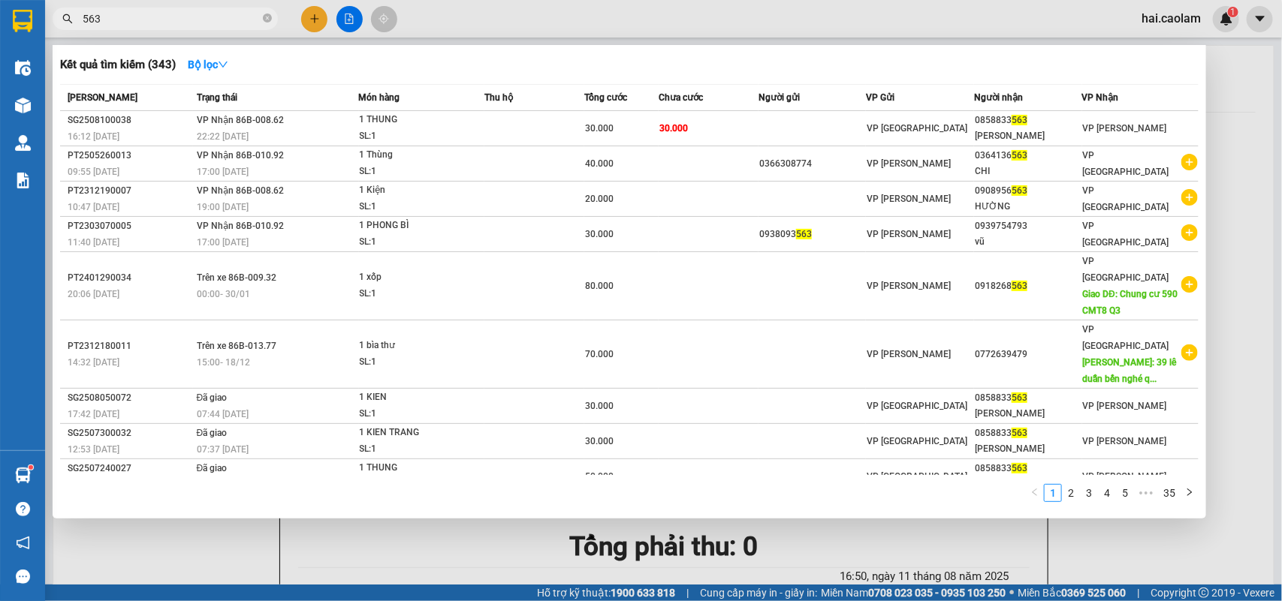
click at [151, 17] on input "563" at bounding box center [171, 19] width 177 height 17
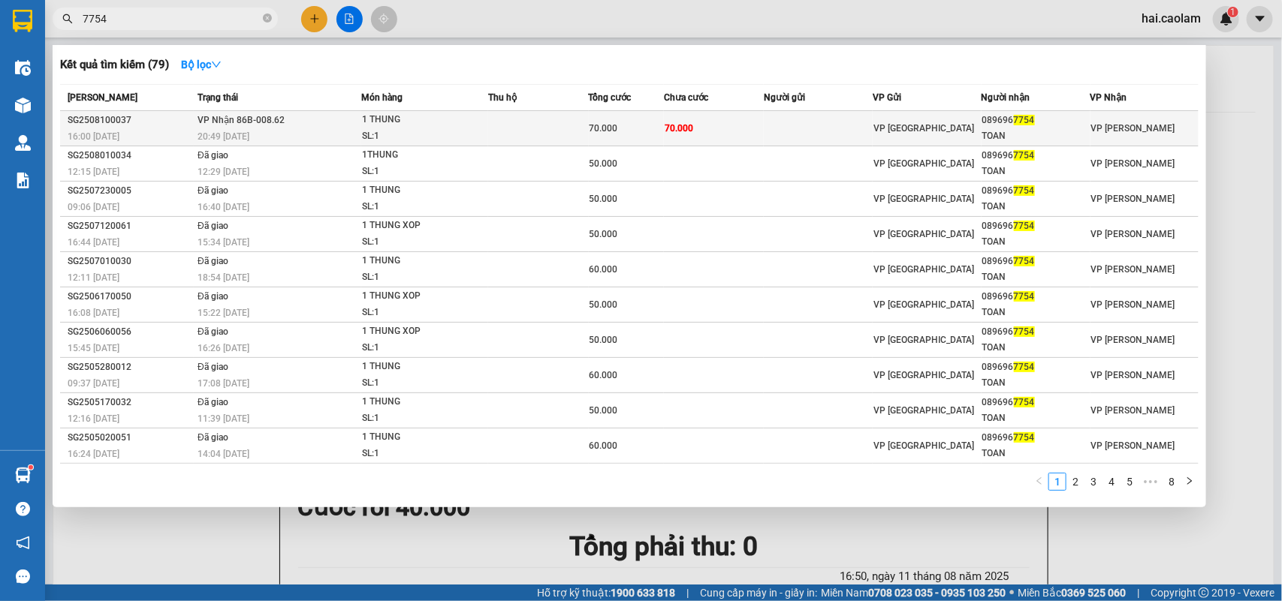
type input "7754"
click at [687, 123] on span "70.000" at bounding box center [679, 128] width 29 height 11
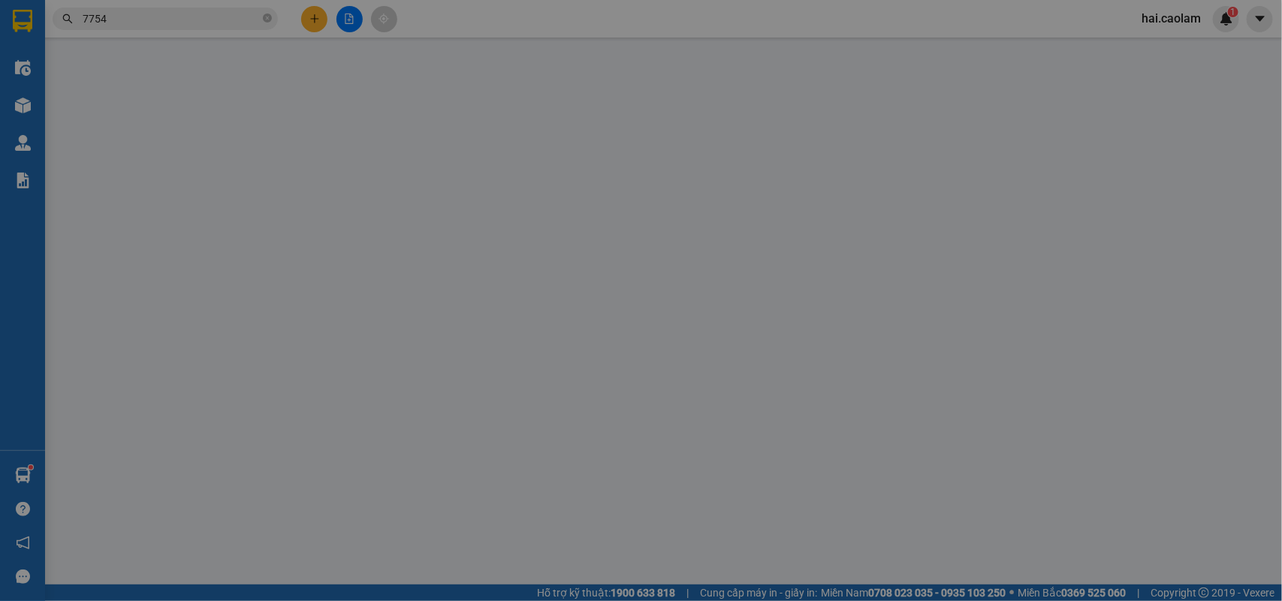
type input "0896967754"
type input "TOAN"
type input "70.000"
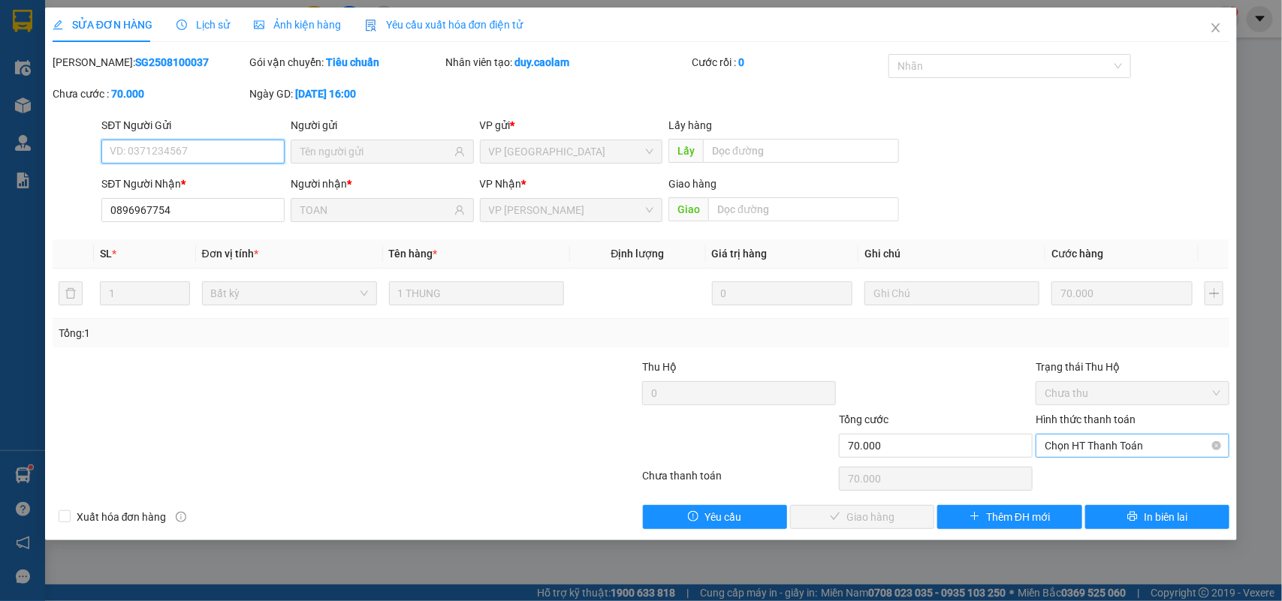
click at [1114, 443] on span "Chọn HT Thanh Toán" at bounding box center [1133, 446] width 176 height 23
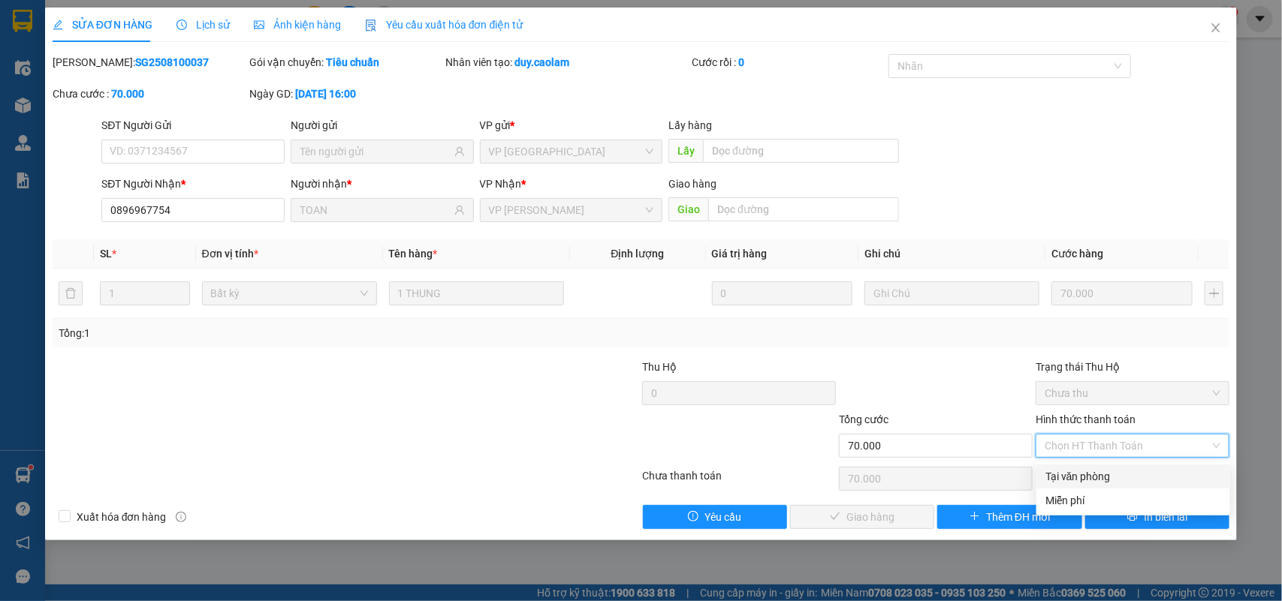
click at [1081, 475] on div "Tại văn phòng" at bounding box center [1133, 477] width 176 height 17
type input "0"
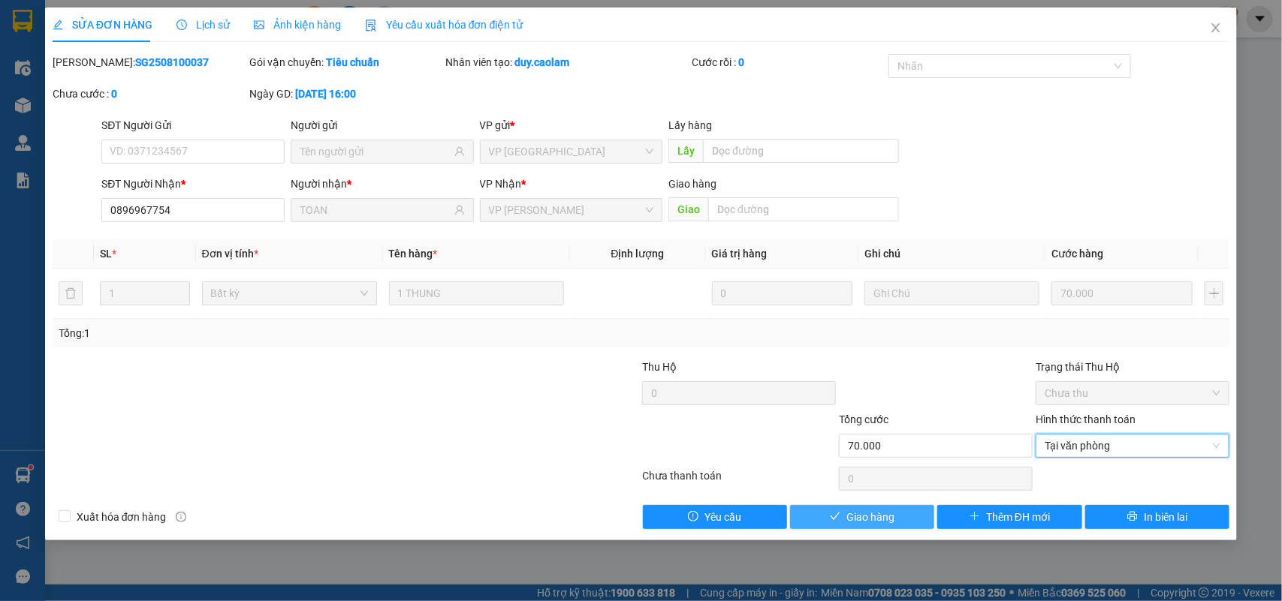
click at [864, 513] on span "Giao hàng" at bounding box center [870, 517] width 48 height 17
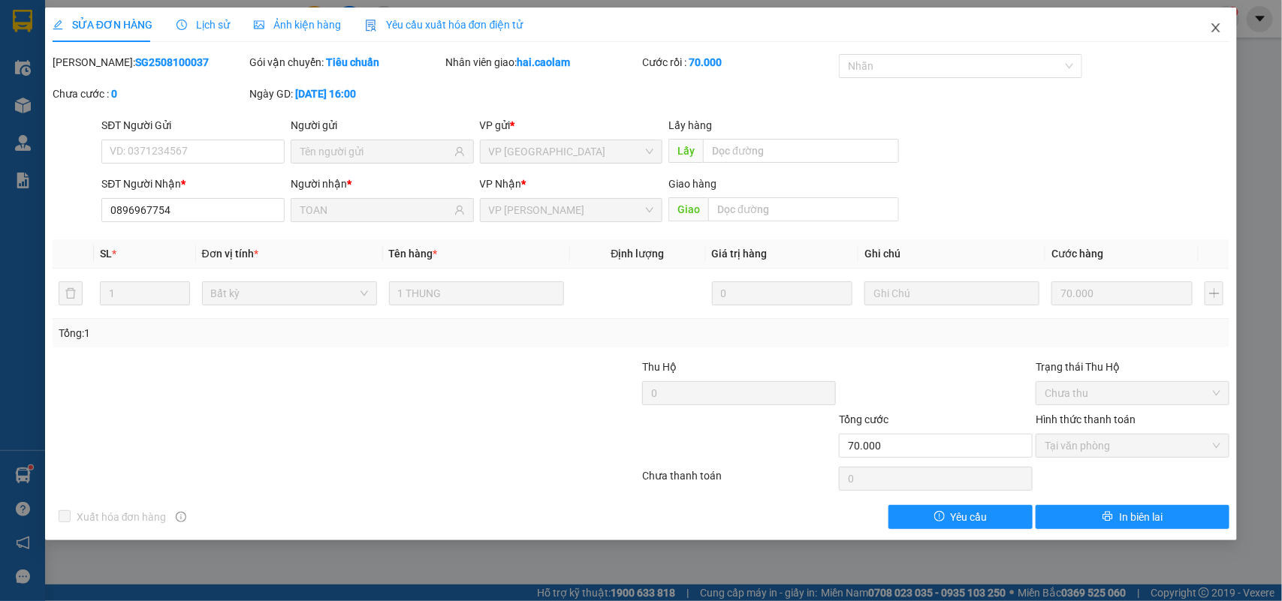
click at [1215, 17] on span "Close" at bounding box center [1216, 29] width 42 height 42
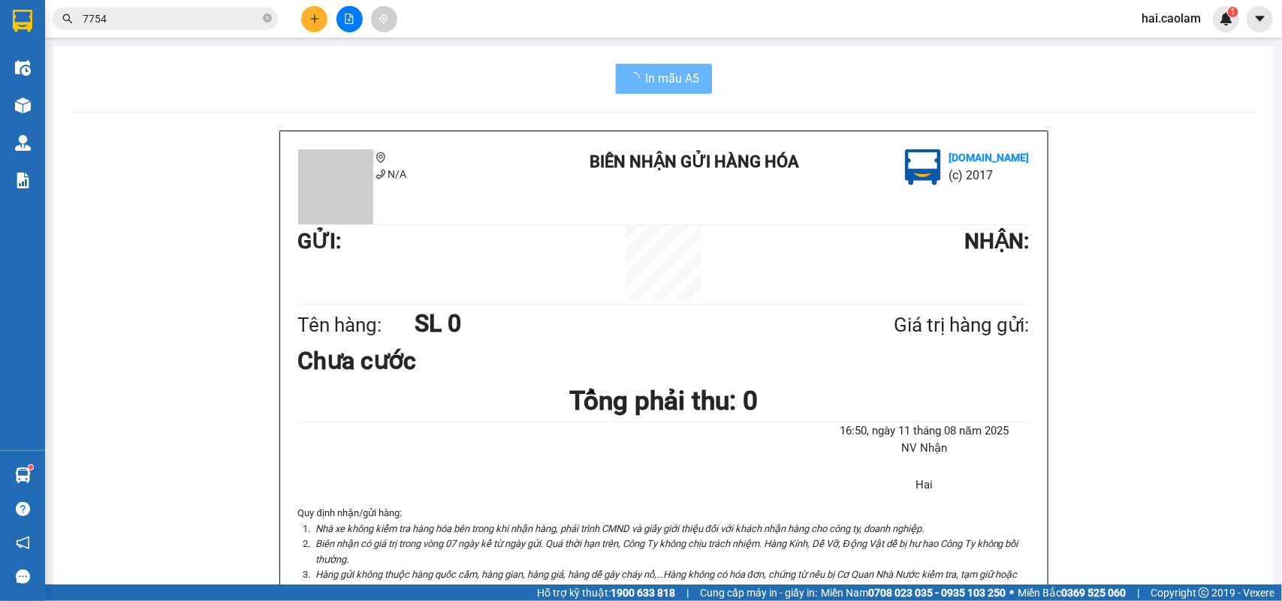
click at [189, 23] on input "7754" at bounding box center [171, 19] width 177 height 17
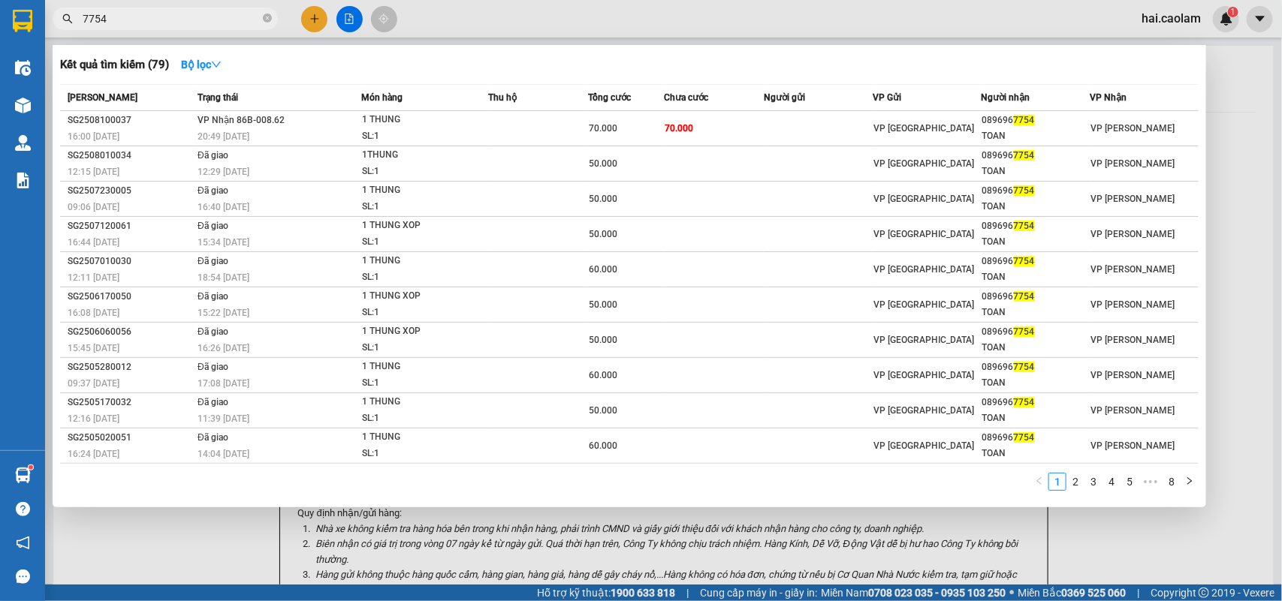
click at [189, 23] on input "7754" at bounding box center [171, 19] width 177 height 17
type input "733"
click at [147, 20] on input "733" at bounding box center [171, 19] width 177 height 17
click at [177, 23] on input "733" at bounding box center [171, 19] width 177 height 17
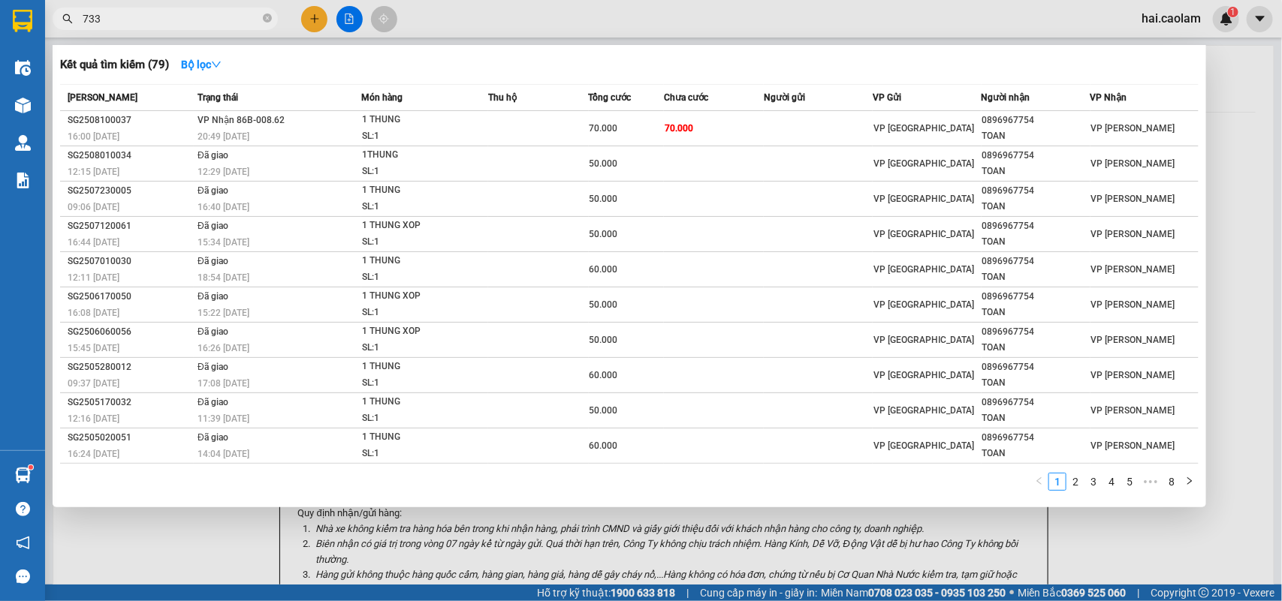
click at [177, 23] on input "733" at bounding box center [171, 19] width 177 height 17
type input "9733"
click at [264, 16] on icon "close-circle" at bounding box center [267, 18] width 9 height 9
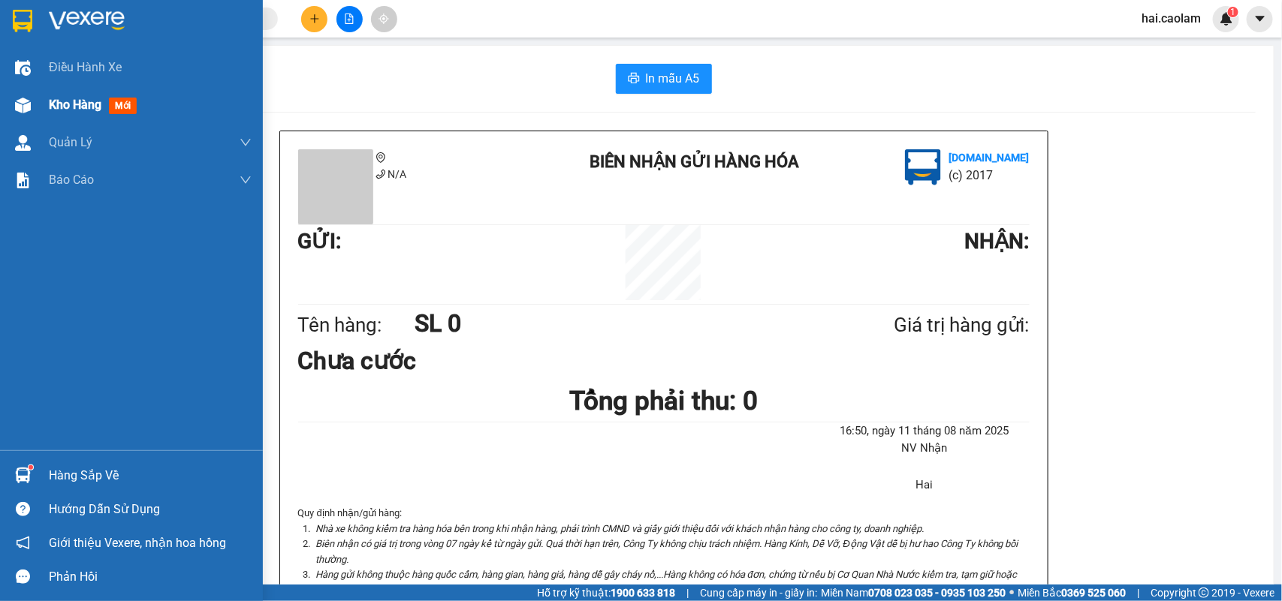
click at [73, 104] on span "Kho hàng" at bounding box center [75, 105] width 53 height 14
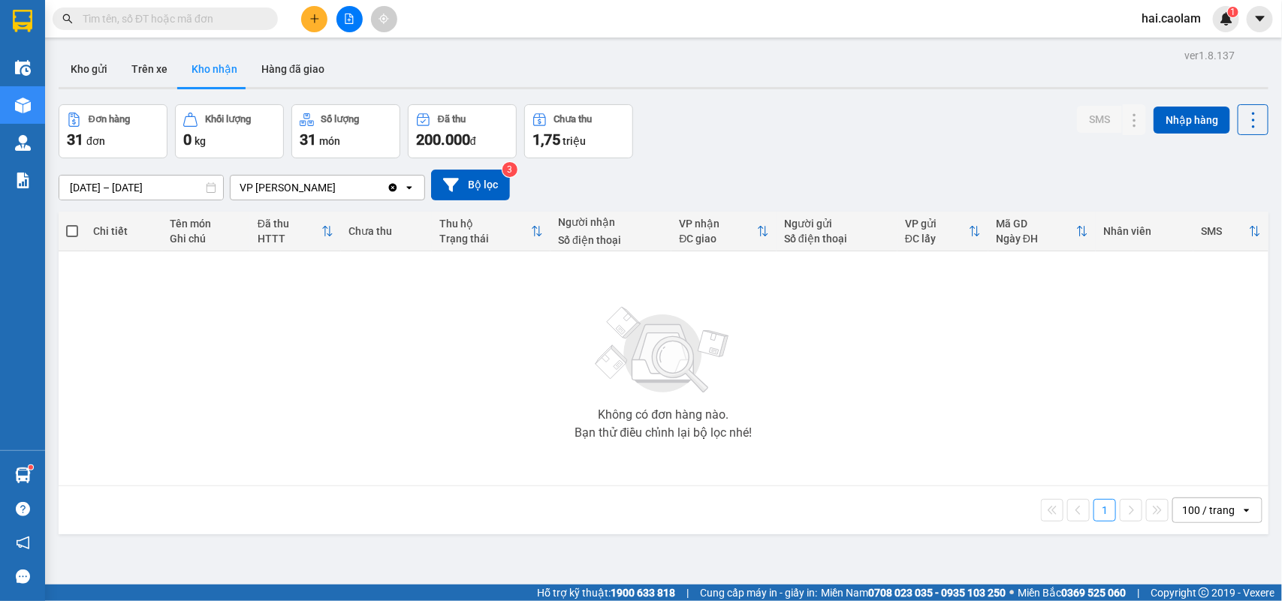
click at [218, 62] on button "Kho nhận" at bounding box center [214, 69] width 70 height 36
click at [143, 76] on button "Trên xe" at bounding box center [149, 69] width 60 height 36
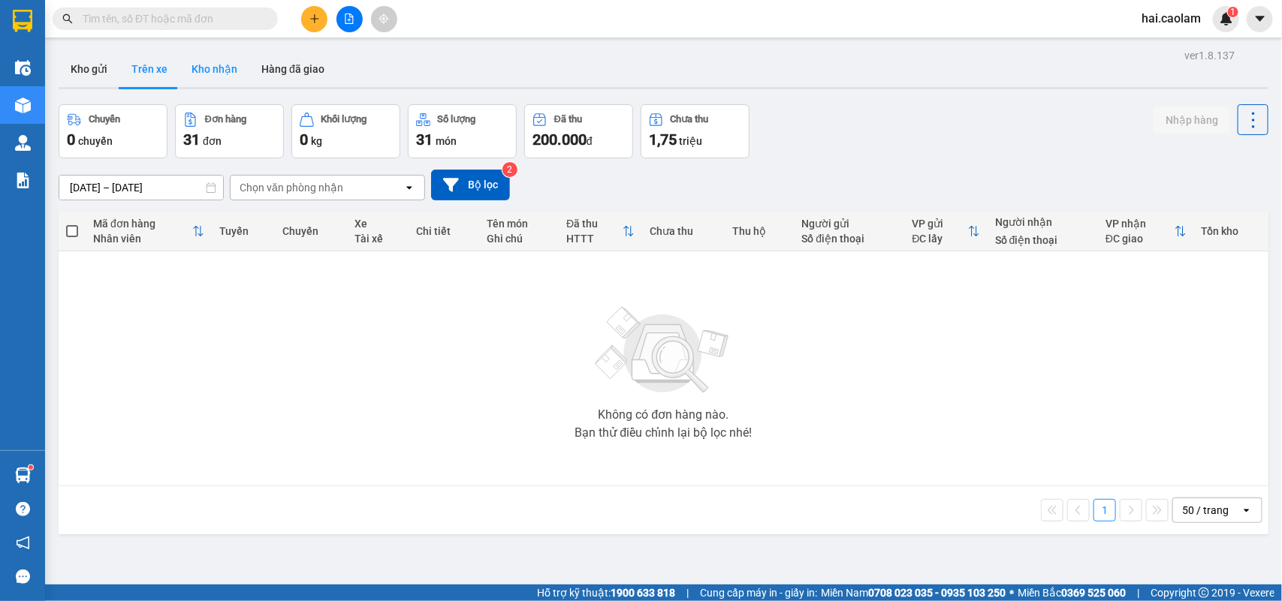
click at [215, 69] on button "Kho nhận" at bounding box center [214, 69] width 70 height 36
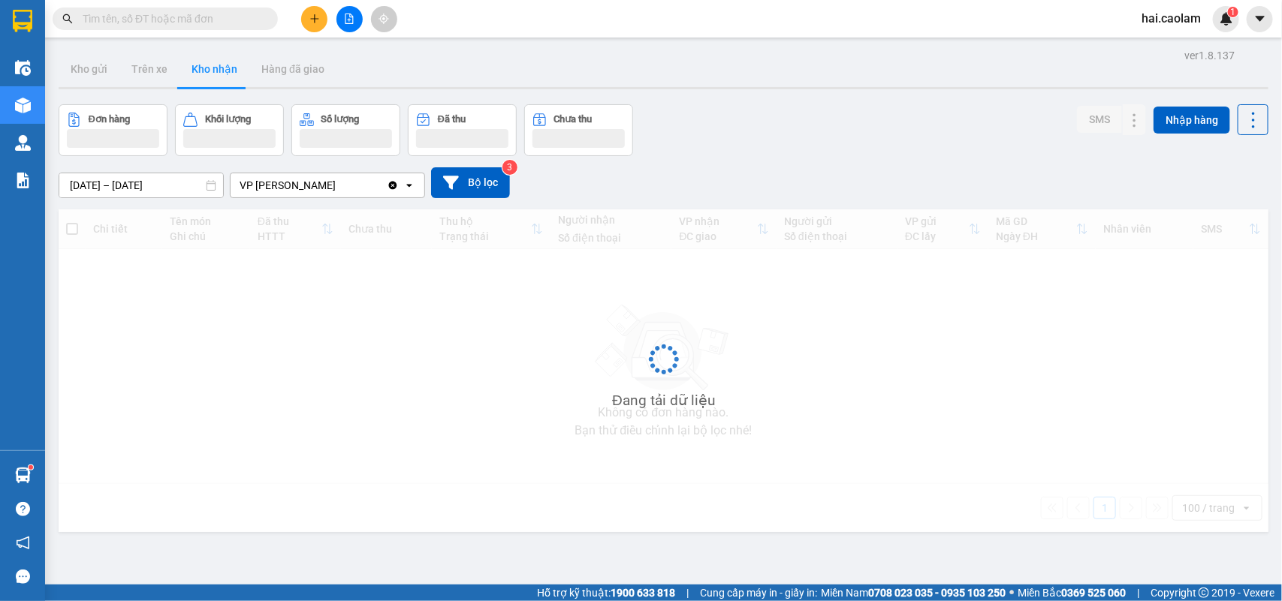
type input "[DATE] – [DATE]"
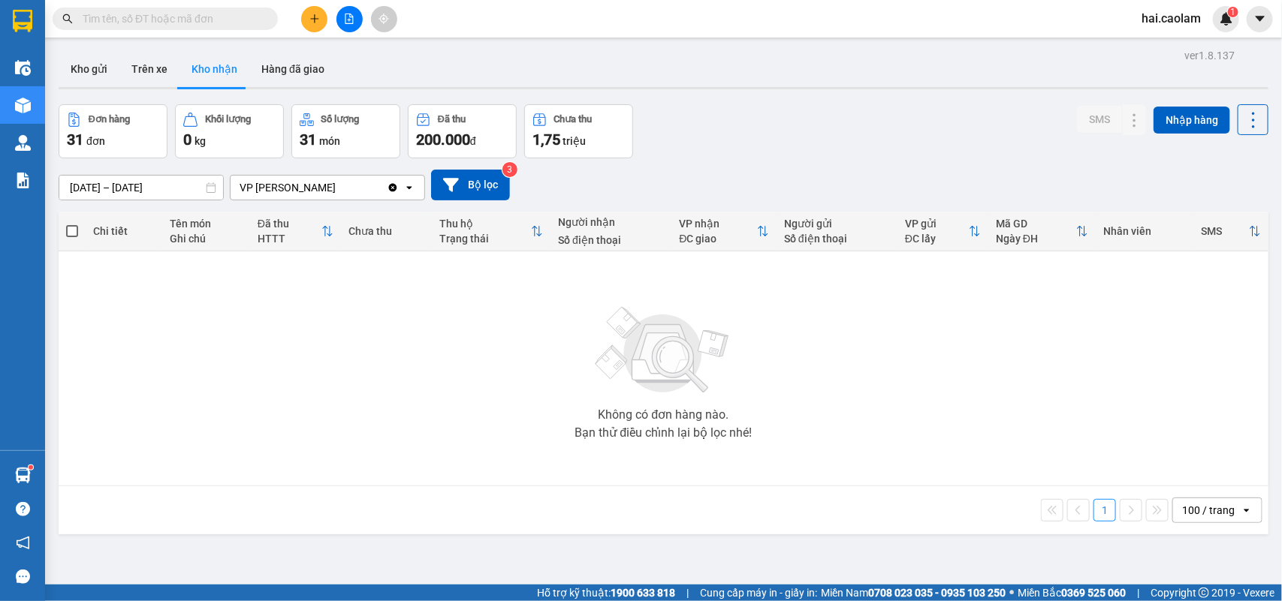
click at [909, 161] on div "[DATE] – [DATE] Press the down arrow key to interact with the calendar and sele…" at bounding box center [664, 184] width 1210 height 53
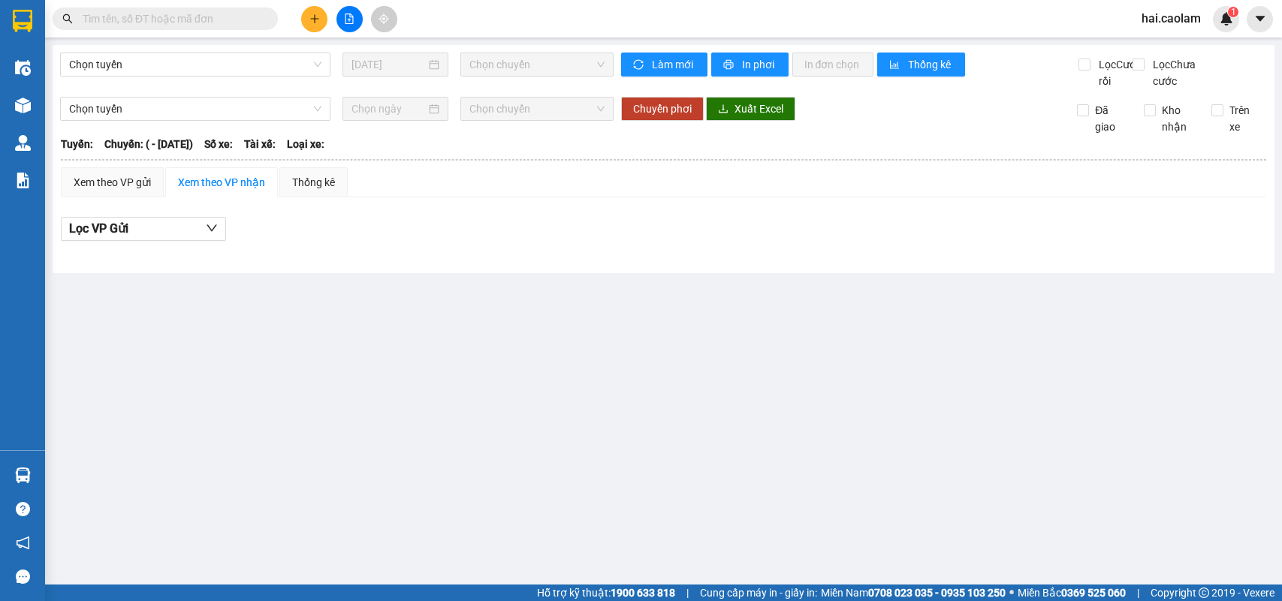
type input "[DATE]"
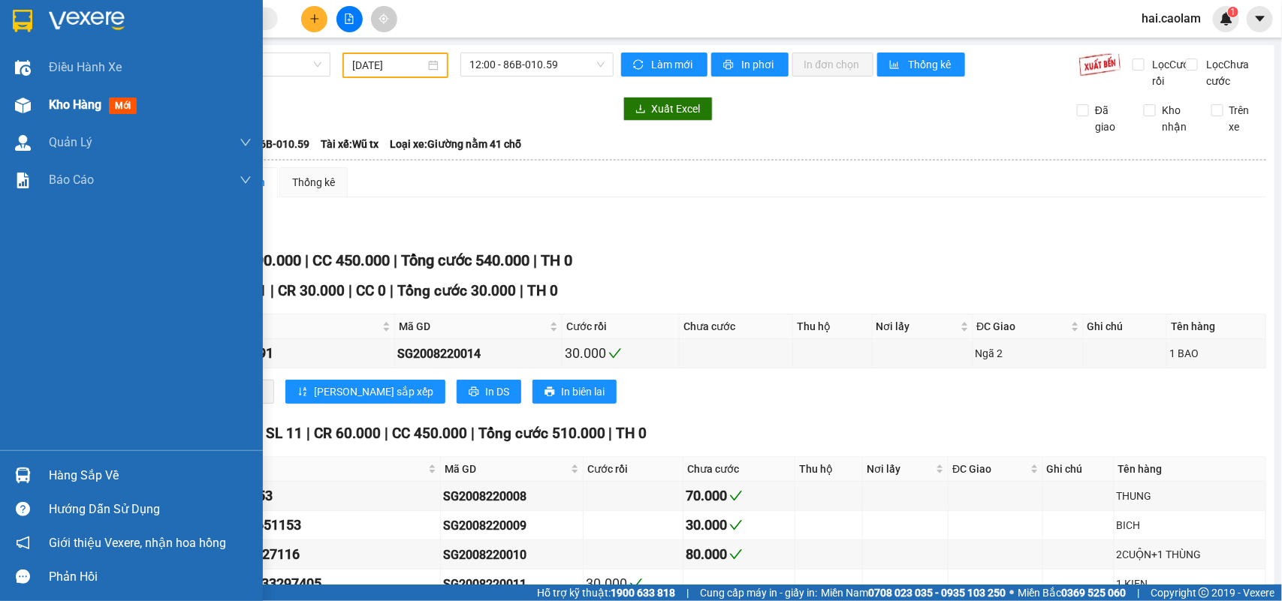
drag, startPoint x: 42, startPoint y: 104, endPoint x: 113, endPoint y: 92, distance: 72.2
click at [43, 104] on div "Kho hàng mới" at bounding box center [131, 105] width 263 height 38
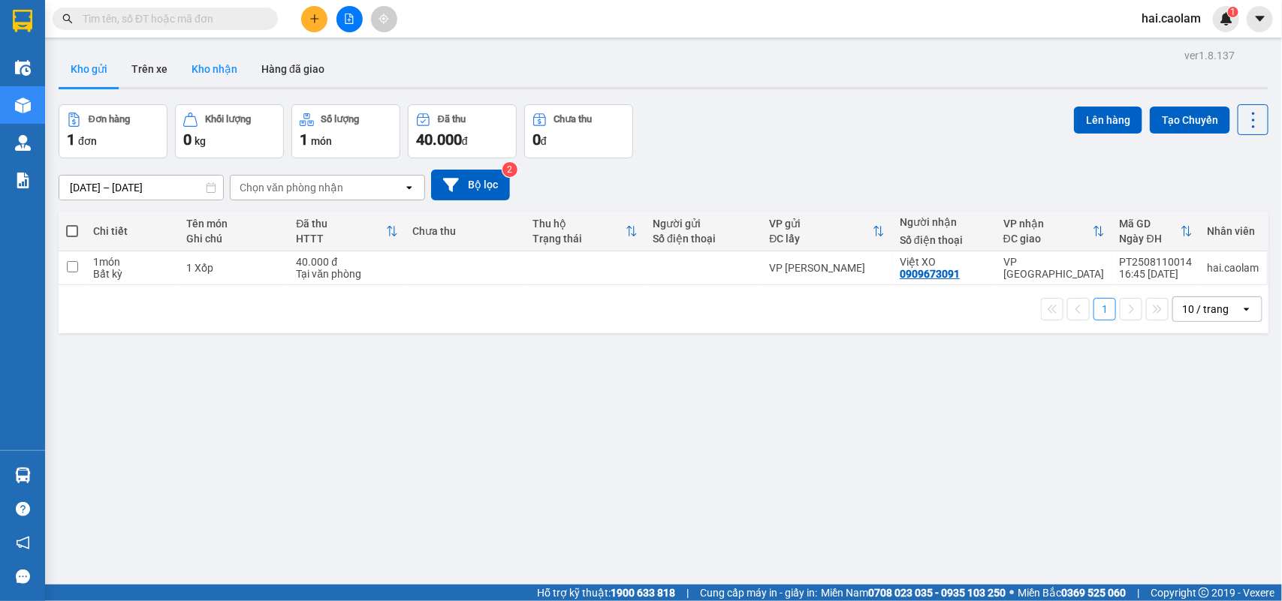
click at [210, 65] on button "Kho nhận" at bounding box center [214, 69] width 70 height 36
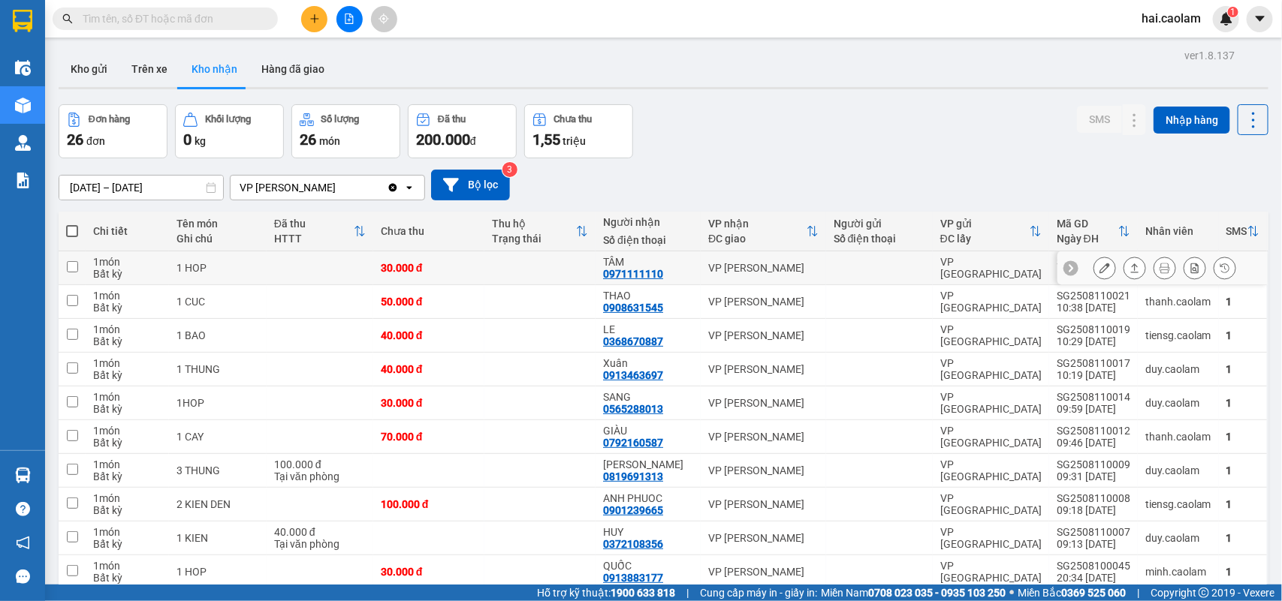
click at [712, 276] on td "VP [PERSON_NAME]" at bounding box center [763, 269] width 125 height 34
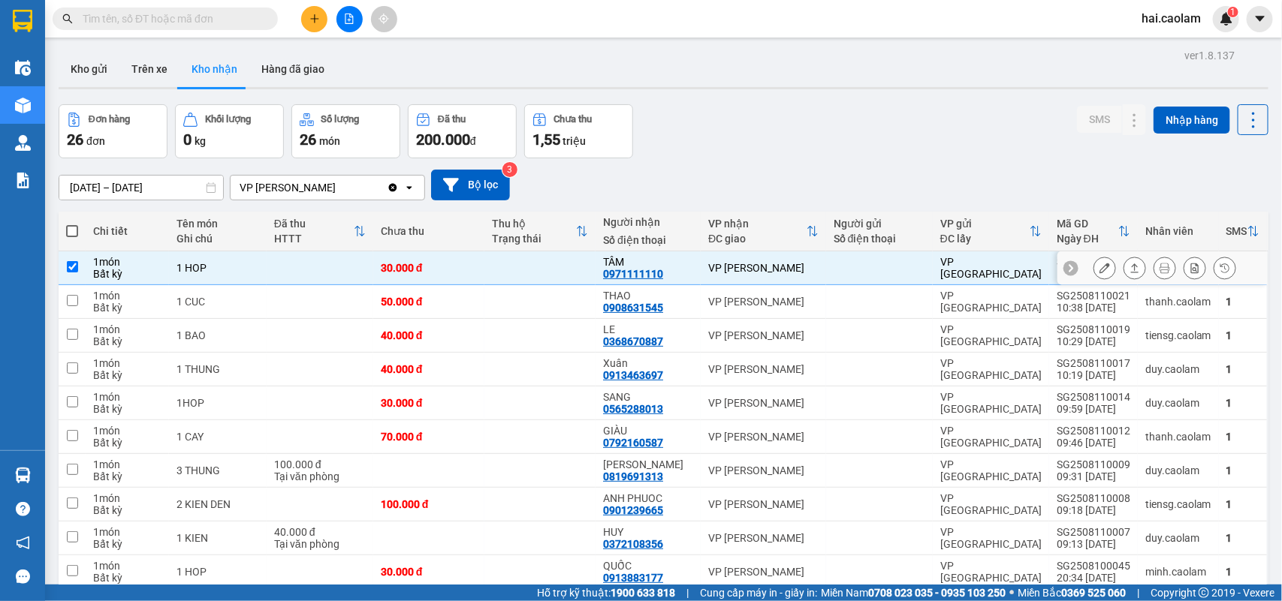
checkbox input "true"
click at [1099, 268] on icon at bounding box center [1104, 268] width 11 height 11
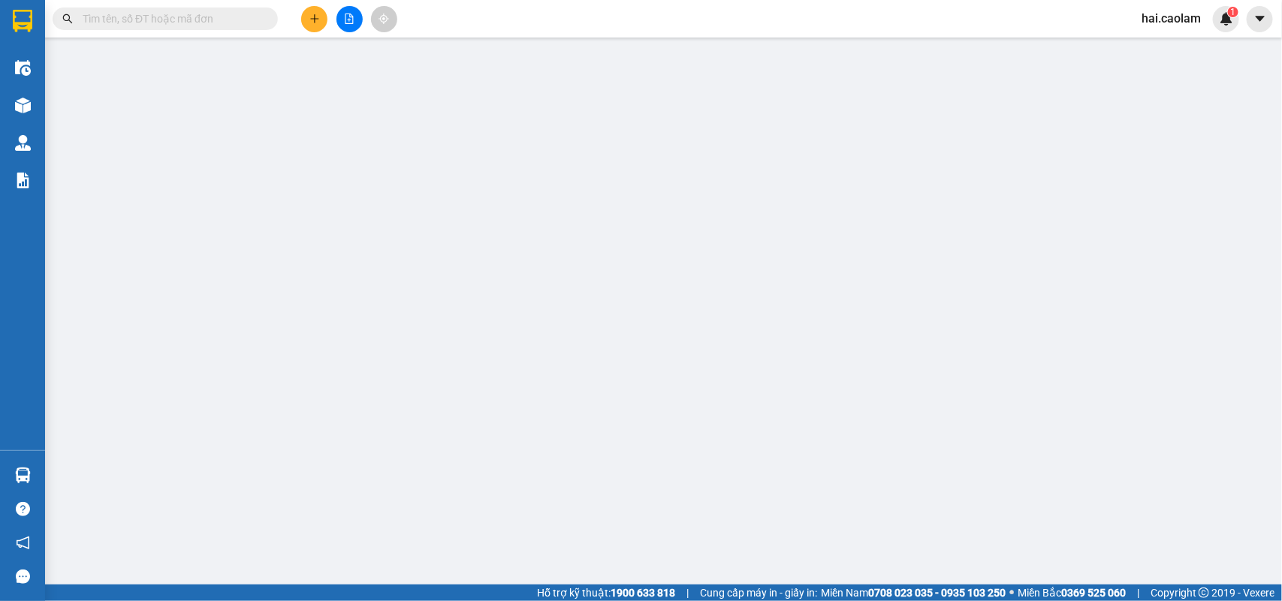
type input "0971111110"
type input "TÂM"
type input "30.000"
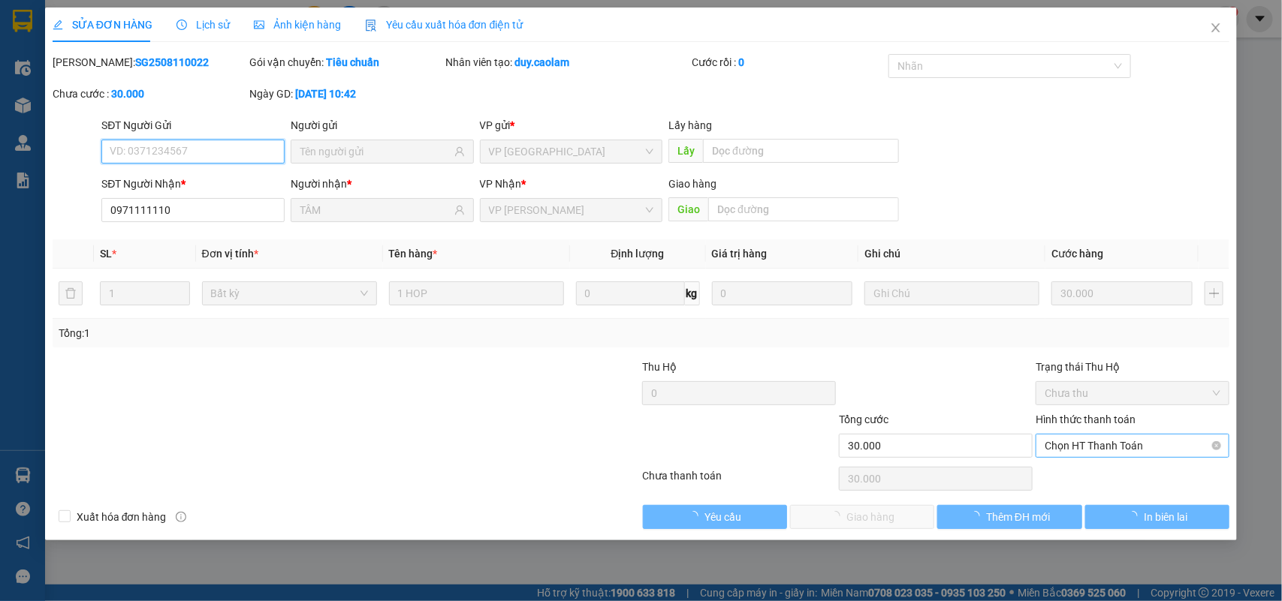
click at [1097, 445] on span "Chọn HT Thanh Toán" at bounding box center [1133, 446] width 176 height 23
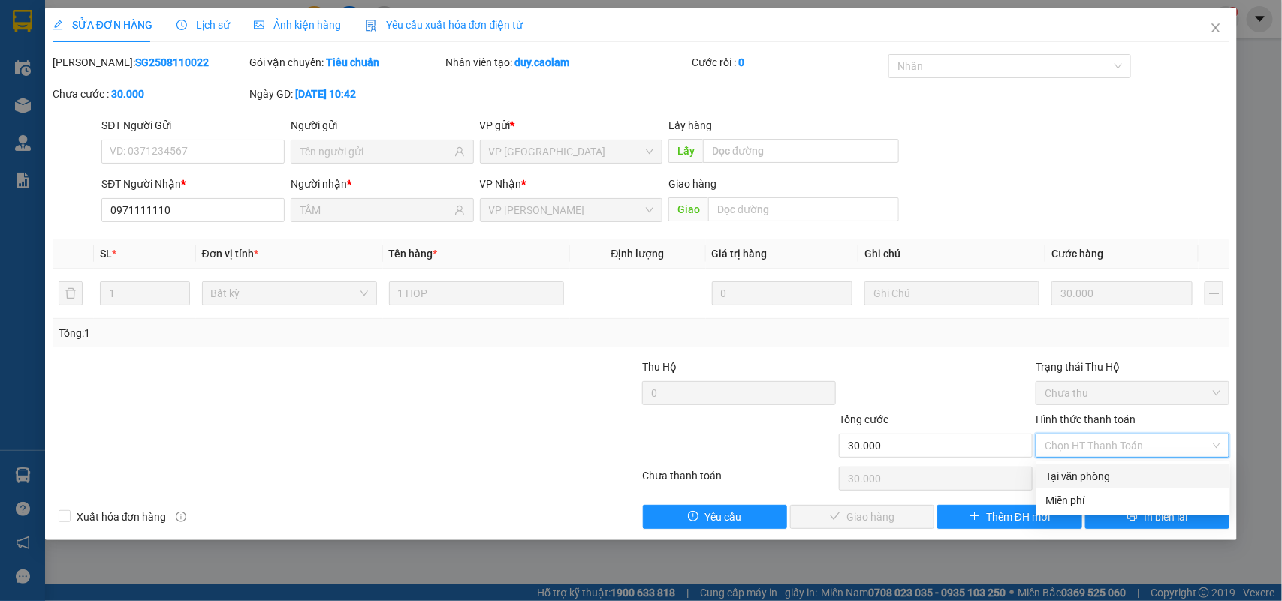
click at [1089, 465] on div "Tại văn phòng" at bounding box center [1133, 477] width 194 height 24
type input "0"
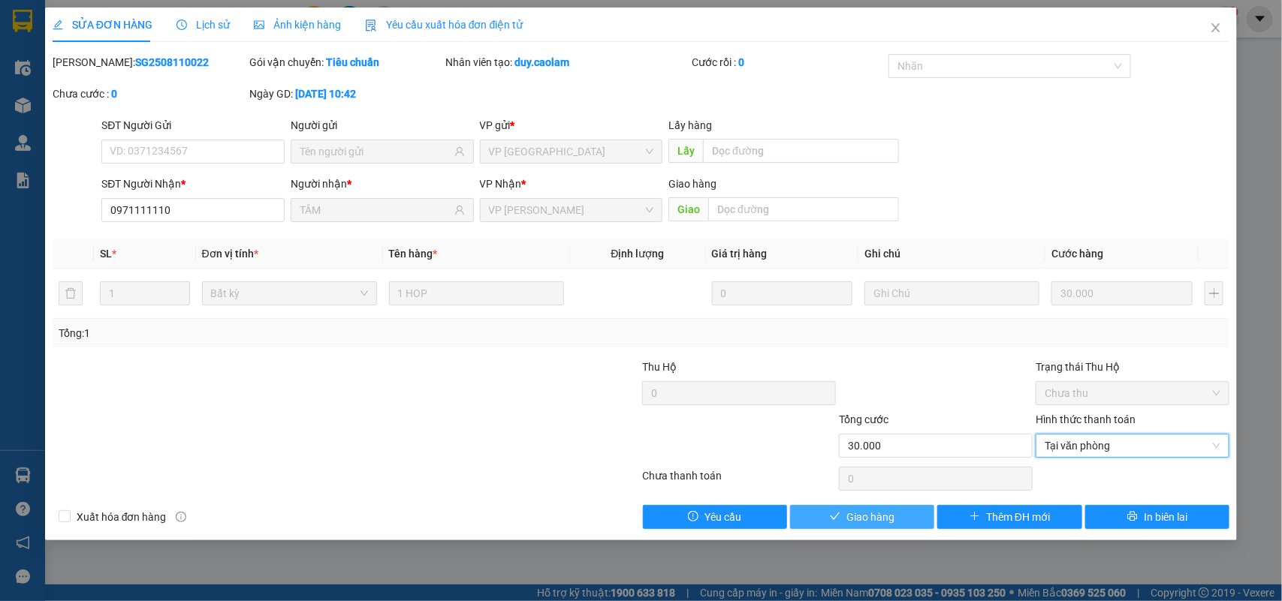
click at [907, 514] on button "Giao hàng" at bounding box center [862, 517] width 144 height 24
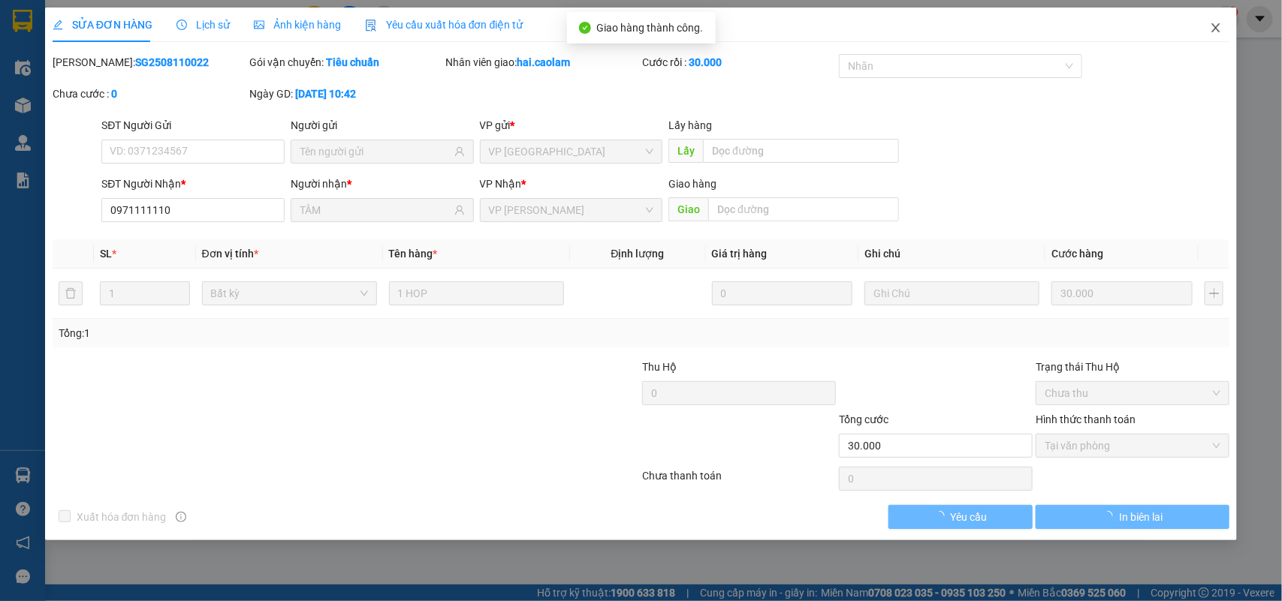
click at [1214, 31] on icon "close" at bounding box center [1216, 27] width 8 height 9
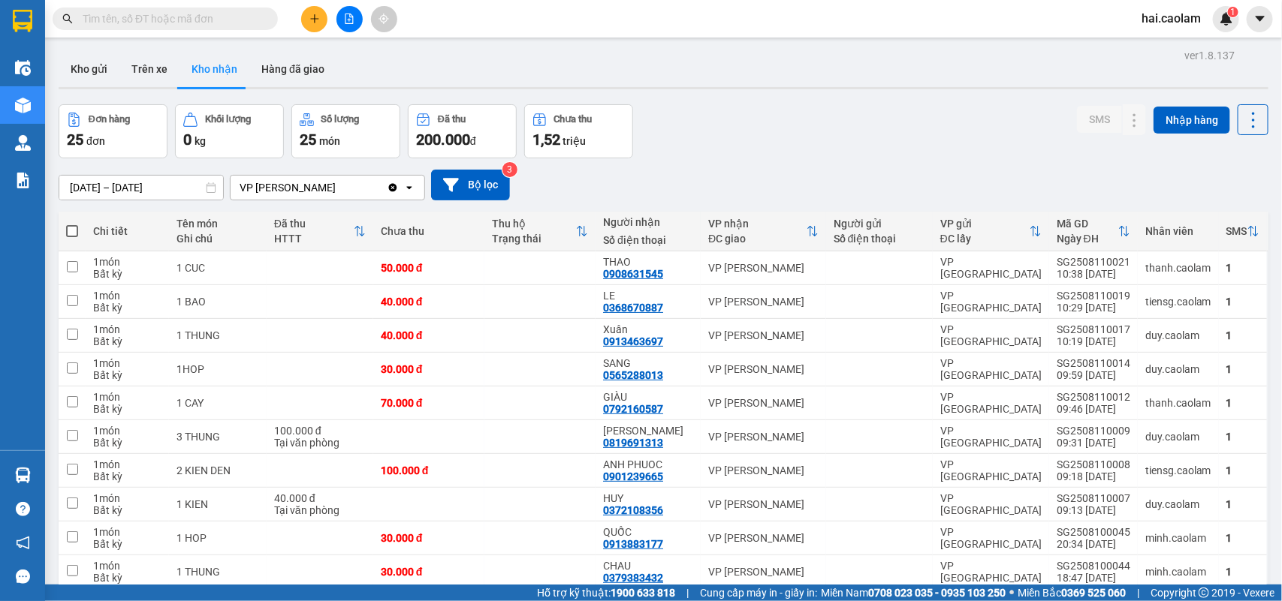
click at [199, 2] on div "Kết quả tìm kiếm ( 0 ) Bộ lọc No Data hai.caolam 1" at bounding box center [641, 19] width 1282 height 38
click at [194, 11] on input "text" at bounding box center [171, 19] width 177 height 17
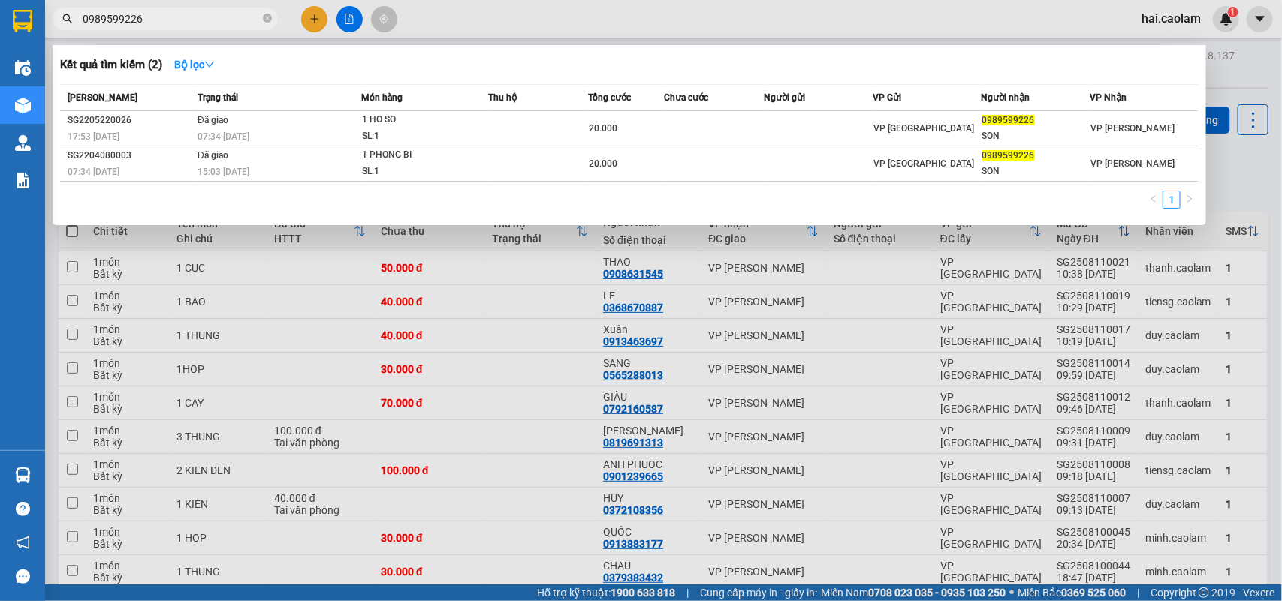
click at [163, 20] on input "0989599226" at bounding box center [171, 19] width 177 height 17
type input "0989599226"
click at [264, 15] on icon "close-circle" at bounding box center [267, 18] width 9 height 9
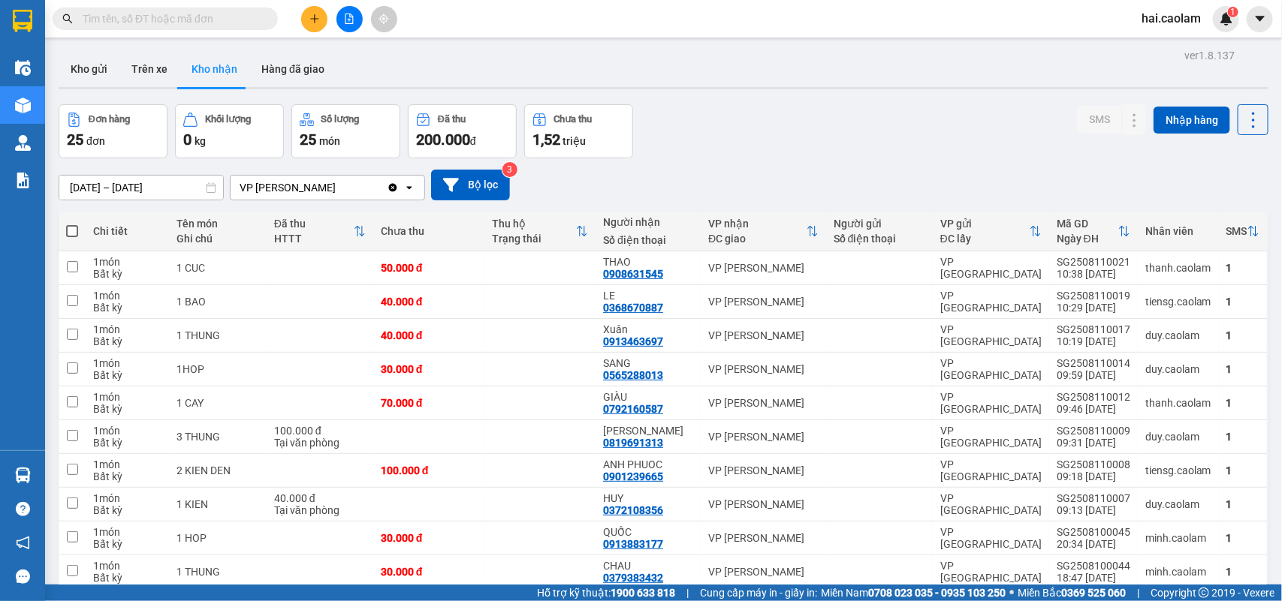
click at [745, 143] on div "Đơn hàng 25 đơn Khối lượng 0 kg Số lượng 25 món Đã thu 200.000 đ Chưa thu 1,52 …" at bounding box center [664, 131] width 1210 height 54
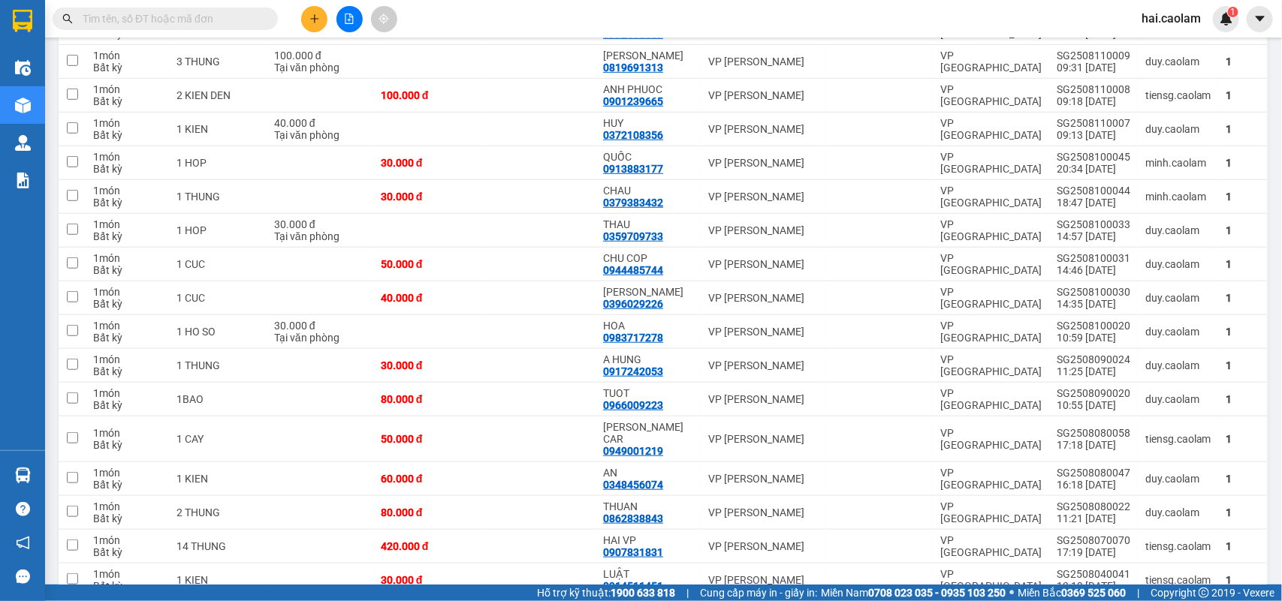
scroll to position [500, 0]
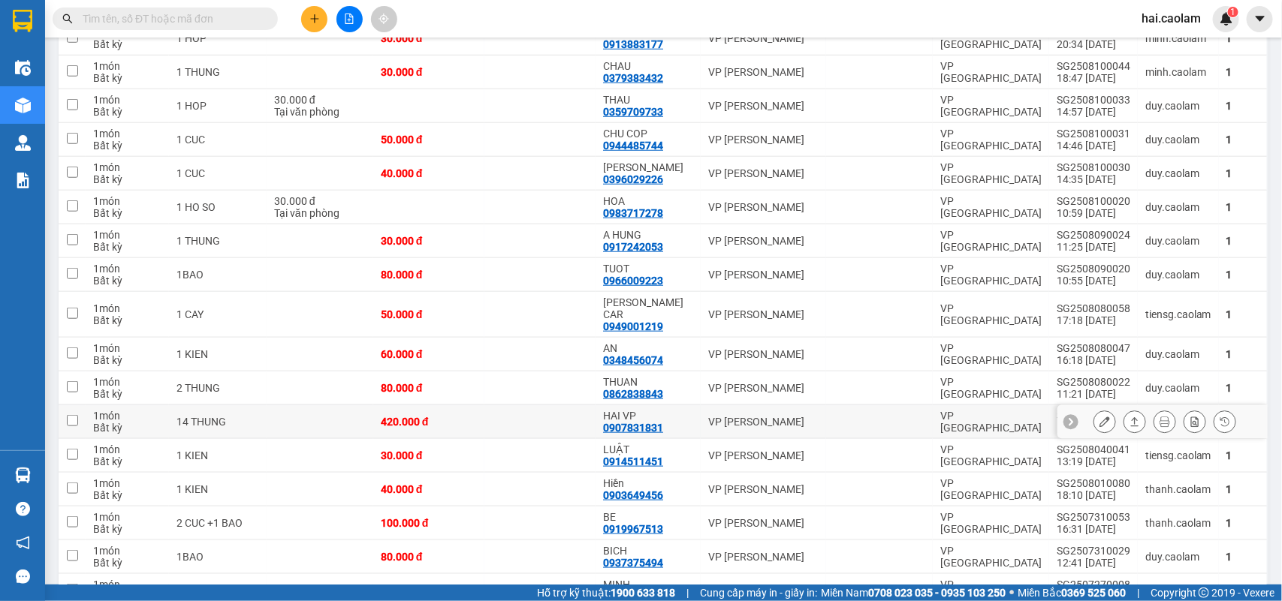
click at [573, 411] on td at bounding box center [539, 422] width 111 height 34
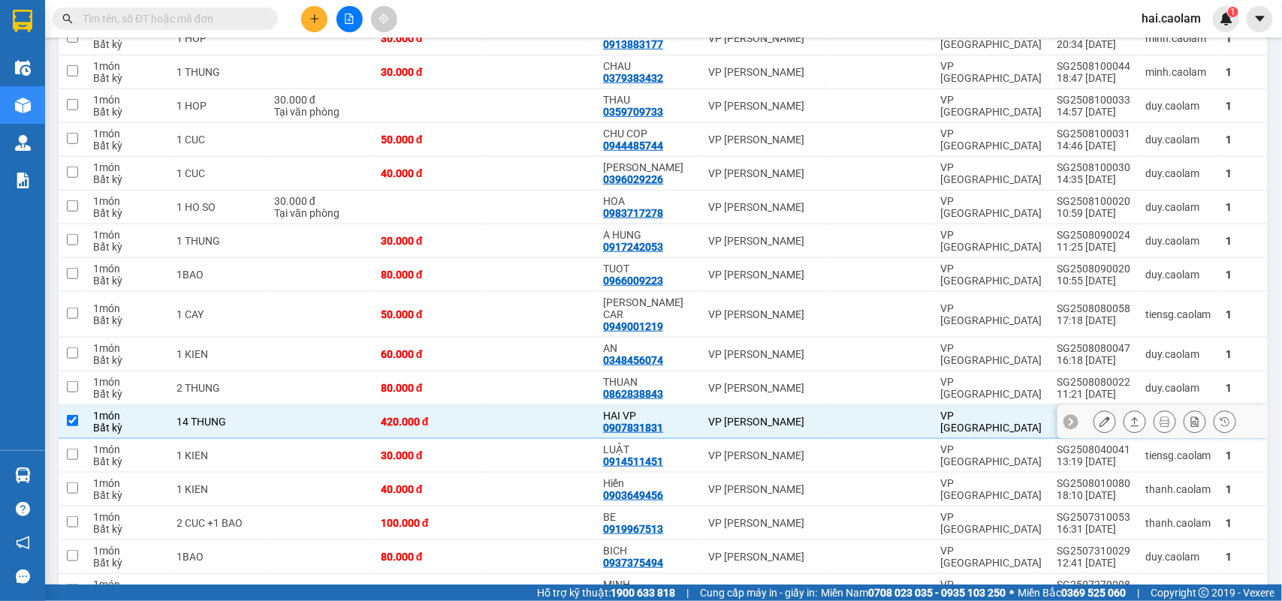
click at [573, 411] on td at bounding box center [539, 422] width 111 height 34
checkbox input "false"
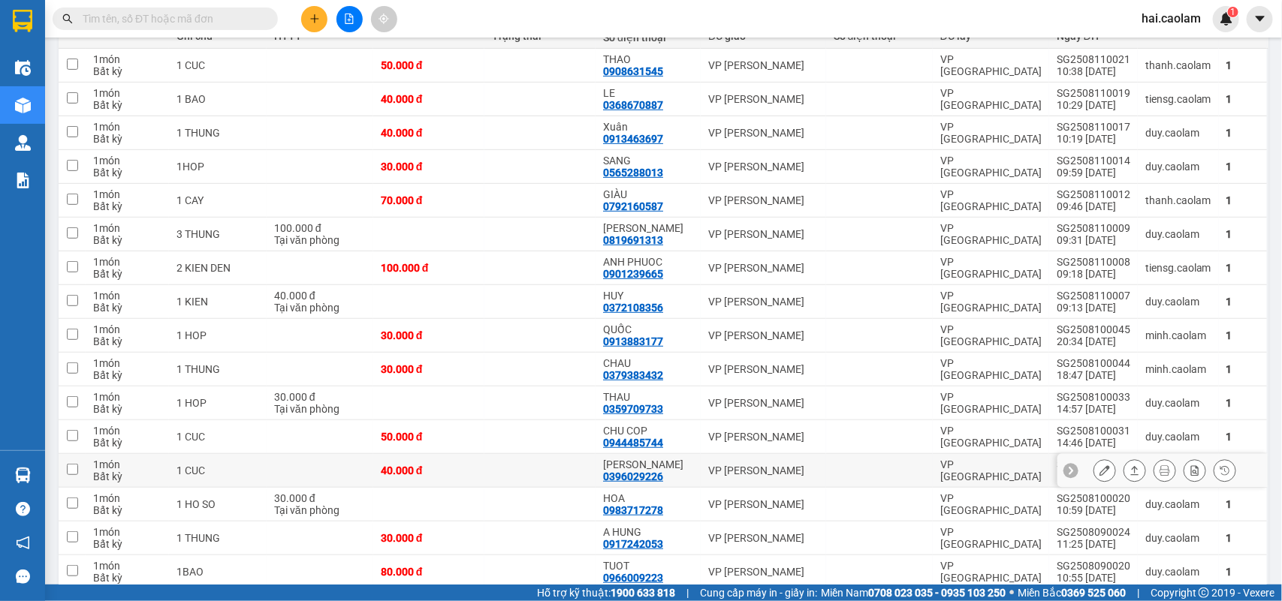
scroll to position [0, 0]
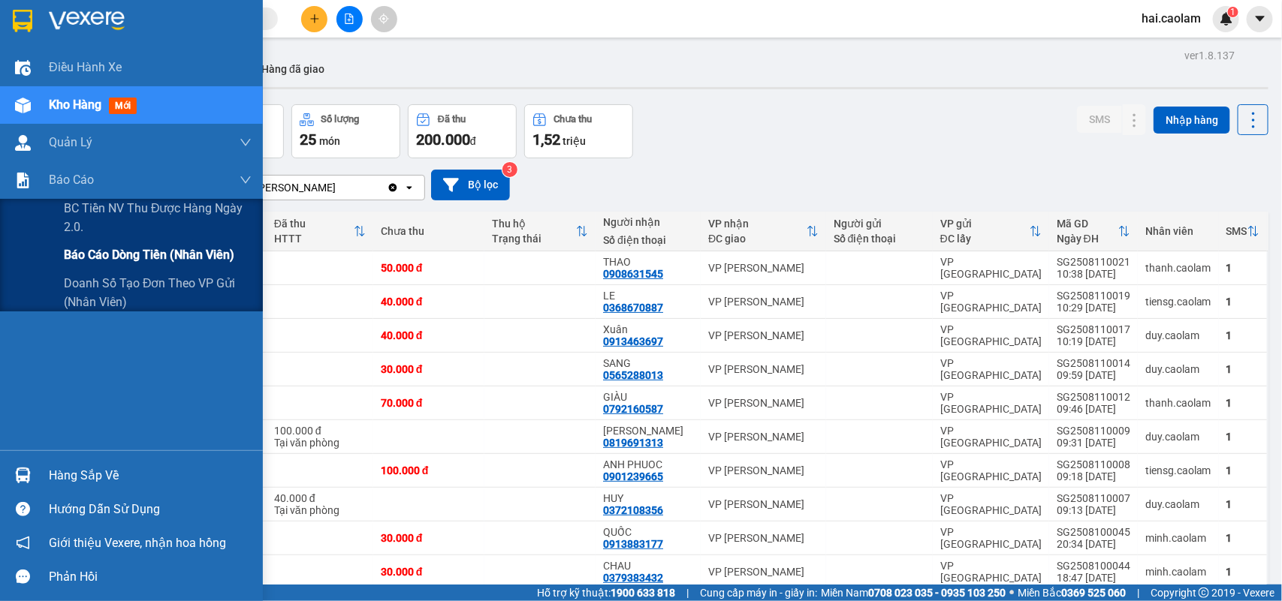
click at [98, 250] on span "Báo cáo dòng tiền (nhân viên)" at bounding box center [149, 255] width 170 height 19
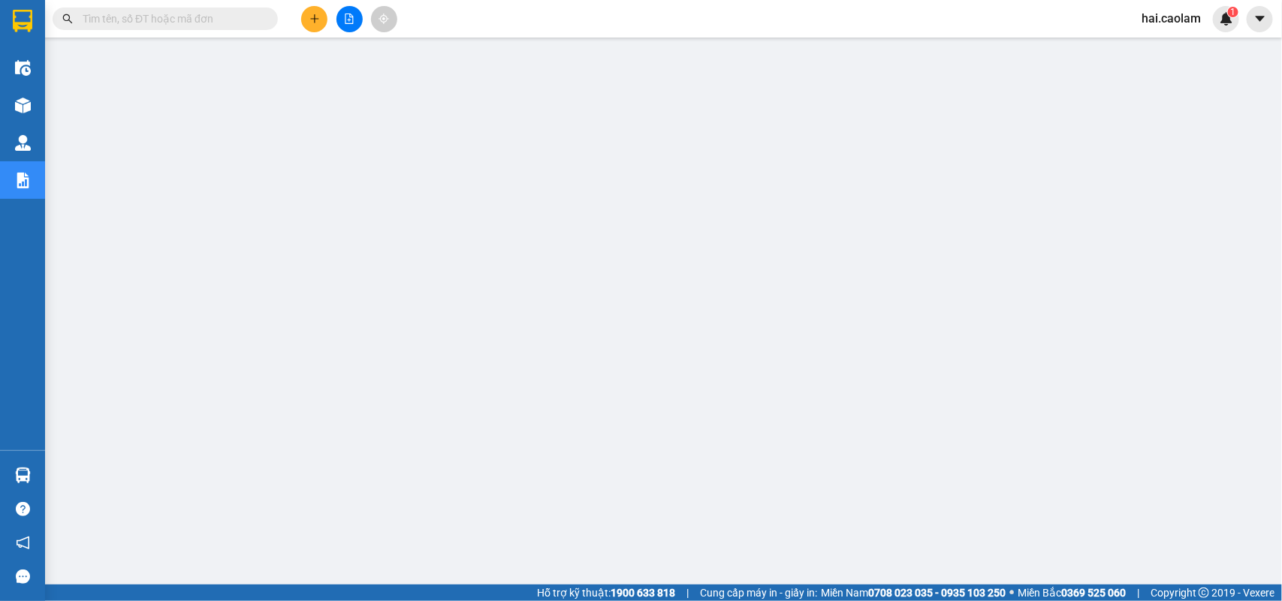
click at [192, 16] on input "text" at bounding box center [171, 19] width 177 height 17
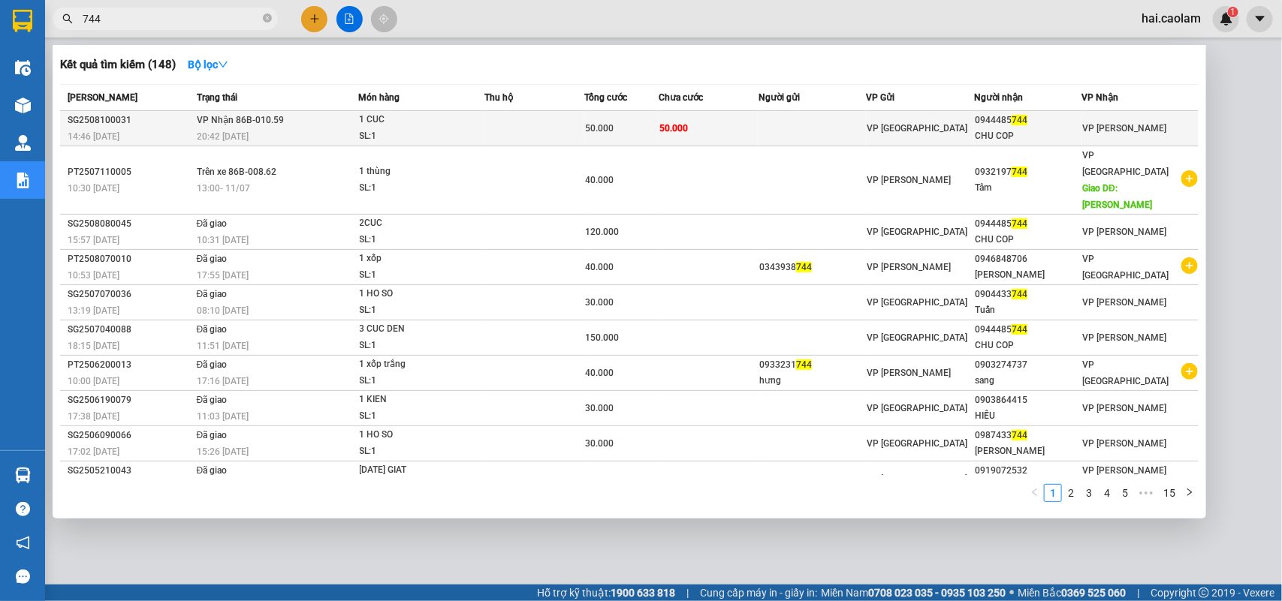
type input "744"
click at [659, 120] on td "50.000" at bounding box center [621, 128] width 74 height 35
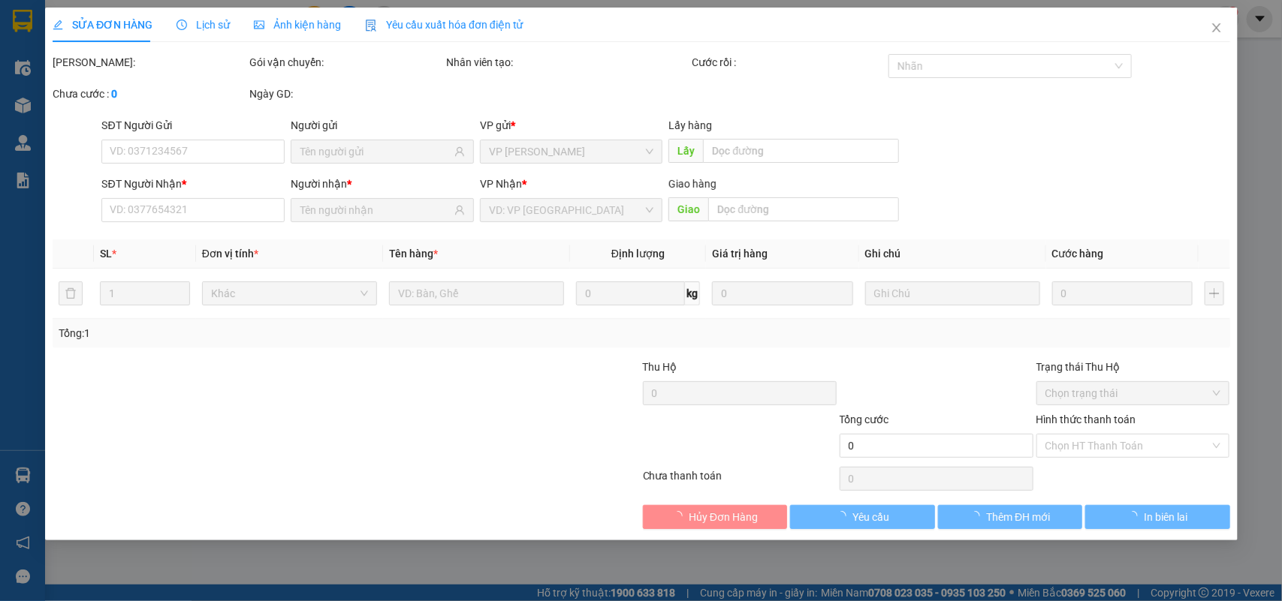
type input "0944485744"
type input "CHU COP"
type input "50.000"
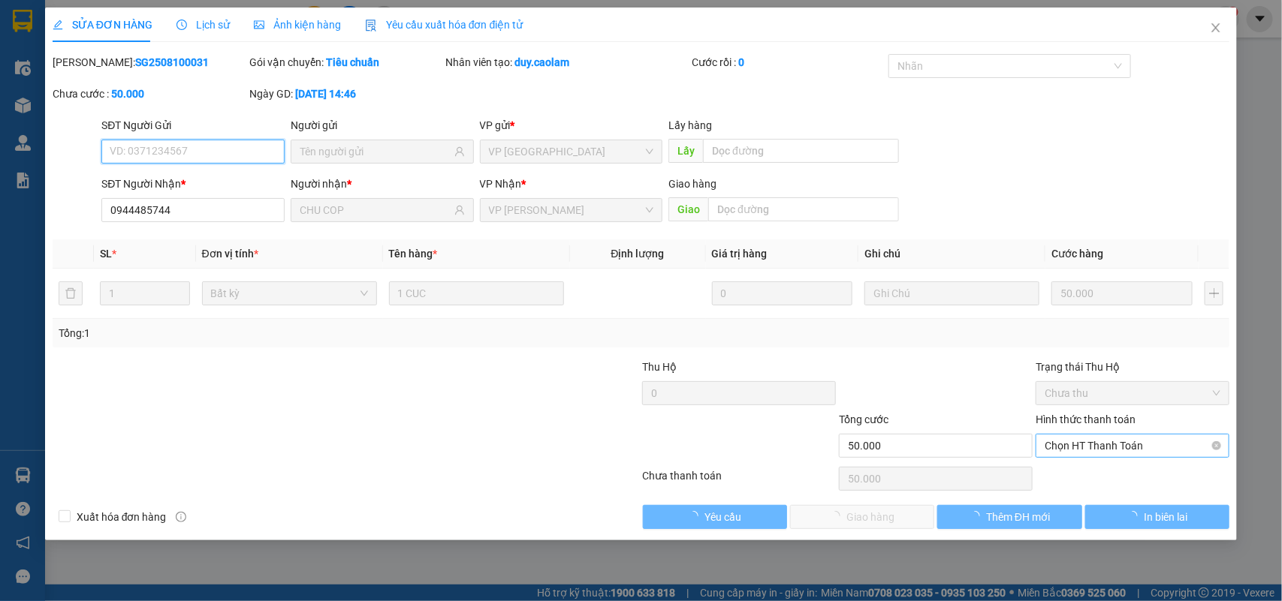
click at [1101, 447] on span "Chọn HT Thanh Toán" at bounding box center [1133, 446] width 176 height 23
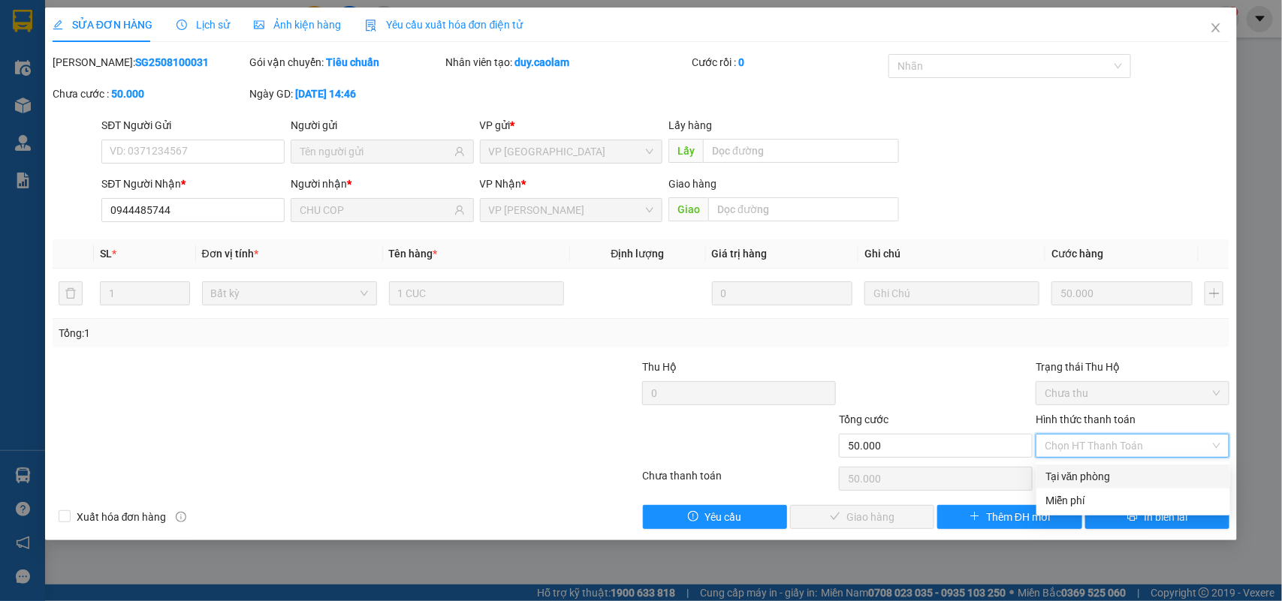
click at [1096, 471] on div "Tại văn phòng" at bounding box center [1133, 477] width 176 height 17
type input "0"
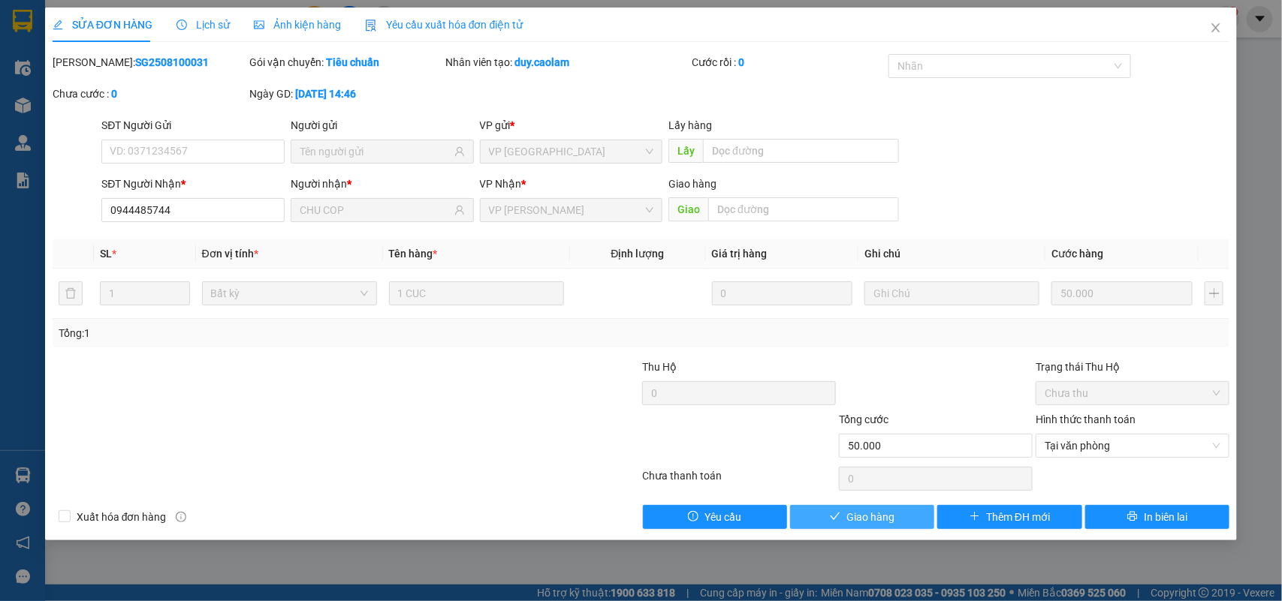
click at [881, 513] on span "Giao hàng" at bounding box center [870, 517] width 48 height 17
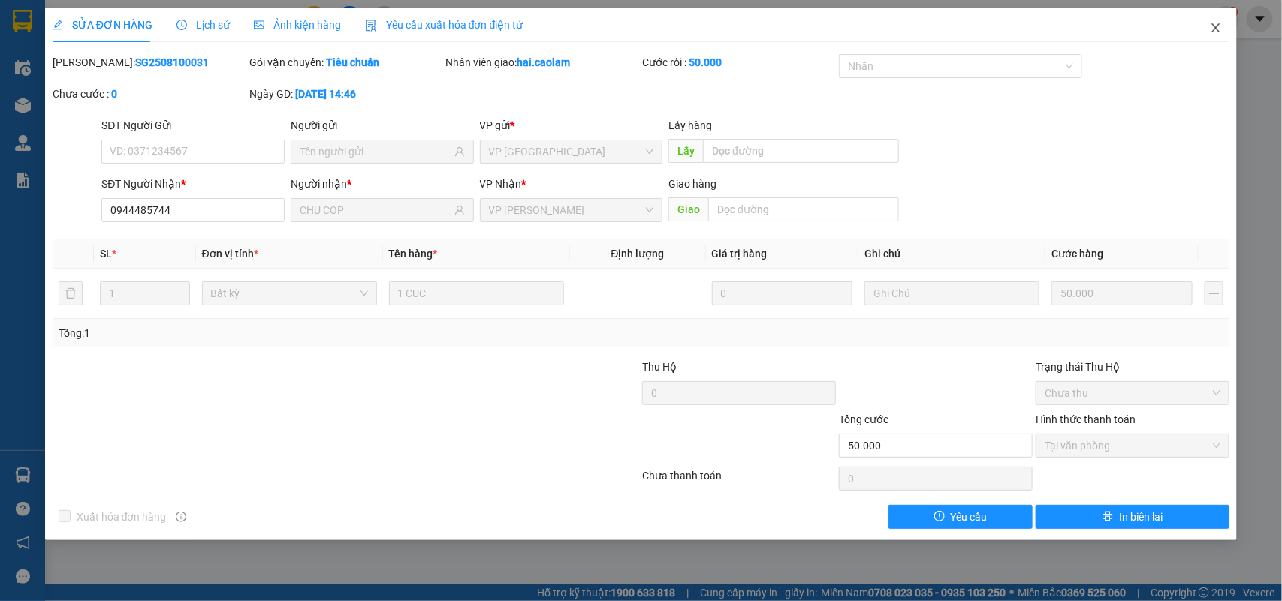
click at [1211, 31] on icon "close" at bounding box center [1216, 28] width 12 height 12
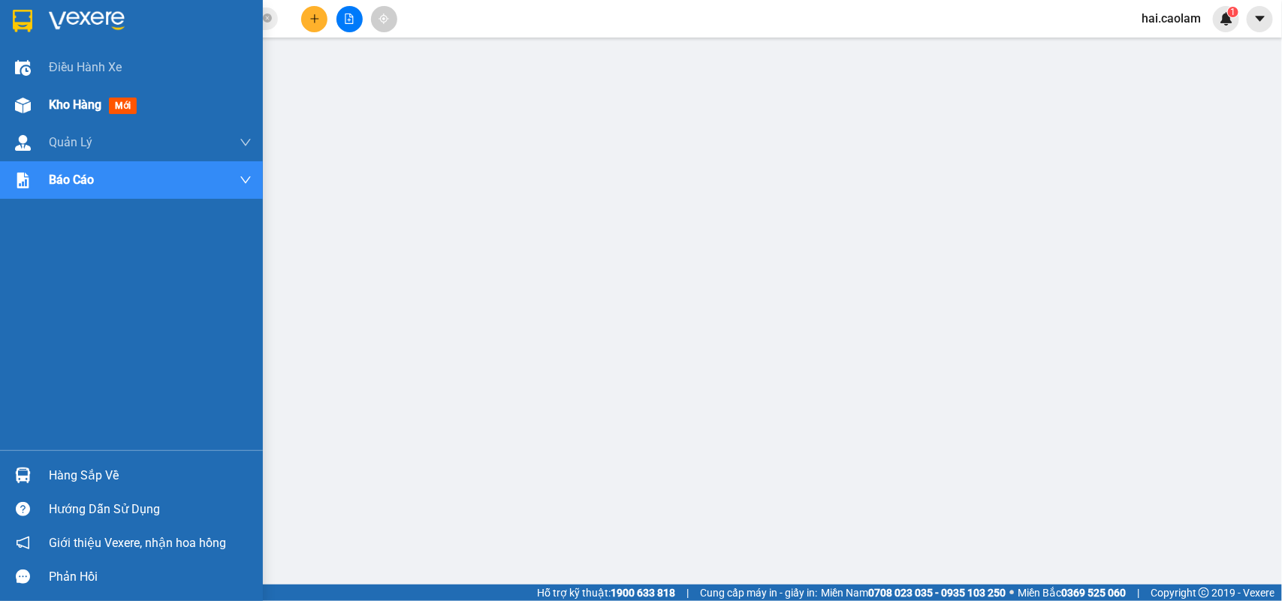
click at [20, 103] on img at bounding box center [23, 106] width 16 height 16
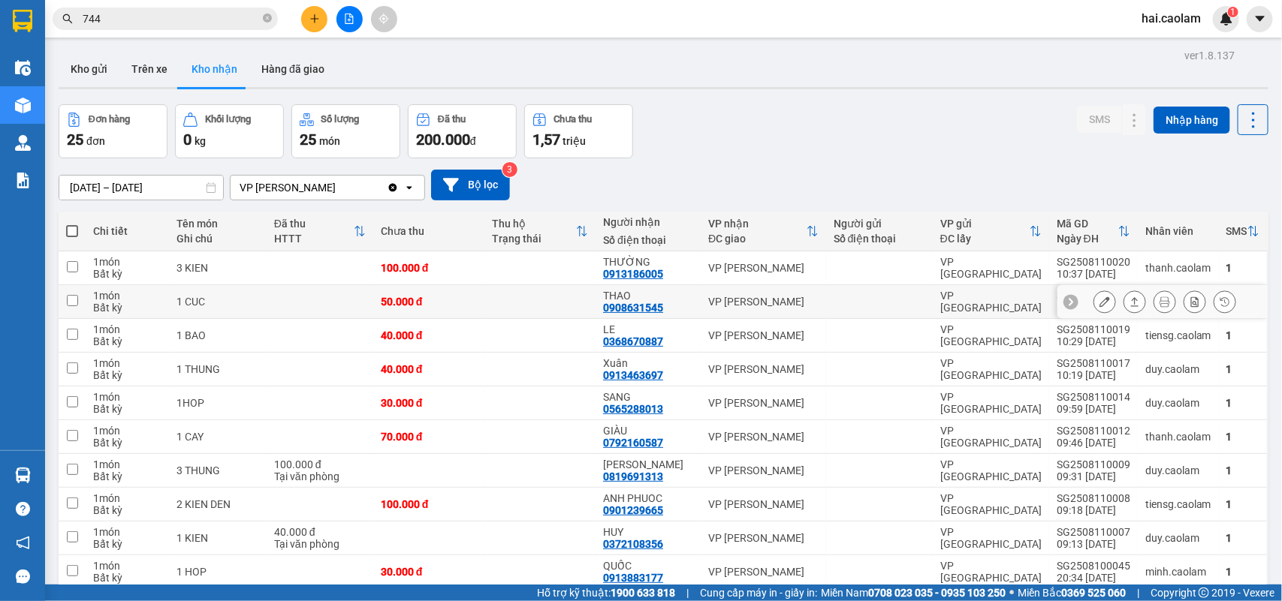
click at [455, 299] on div "50.000 đ" at bounding box center [429, 302] width 96 height 12
checkbox input "true"
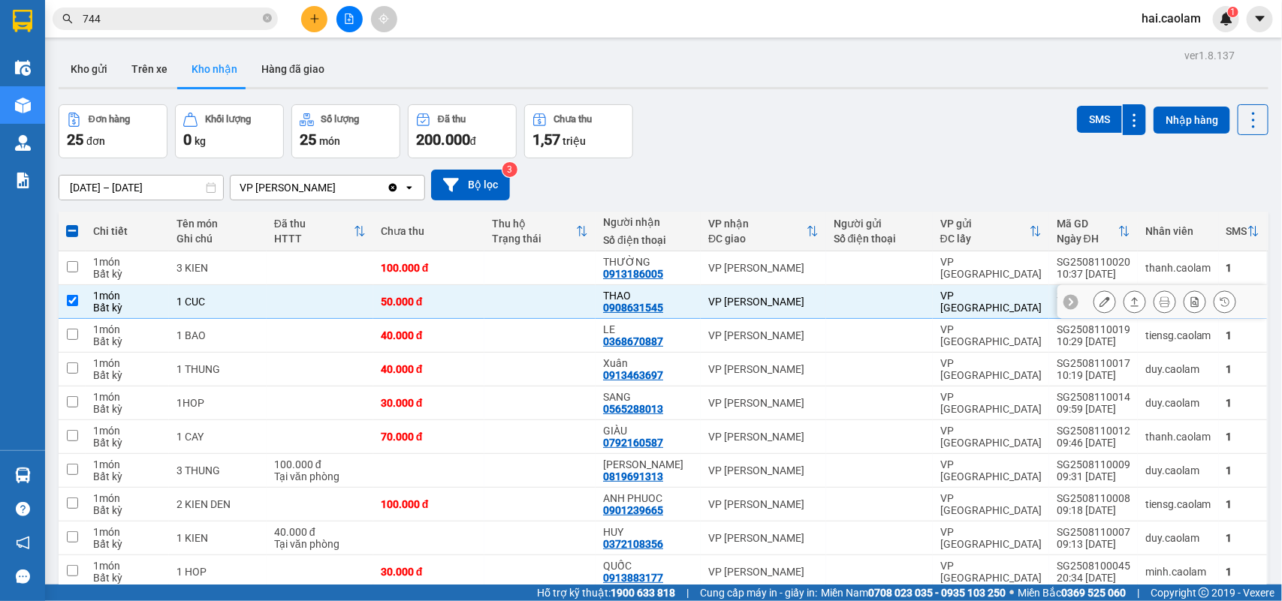
click at [1097, 301] on button at bounding box center [1104, 302] width 21 height 26
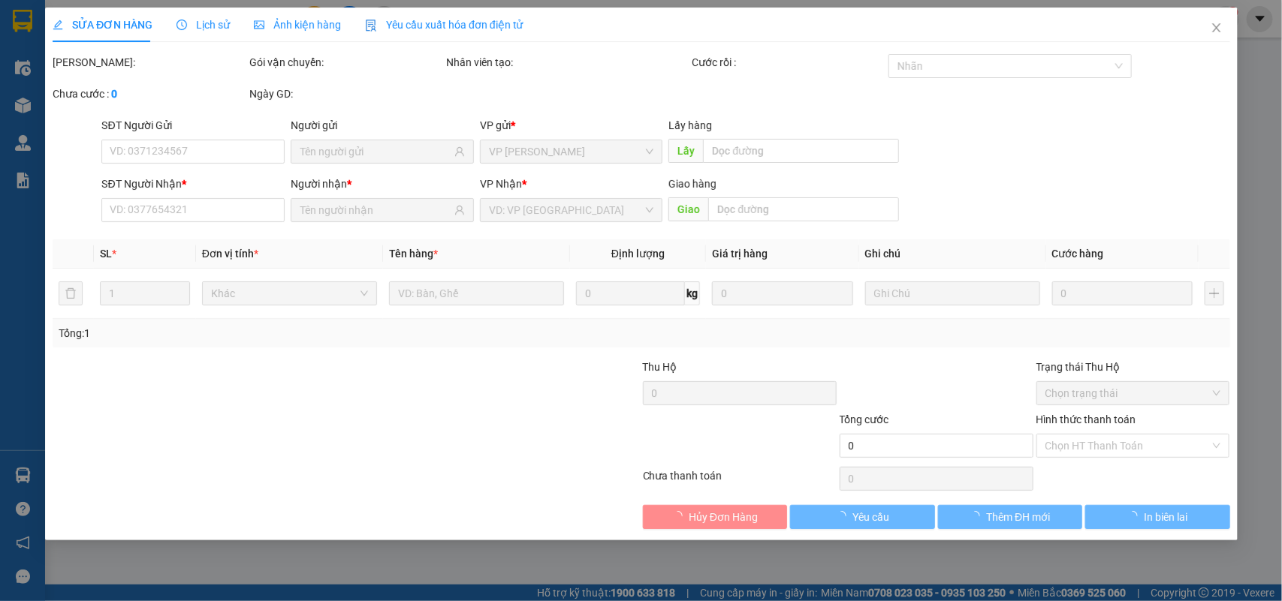
type input "0908631545"
type input "THAO"
type input "50.000"
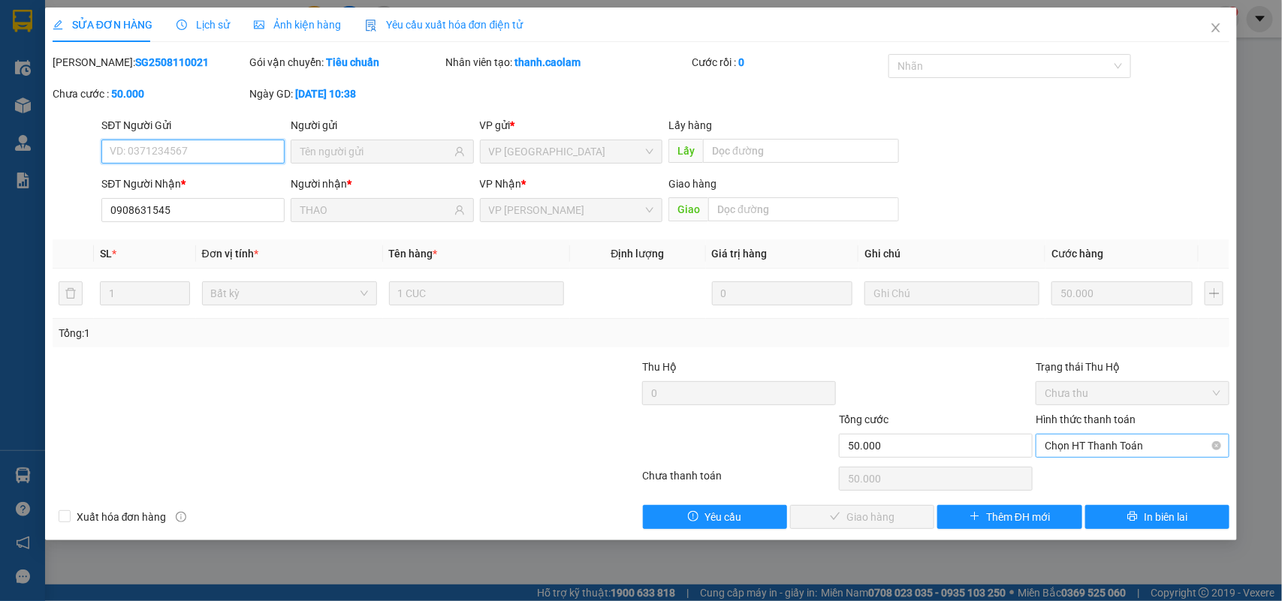
click at [1109, 436] on div "Chọn HT Thanh Toán" at bounding box center [1133, 446] width 194 height 24
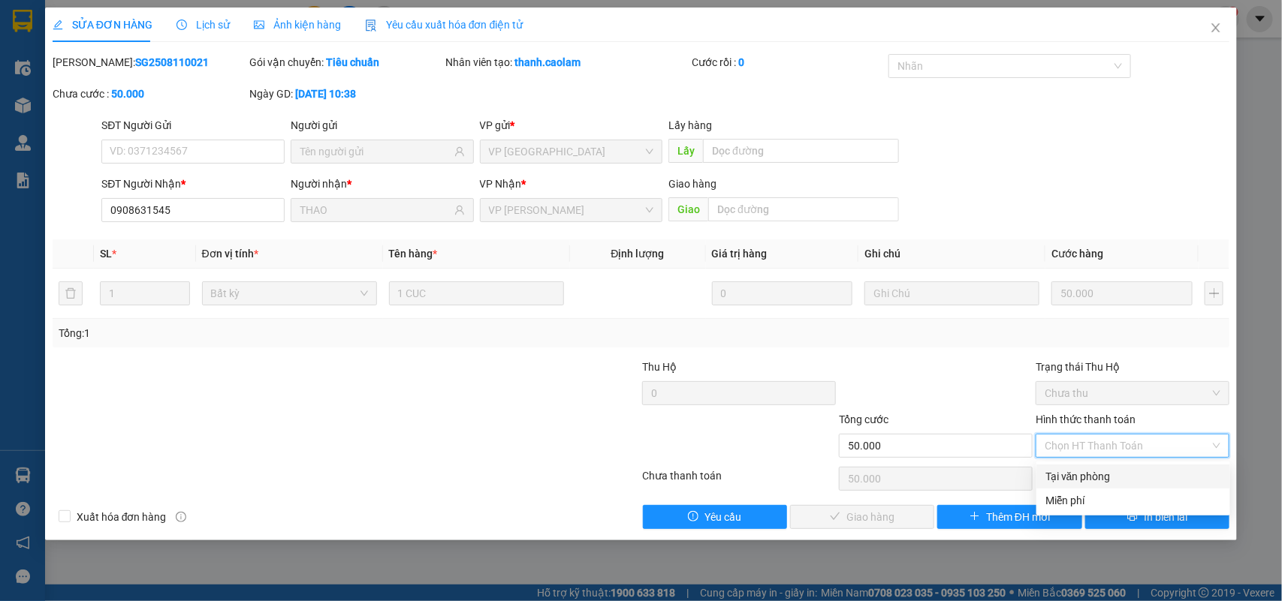
click at [1087, 475] on div "Tại văn phòng" at bounding box center [1133, 477] width 176 height 17
type input "0"
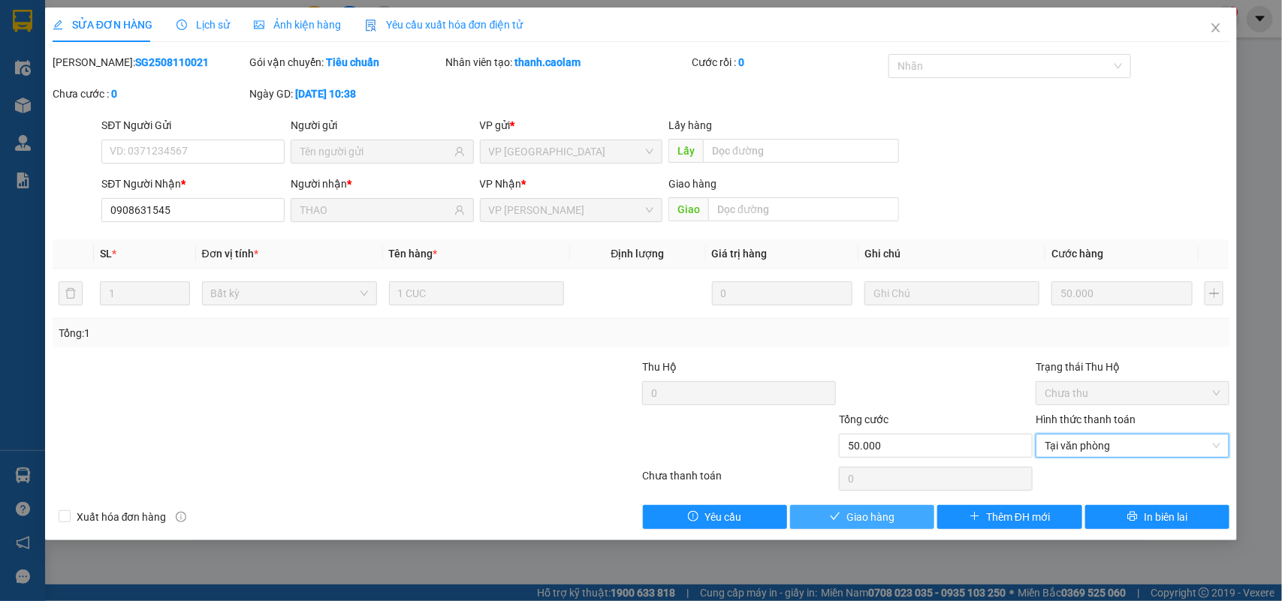
click at [887, 520] on span "Giao hàng" at bounding box center [870, 517] width 48 height 17
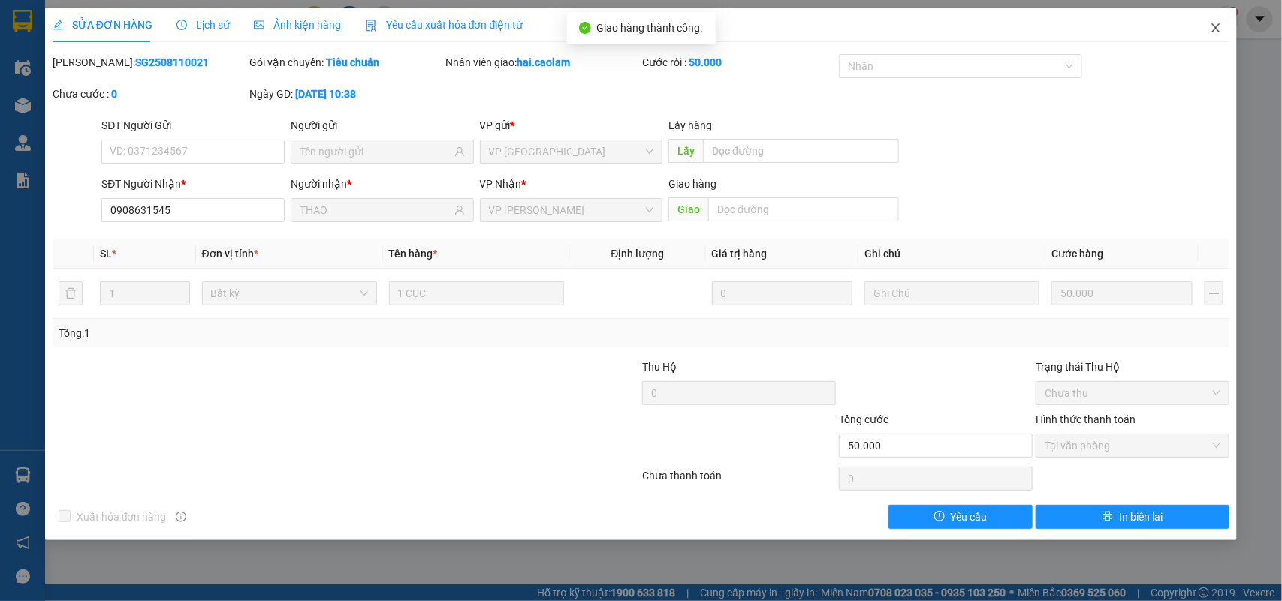
click at [1206, 32] on span "Close" at bounding box center [1216, 29] width 42 height 42
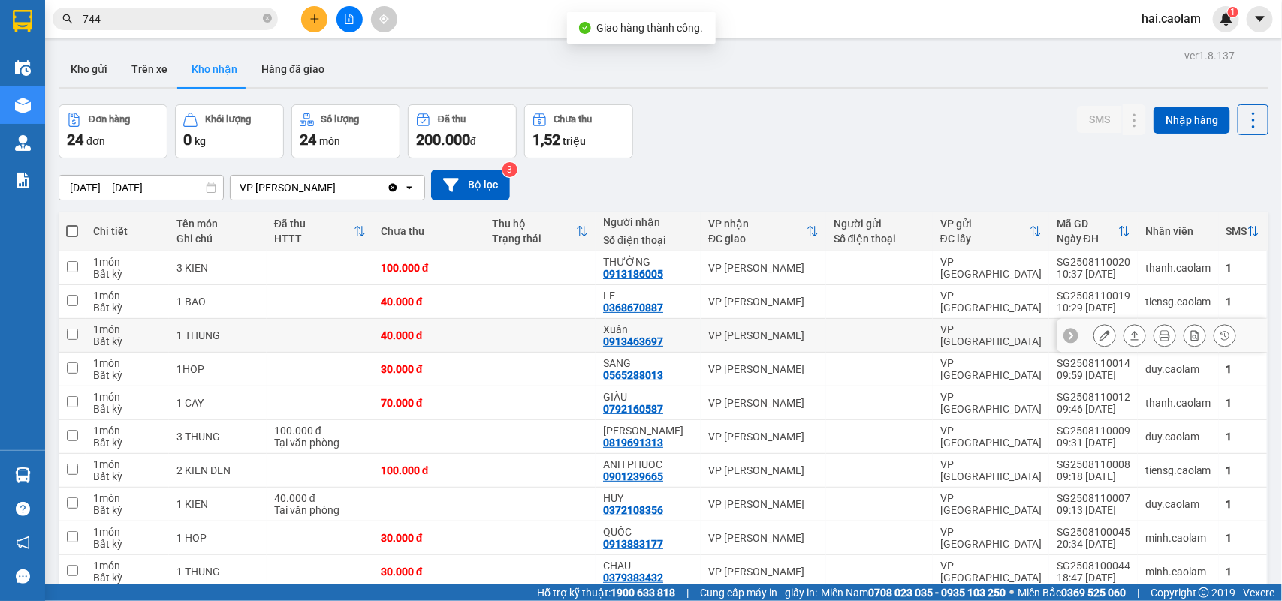
click at [655, 342] on div "0913463697" at bounding box center [633, 342] width 60 height 12
click at [1094, 339] on button at bounding box center [1104, 336] width 21 height 26
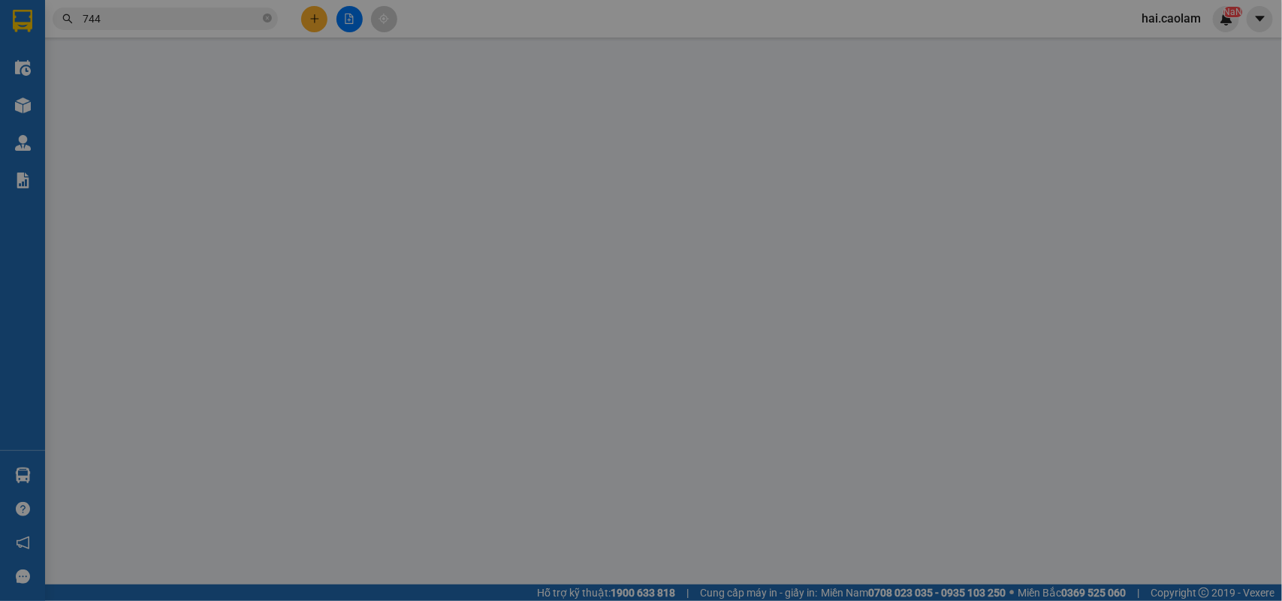
type input "0913463697"
type input "Xuân"
type input "40.000"
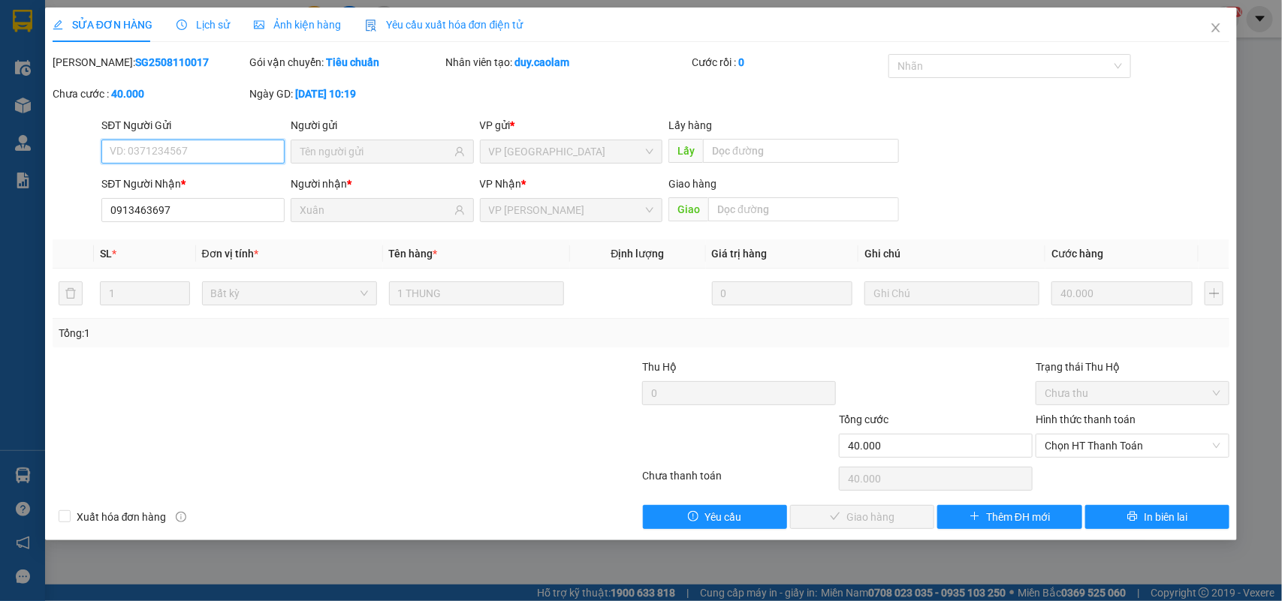
click at [1086, 448] on span "Chọn HT Thanh Toán" at bounding box center [1133, 446] width 176 height 23
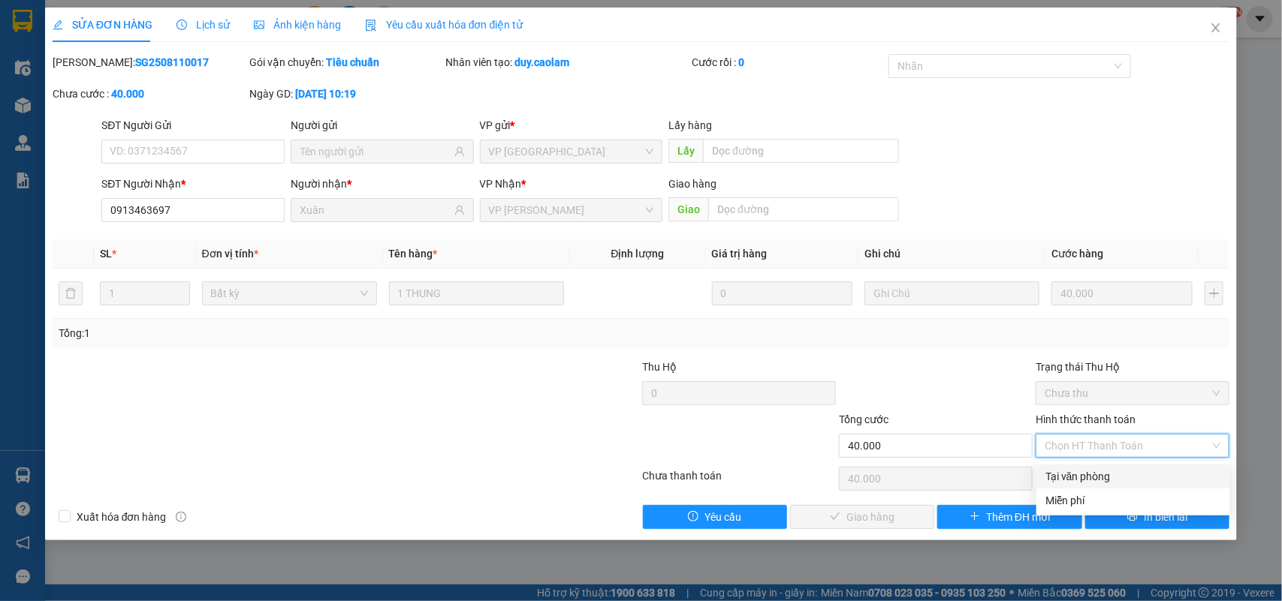
drag, startPoint x: 1068, startPoint y: 479, endPoint x: 993, endPoint y: 497, distance: 76.5
click at [1068, 481] on div "Tại văn phòng" at bounding box center [1133, 477] width 176 height 17
type input "0"
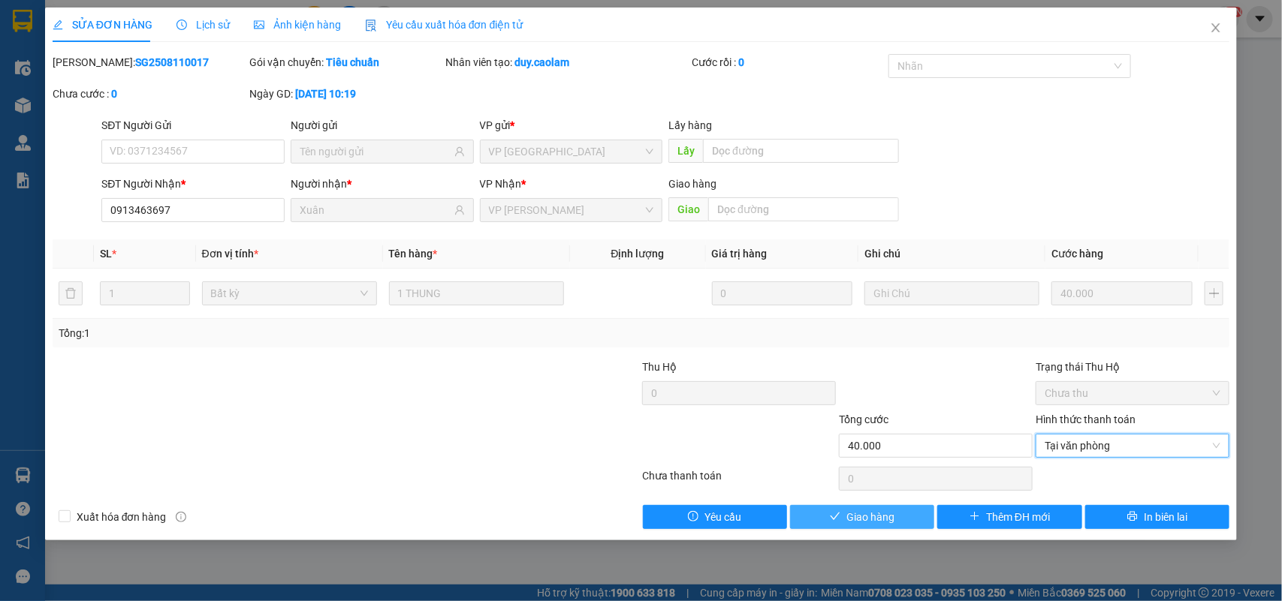
click at [906, 511] on button "Giao hàng" at bounding box center [862, 517] width 144 height 24
